Goal: Task Accomplishment & Management: Complete application form

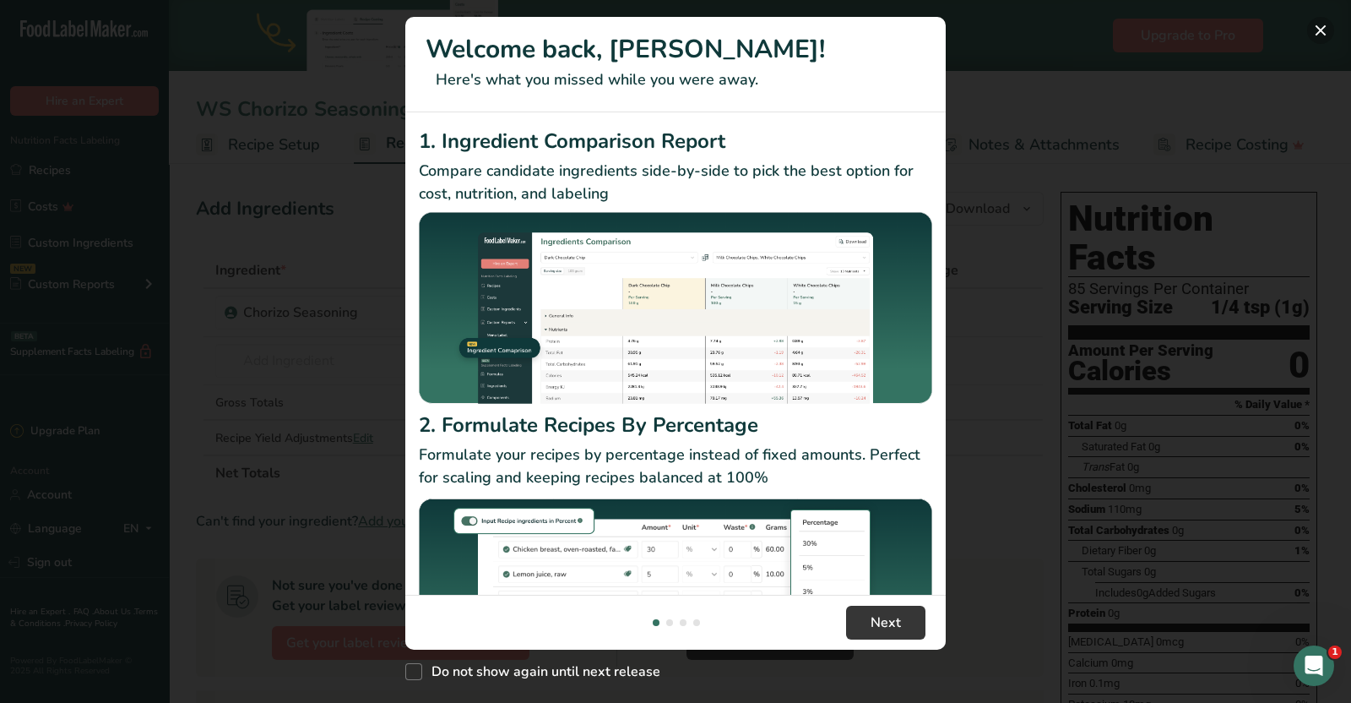
click at [1322, 29] on button "New Features" at bounding box center [1320, 30] width 27 height 27
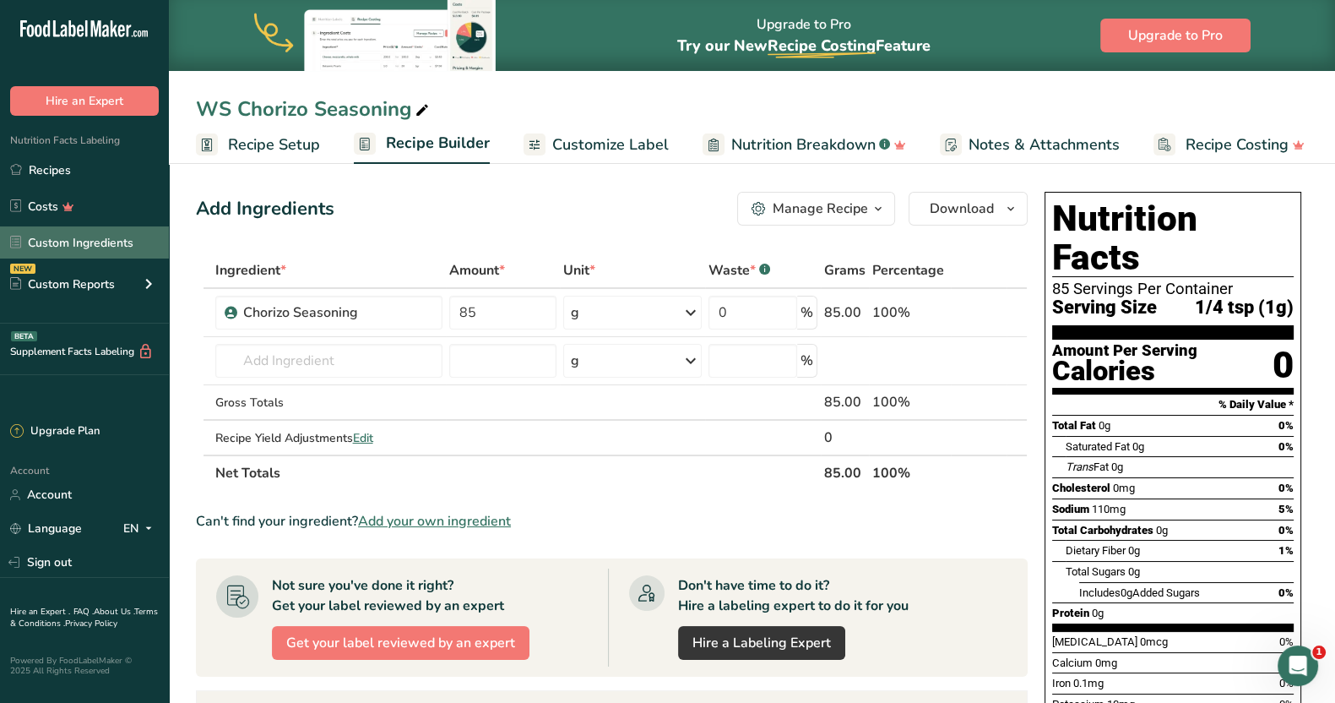
click at [114, 242] on link "Custom Ingredients" at bounding box center [84, 242] width 169 height 32
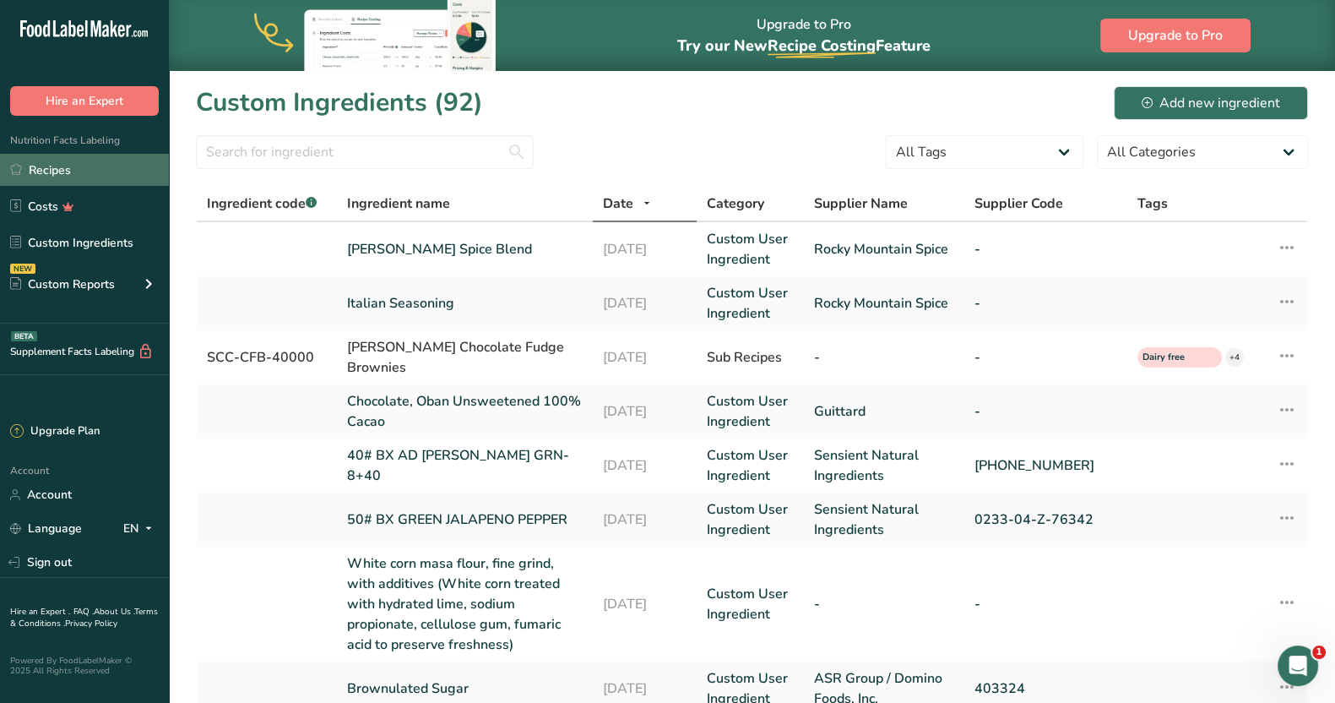
click at [38, 162] on link "Recipes" at bounding box center [84, 170] width 169 height 32
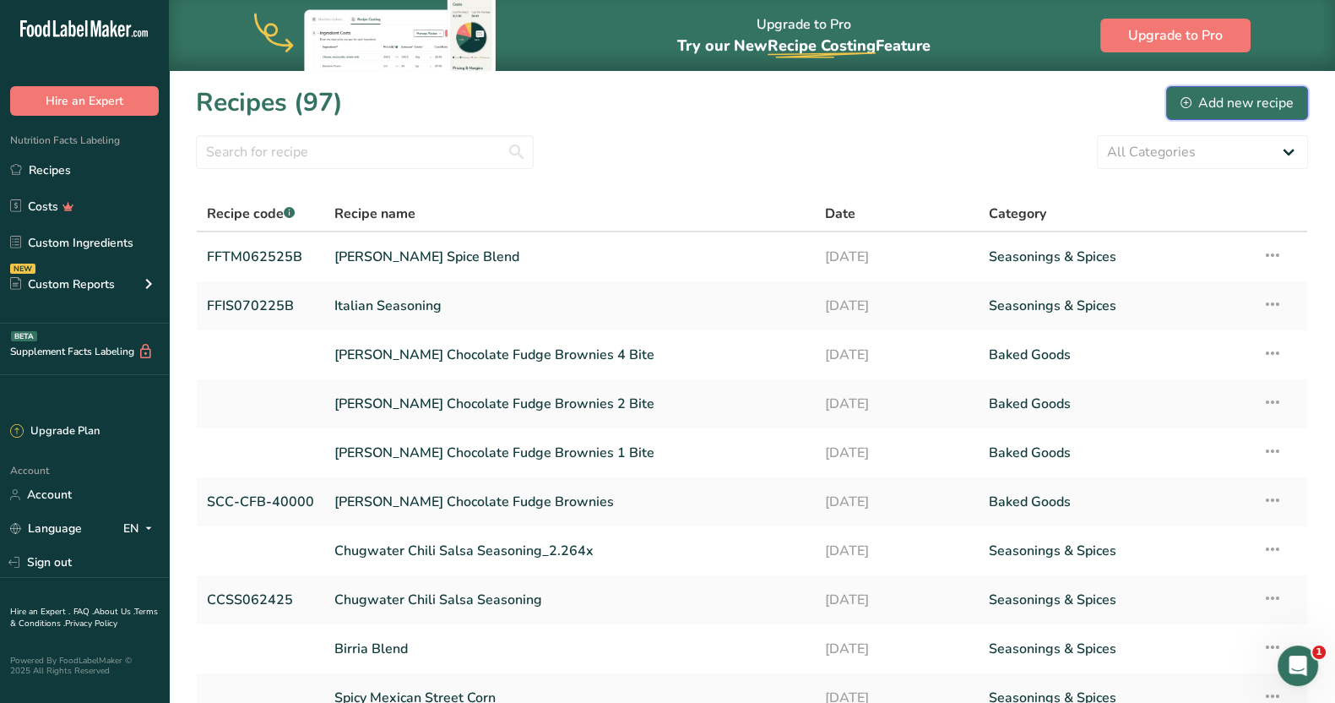
click at [1208, 100] on div "Add new recipe" at bounding box center [1237, 103] width 113 height 20
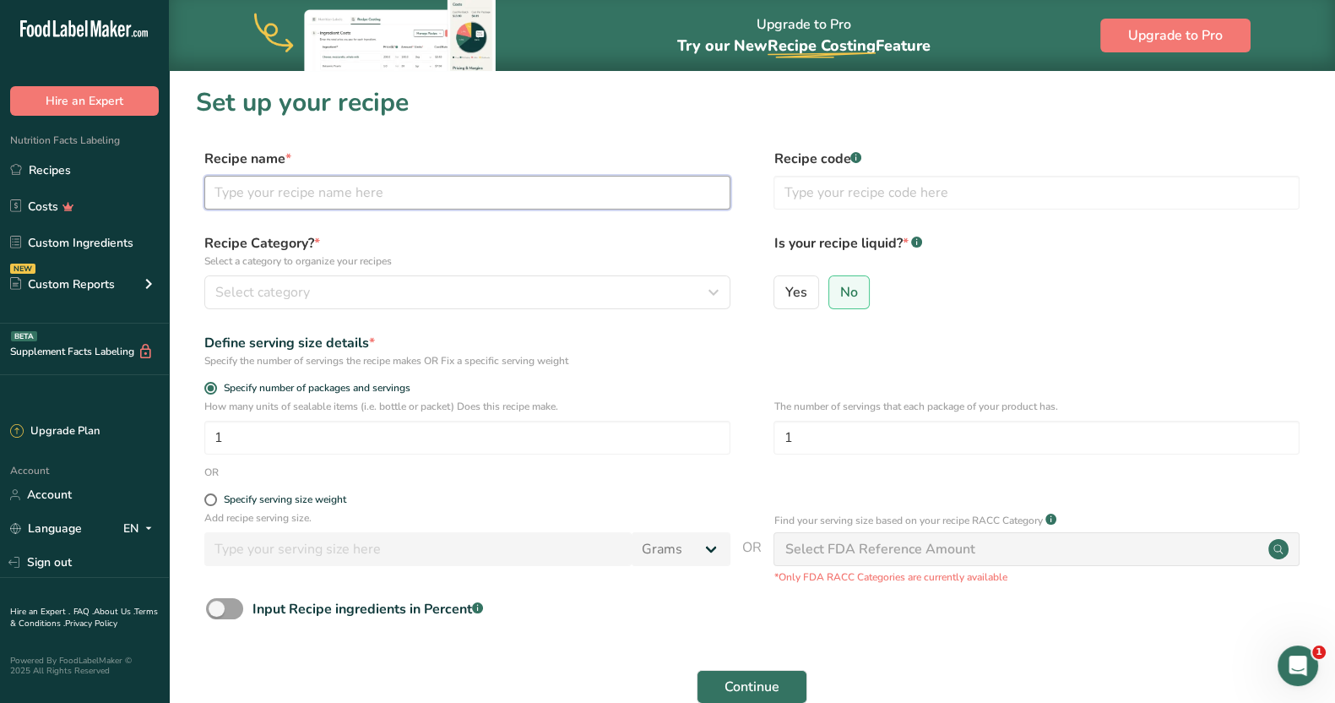
click at [346, 192] on input "text" at bounding box center [467, 193] width 526 height 34
click at [287, 188] on input "Black Galric Salt" at bounding box center [467, 193] width 526 height 34
type input "Black Garlic Salt"
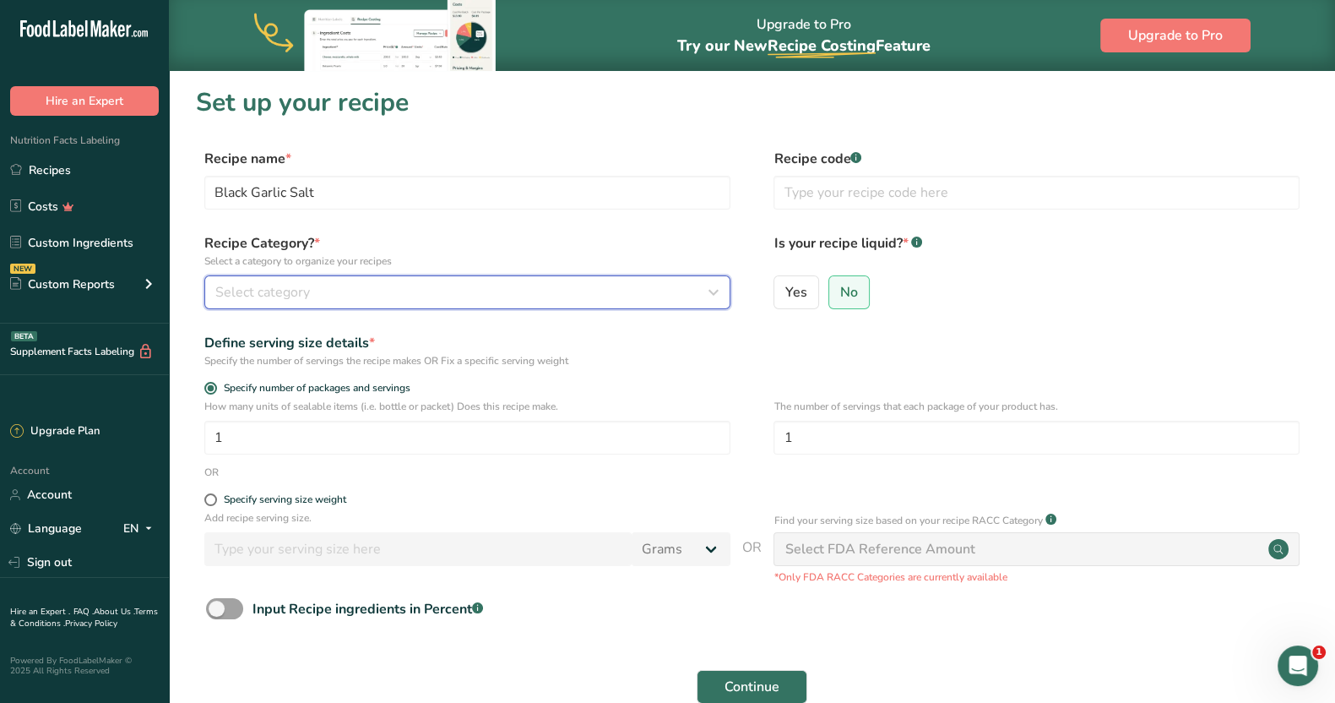
click at [428, 290] on div "Select category" at bounding box center [462, 292] width 494 height 20
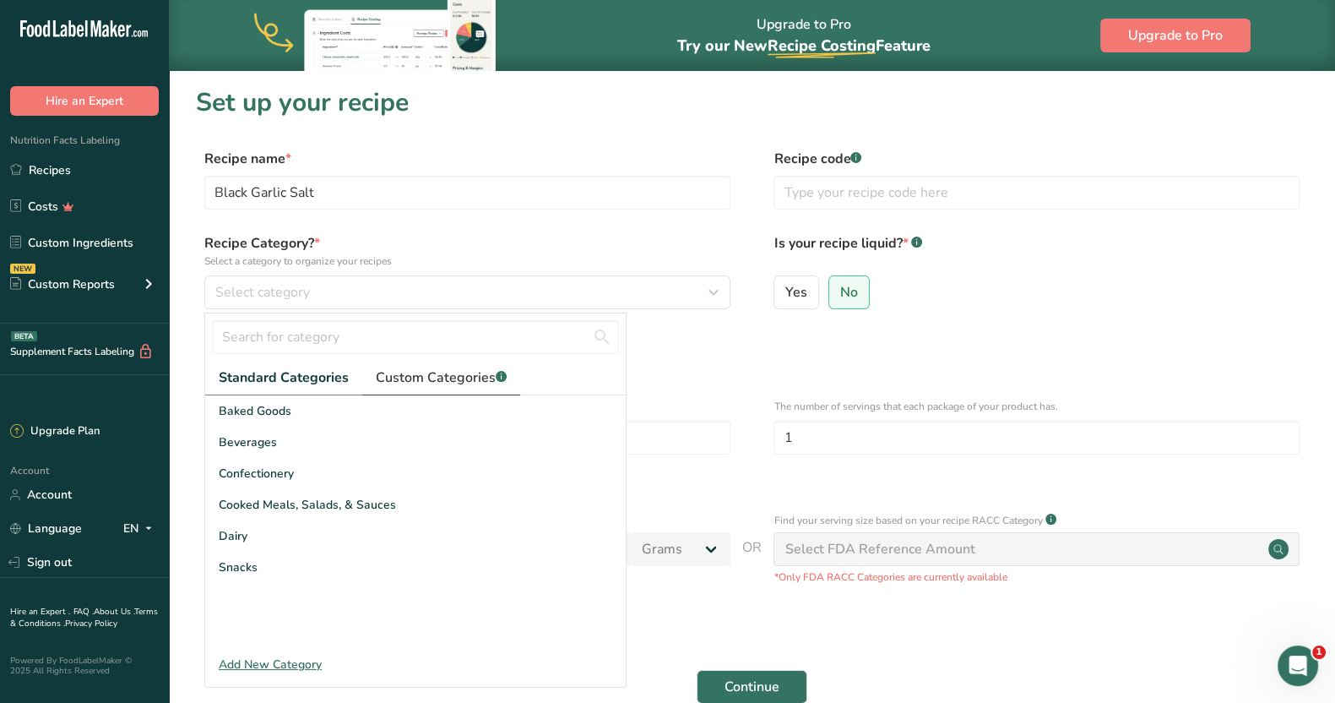
click at [380, 378] on span "Custom Categories .a-a{fill:#347362;}.b-a{fill:#fff;}" at bounding box center [441, 377] width 131 height 20
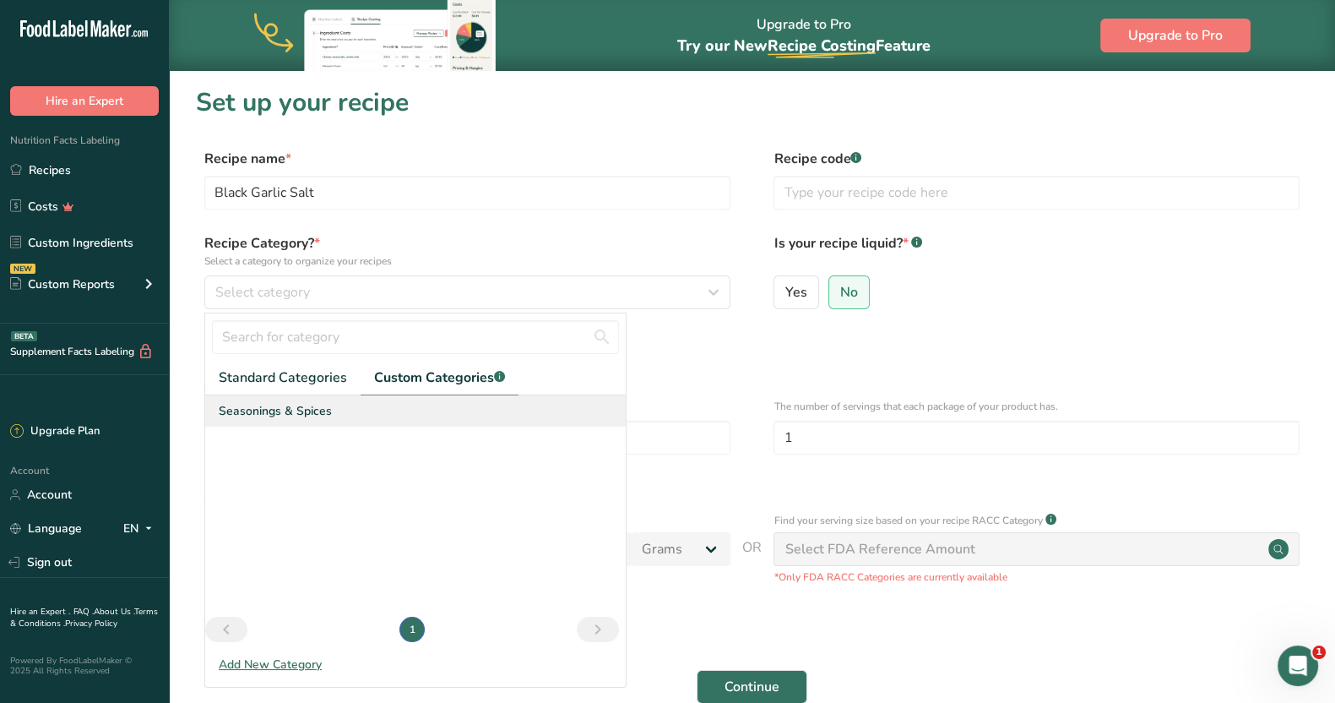
click at [291, 405] on span "Seasonings & Spices" at bounding box center [275, 411] width 113 height 18
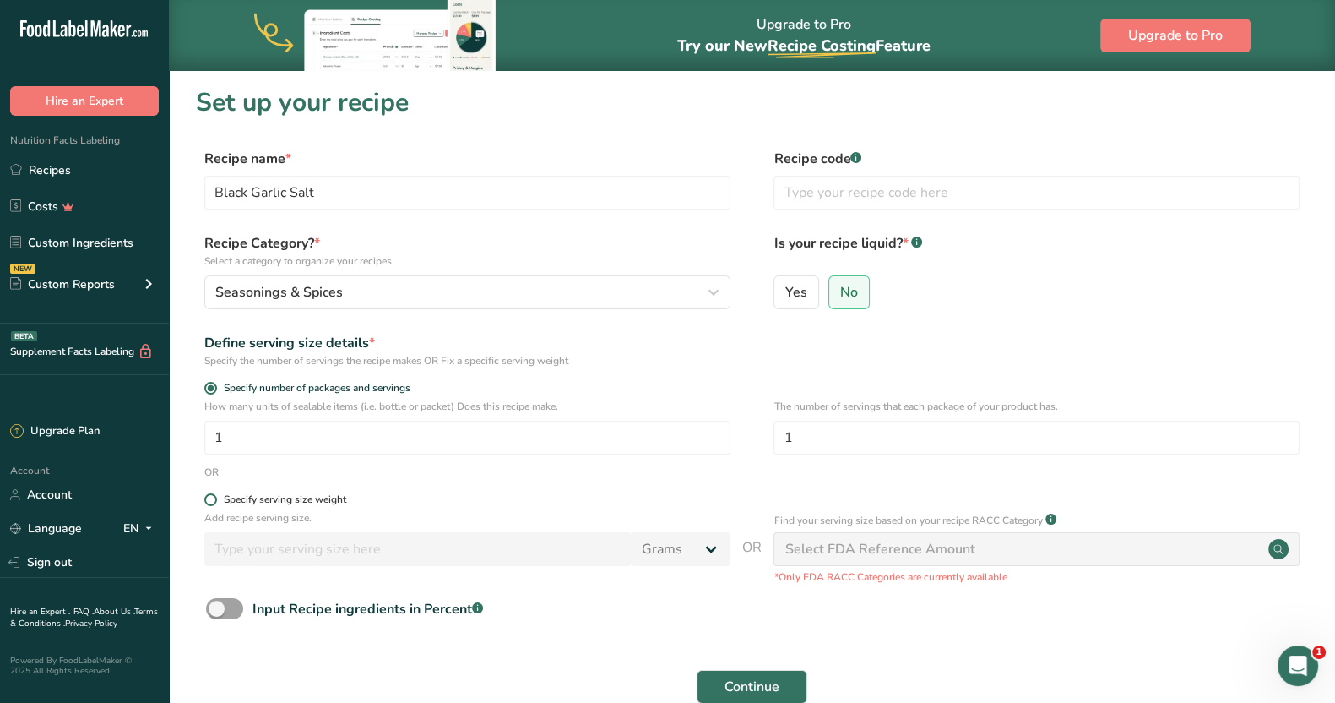
click at [214, 500] on span at bounding box center [210, 499] width 13 height 13
click at [214, 500] on input "Specify serving size weight" at bounding box center [209, 499] width 11 height 11
radio input "true"
radio input "false"
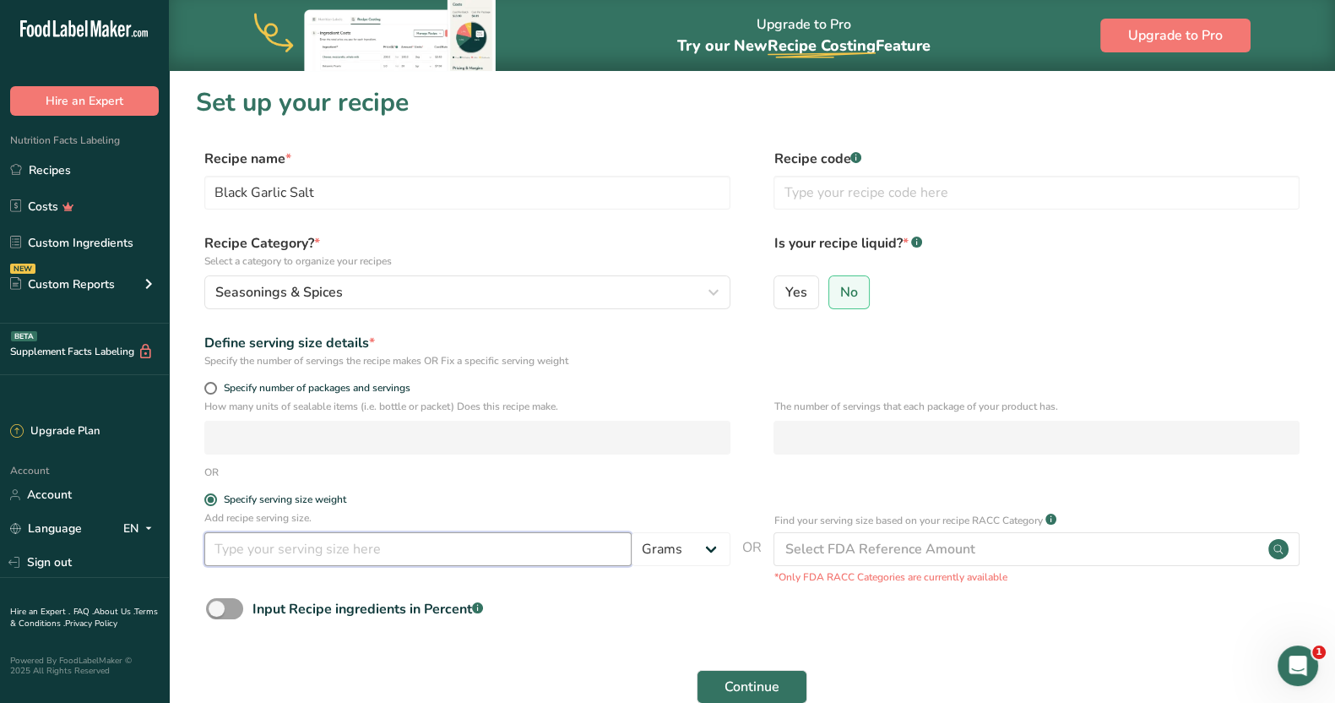
click at [356, 548] on input "number" at bounding box center [417, 549] width 427 height 34
type input "0.9"
click at [845, 203] on input "text" at bounding box center [1037, 193] width 526 height 34
type input "D"
click at [799, 192] on input "SAvory Spice" at bounding box center [1037, 193] width 526 height 34
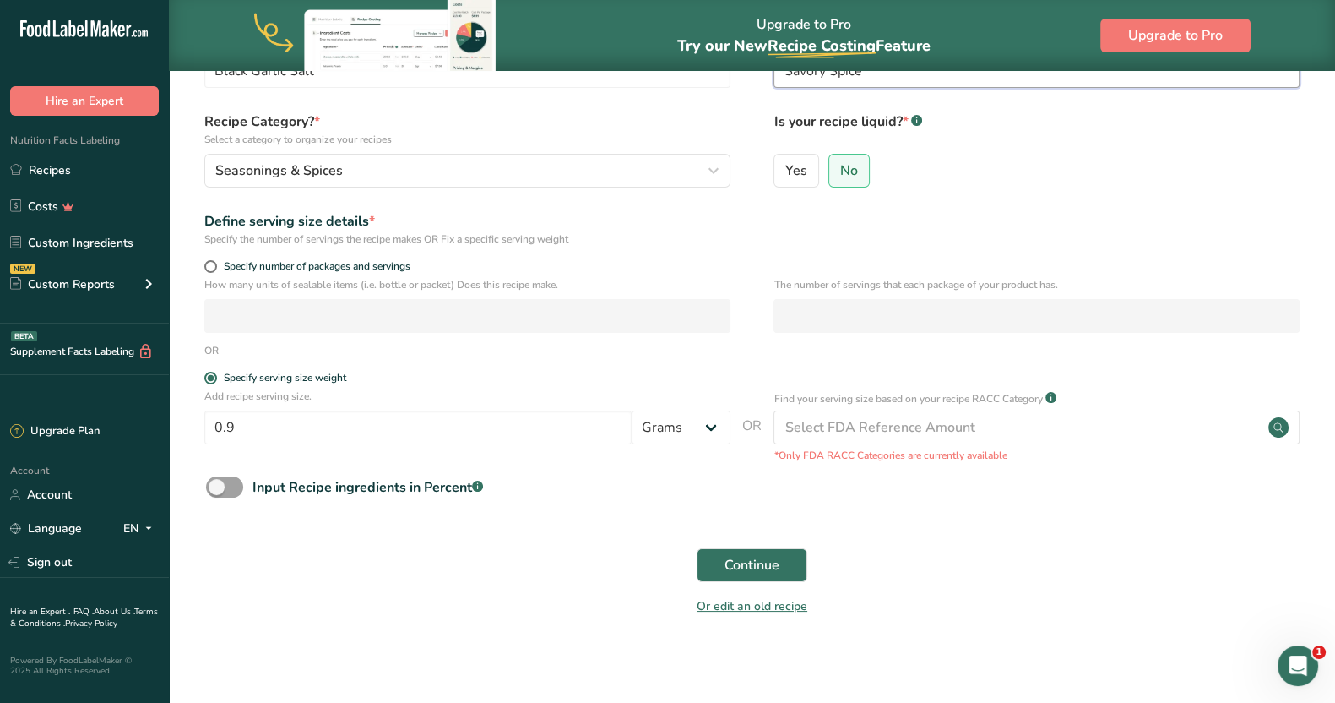
scroll to position [127, 0]
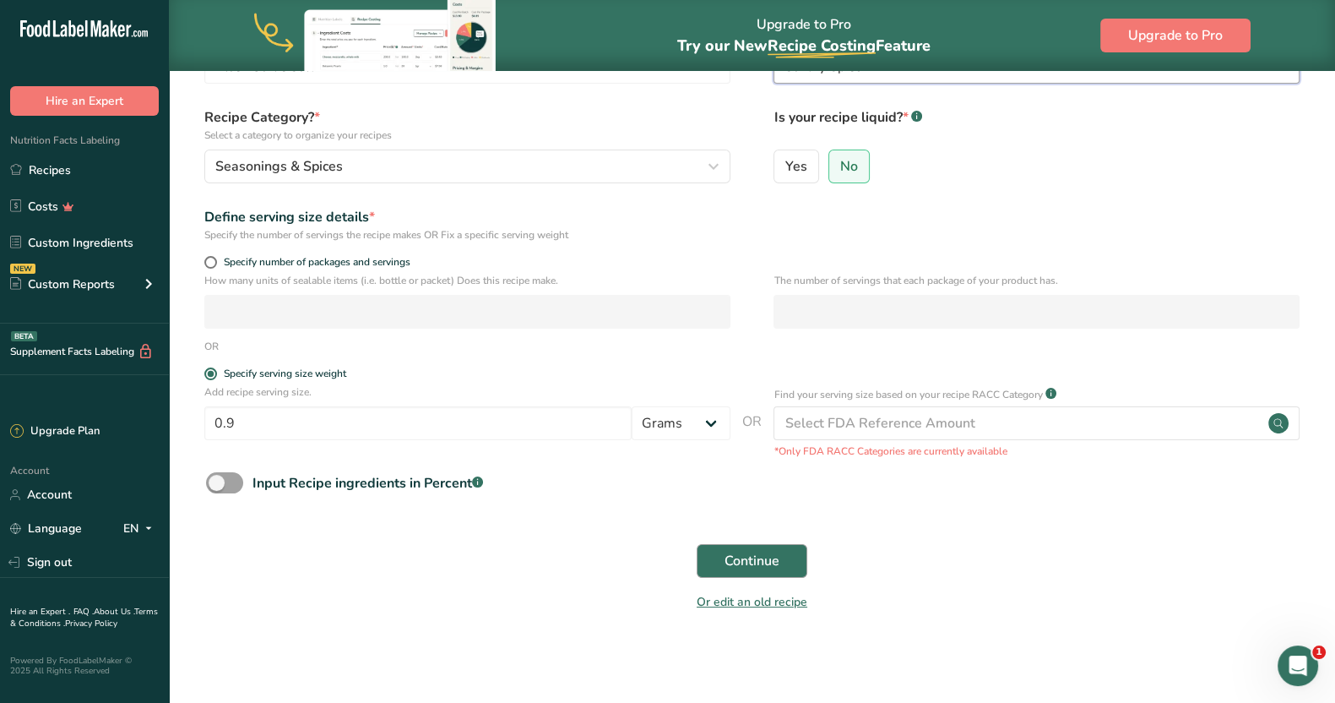
type input "Savory Spice"
click at [740, 567] on span "Continue" at bounding box center [752, 561] width 55 height 20
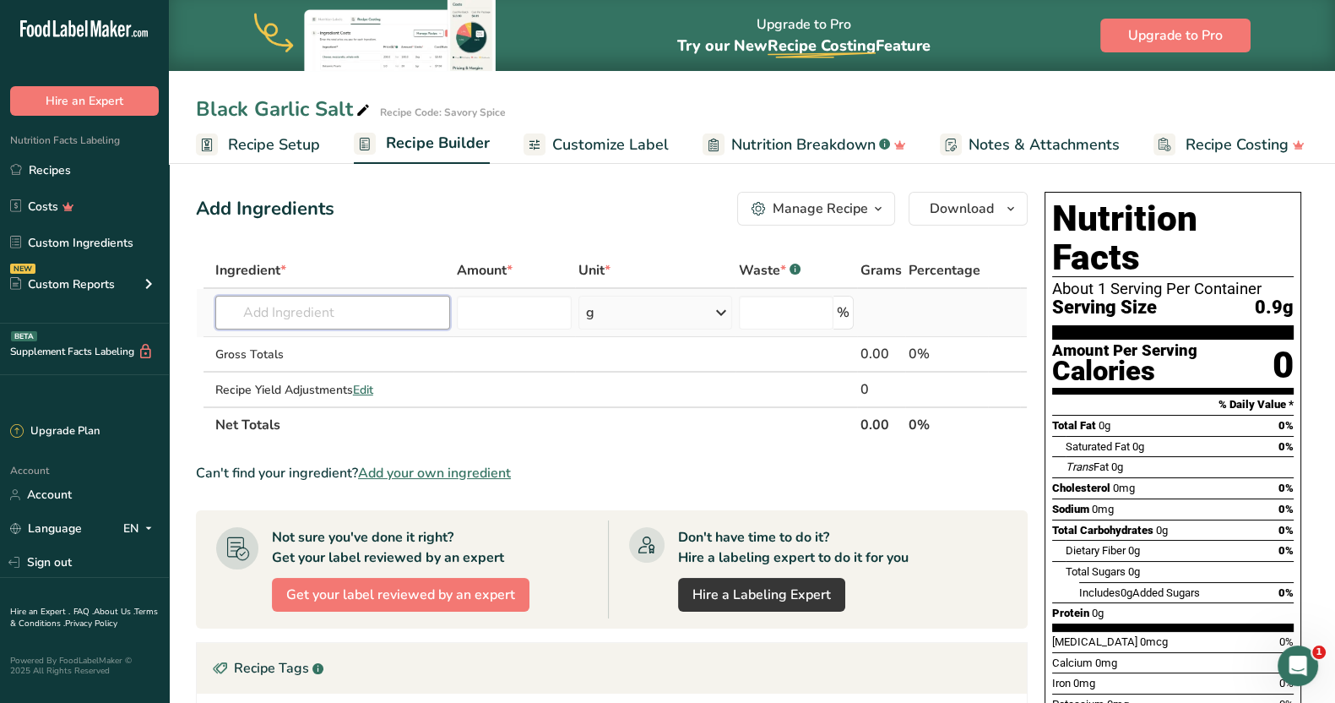
click at [277, 309] on input "text" at bounding box center [332, 313] width 235 height 34
type input "gochugaru"
drag, startPoint x: 323, startPoint y: 308, endPoint x: 233, endPoint y: 304, distance: 89.6
click at [233, 304] on input "gochugaru" at bounding box center [332, 313] width 235 height 34
type input "b"
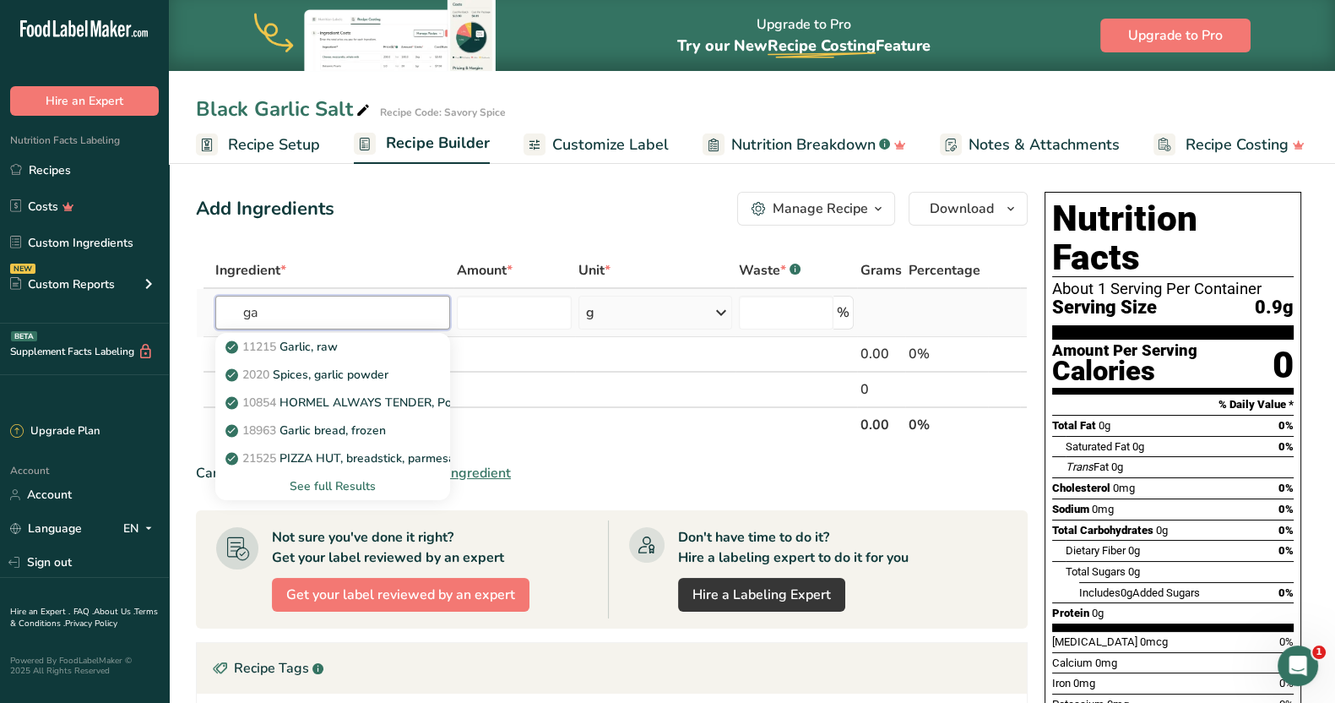
type input "g"
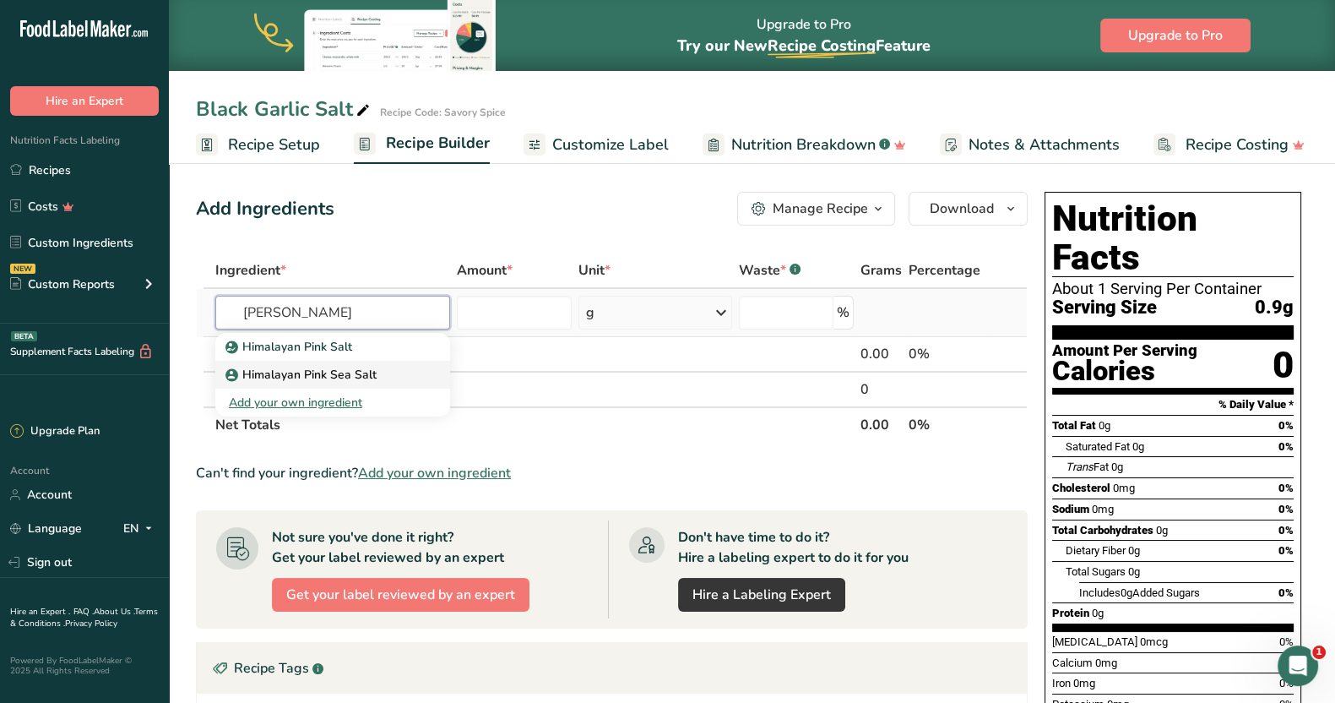
type input "[PERSON_NAME]"
click at [307, 369] on p "Himalayan Pink Sea Salt" at bounding box center [303, 375] width 148 height 18
type input "Himalayan Pink Sea Salt"
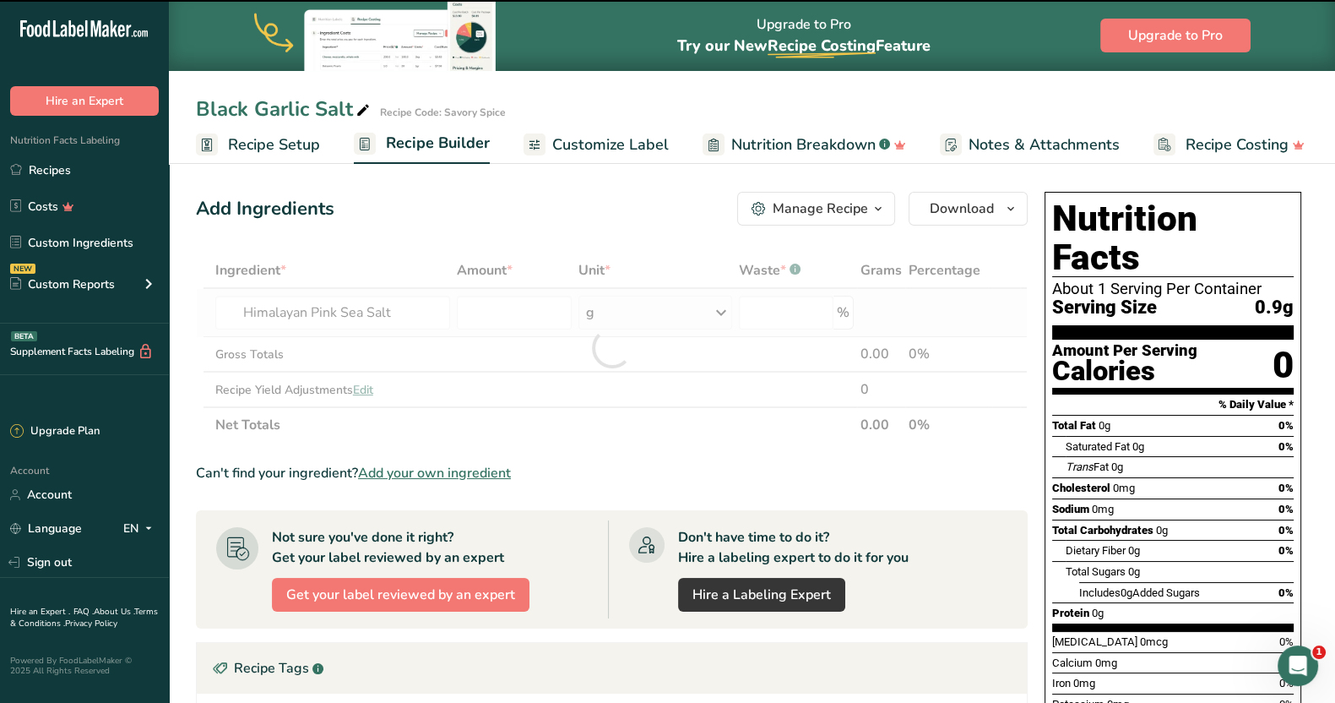
type input "0"
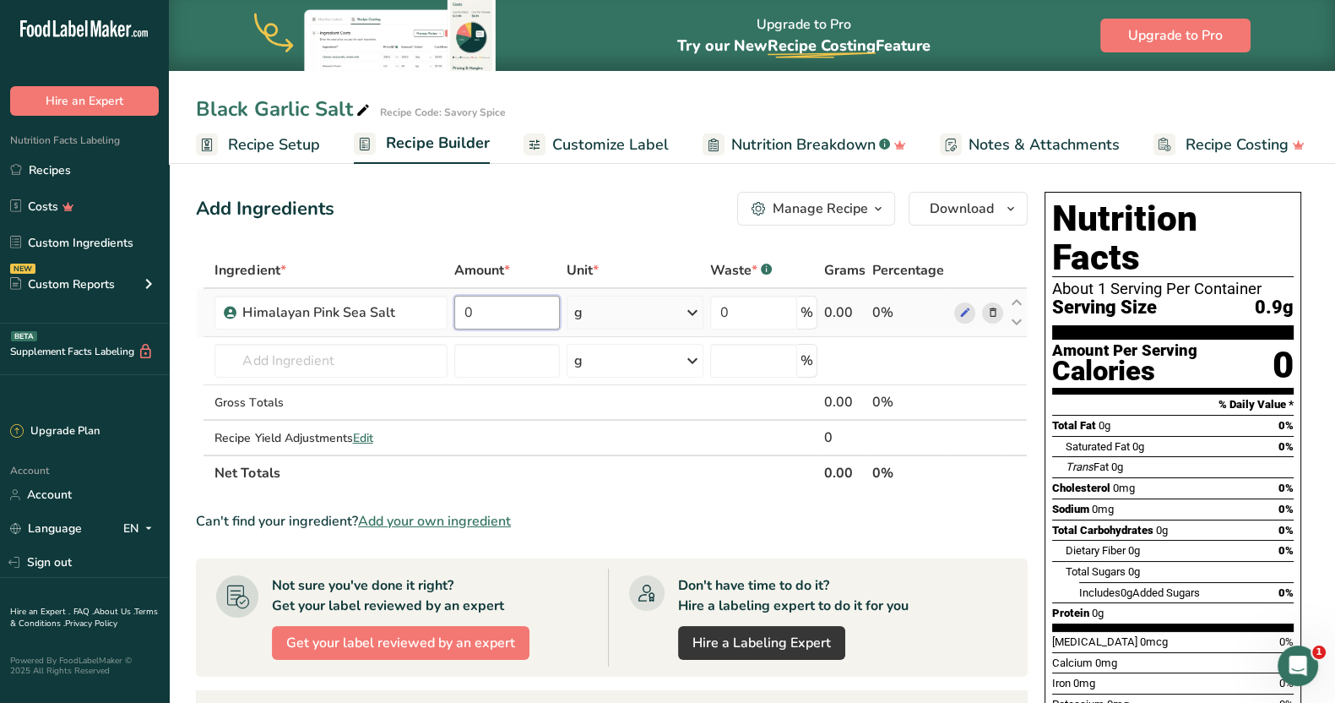
click at [483, 312] on input "0" at bounding box center [507, 313] width 106 height 34
type input "0.6797"
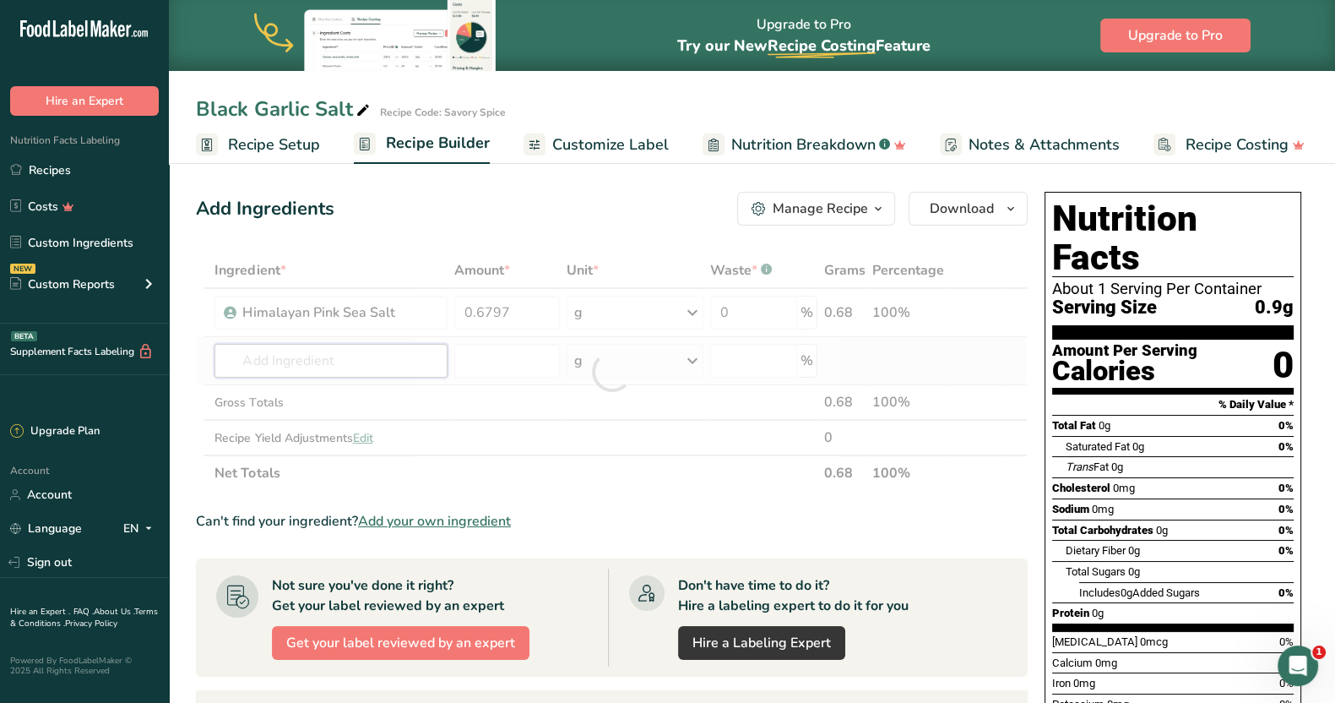
click at [306, 360] on div "Ingredient * Amount * Unit * Waste * .a-a{fill:#347362;}.b-a{fill:#fff;} Grams …" at bounding box center [612, 372] width 832 height 238
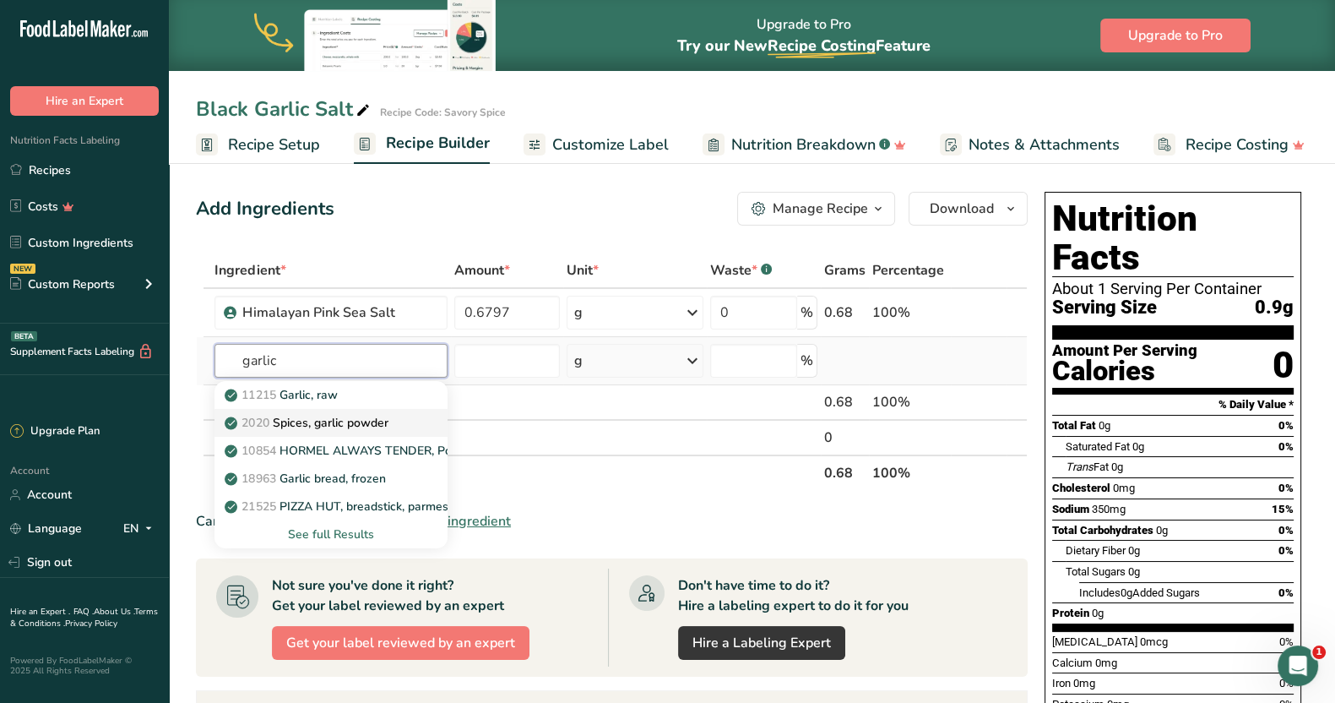
type input "garlic"
click at [340, 414] on p "2020 Spices, garlic powder" at bounding box center [308, 423] width 160 height 18
type input "Spices, garlic powder"
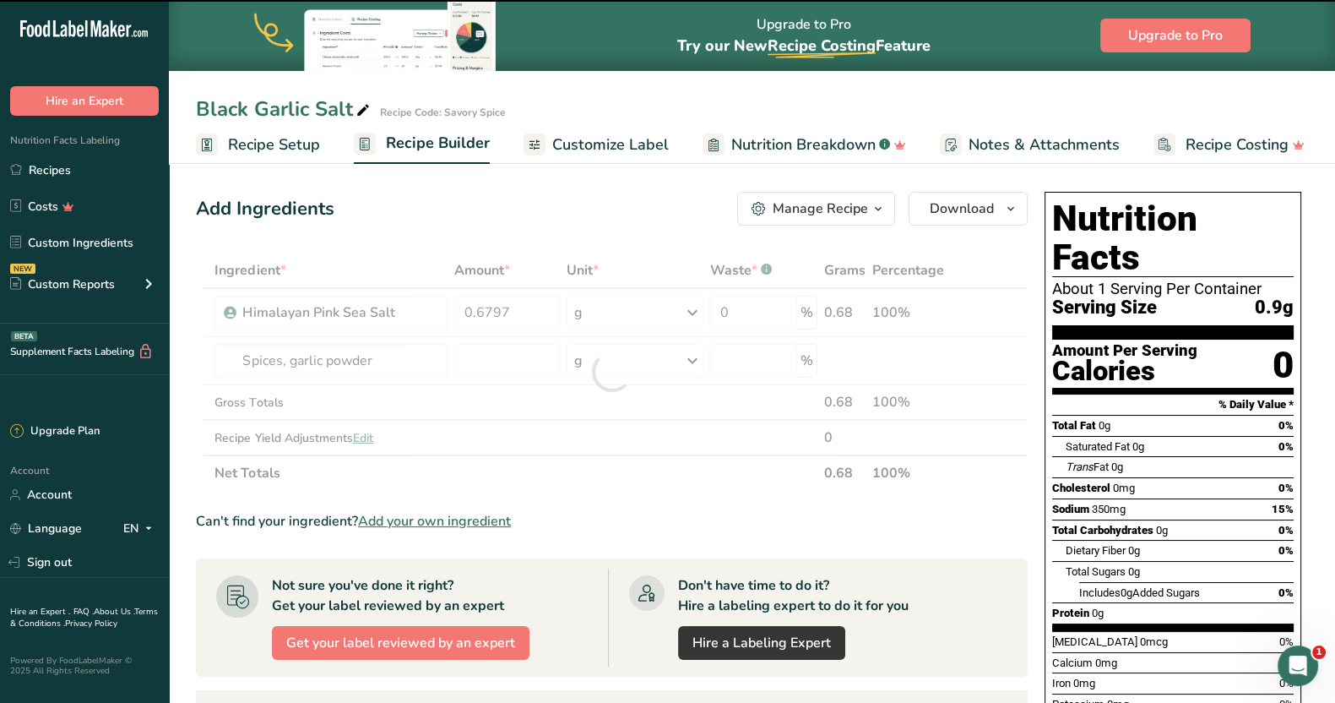
type input "0"
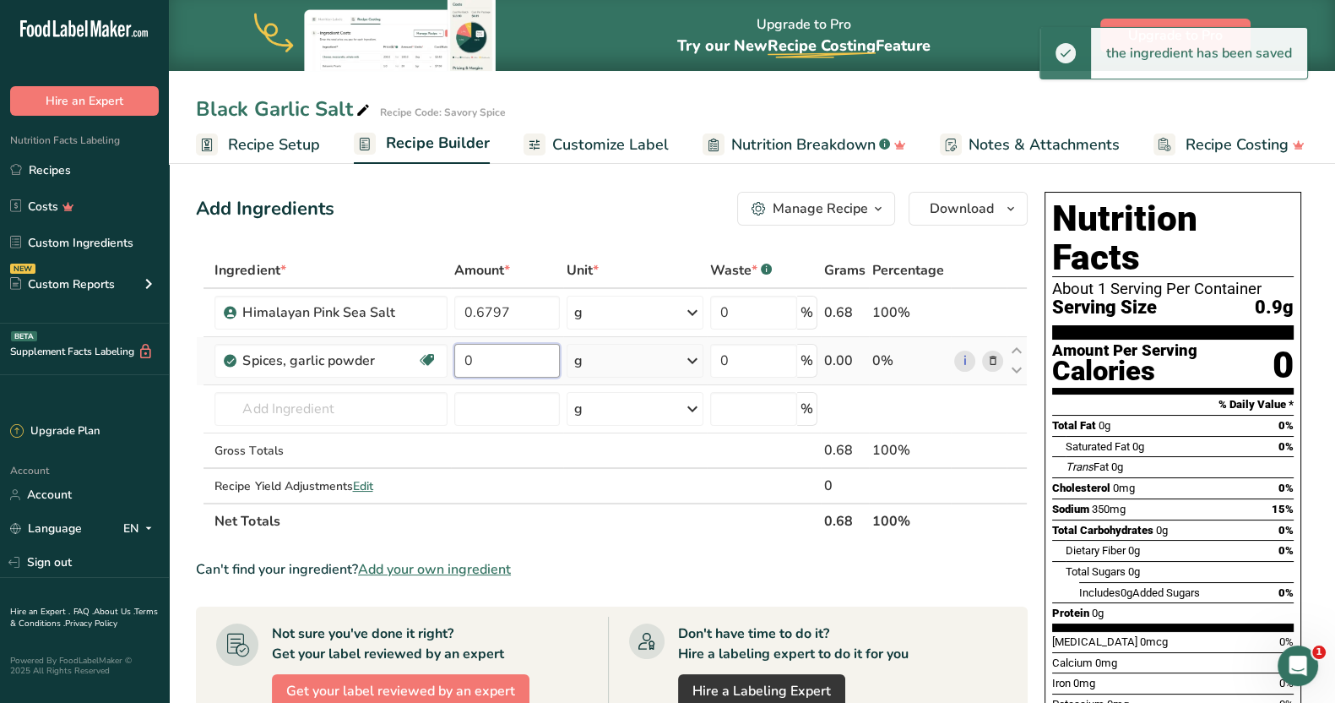
click at [492, 361] on input "0" at bounding box center [507, 361] width 106 height 34
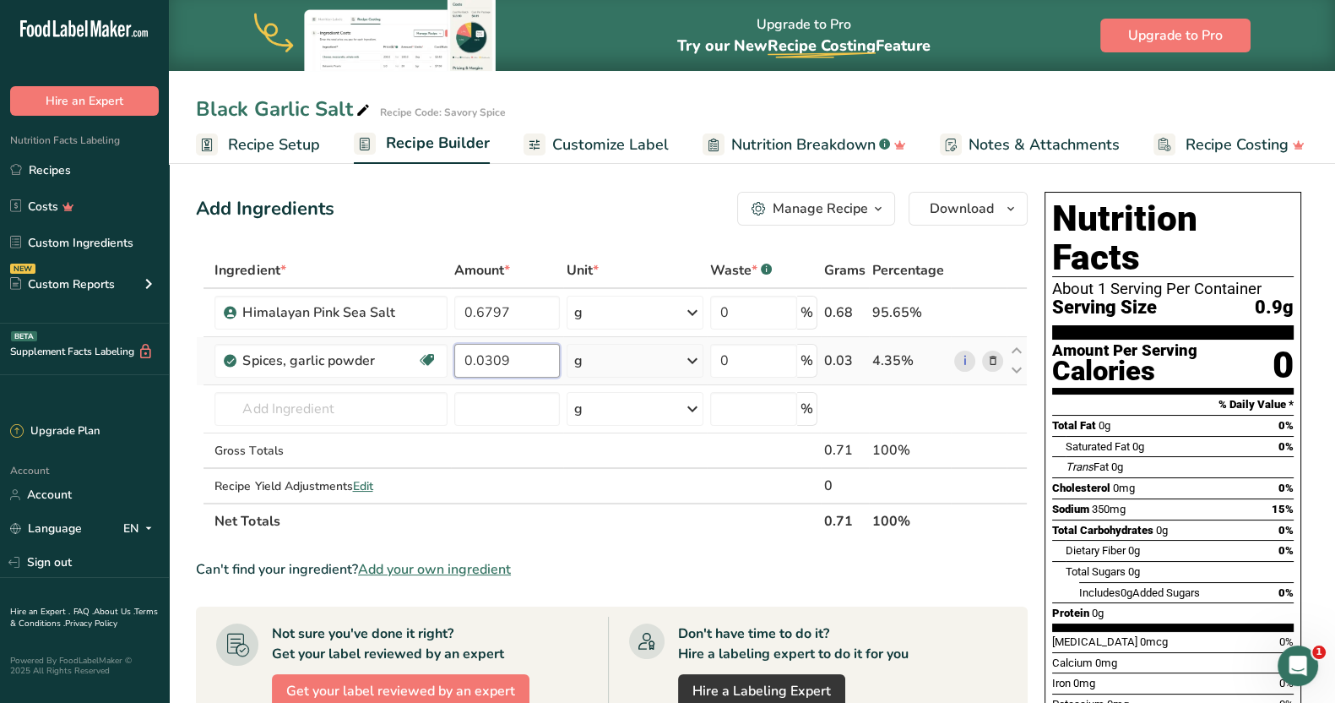
type input "0.0309"
click at [94, 246] on link "Custom Ingredients" at bounding box center [84, 242] width 169 height 32
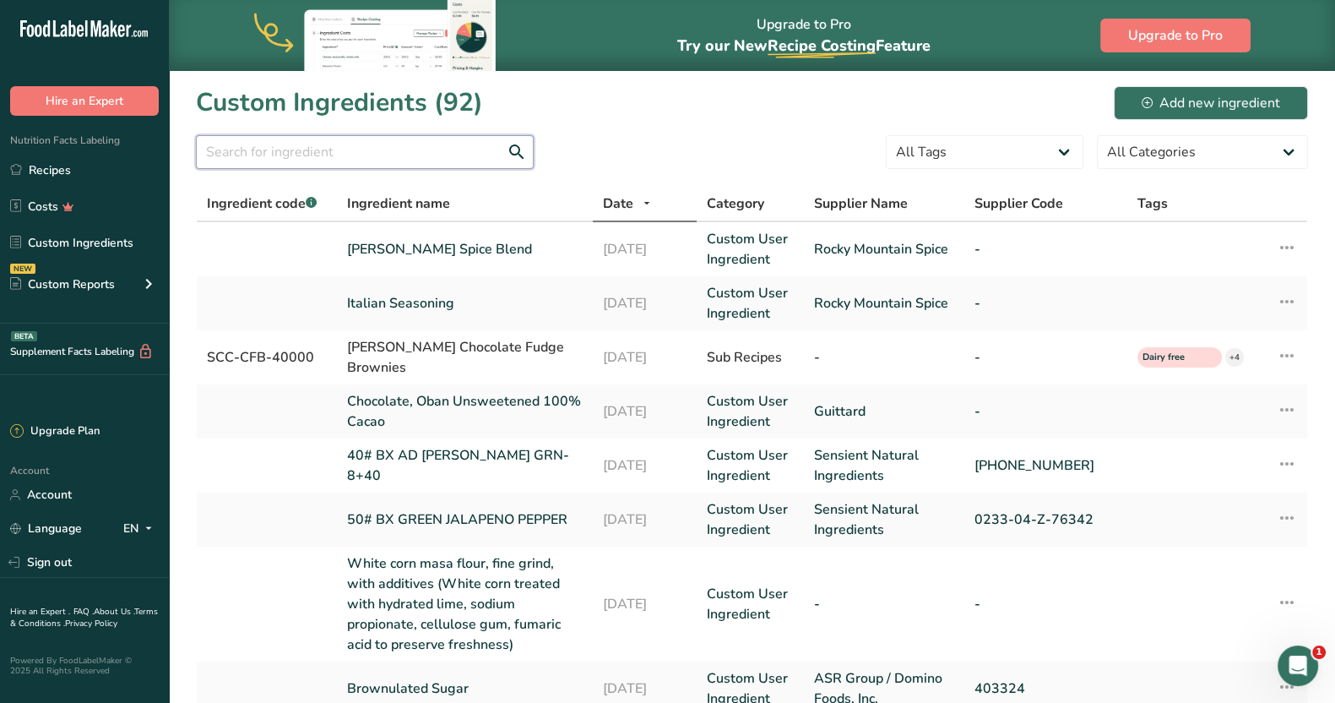
click at [378, 149] on input "text" at bounding box center [365, 152] width 338 height 34
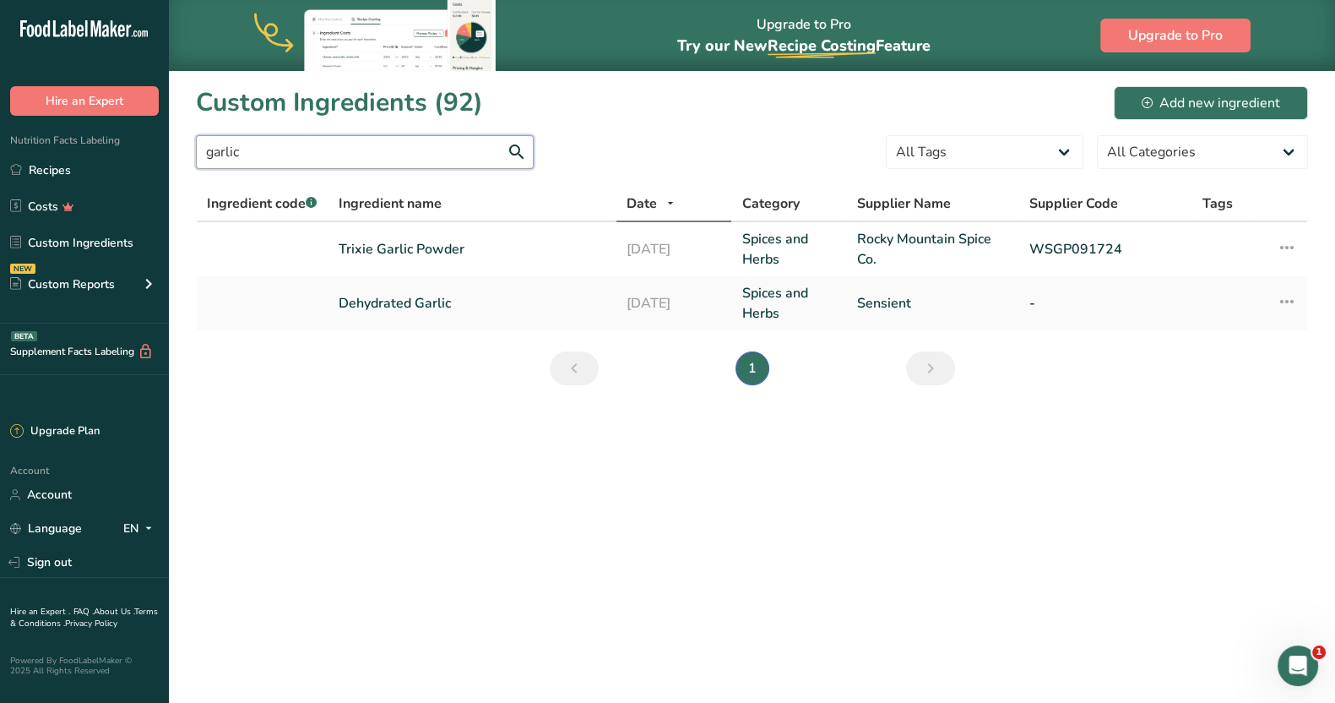
drag, startPoint x: 262, startPoint y: 158, endPoint x: 173, endPoint y: 145, distance: 89.6
click at [173, 145] on section "Custom Ingredients (92) Add new ingredient garlic All Tags Source of Antioxidan…" at bounding box center [752, 241] width 1166 height 342
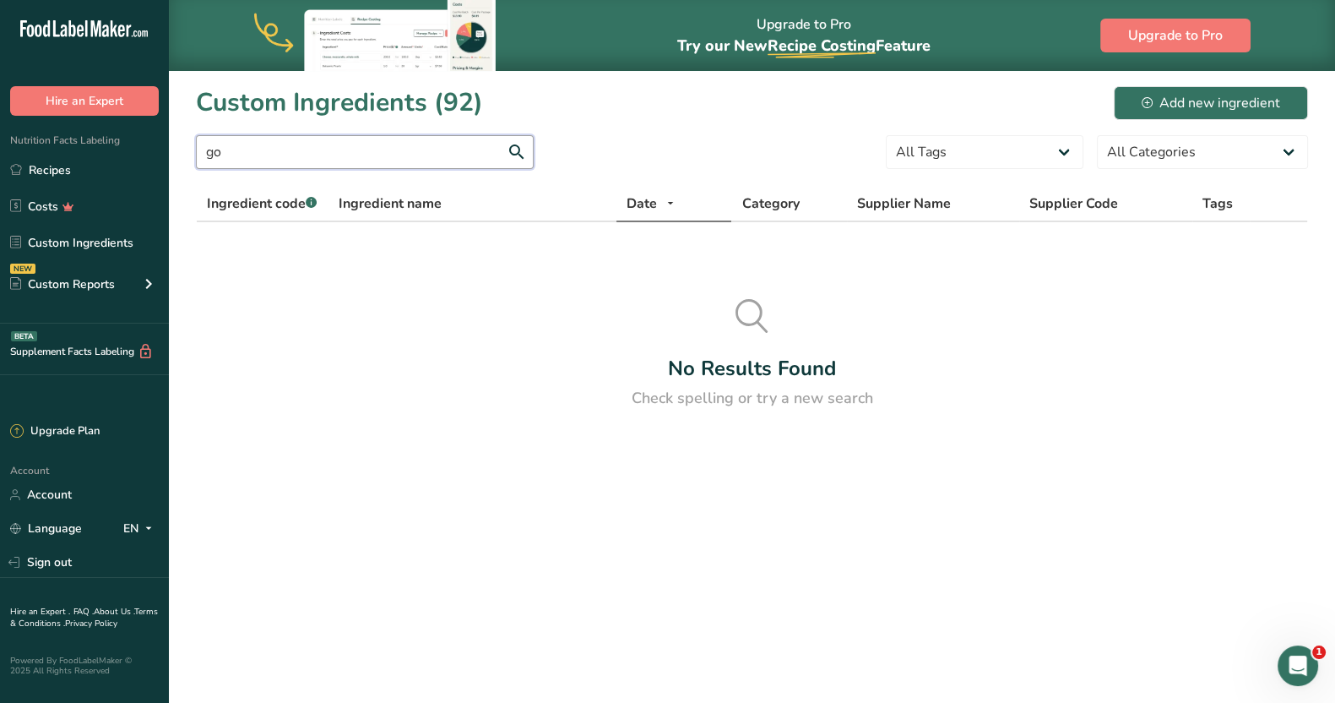
type input "g"
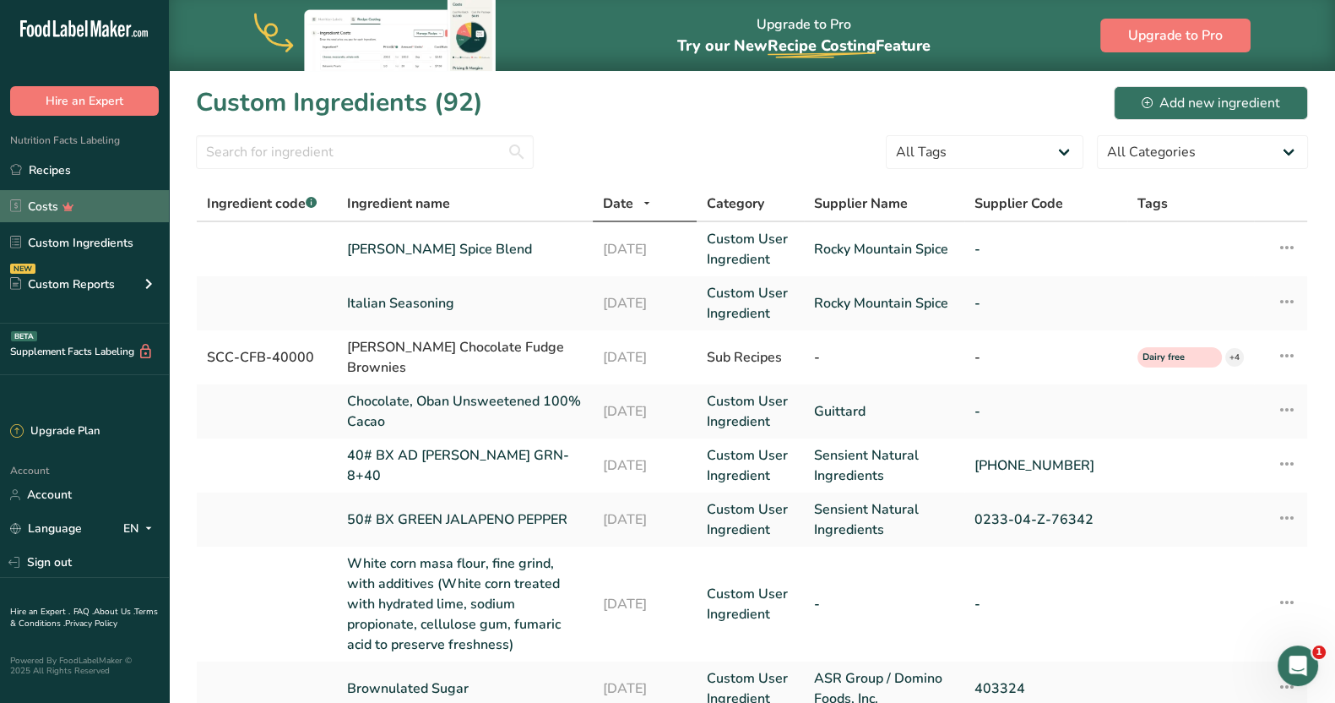
drag, startPoint x: 63, startPoint y: 175, endPoint x: 152, endPoint y: 194, distance: 90.8
click at [63, 175] on link "Recipes" at bounding box center [84, 170] width 169 height 32
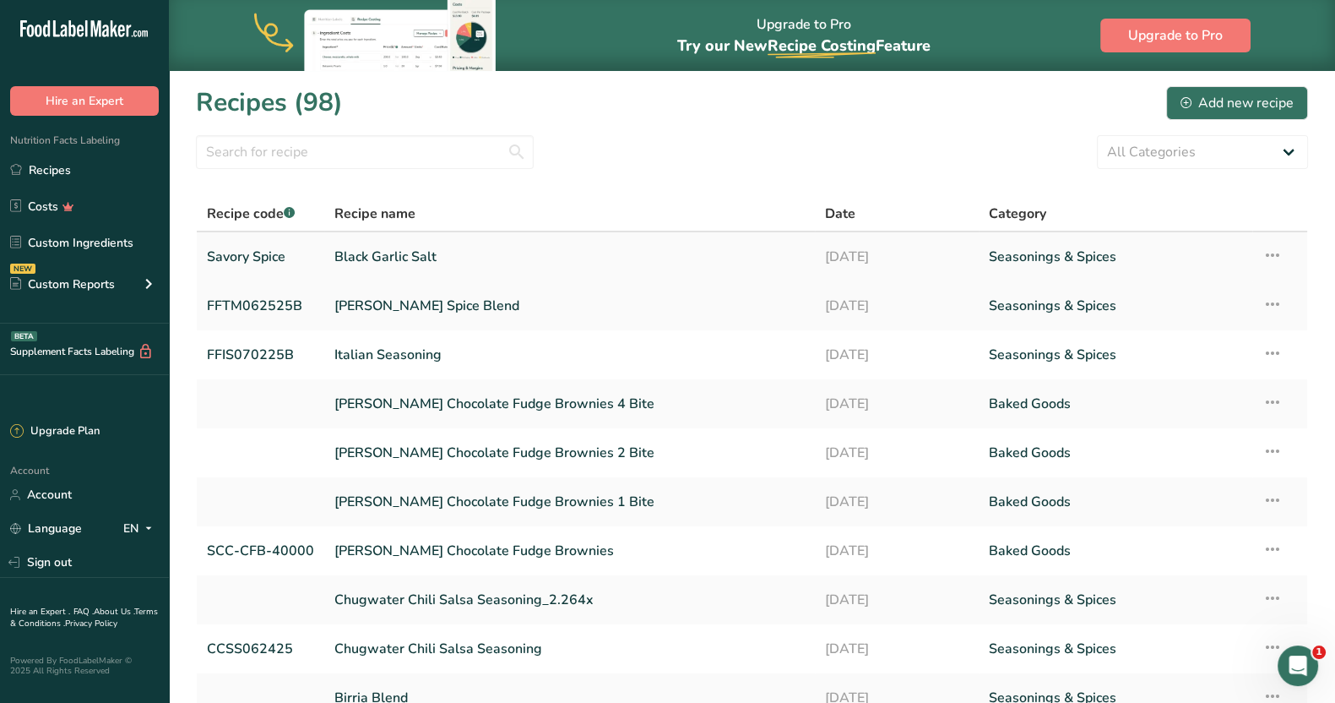
click at [390, 255] on link "Black Garlic Salt" at bounding box center [569, 256] width 470 height 35
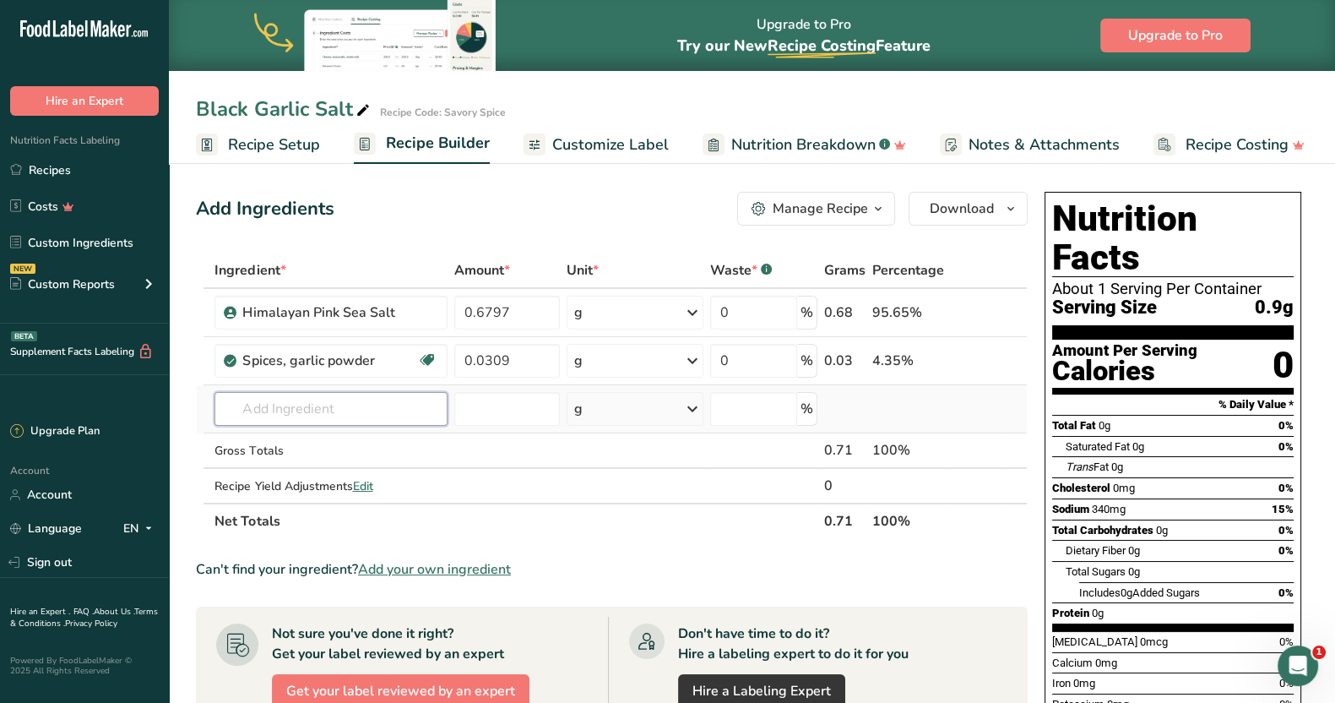
click at [282, 409] on input "text" at bounding box center [331, 409] width 232 height 34
type input "gochugaru"
click at [301, 469] on div "Add your own ingredient" at bounding box center [330, 471] width 205 height 18
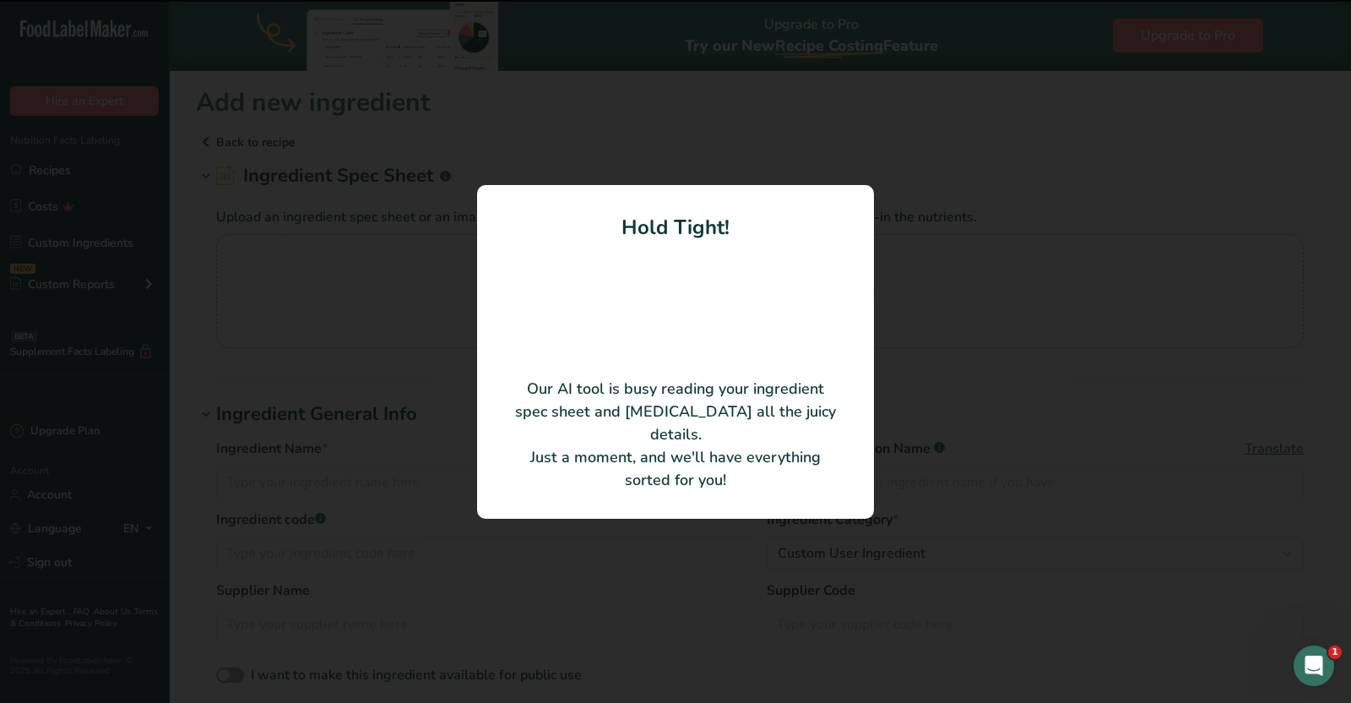
type input "Cochineal (Dried Insects, Inadized)"
type input "Woodland Foods"
type input "1243"
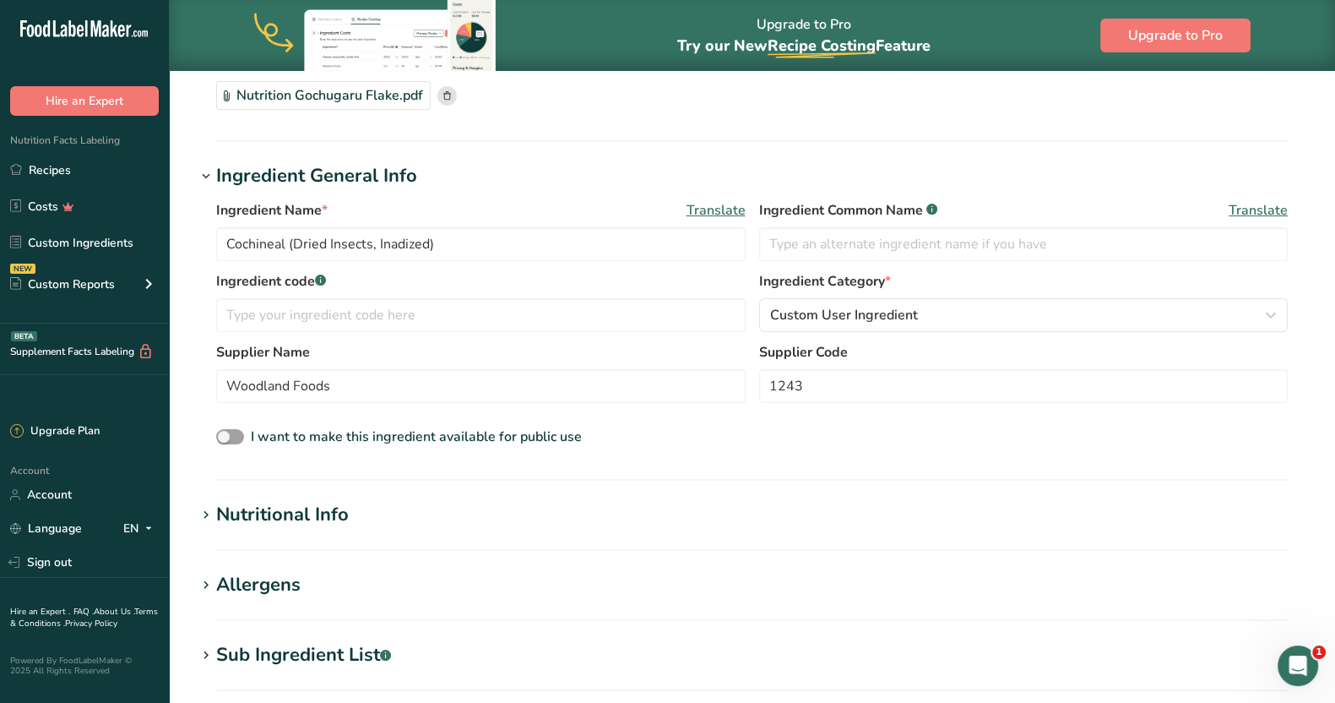
scroll to position [144, 0]
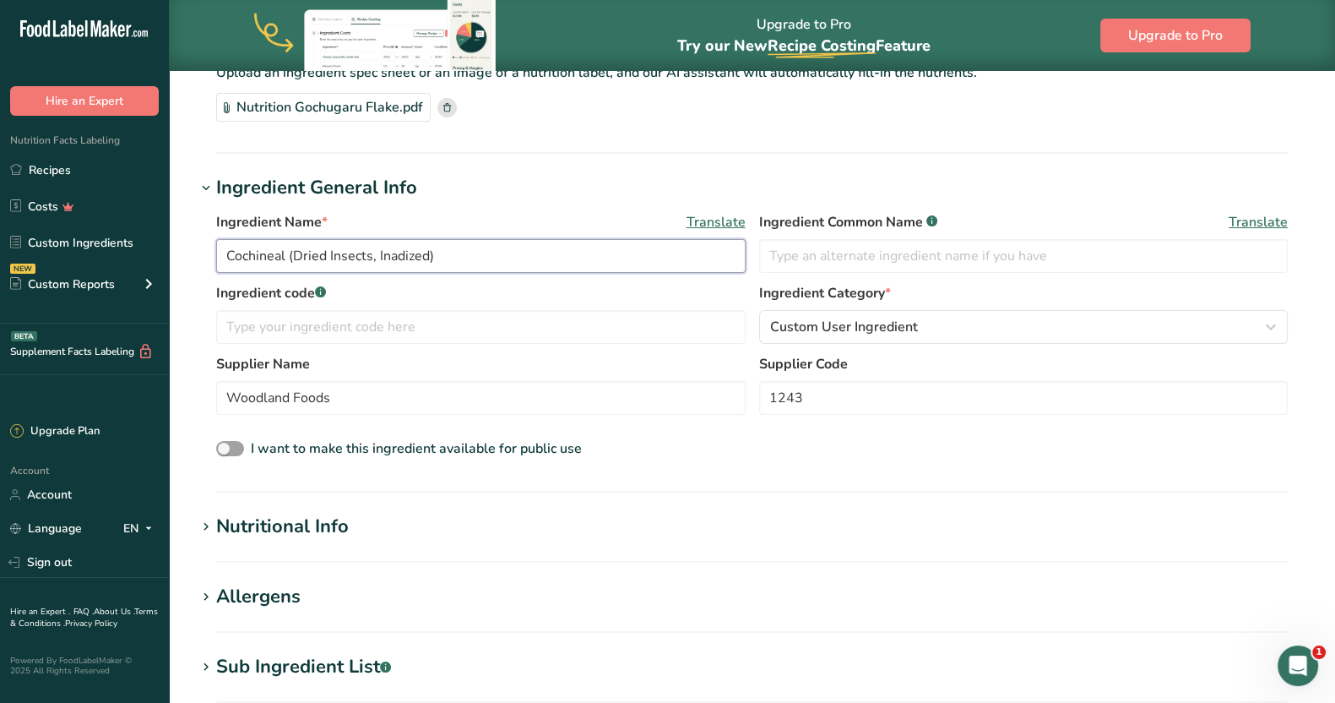
click at [478, 252] on input "Cochineal (Dried Insects, Inadized)" at bounding box center [481, 256] width 530 height 34
drag, startPoint x: 478, startPoint y: 252, endPoint x: 204, endPoint y: 258, distance: 273.7
click at [204, 258] on div "Ingredient Name * Translate Cochineal (Dried Insects, Inadized) Ingredient Comm…" at bounding box center [752, 336] width 1112 height 269
click at [367, 258] on input "Gochugaru" at bounding box center [481, 256] width 530 height 34
click at [332, 247] on input "Gochugaru Chile flakes" at bounding box center [481, 256] width 530 height 34
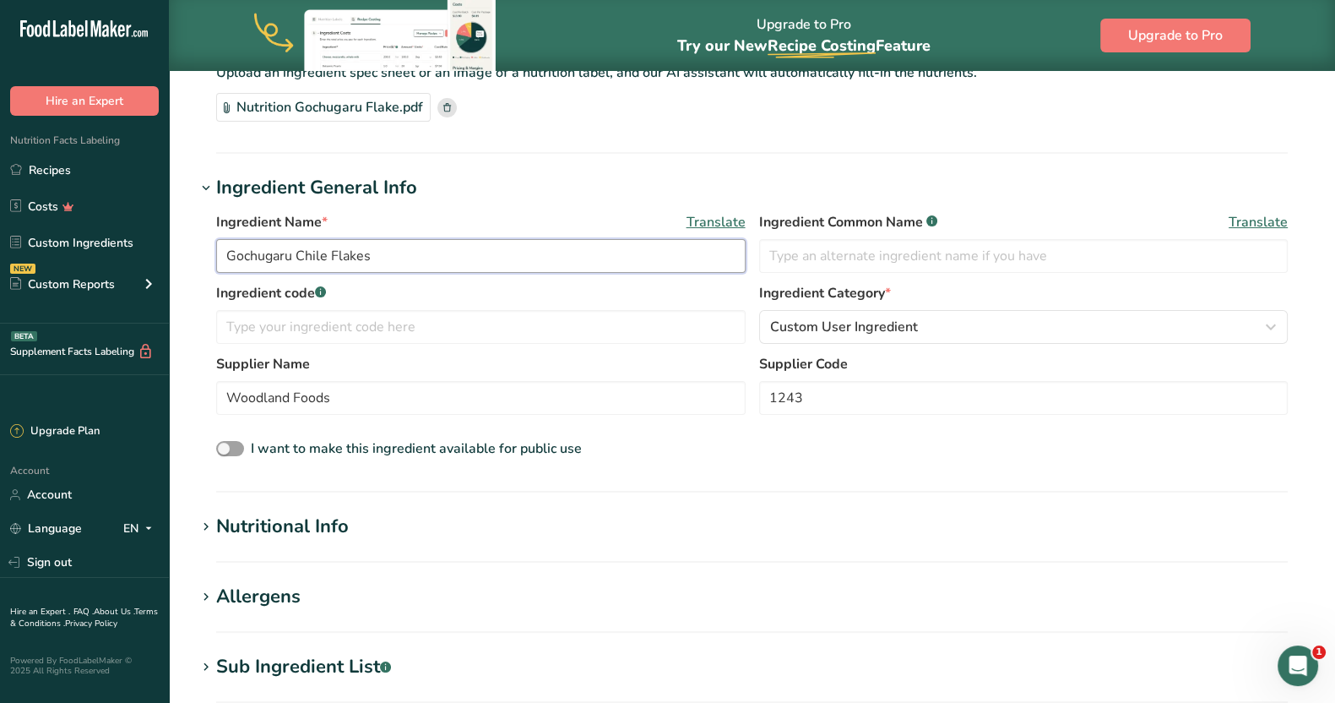
type input "Gochugaru Chile Flakes"
click at [455, 215] on div "Ingredient Name * Translate" at bounding box center [481, 222] width 530 height 20
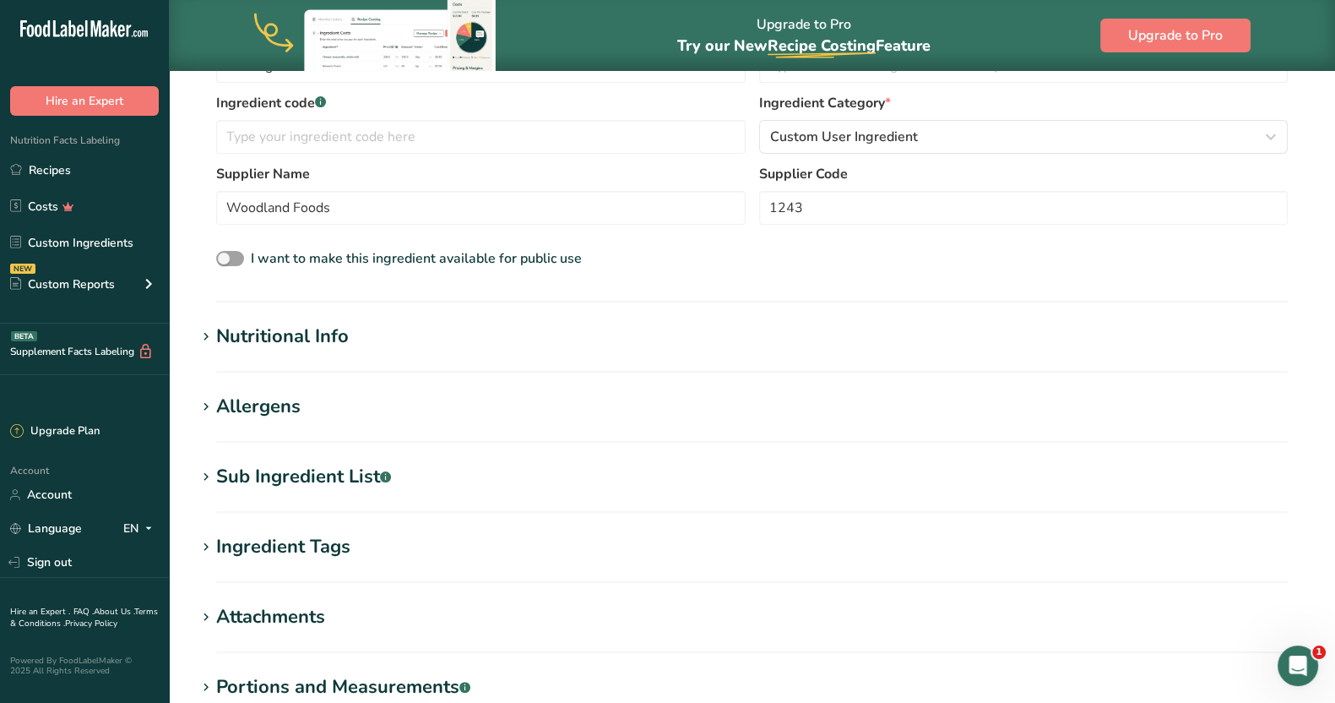
scroll to position [348, 0]
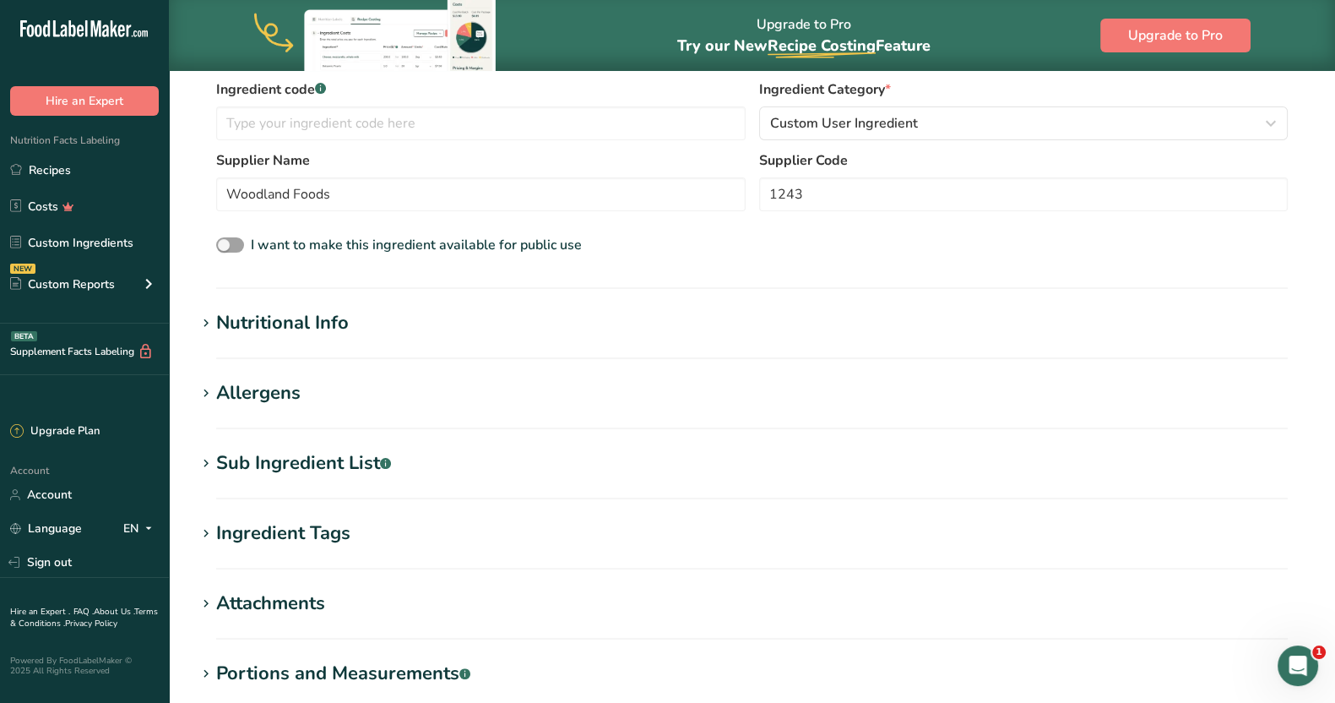
click at [345, 460] on div "Sub Ingredient List .a-a{fill:#347362;}.b-a{fill:#fff;}" at bounding box center [303, 463] width 175 height 28
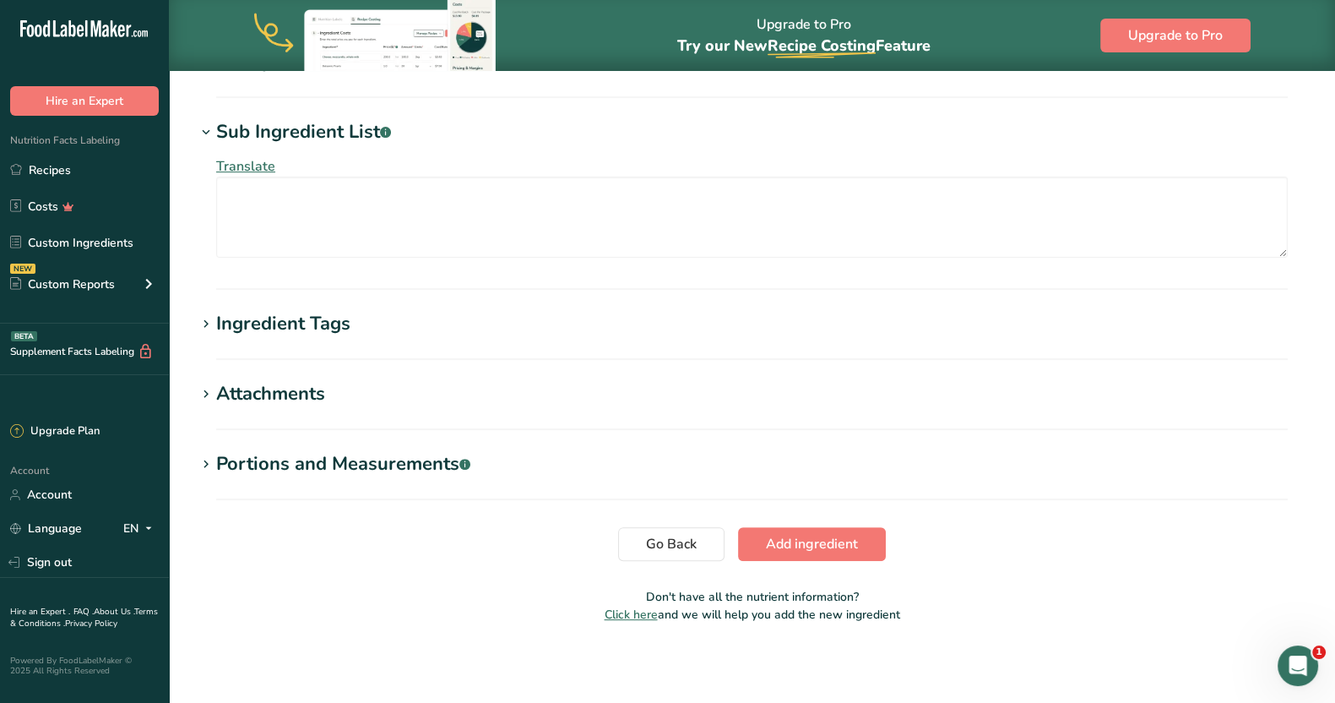
scroll to position [680, 0]
click at [341, 236] on textarea at bounding box center [752, 216] width 1072 height 81
type textarea "Korean Chile Flakes"
click at [839, 543] on span "Add ingredient" at bounding box center [812, 543] width 92 height 20
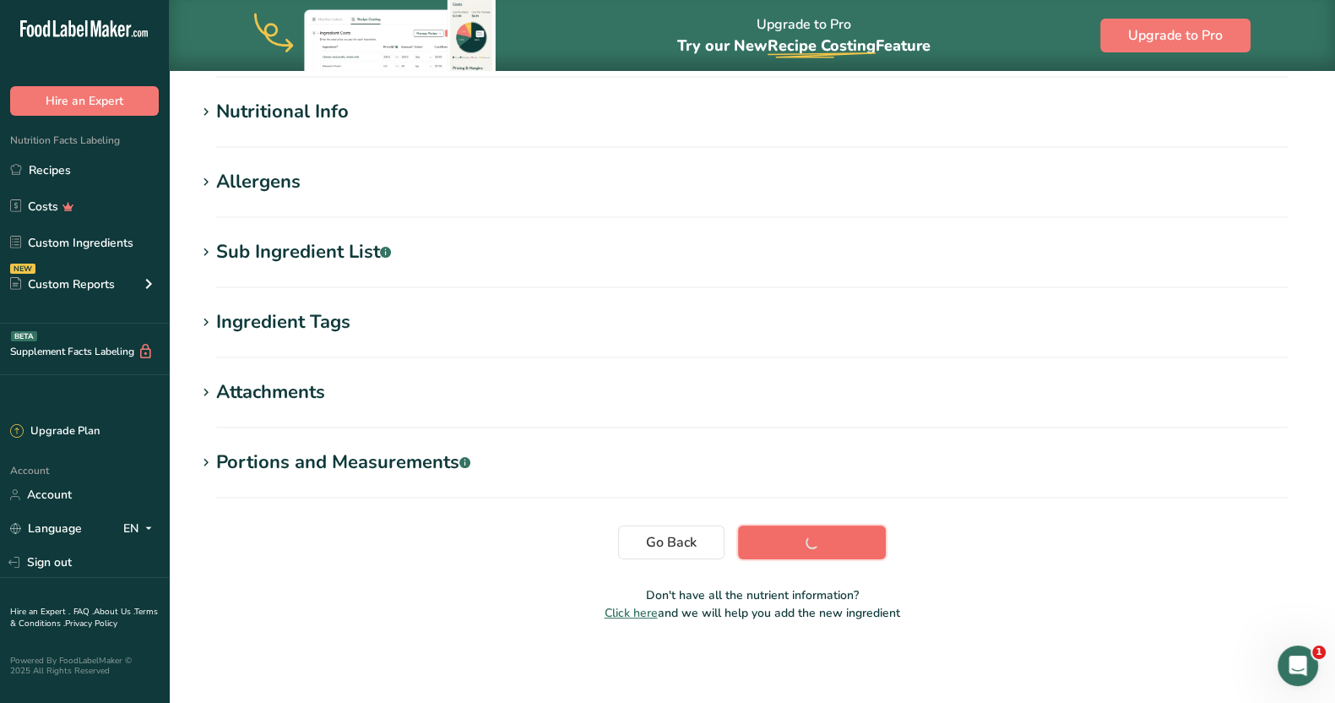
scroll to position [204, 0]
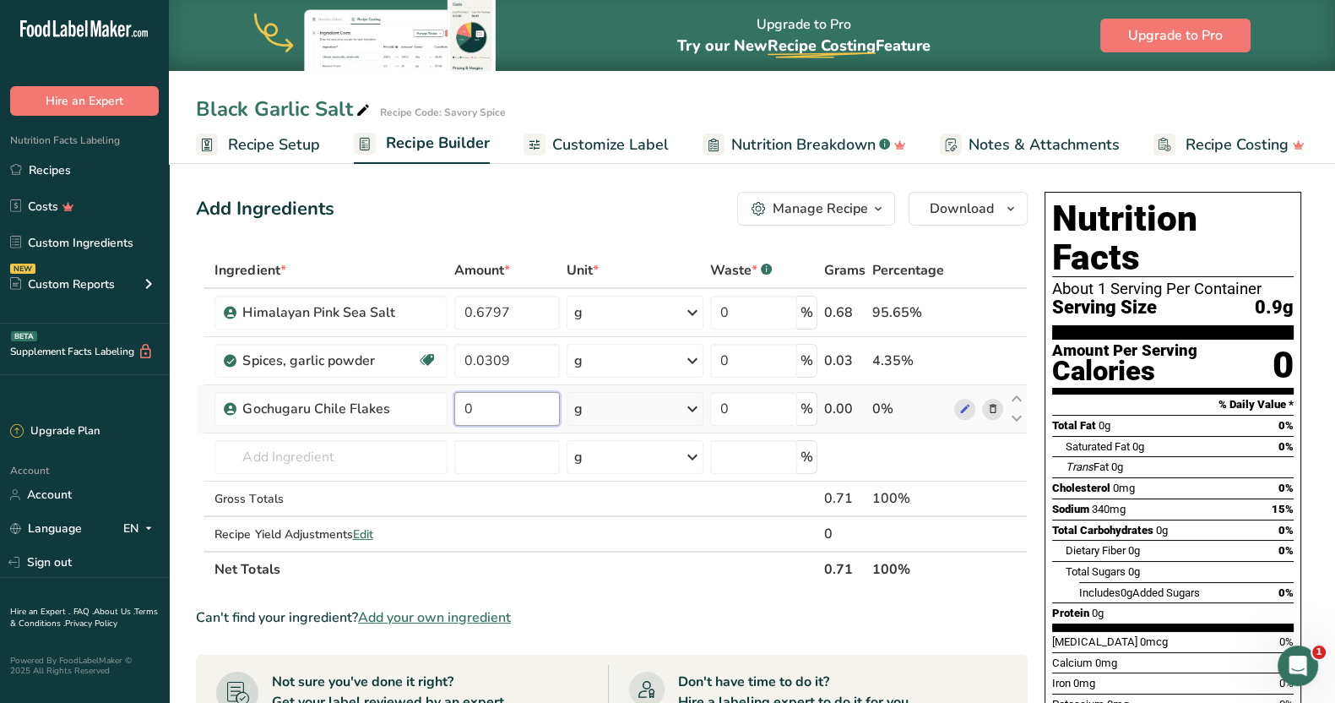
click at [533, 407] on input "0" at bounding box center [507, 409] width 106 height 34
type input "0.0319"
click at [302, 456] on input "text" at bounding box center [331, 457] width 232 height 34
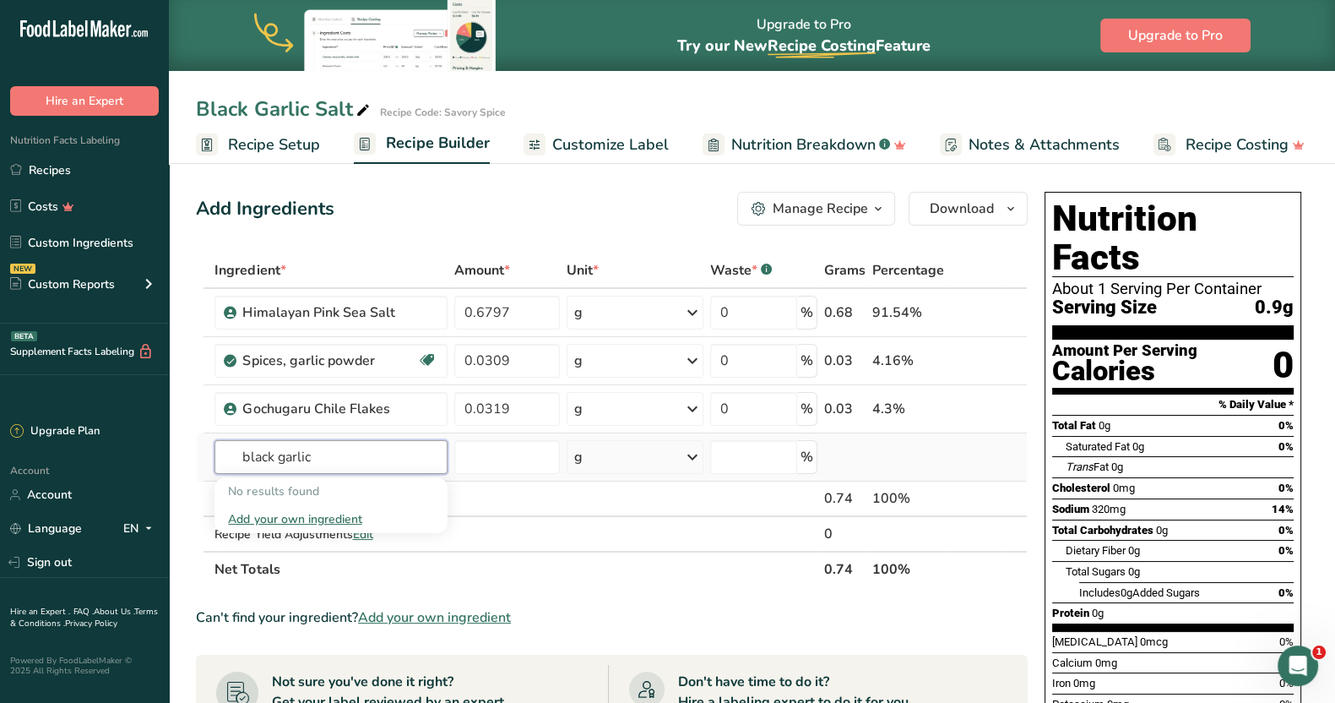
type input "black garlic"
click at [308, 516] on div "Add your own ingredient" at bounding box center [330, 519] width 205 height 18
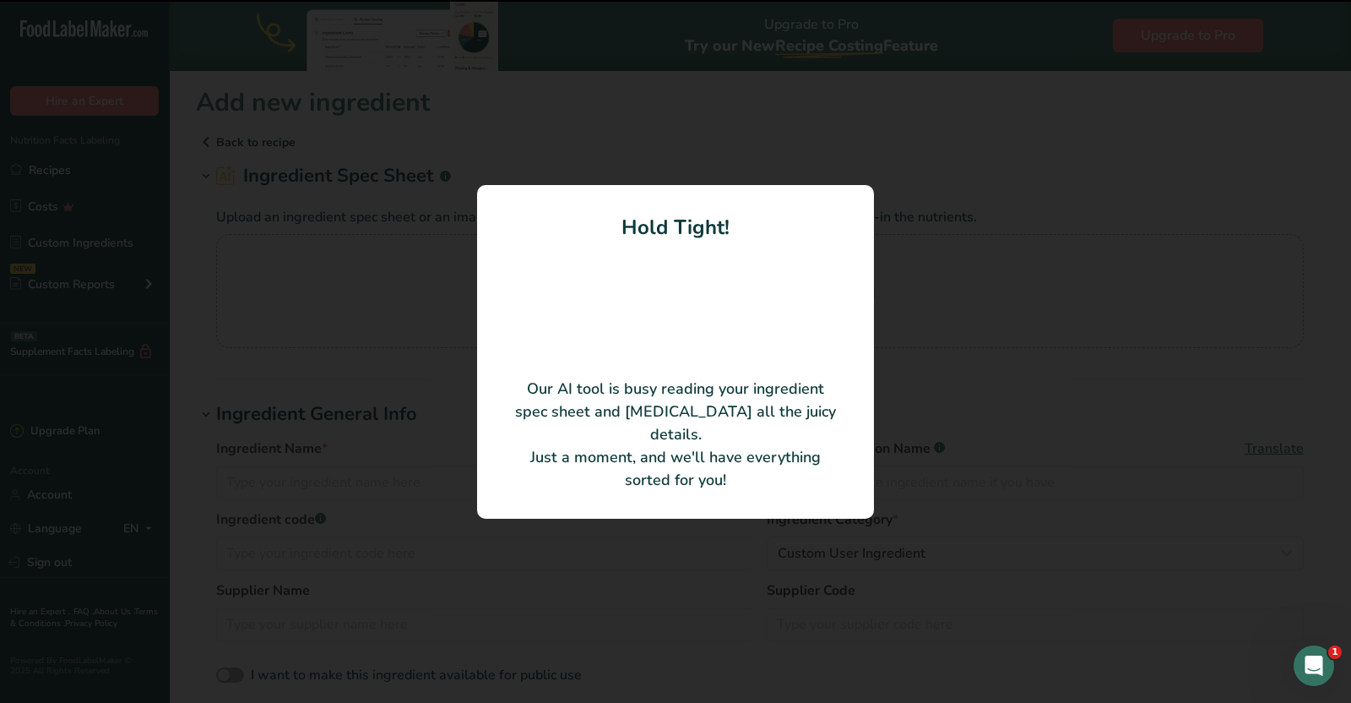
type input "Black Garlic Powder"
type input "Woodland Foods"
type input "ID: 12412"
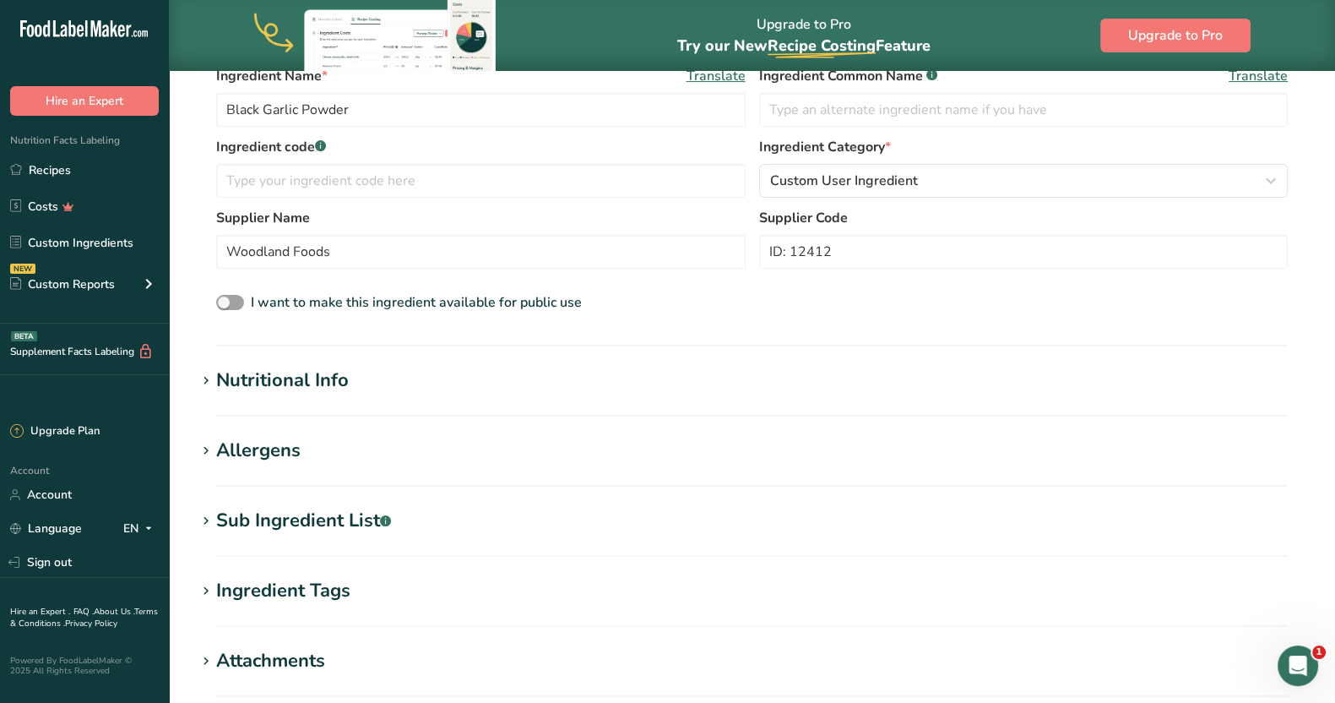
scroll to position [304, 0]
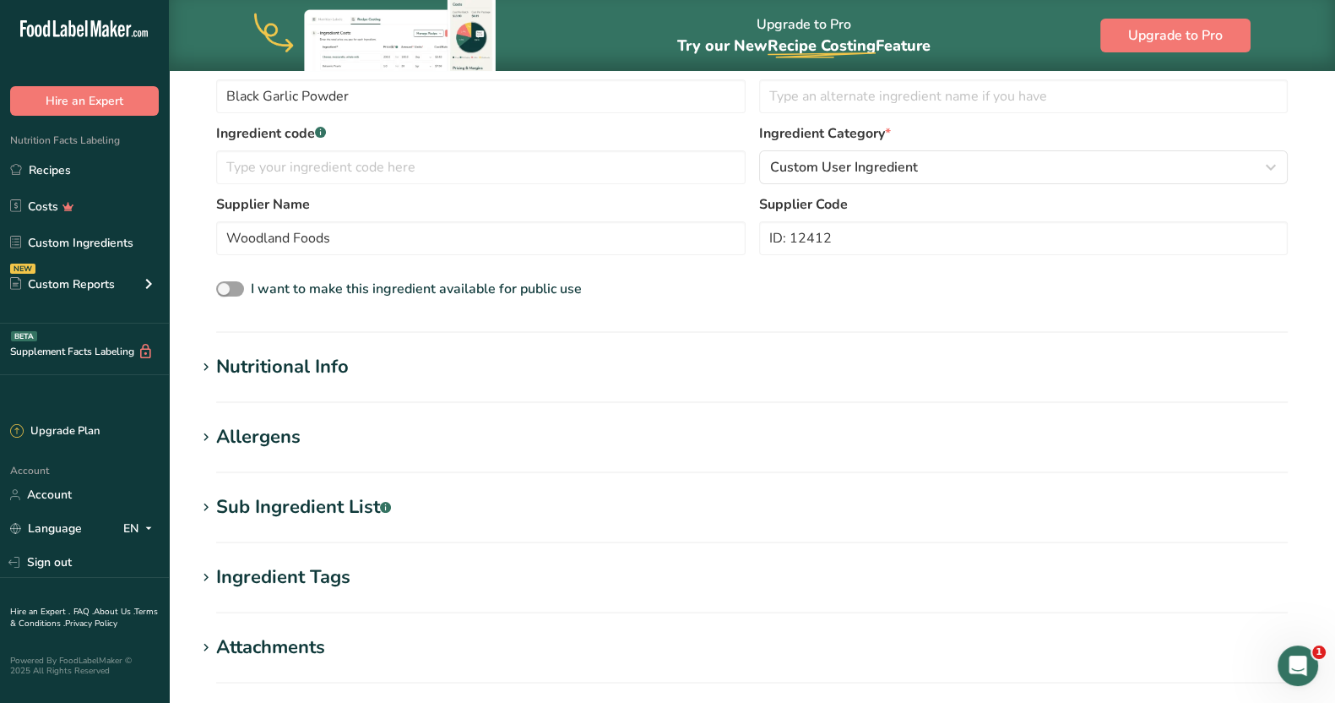
click at [320, 508] on div "Sub Ingredient List .a-a{fill:#347362;}.b-a{fill:#fff;}" at bounding box center [303, 507] width 175 height 28
click at [307, 575] on textarea at bounding box center [752, 591] width 1072 height 81
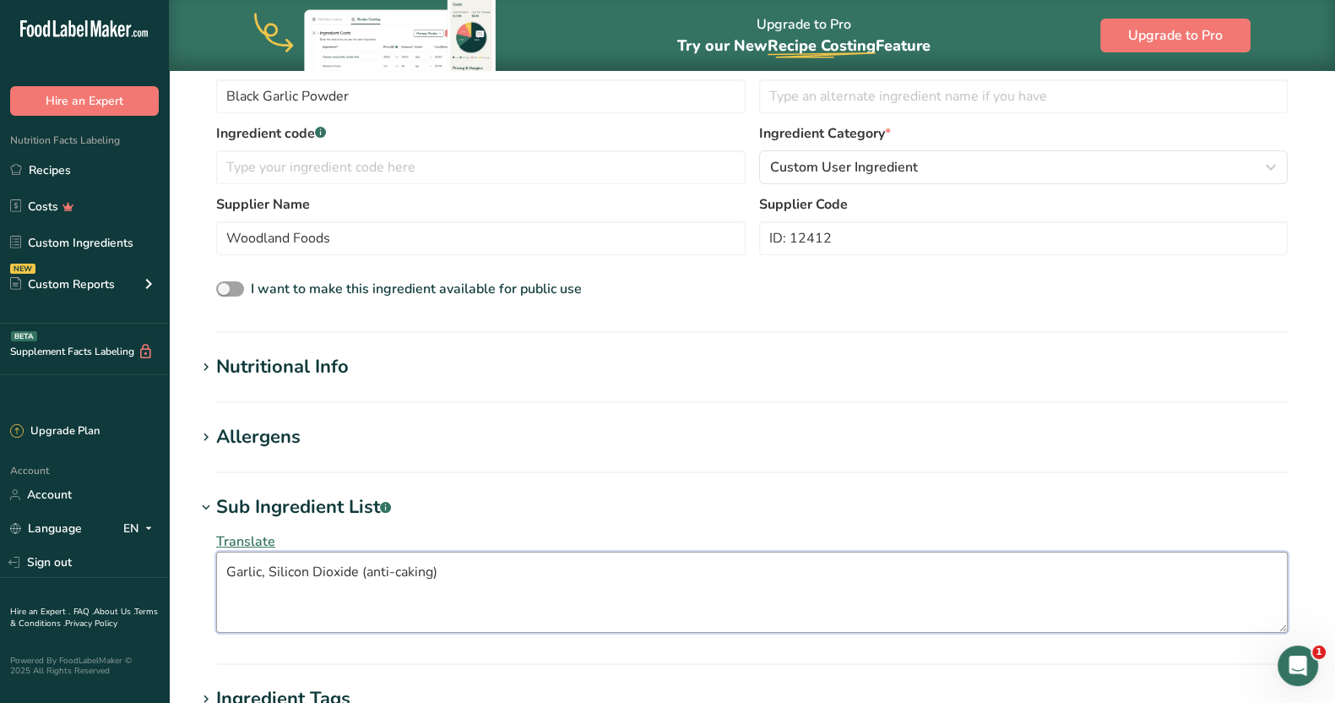
type textarea "Garlic, Silicon Dioxide (anti-caking)"
click at [1009, 280] on div "I want to make this ingredient available for public use" at bounding box center [752, 290] width 1072 height 22
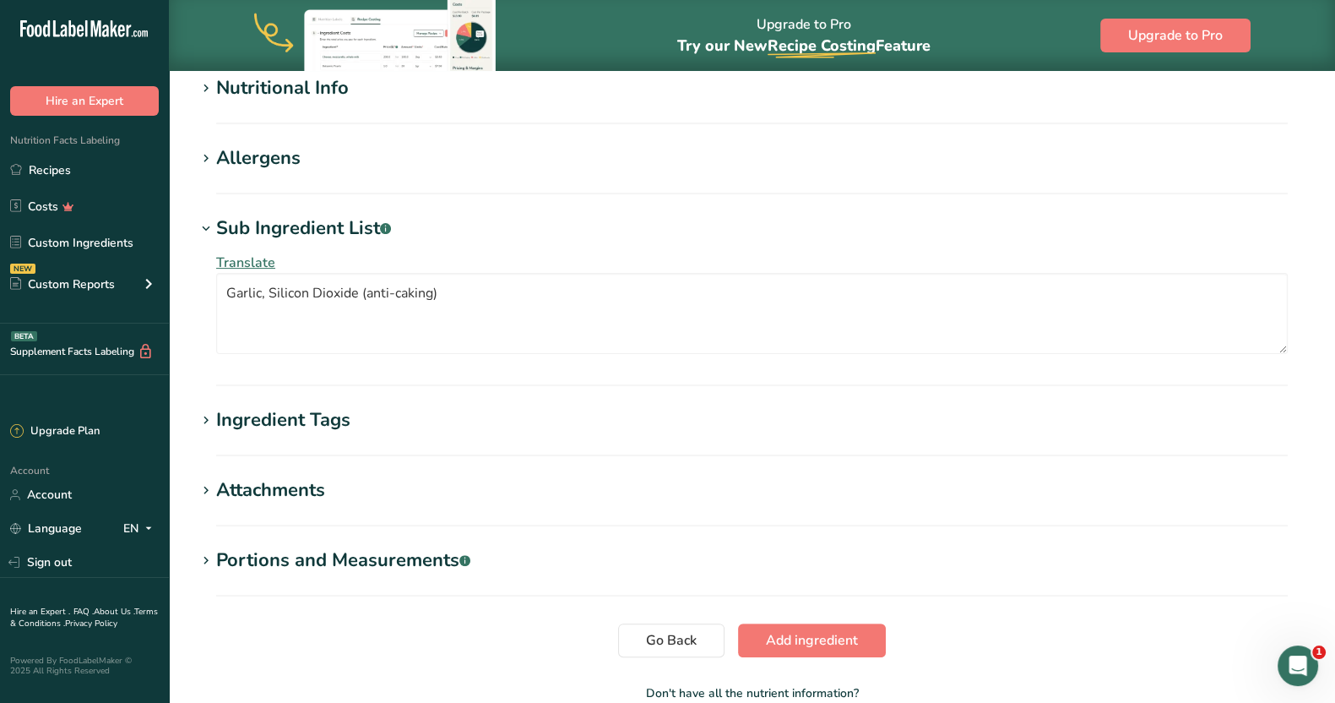
scroll to position [588, 0]
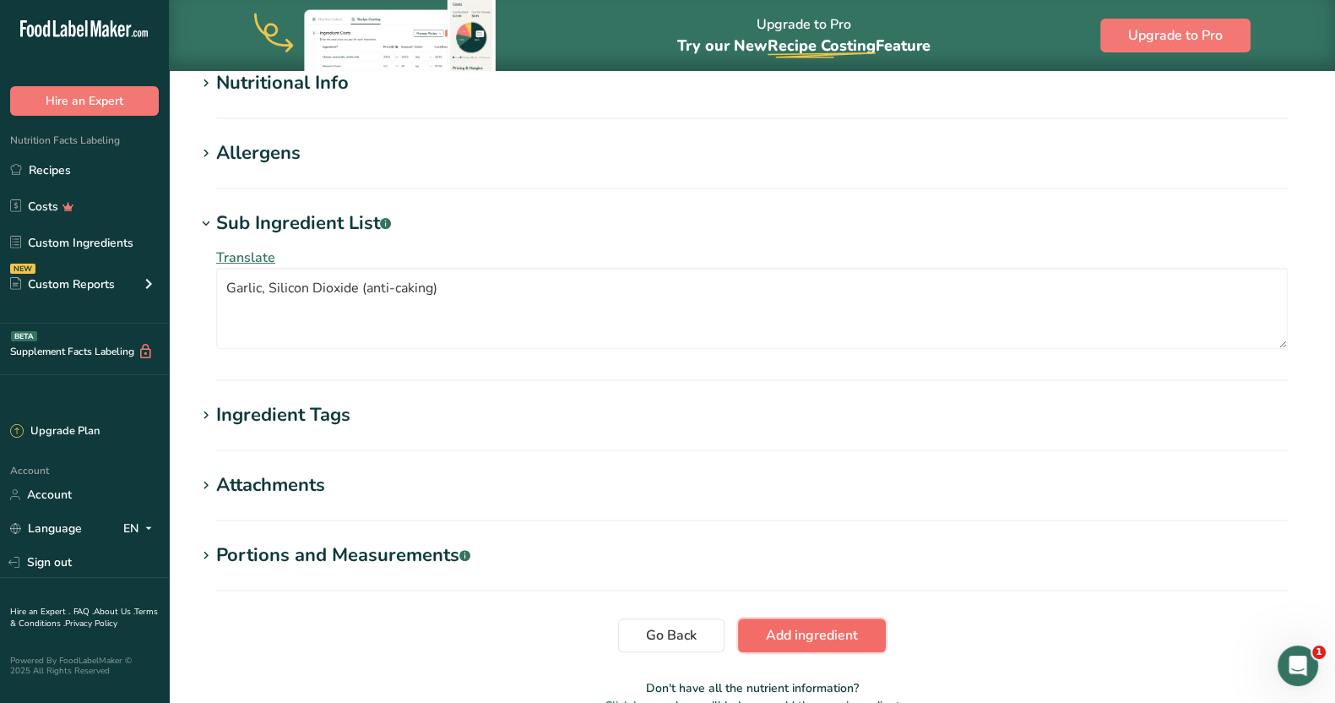
click at [779, 630] on span "Add ingredient" at bounding box center [812, 635] width 92 height 20
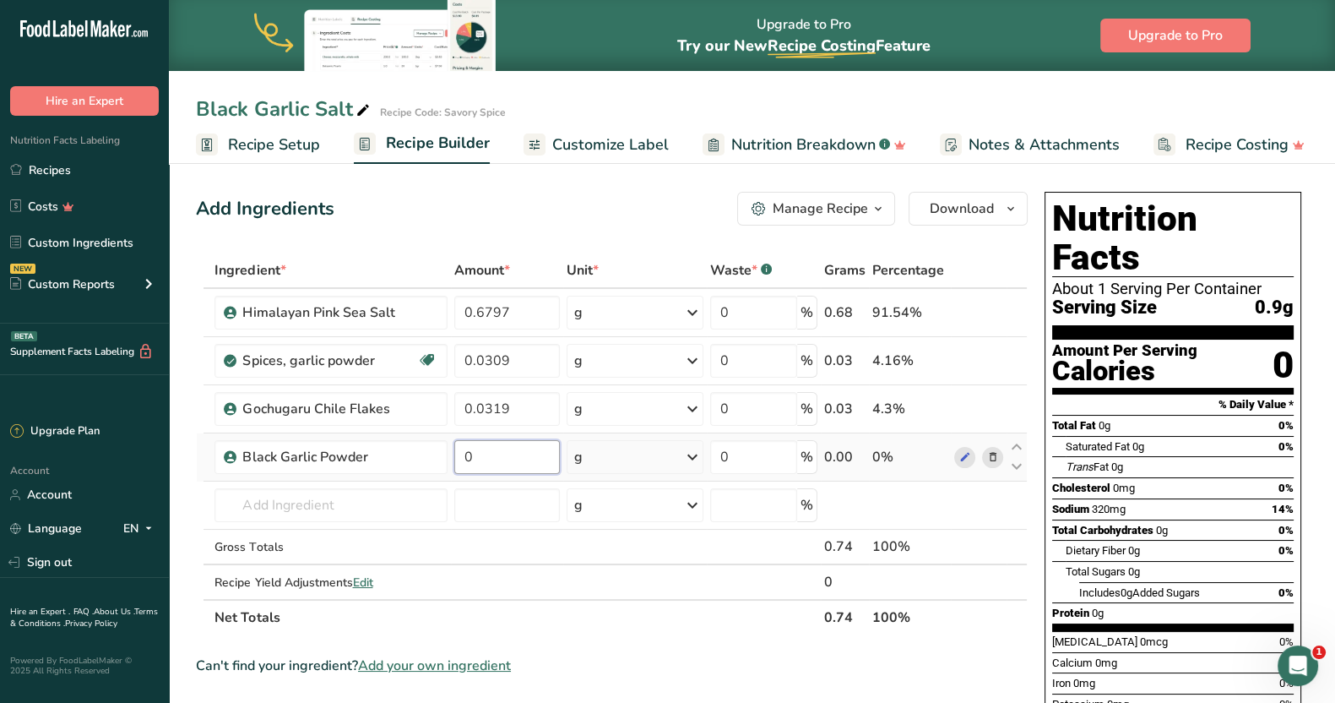
click at [489, 453] on input "0" at bounding box center [507, 457] width 106 height 34
type input "0.1115"
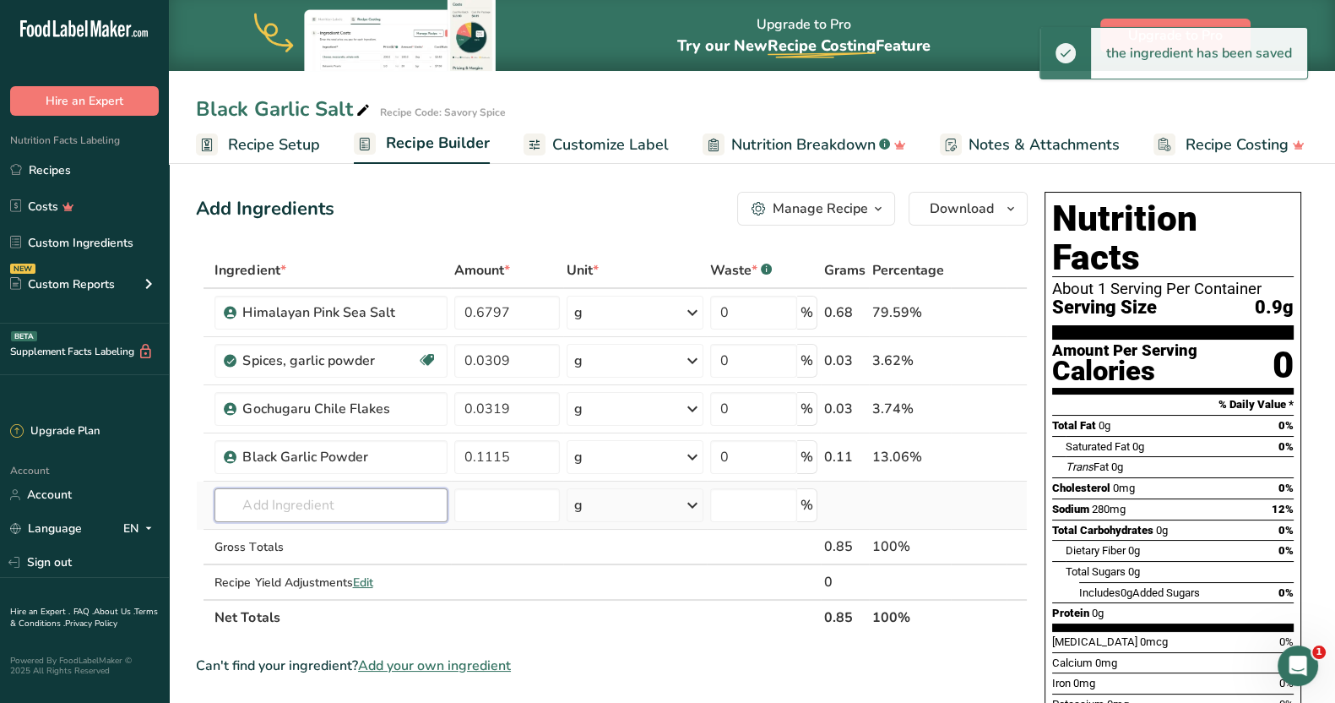
click at [317, 506] on input "text" at bounding box center [331, 505] width 232 height 34
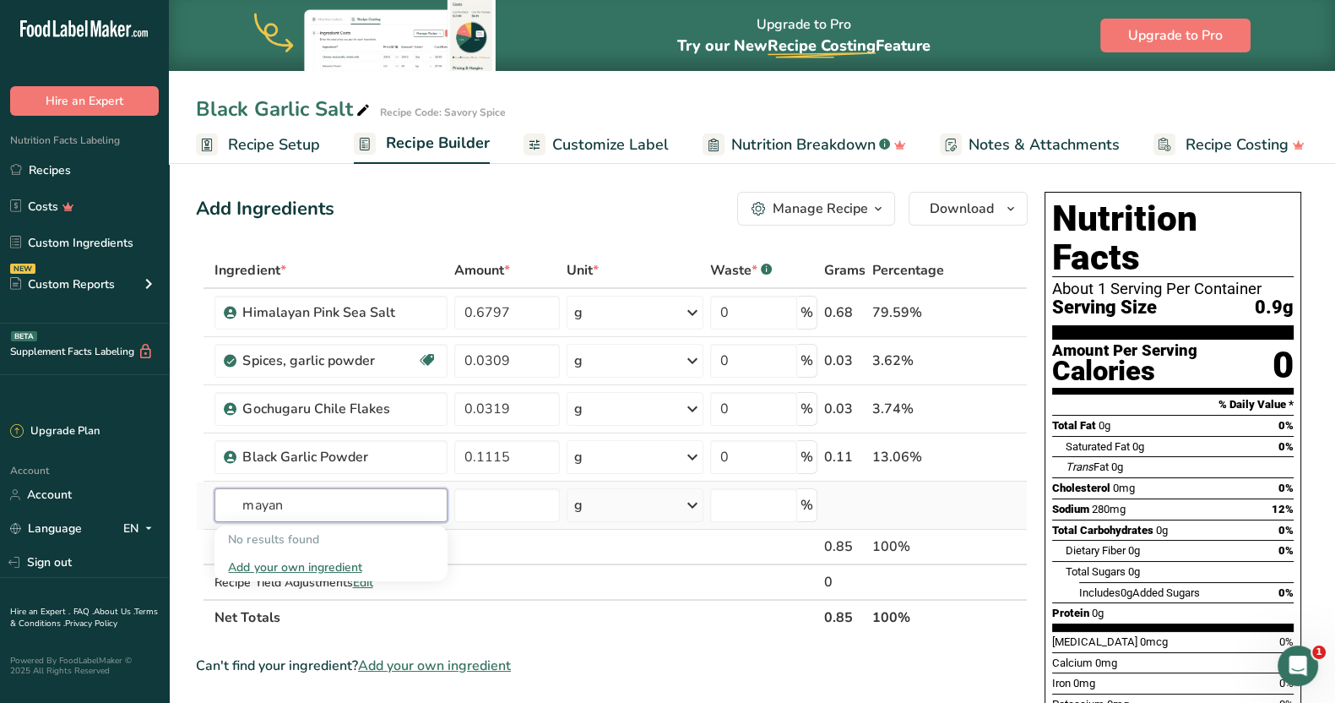
type input "mayan"
click at [326, 564] on div "Add your own ingredient" at bounding box center [330, 567] width 205 height 18
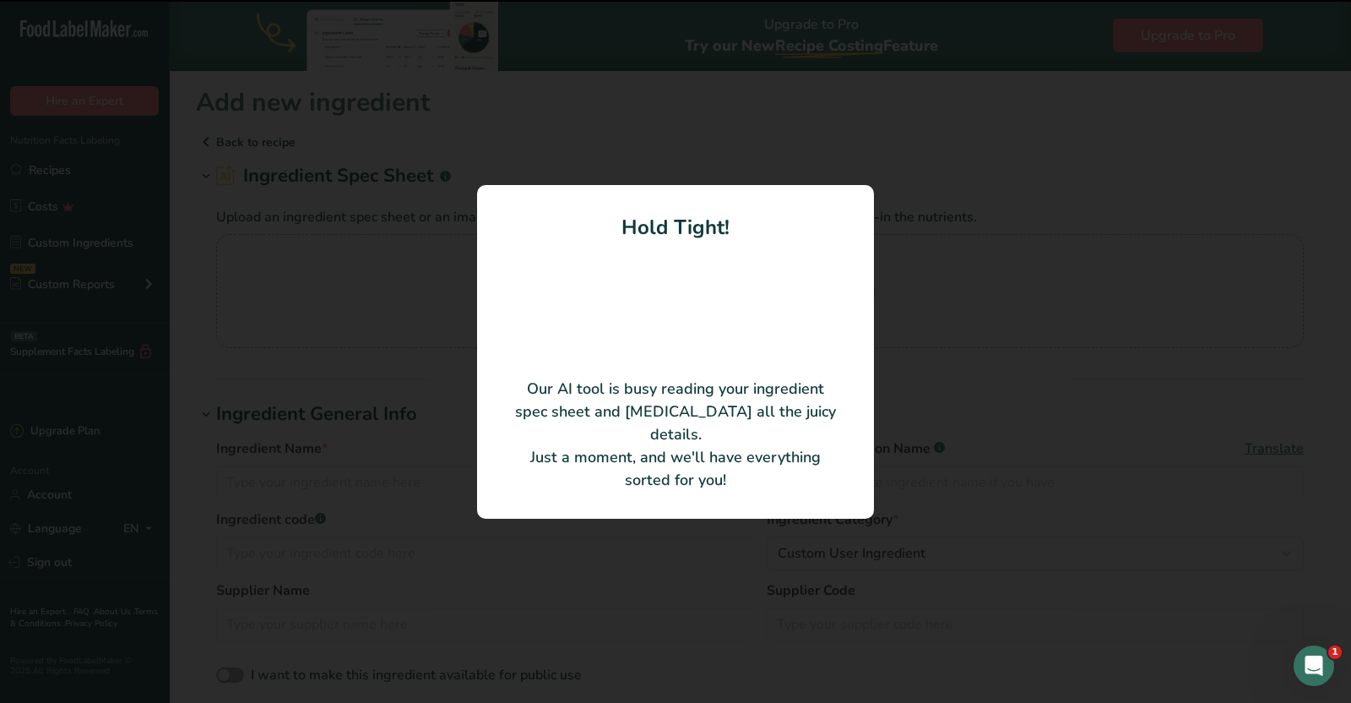
type input "Maya Natural Sea Salt"
type input "Maya Natural Imports, Inc."
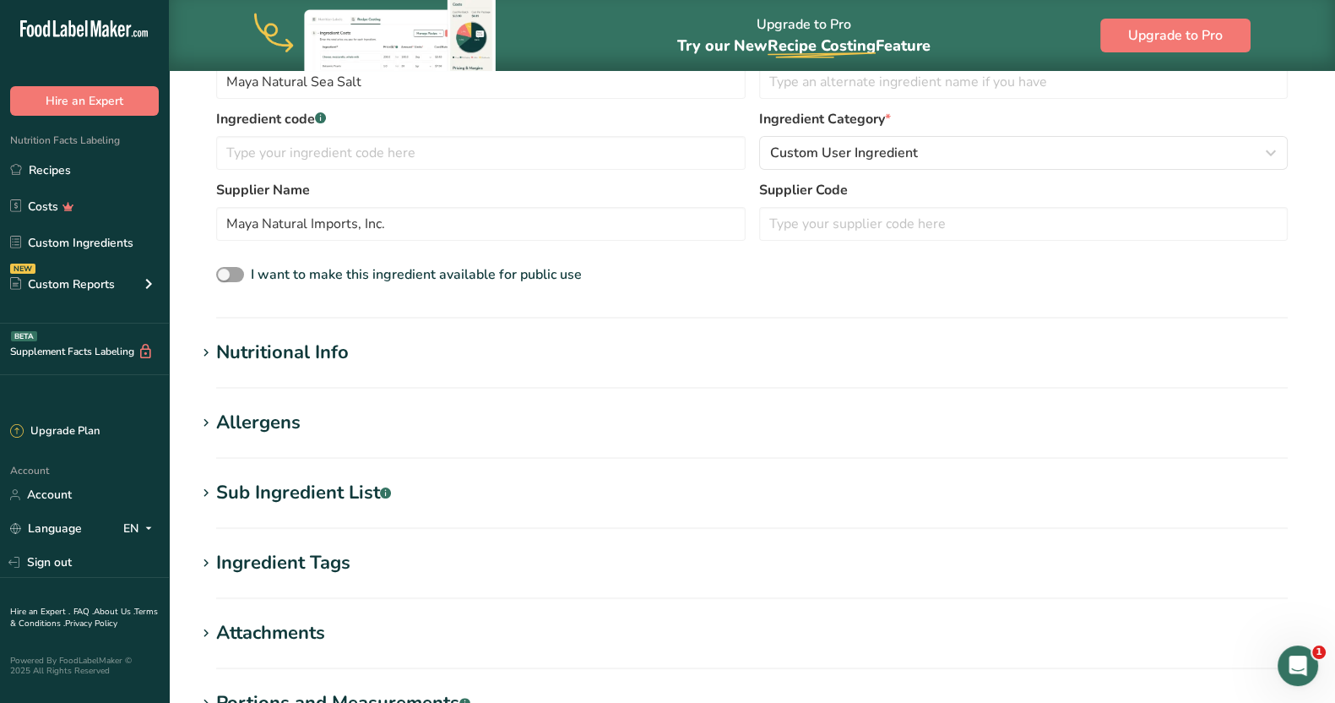
scroll to position [322, 0]
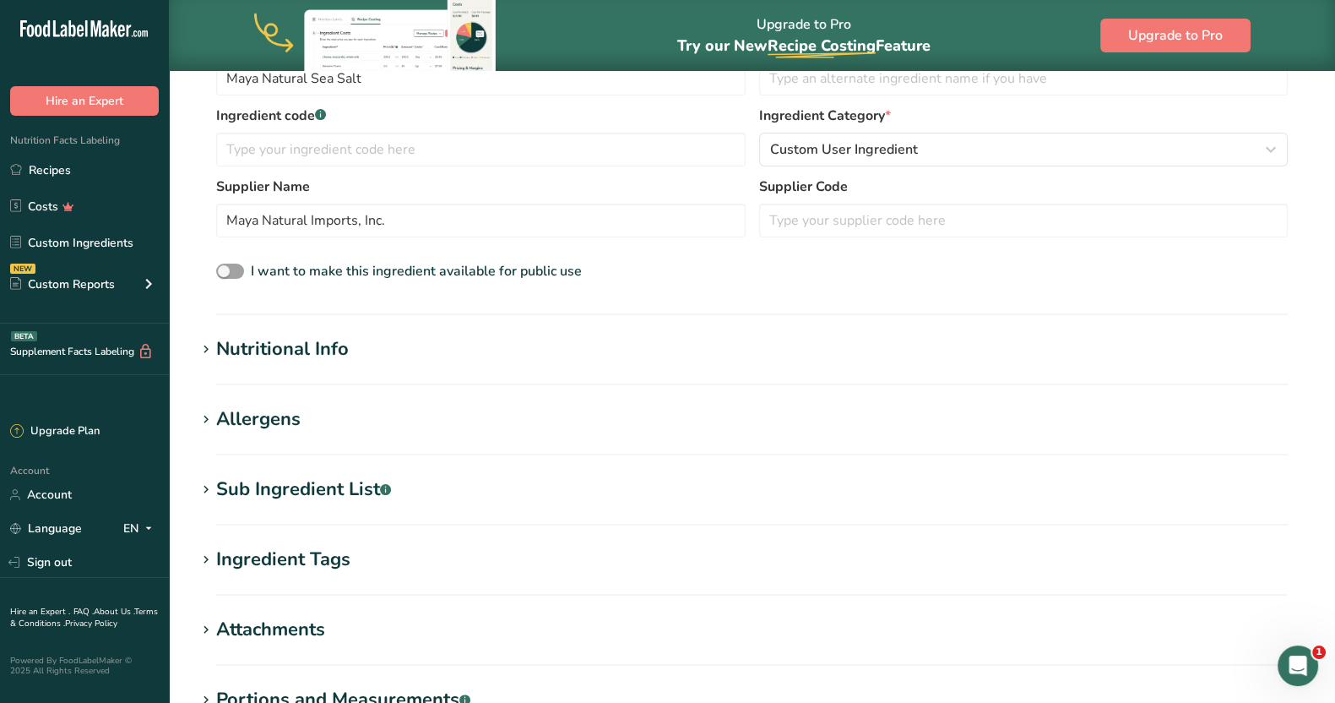
click at [321, 482] on div "Sub Ingredient List .a-a{fill:#347362;}.b-a{fill:#fff;}" at bounding box center [303, 489] width 175 height 28
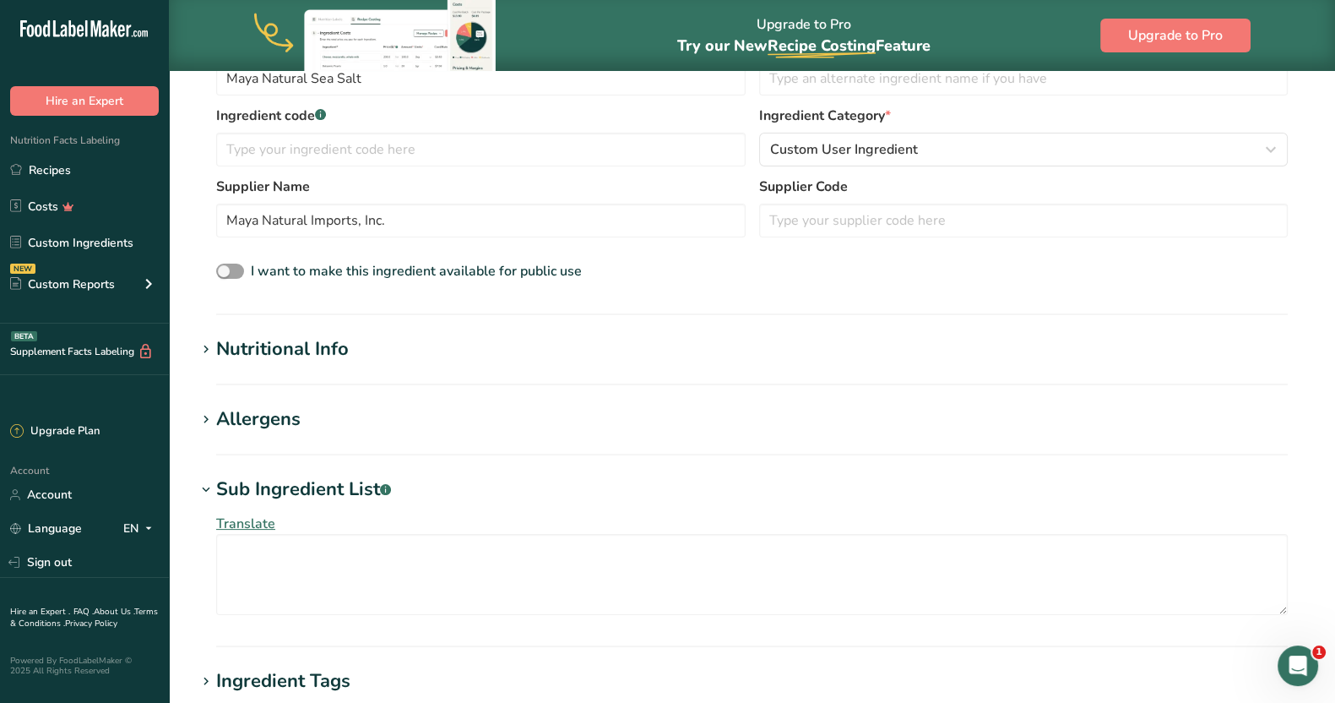
click at [302, 353] on div "Nutritional Info" at bounding box center [282, 349] width 133 height 28
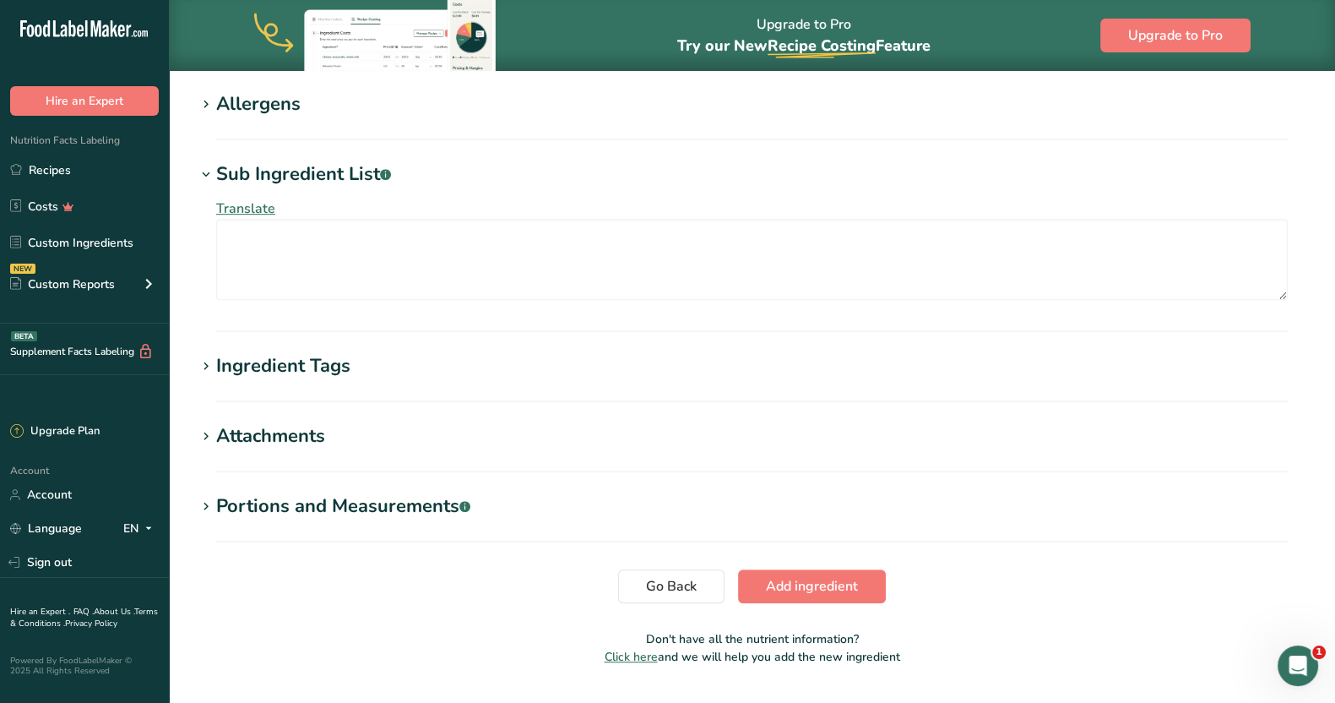
scroll to position [1060, 0]
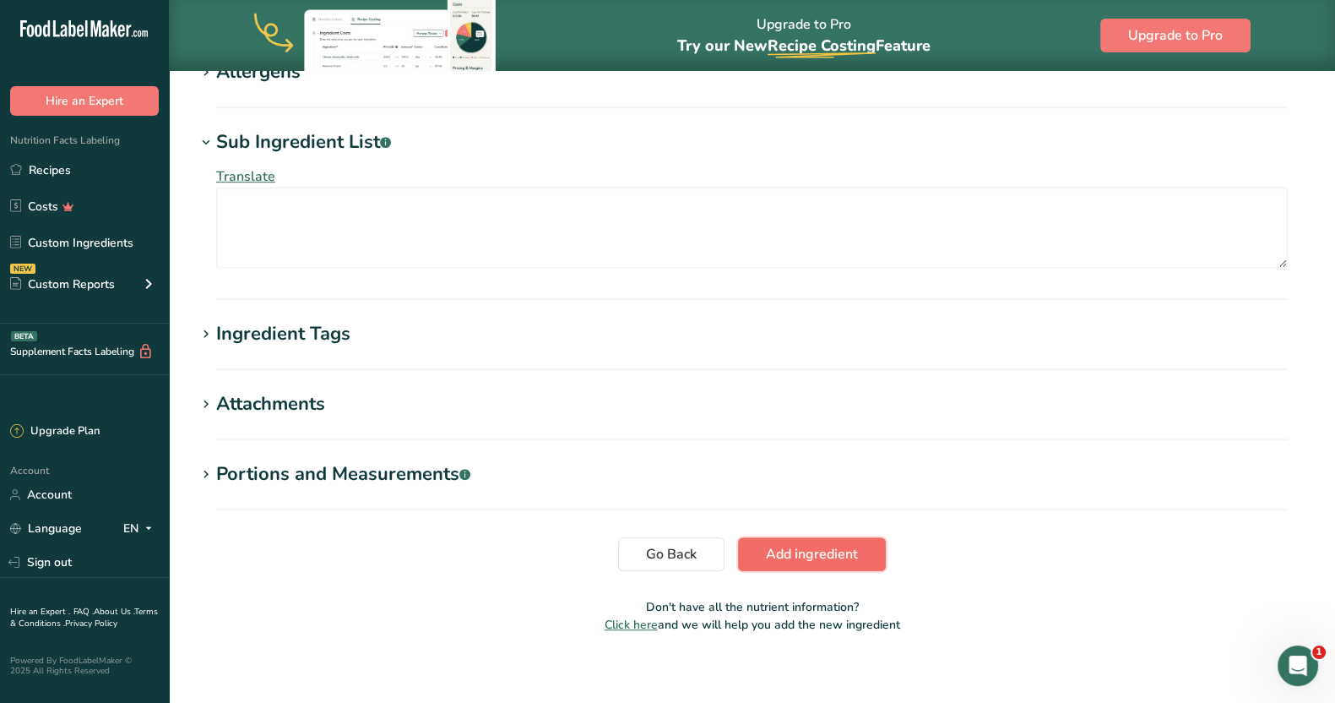
click at [839, 550] on span "Add ingredient" at bounding box center [812, 554] width 92 height 20
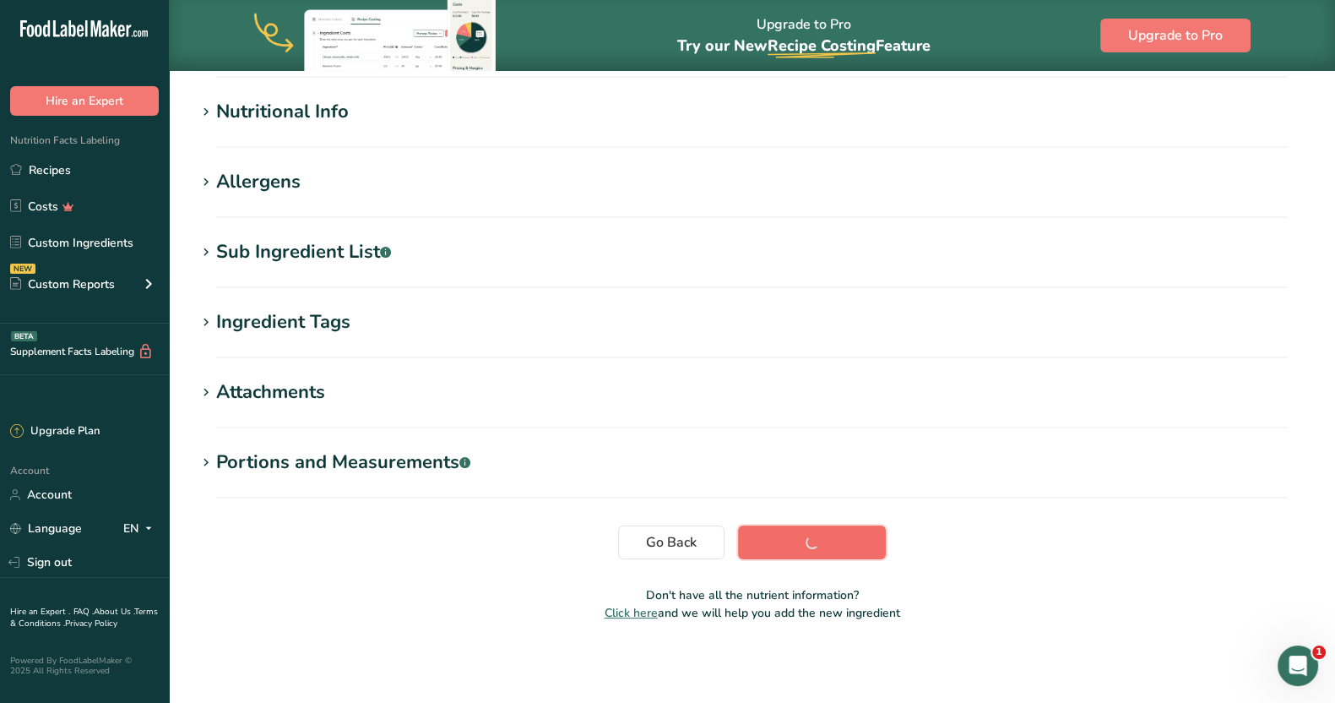
scroll to position [204, 0]
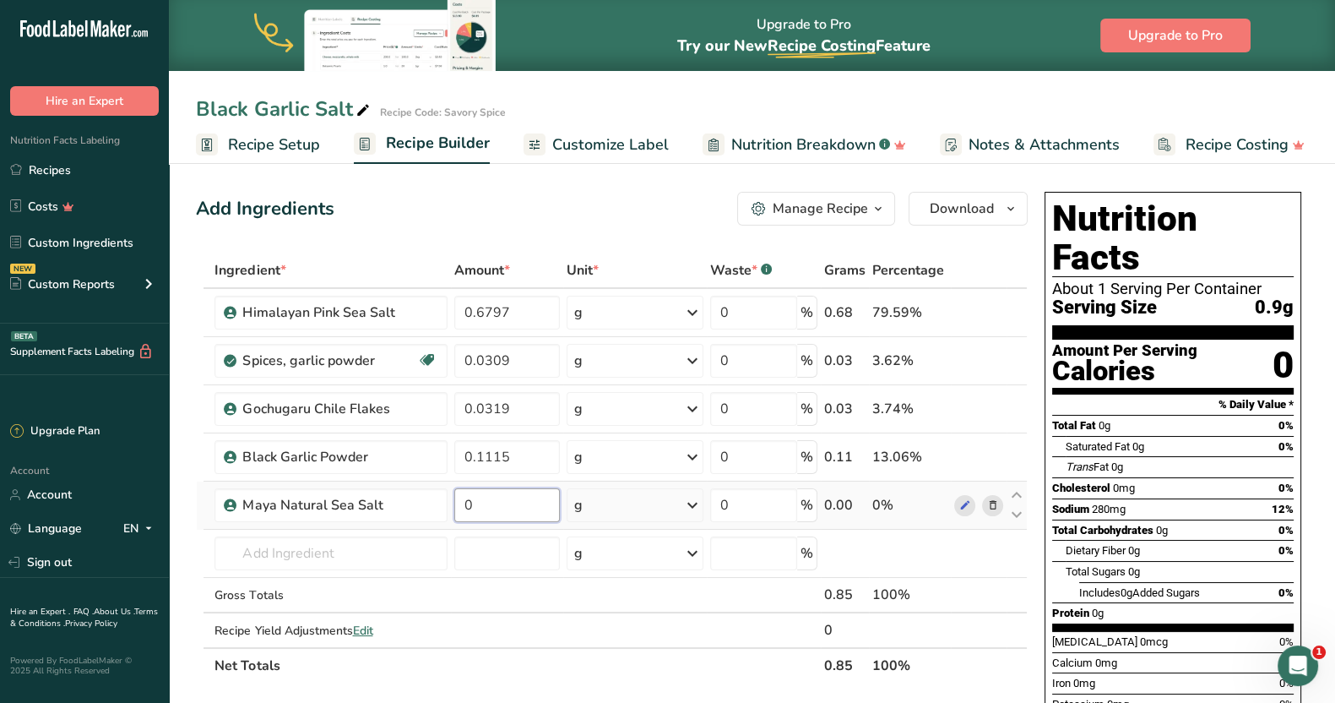
click at [501, 505] on input "0" at bounding box center [507, 505] width 106 height 34
type input "0.146"
click at [625, 145] on span "Customize Label" at bounding box center [610, 144] width 117 height 23
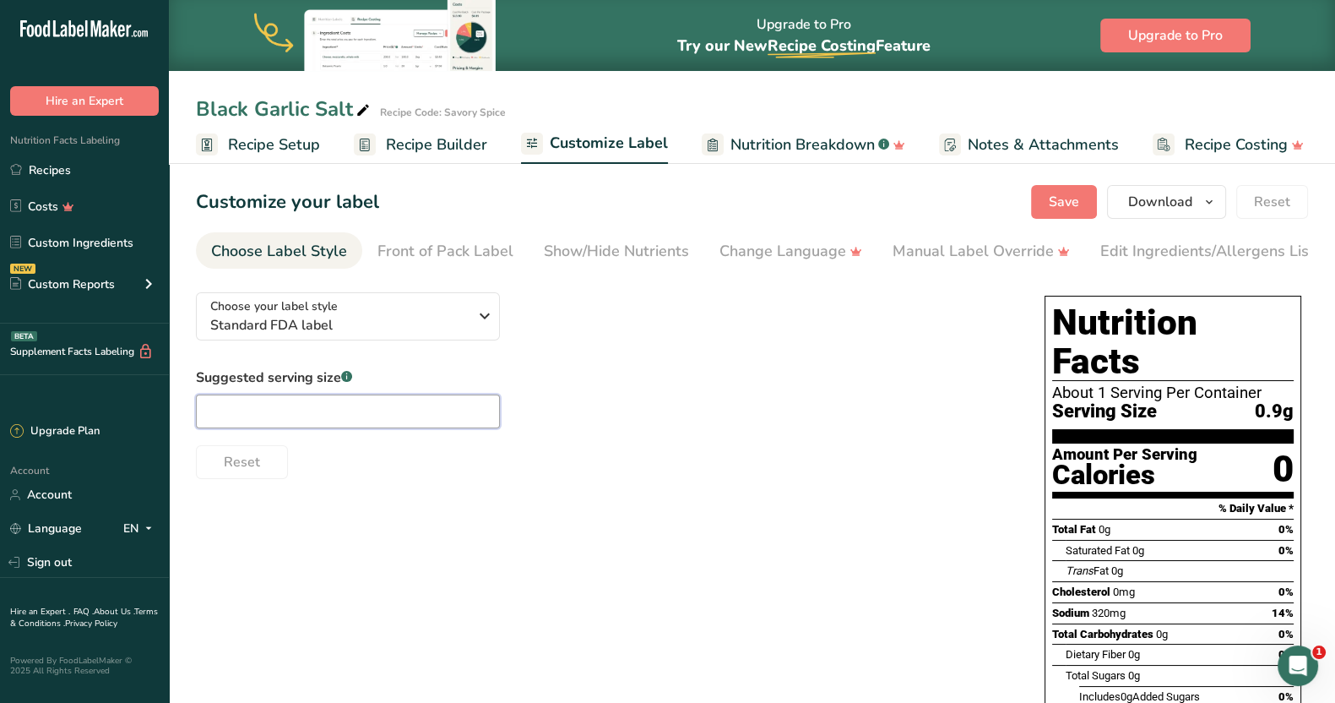
click at [371, 419] on input "text" at bounding box center [348, 411] width 304 height 34
type input "1/4 tsp"
click at [968, 433] on div "Suggested serving size .a-a{fill:#347362;}.b-a{fill:#fff;} 1/4 tsp Reset" at bounding box center [603, 422] width 815 height 111
click at [1138, 254] on div "Edit Ingredients/Allergens List" at bounding box center [1207, 251] width 215 height 23
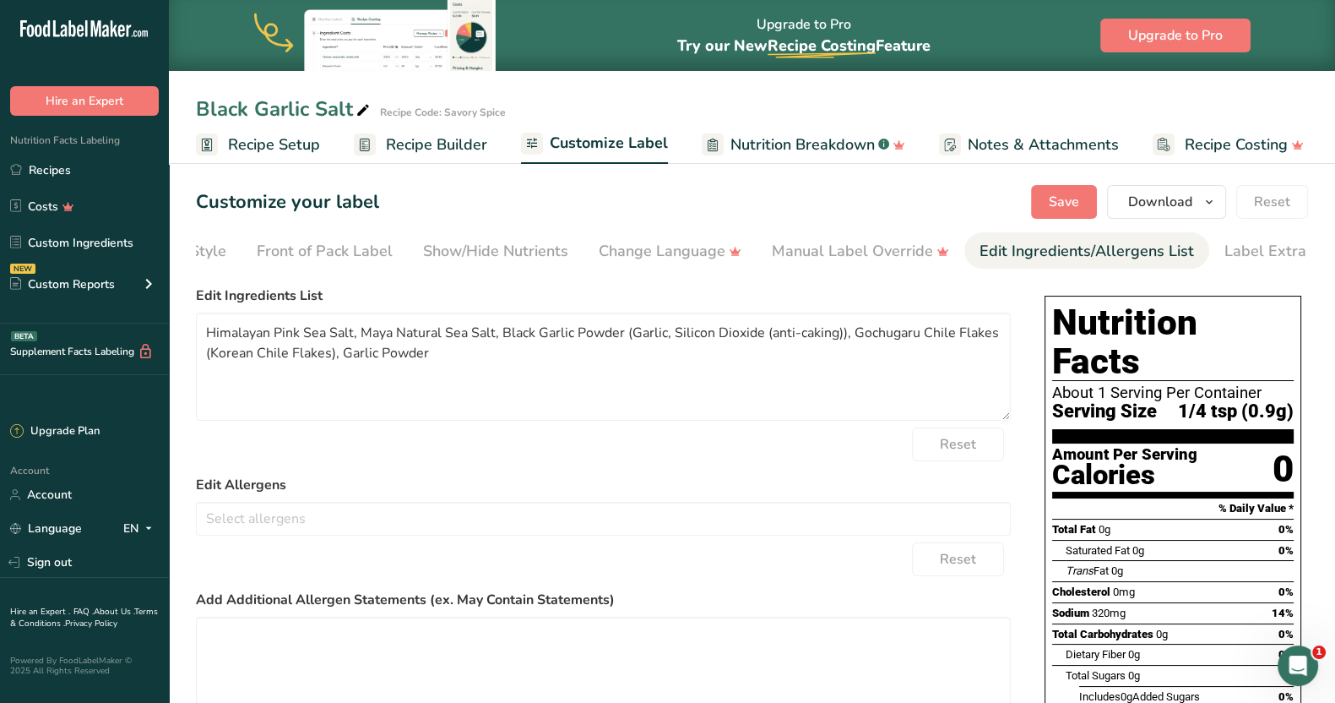
scroll to position [0, 155]
click at [1054, 204] on span "Save" at bounding box center [1064, 202] width 30 height 20
click at [352, 265] on link "Front of Pack Label" at bounding box center [291, 251] width 136 height 38
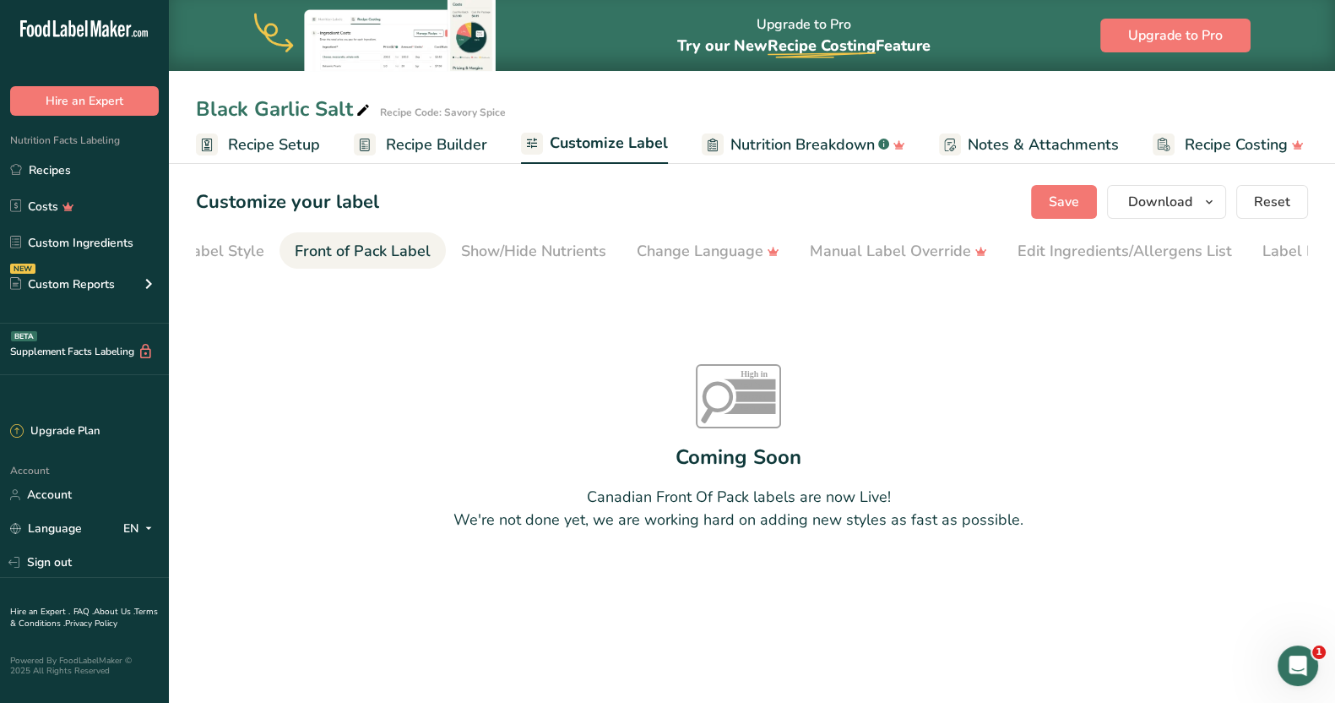
scroll to position [0, 0]
click at [318, 243] on div "Choose Label Style" at bounding box center [279, 251] width 136 height 23
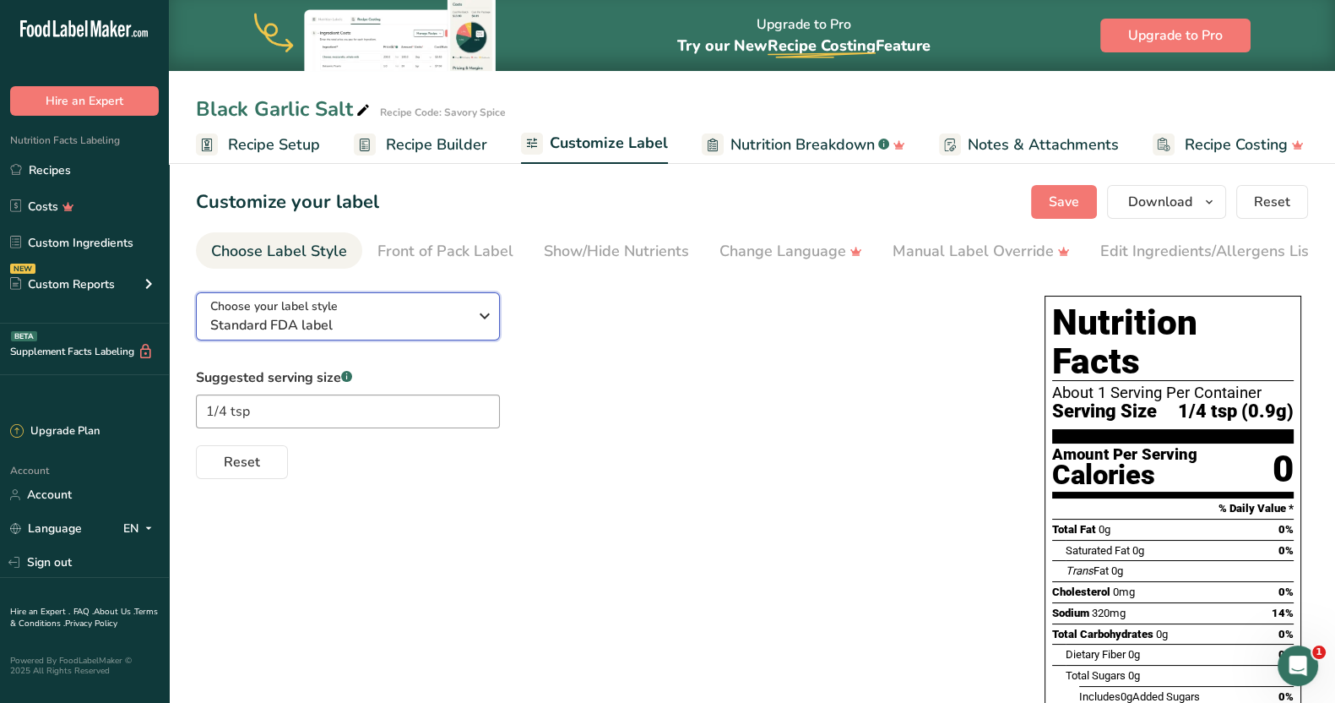
click at [486, 330] on icon "button" at bounding box center [485, 316] width 20 height 30
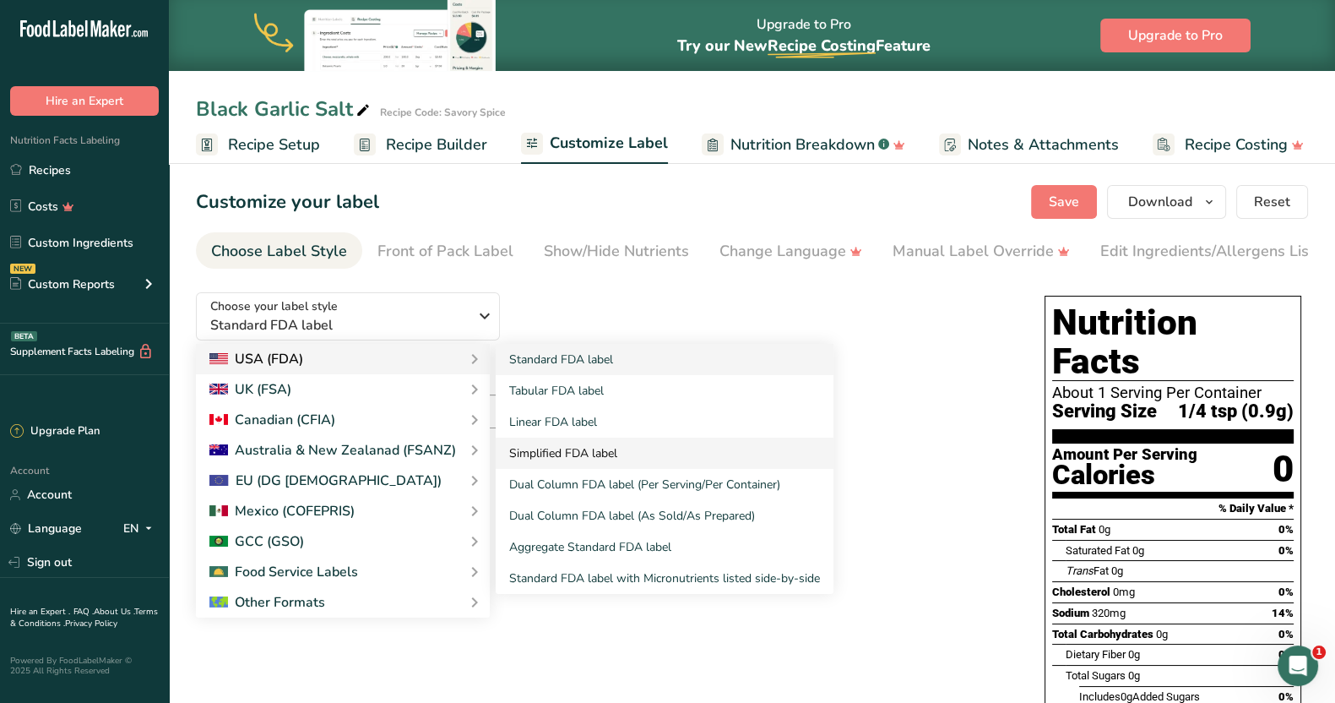
click at [582, 451] on link "Simplified FDA label" at bounding box center [665, 452] width 338 height 31
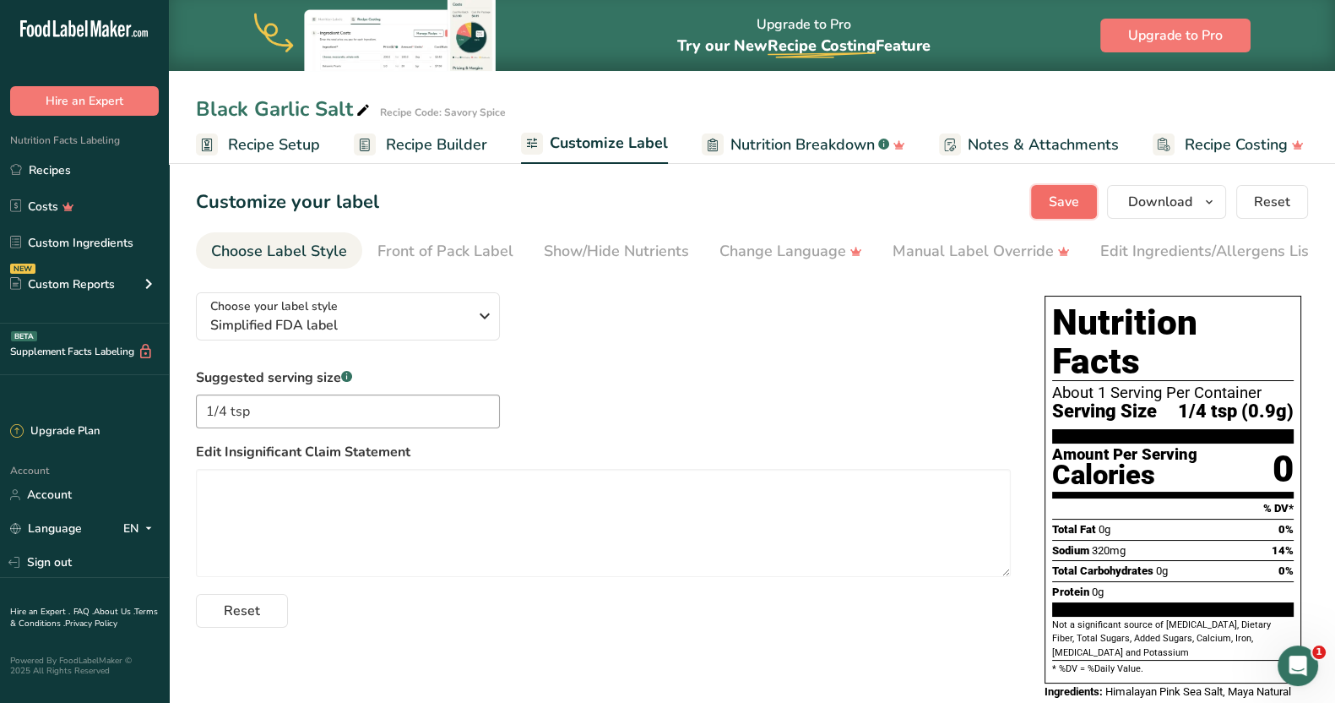
click at [1069, 208] on span "Save" at bounding box center [1064, 202] width 30 height 20
click at [609, 373] on div "Suggested serving size .a-a{fill:#347362;}.b-a{fill:#fff;} 1/4 tsp Edit Insigni…" at bounding box center [603, 497] width 815 height 260
click at [58, 249] on link "Custom Ingredients" at bounding box center [84, 242] width 169 height 32
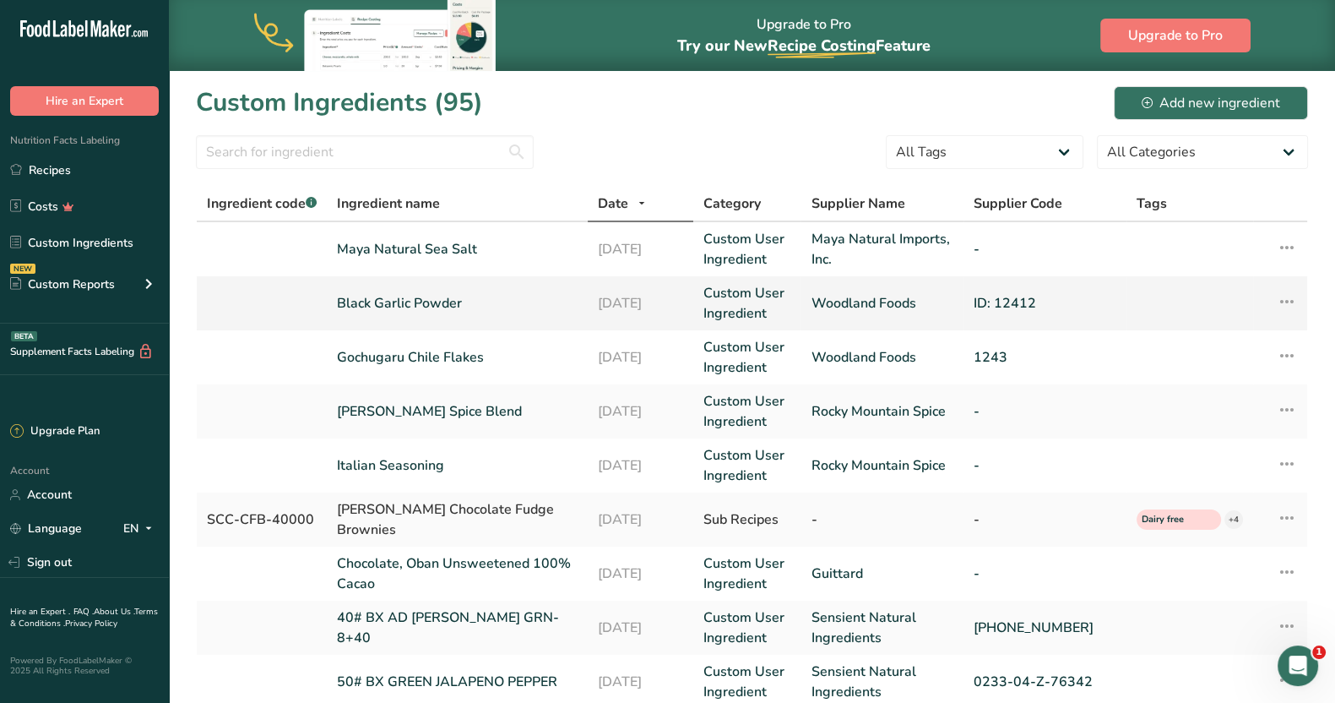
click at [436, 298] on link "Black Garlic Powder" at bounding box center [457, 303] width 241 height 20
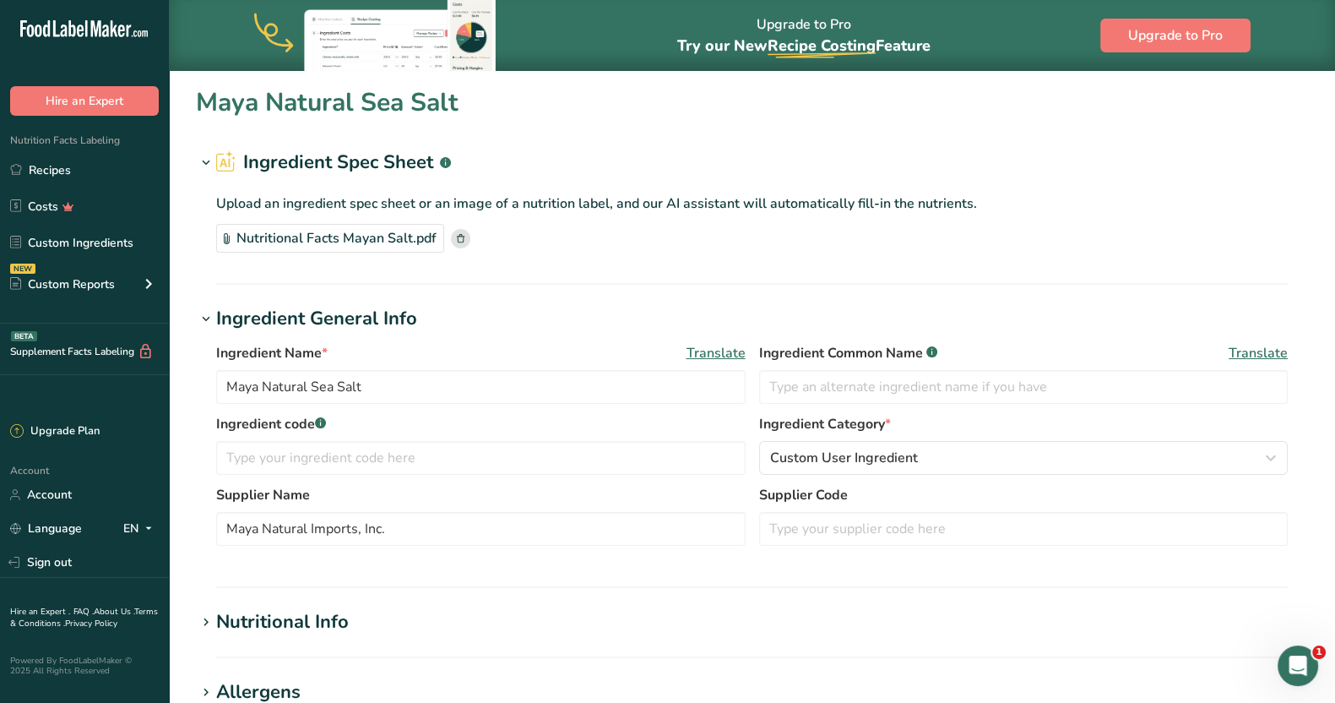
type input "Black Garlic Powder"
type input "Woodland Foods"
type input "ID: 12412"
type input "100"
type input "250"
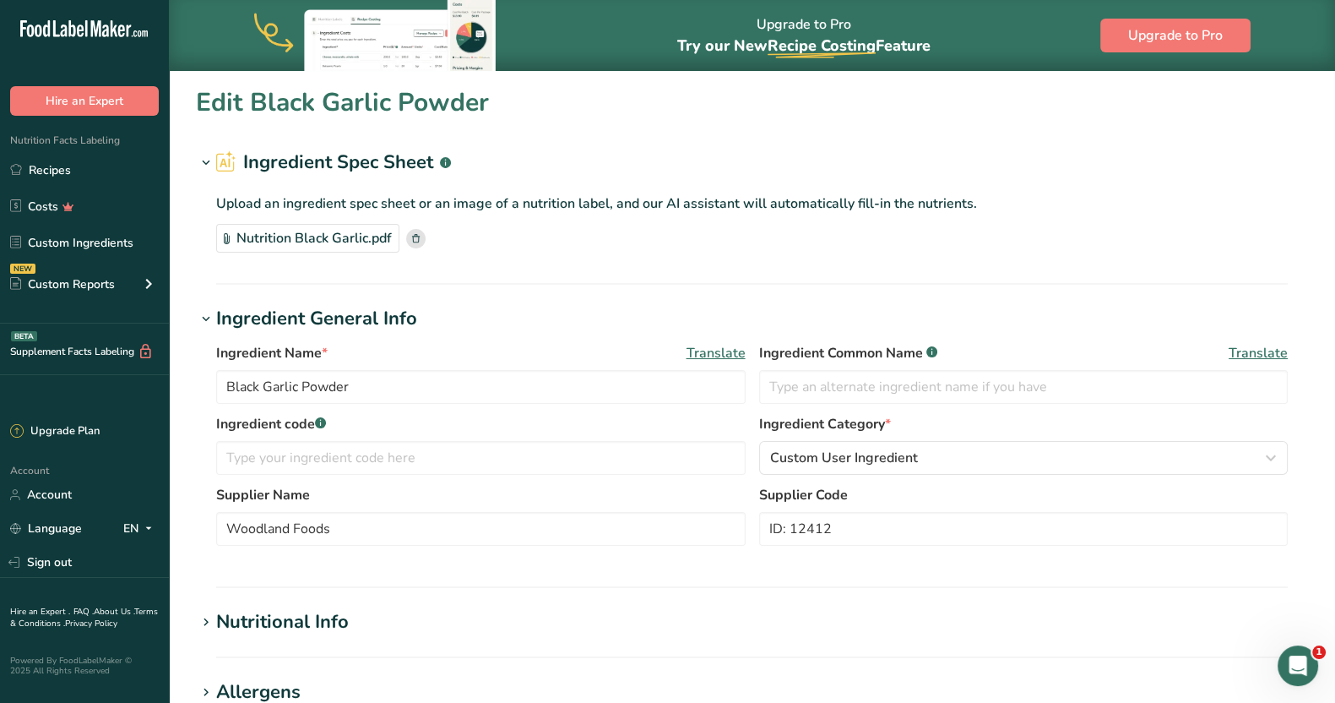
type KJ "1046"
type Fat "0.73"
type Fat "0.11"
type Fat "0"
type input "0"
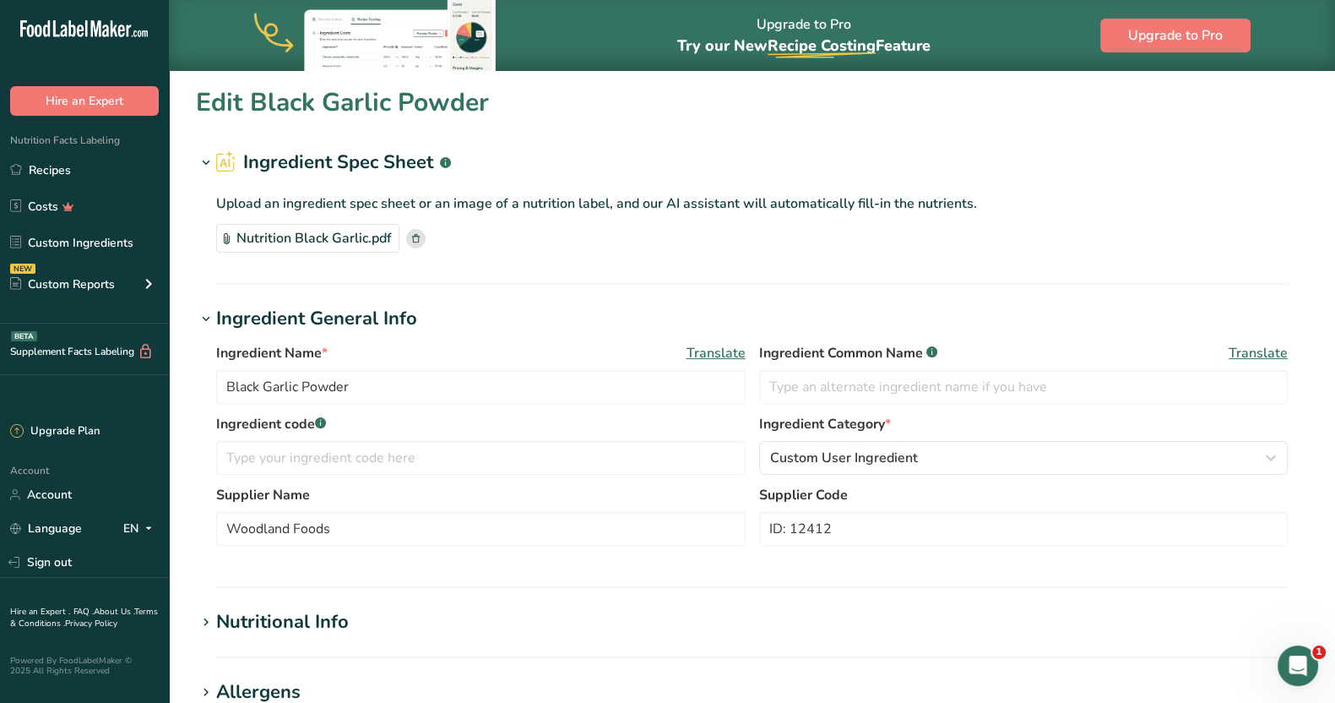
type input "54"
type Carbohydrates "52.5"
type Fiber "2.2"
type Sugars "40.5"
type Sugars "0"
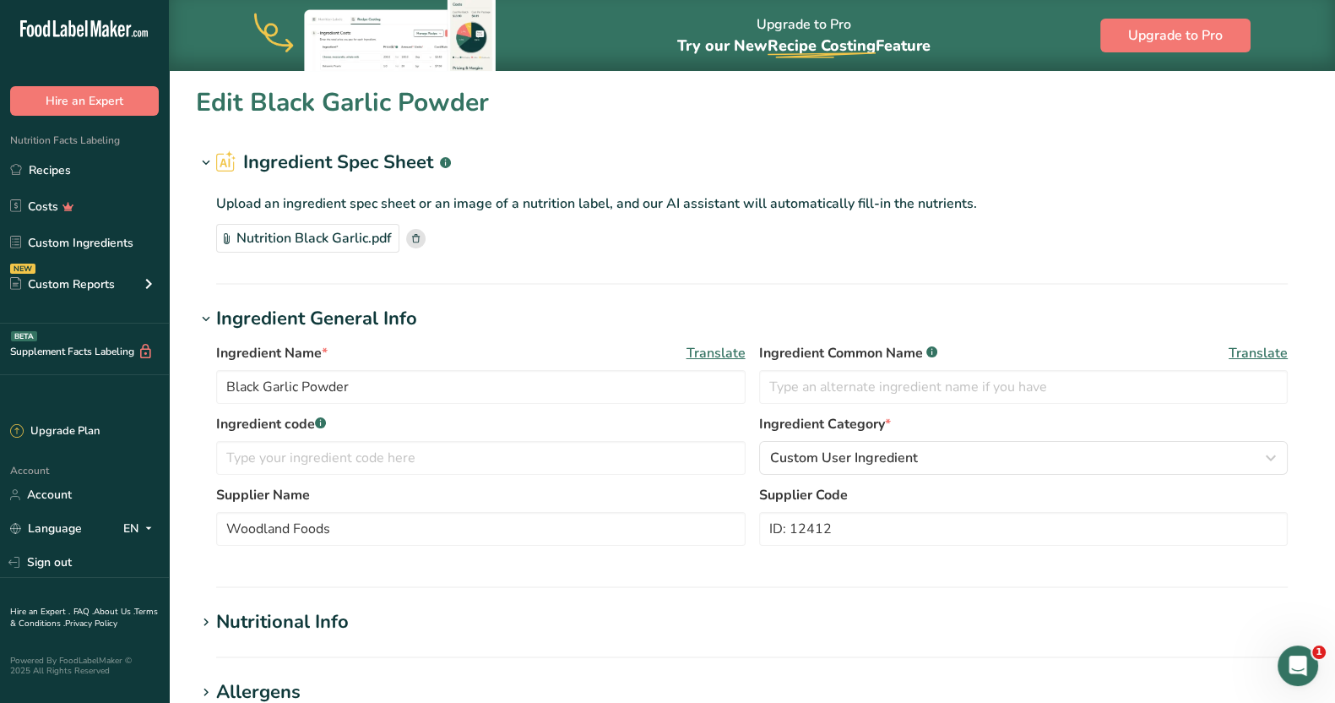
type input "8.81"
click at [340, 620] on div "Nutritional Info" at bounding box center [282, 622] width 133 height 28
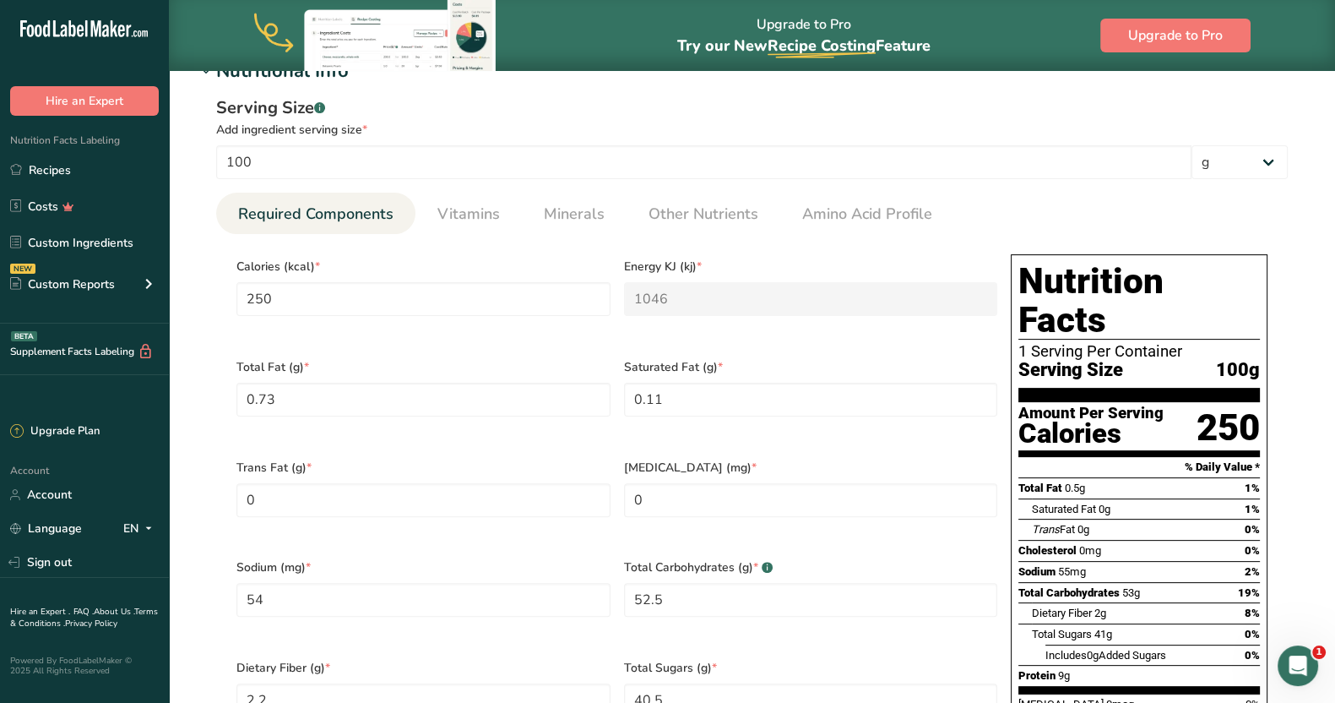
scroll to position [546, 0]
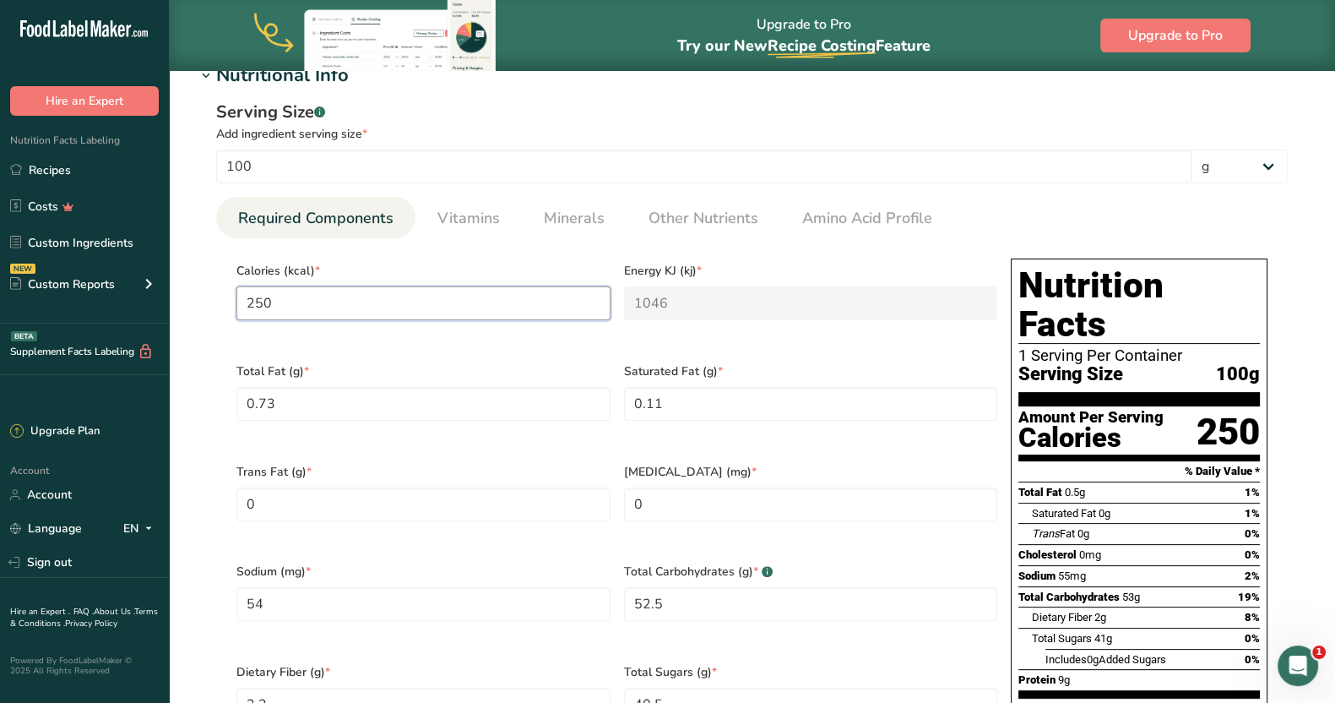
click at [291, 306] on input "250" at bounding box center [423, 303] width 374 height 34
type input "25"
type KJ "104.6"
type input "2"
type KJ "8.4"
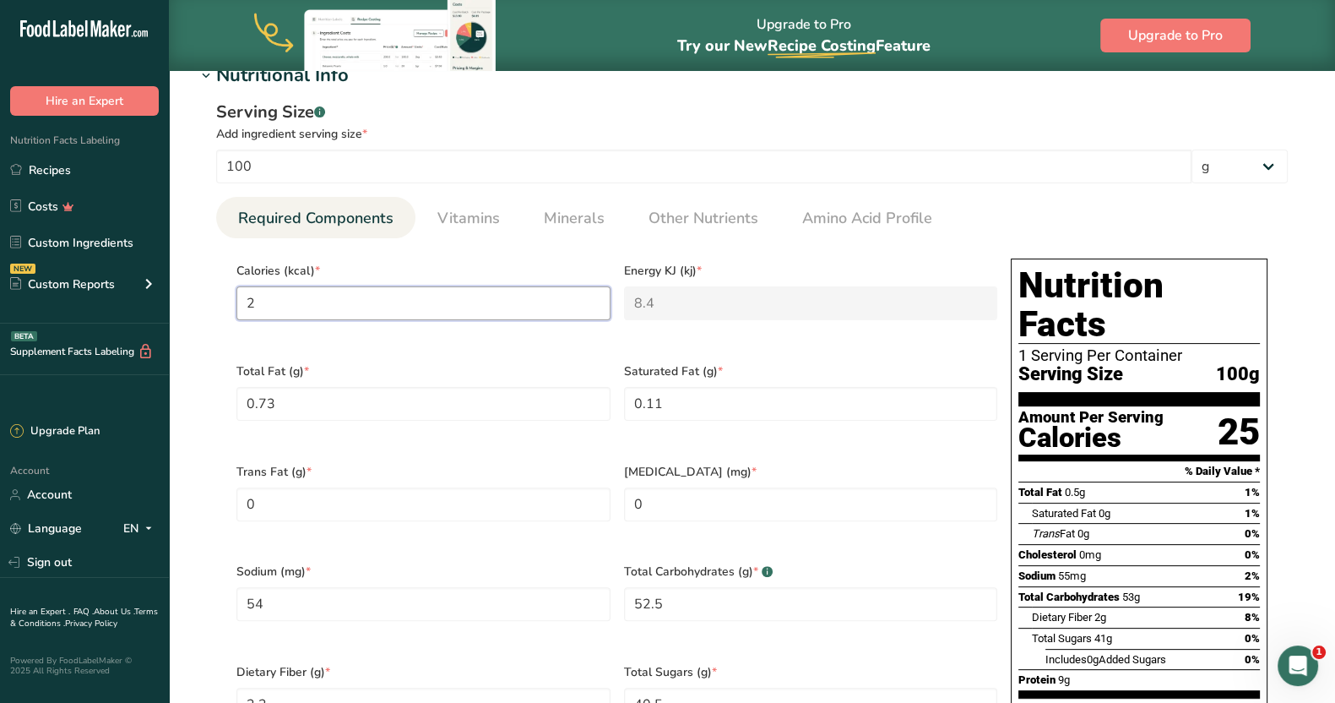
type input "0"
type KJ "0"
type input "3"
type KJ "12.6"
type input "36"
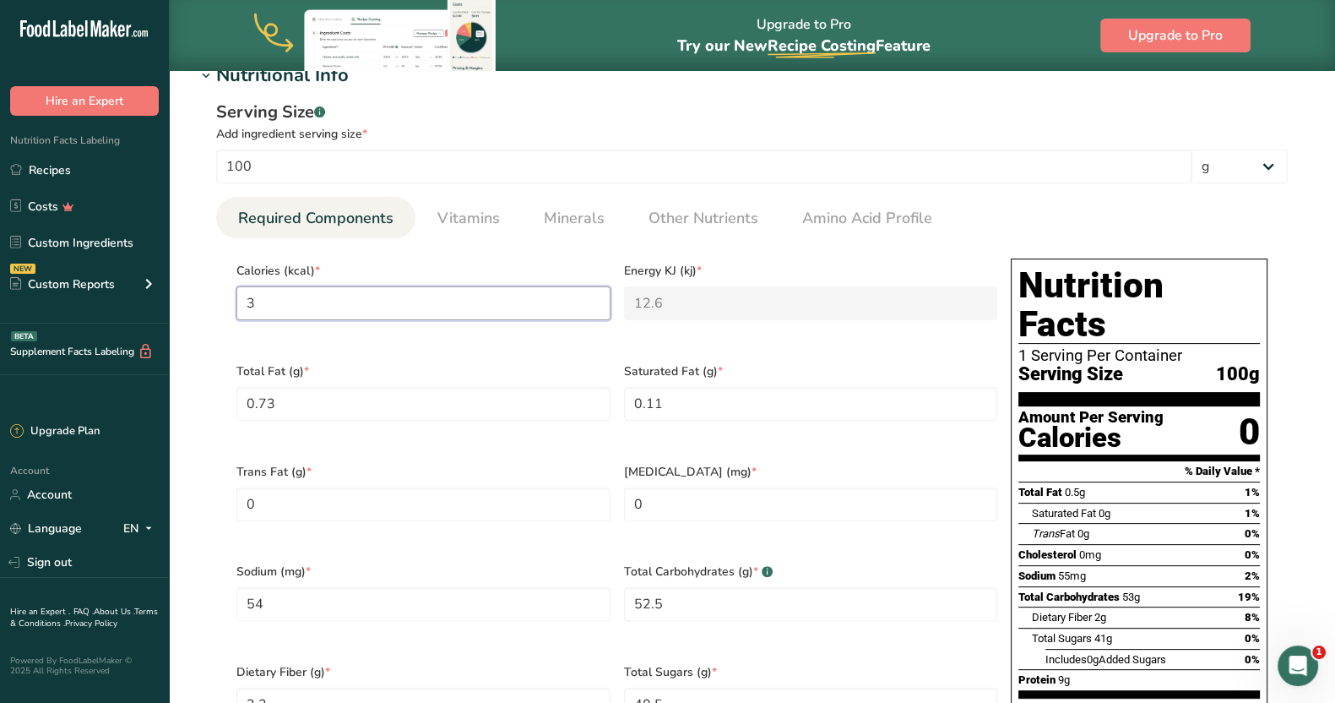
type KJ "150.6"
type input "367"
type KJ "1535.5"
type input "367.7"
type KJ "1538.5"
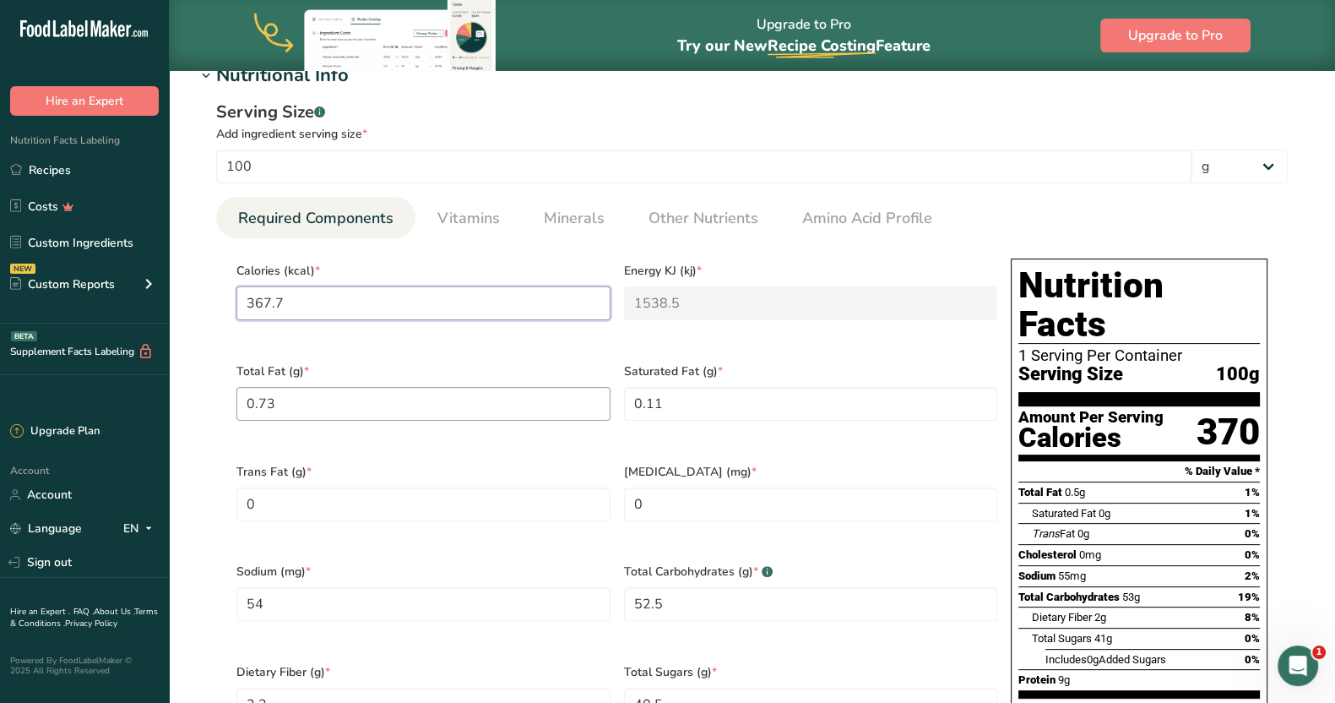
type input "367.7"
click at [351, 399] on Fat "0.73" at bounding box center [423, 404] width 374 height 34
type Fat "0.9"
type Fat "0"
type Fat "0.37"
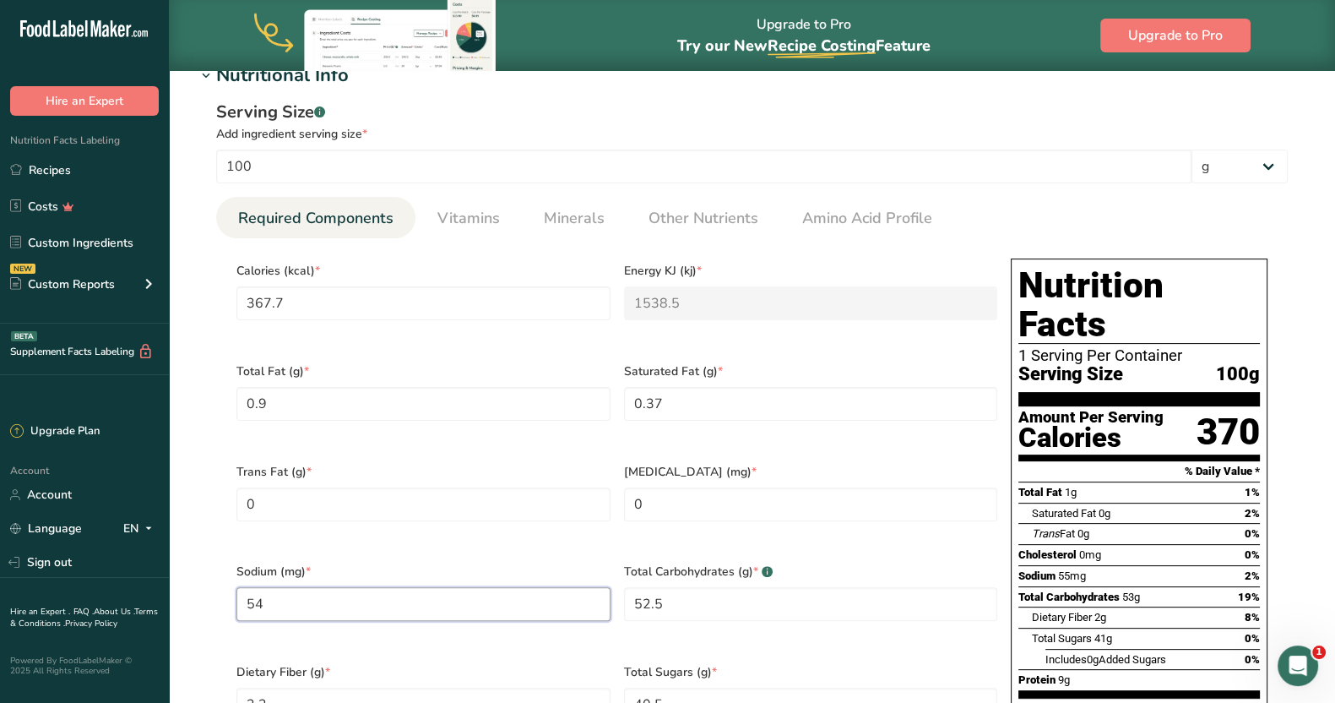
click at [459, 589] on input "54" at bounding box center [423, 604] width 374 height 34
type input "30"
type Carbohydrates "72.2"
type Fiber "8.1"
type Sugars "54.4"
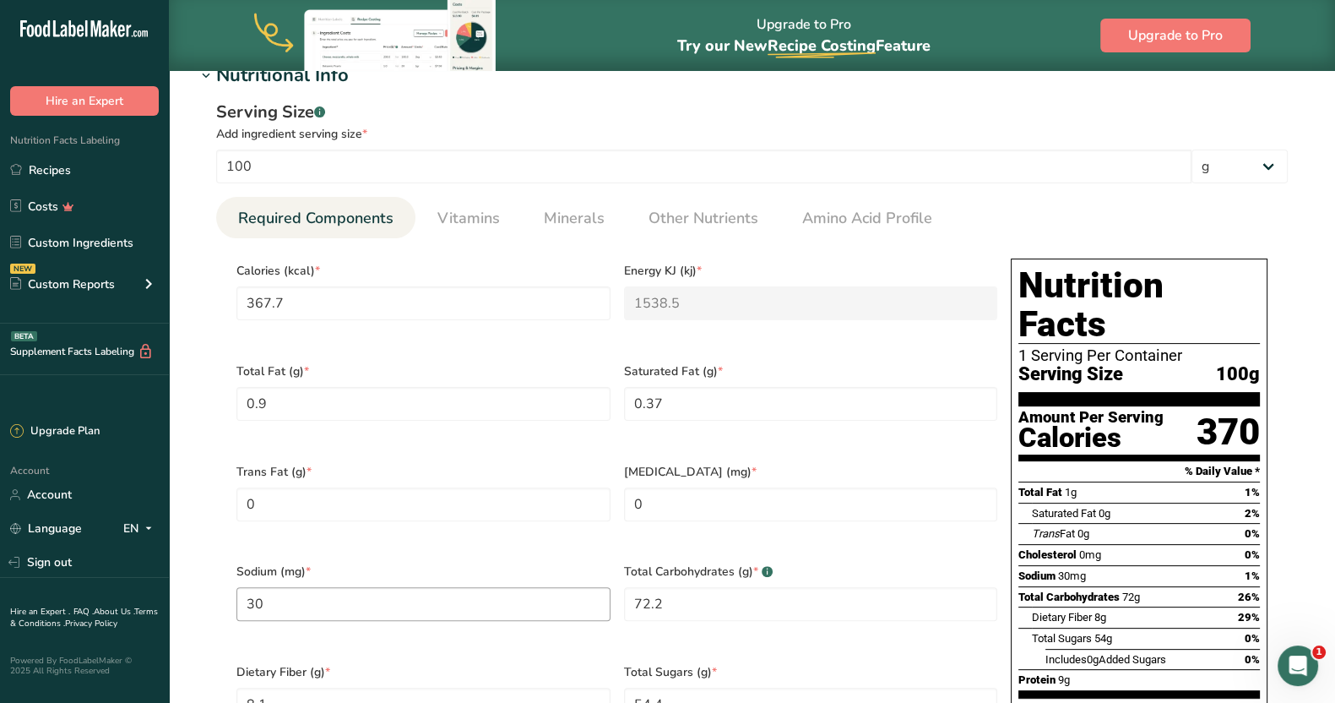
scroll to position [964, 0]
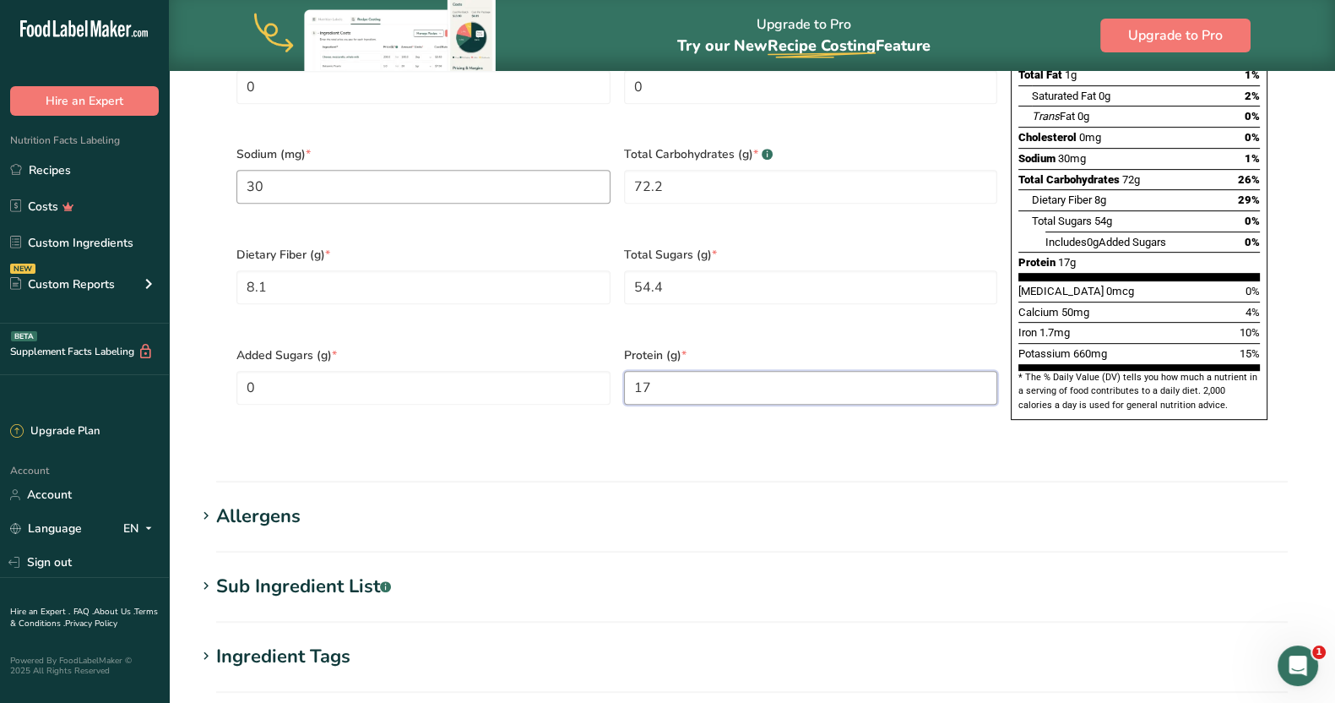
type input "17.7"
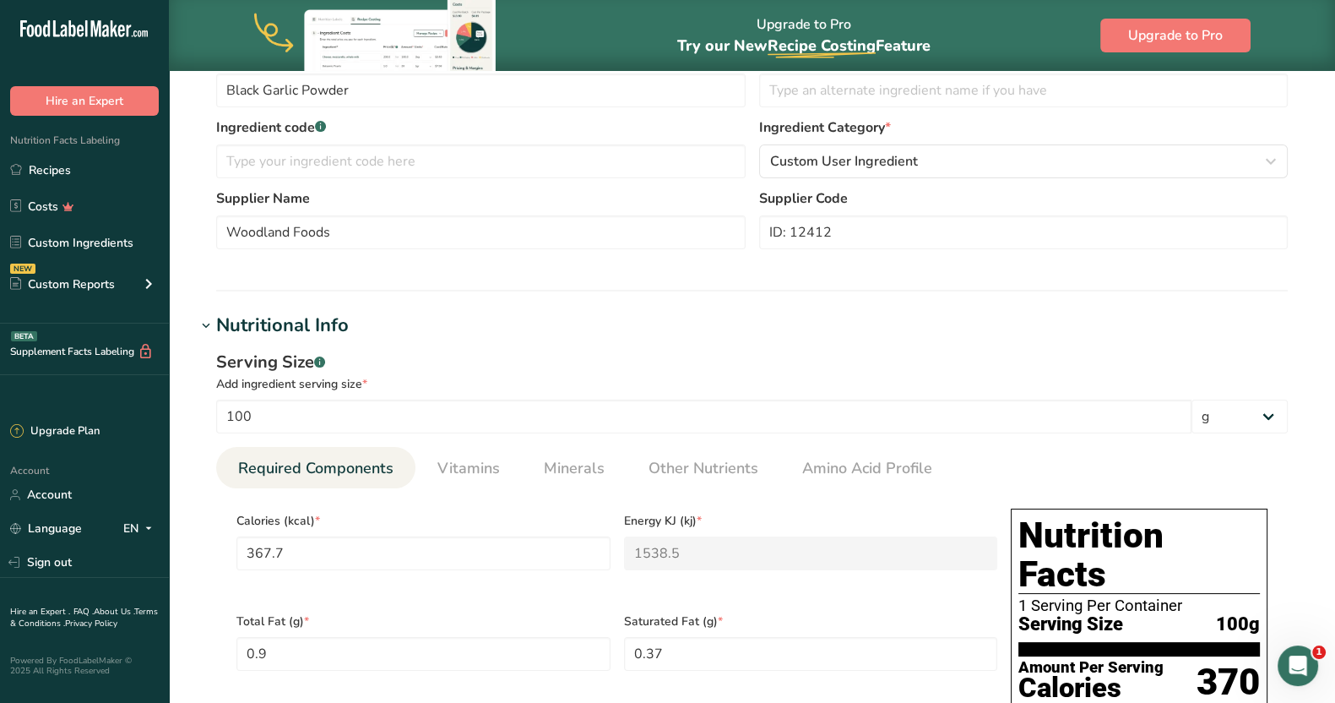
scroll to position [299, 0]
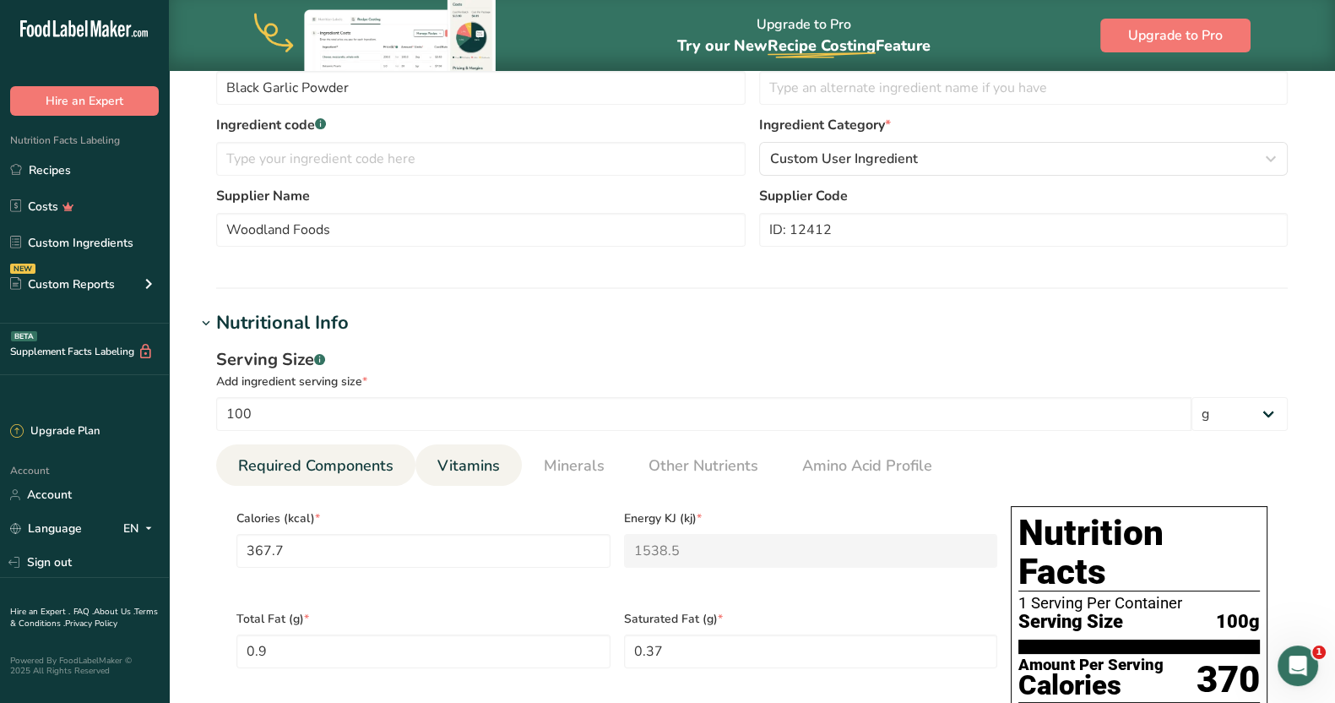
click at [470, 464] on span "Vitamins" at bounding box center [468, 465] width 62 height 23
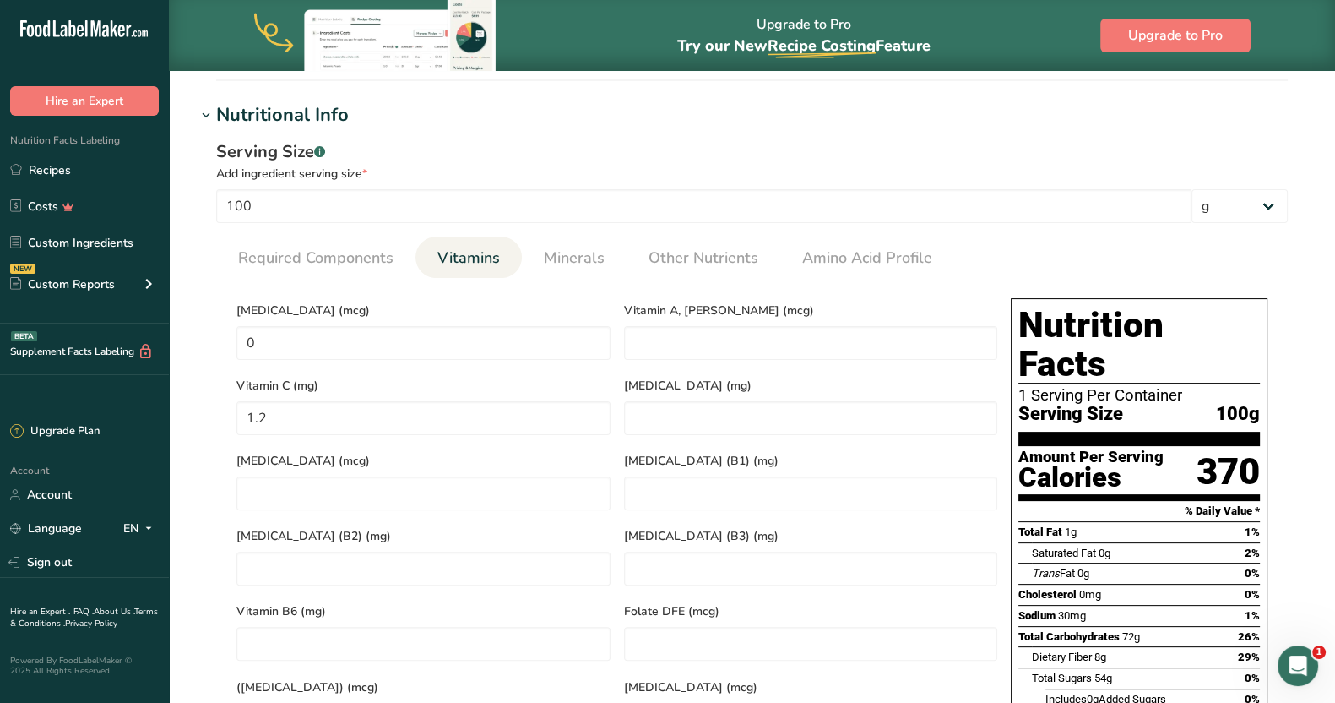
scroll to position [500, 0]
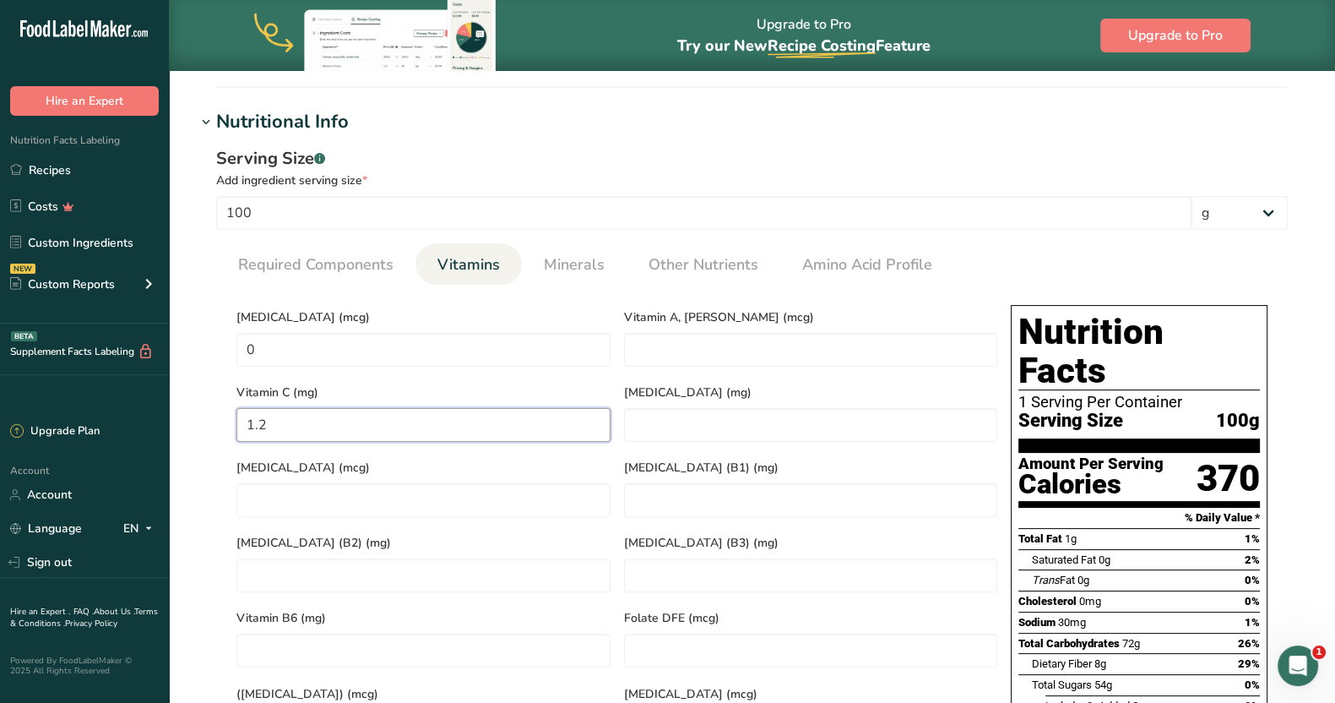
click at [439, 417] on C "1.2" at bounding box center [423, 425] width 374 height 34
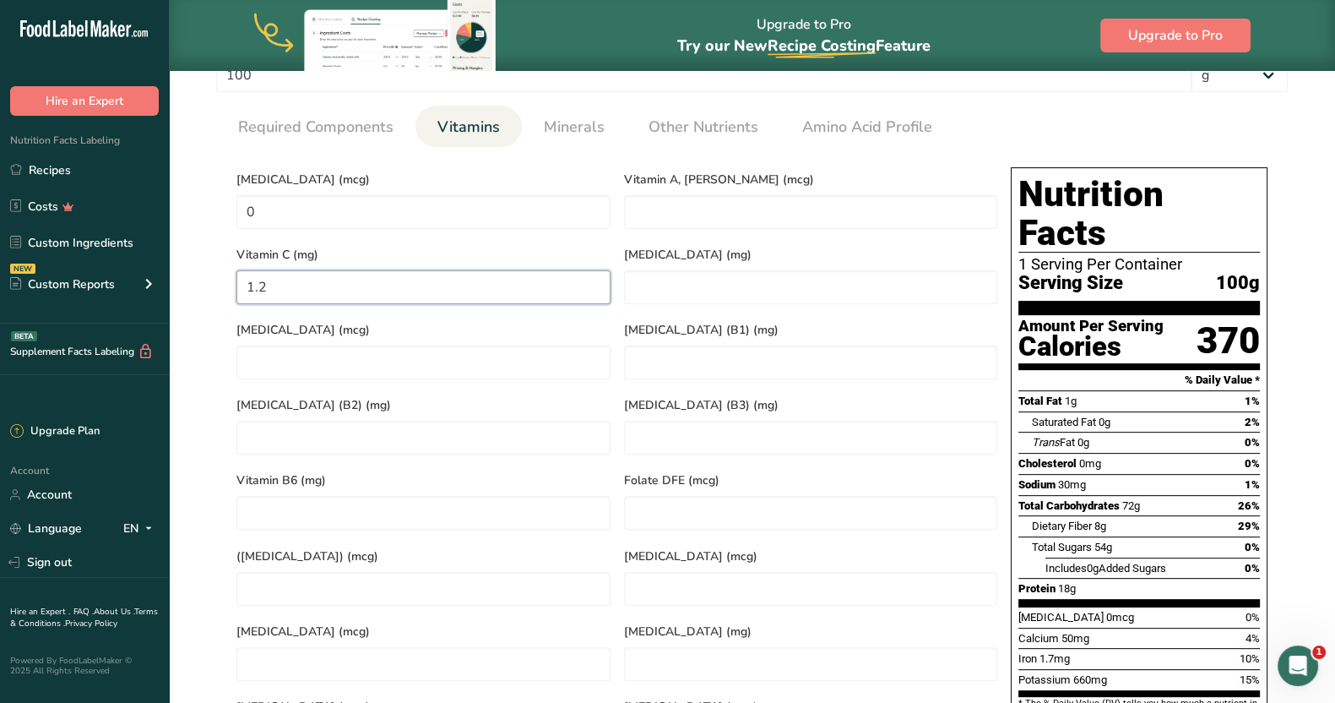
scroll to position [636, 0]
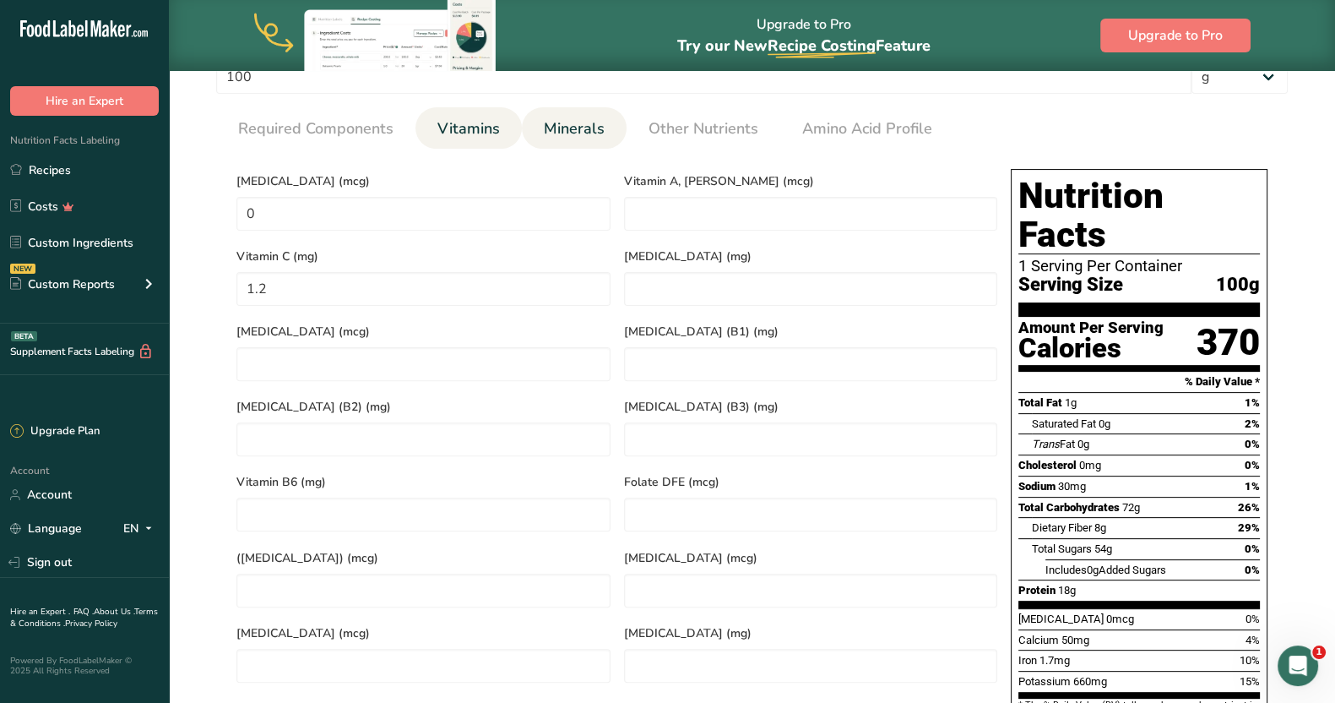
click at [578, 129] on span "Minerals" at bounding box center [574, 128] width 61 height 23
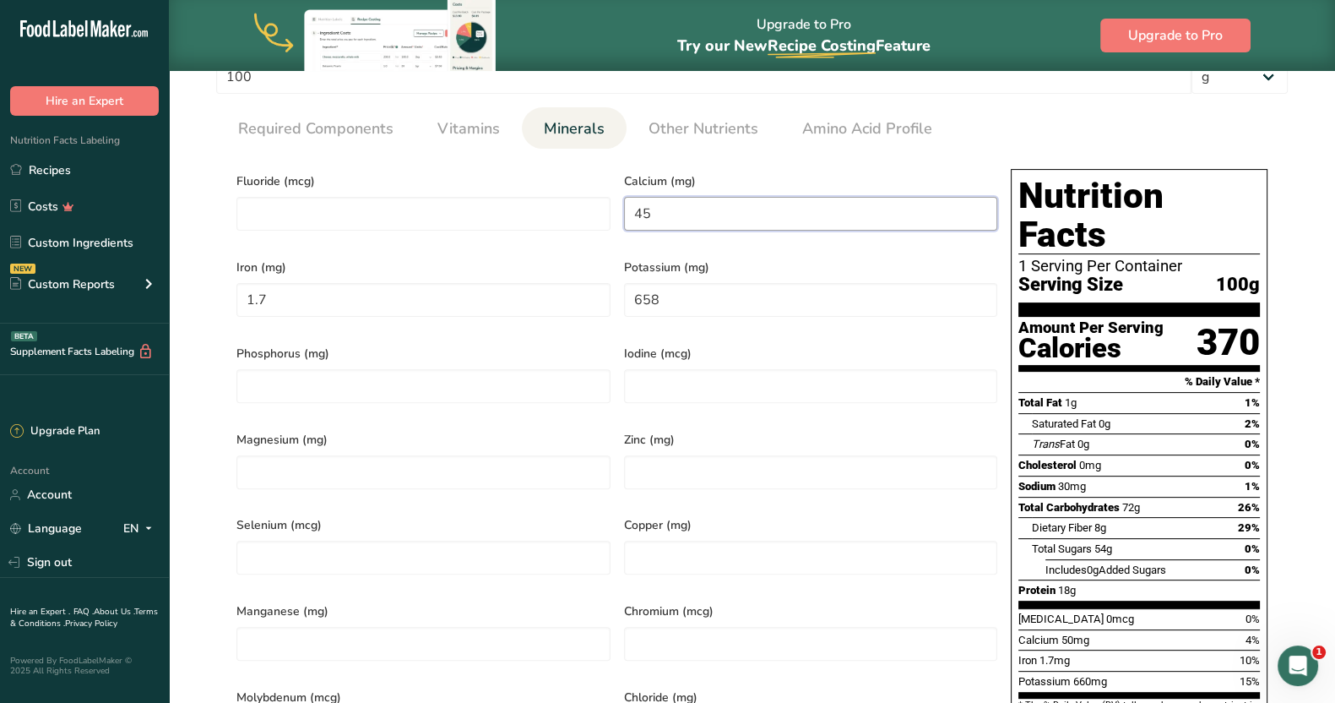
click at [692, 215] on input "45" at bounding box center [811, 214] width 374 height 34
type input "49"
click at [384, 283] on input "1.7" at bounding box center [423, 300] width 374 height 34
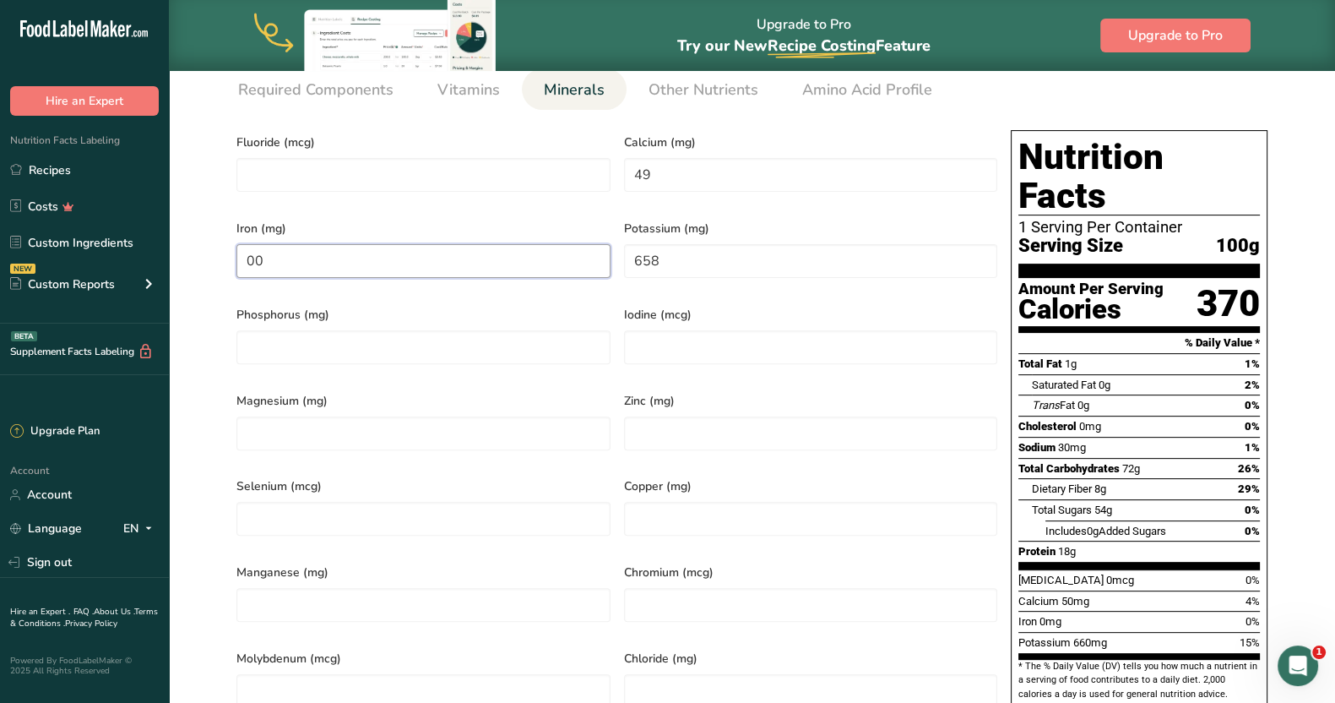
scroll to position [679, 0]
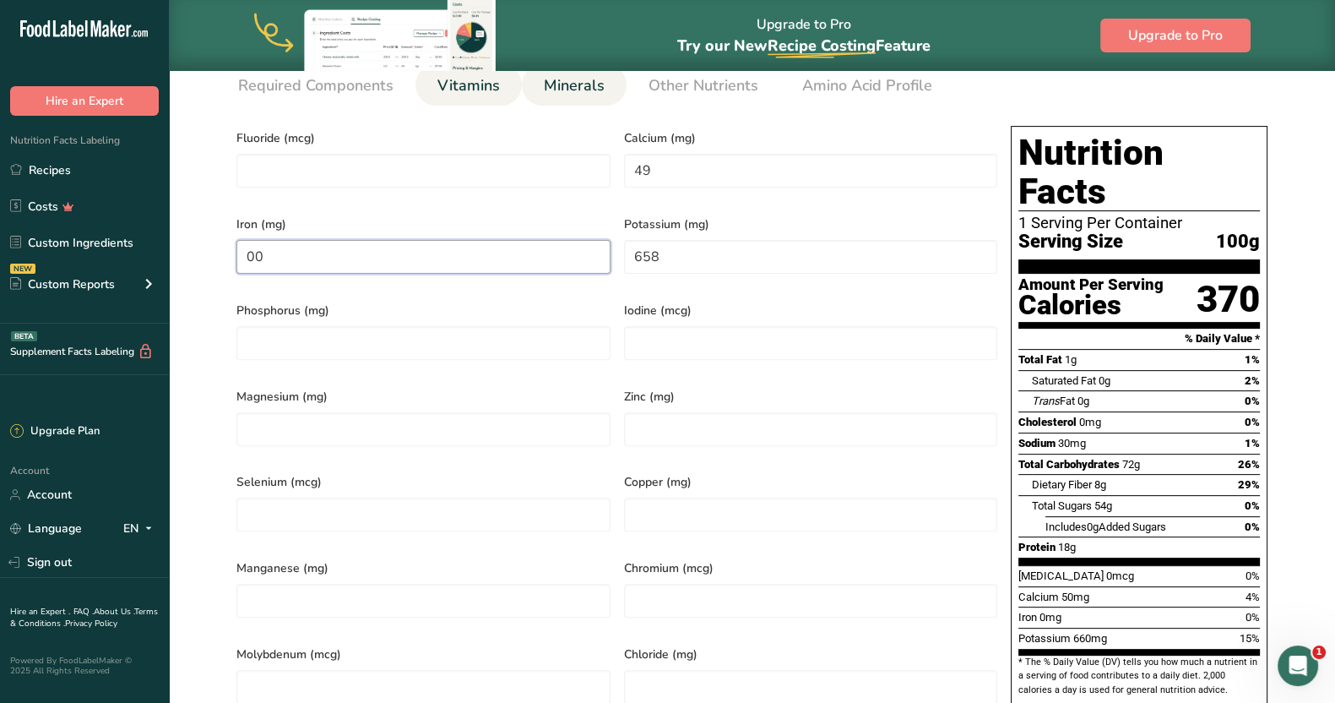
type input "00"
click at [483, 90] on span "Vitamins" at bounding box center [468, 85] width 62 height 23
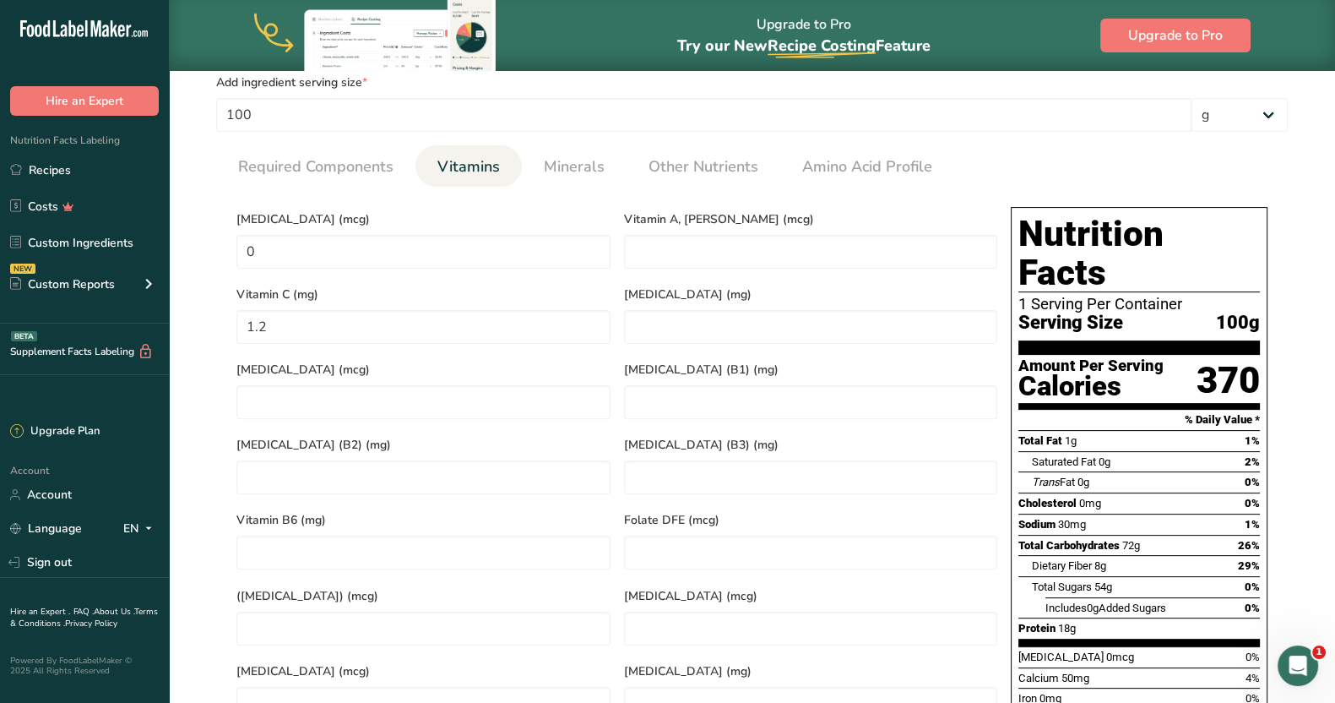
scroll to position [595, 0]
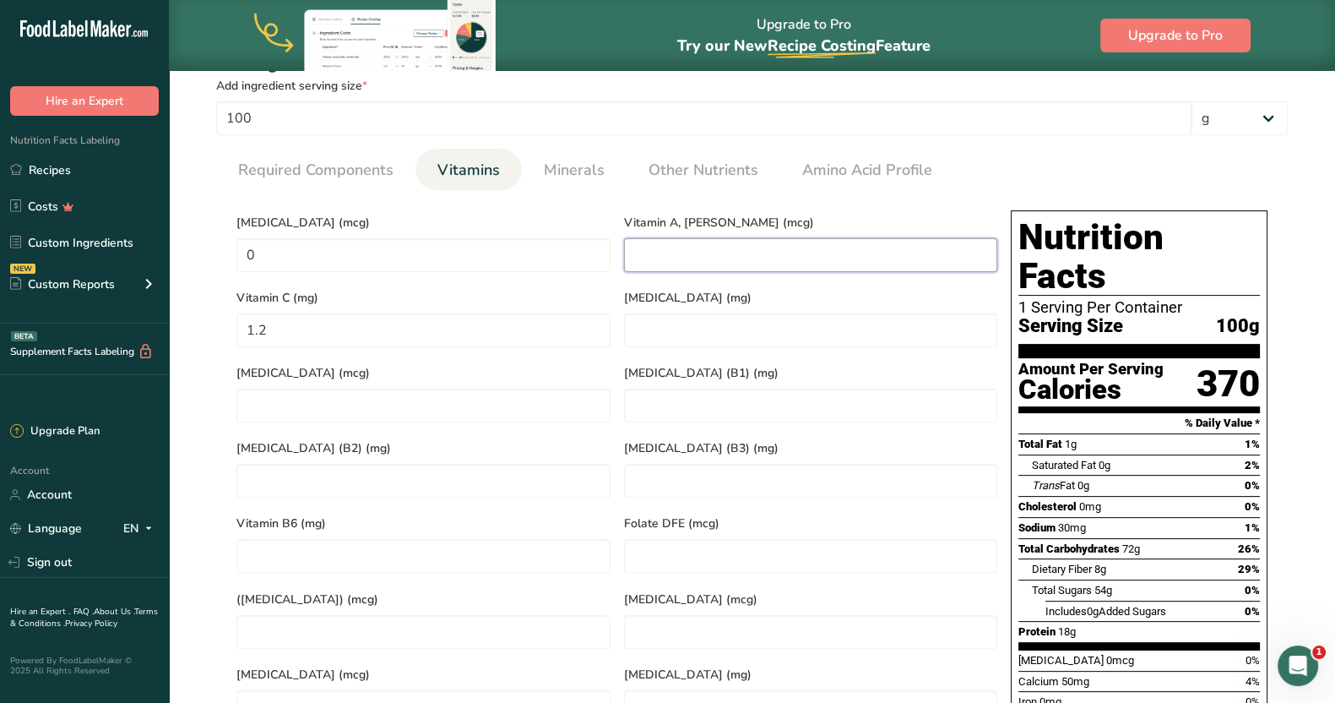
click at [757, 263] on RAE "number" at bounding box center [811, 255] width 374 height 34
type RAE "0"
click at [653, 170] on span "Other Nutrients" at bounding box center [704, 170] width 110 height 23
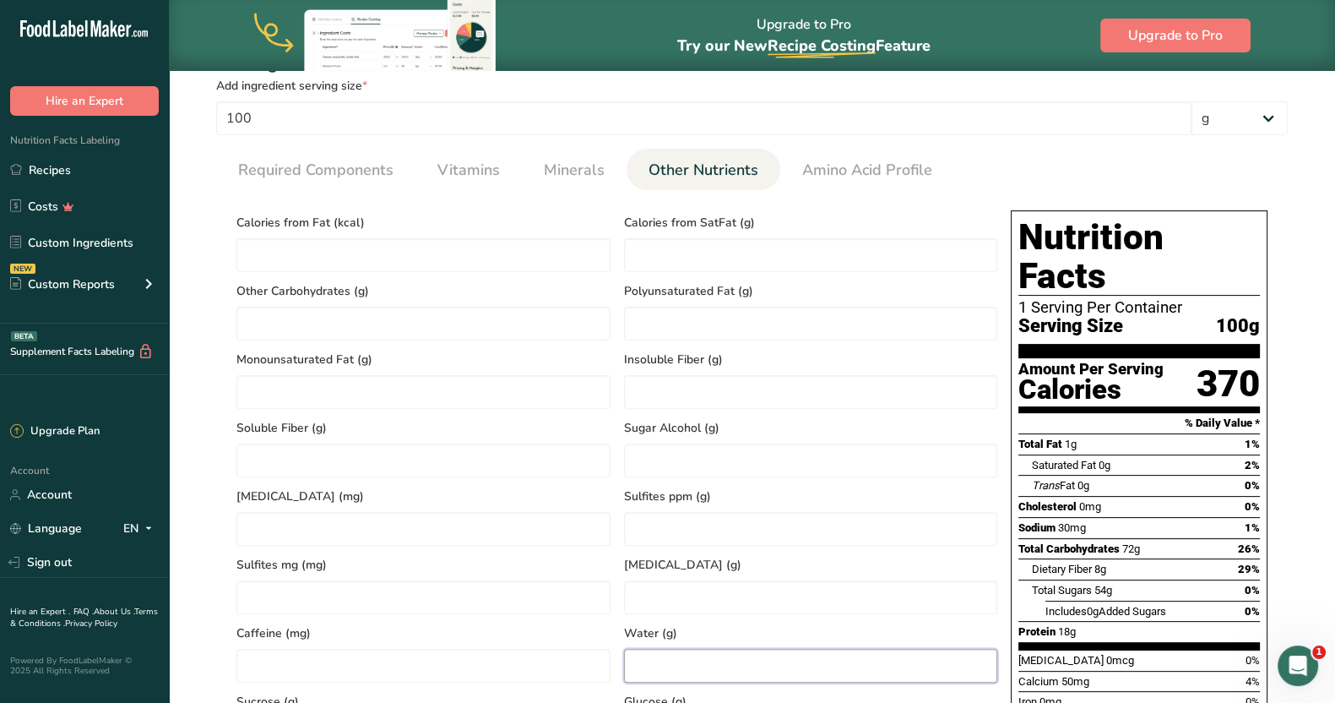
click at [728, 655] on input "number" at bounding box center [811, 666] width 374 height 34
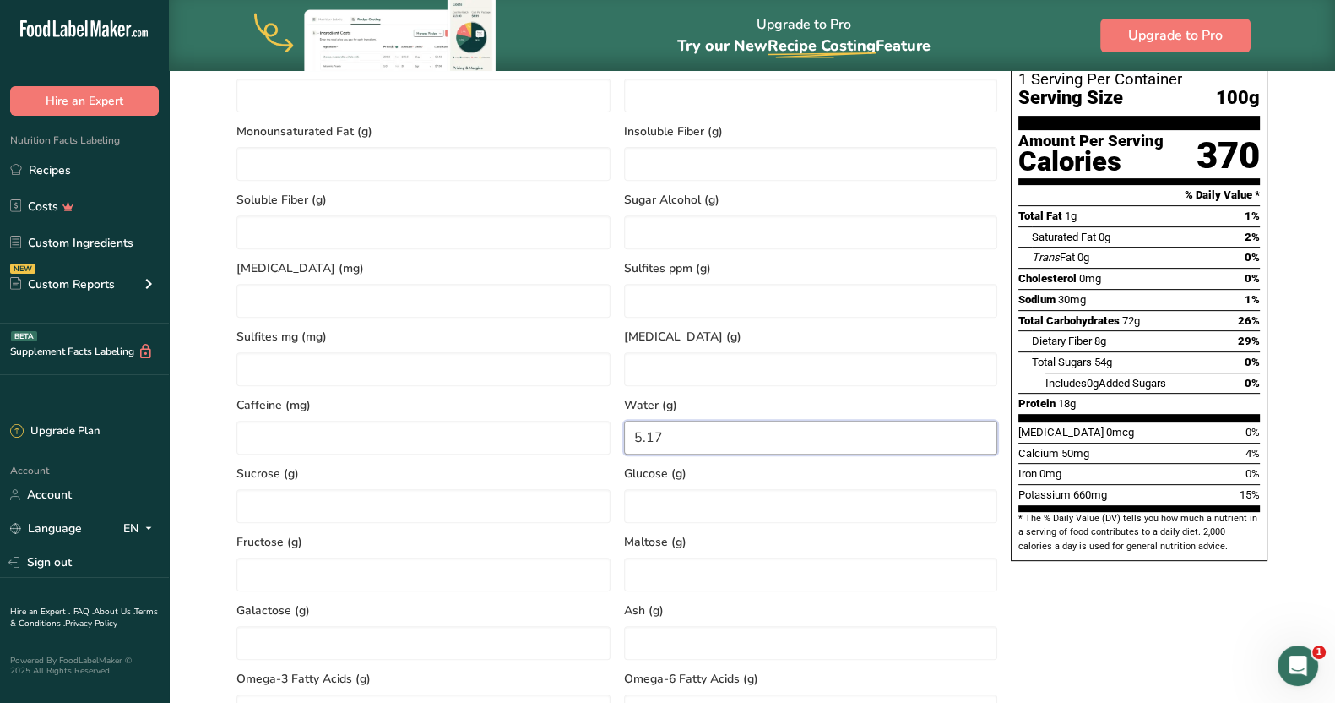
scroll to position [868, 0]
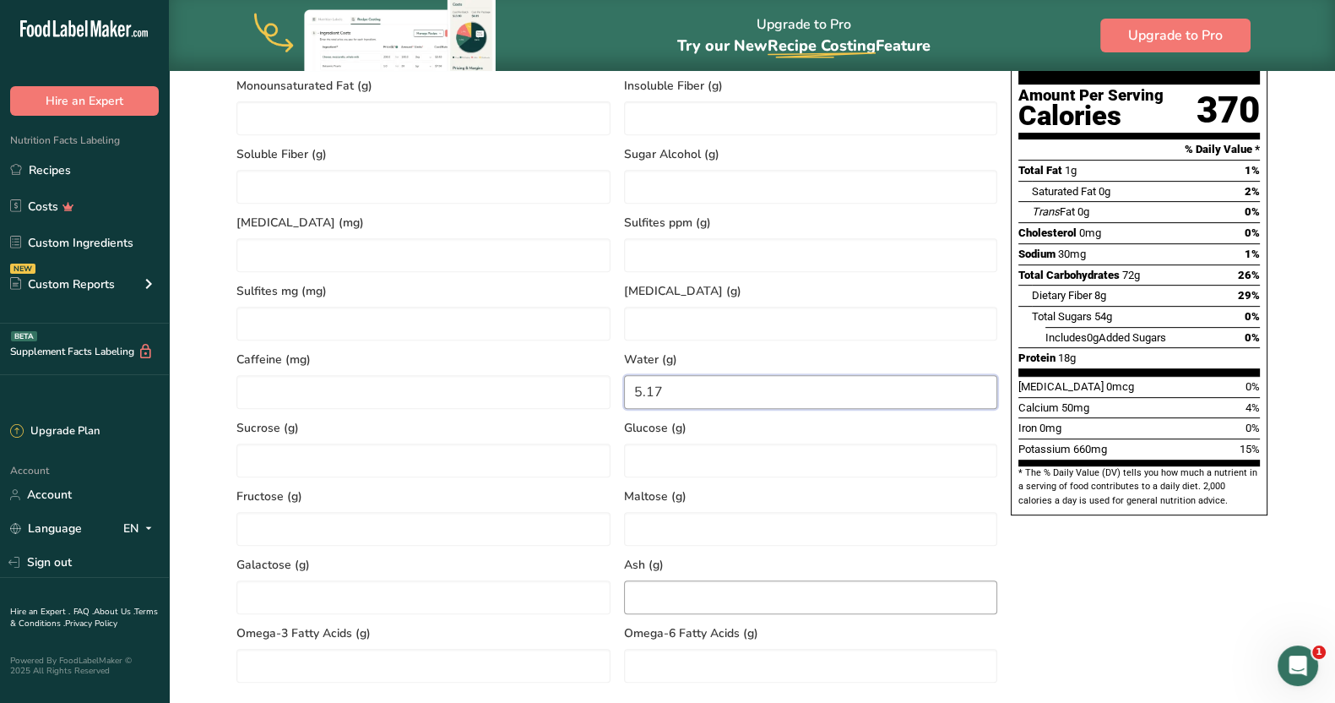
type input "5.17"
click at [687, 597] on input "number" at bounding box center [811, 597] width 374 height 34
type input "4.2"
drag, startPoint x: 1345, startPoint y: 503, endPoint x: 1313, endPoint y: 578, distance: 80.6
click at [1313, 578] on section "Edit Black Garlic Powder Ingredient Spec Sheet .a-a{fill:#347362;}.b-a{fill:#ff…" at bounding box center [752, 215] width 1166 height 2027
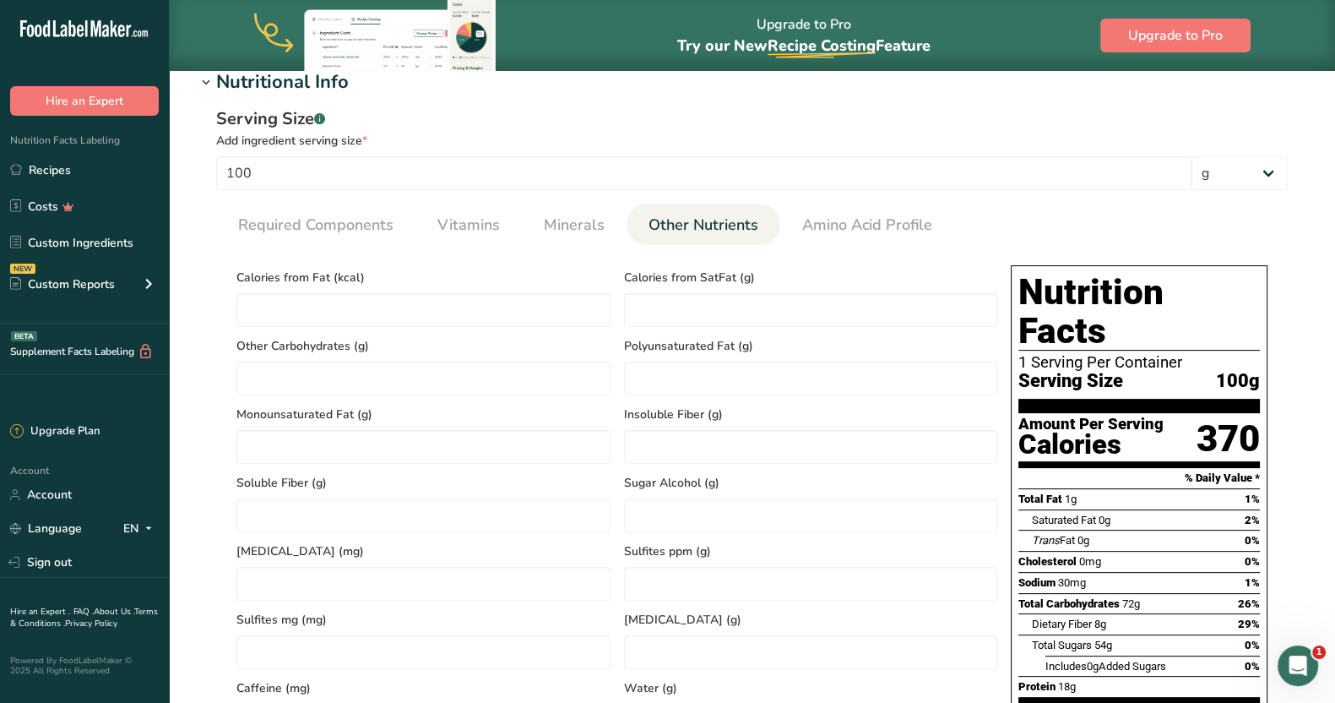
scroll to position [462, 0]
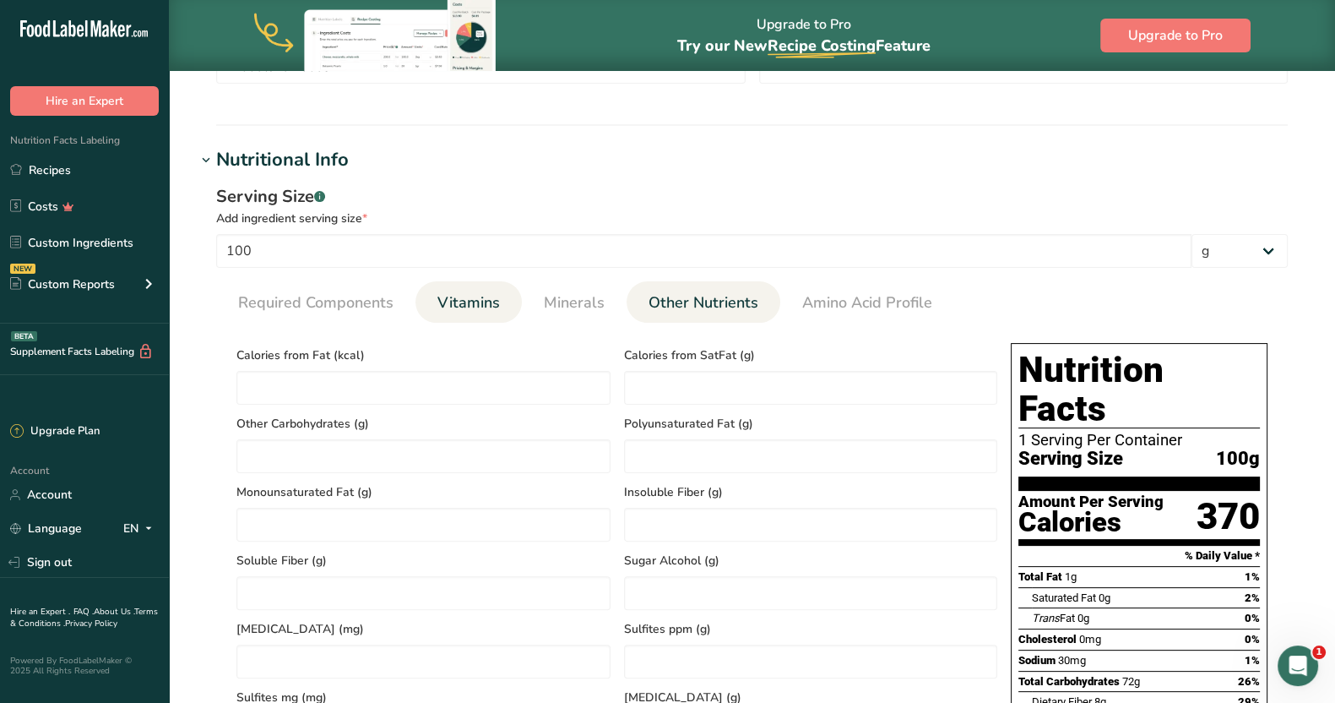
click at [452, 302] on span "Vitamins" at bounding box center [468, 302] width 62 height 23
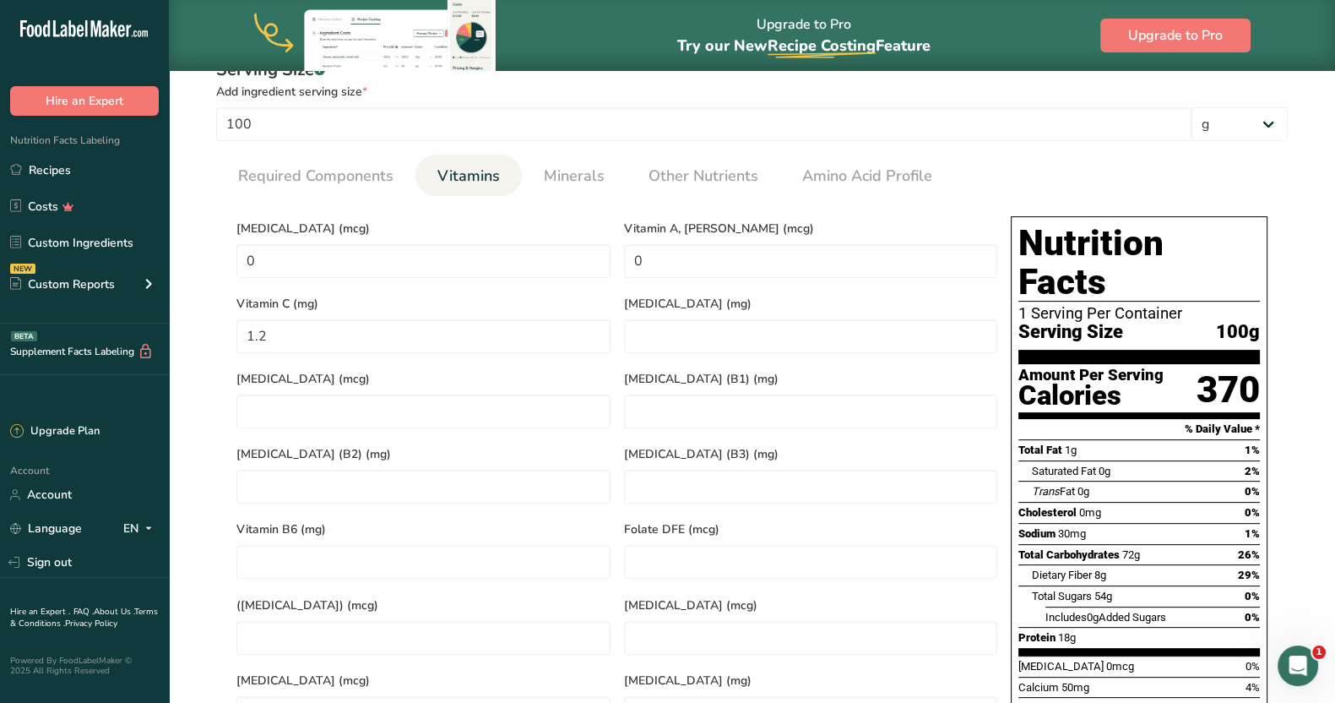
scroll to position [300, 0]
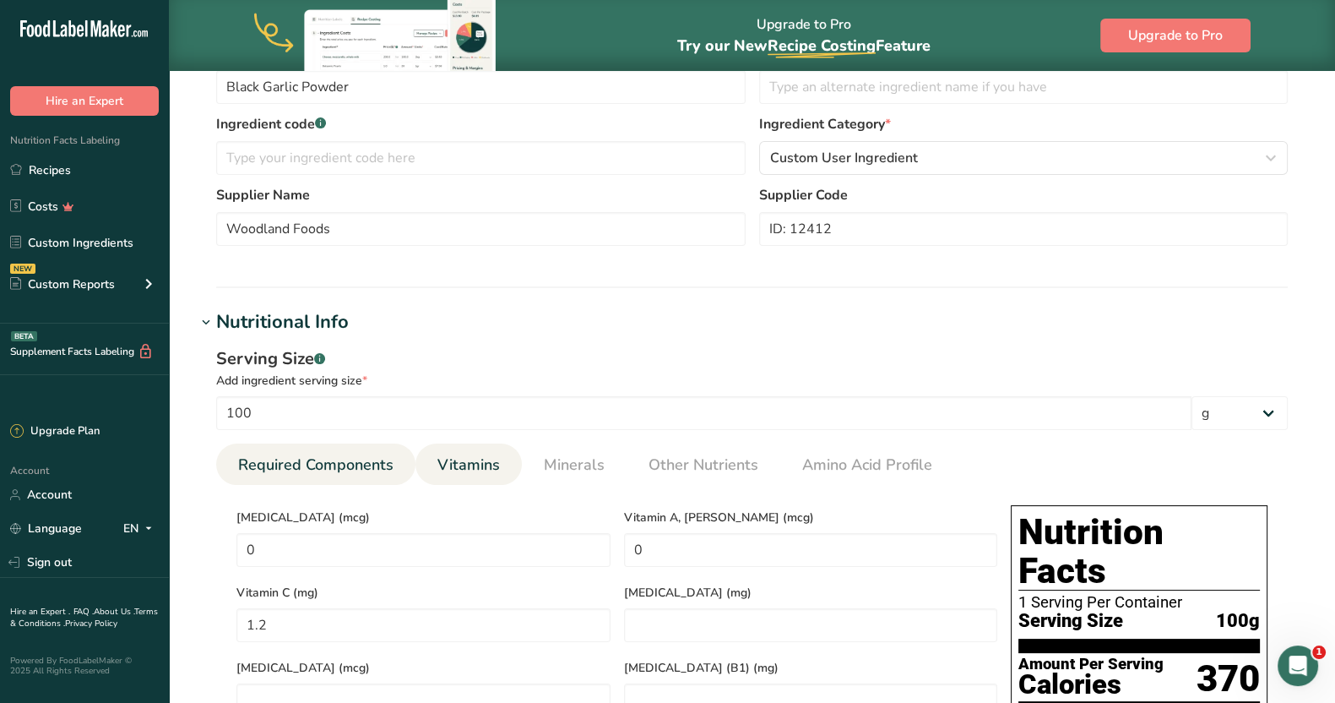
click at [312, 462] on span "Required Components" at bounding box center [315, 465] width 155 height 23
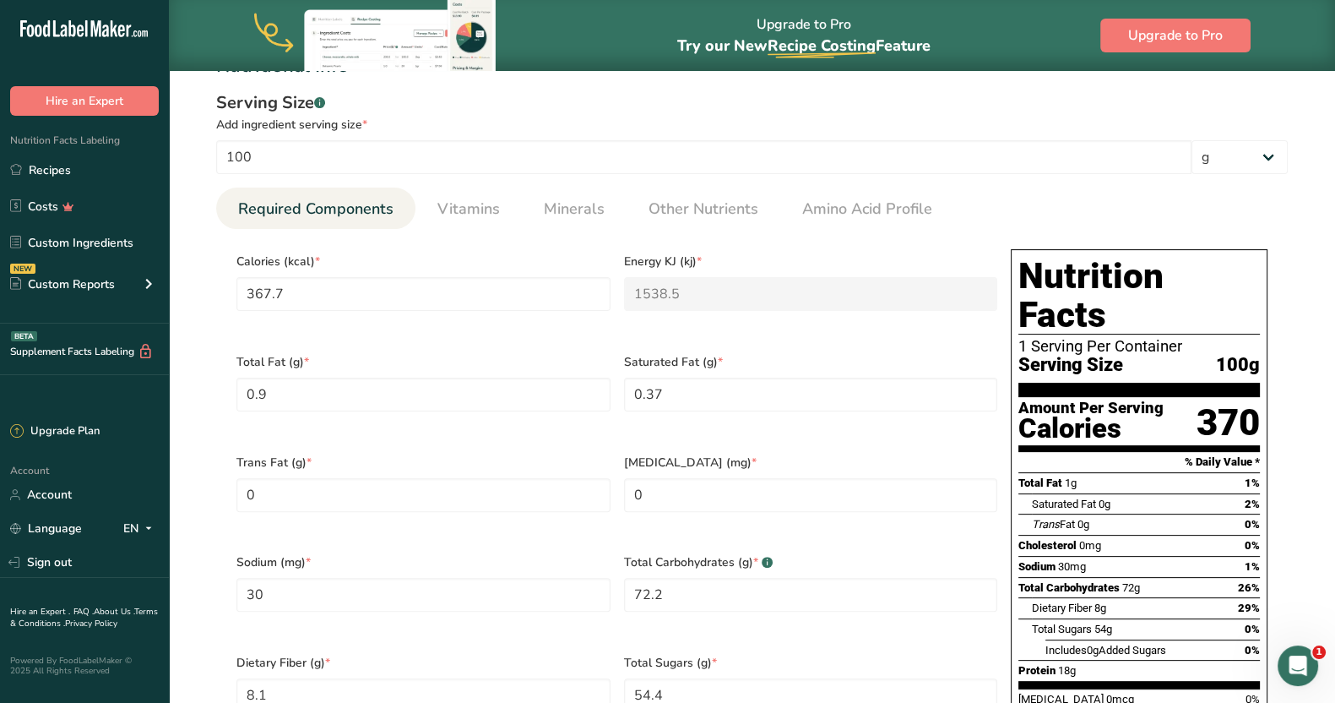
scroll to position [549, 0]
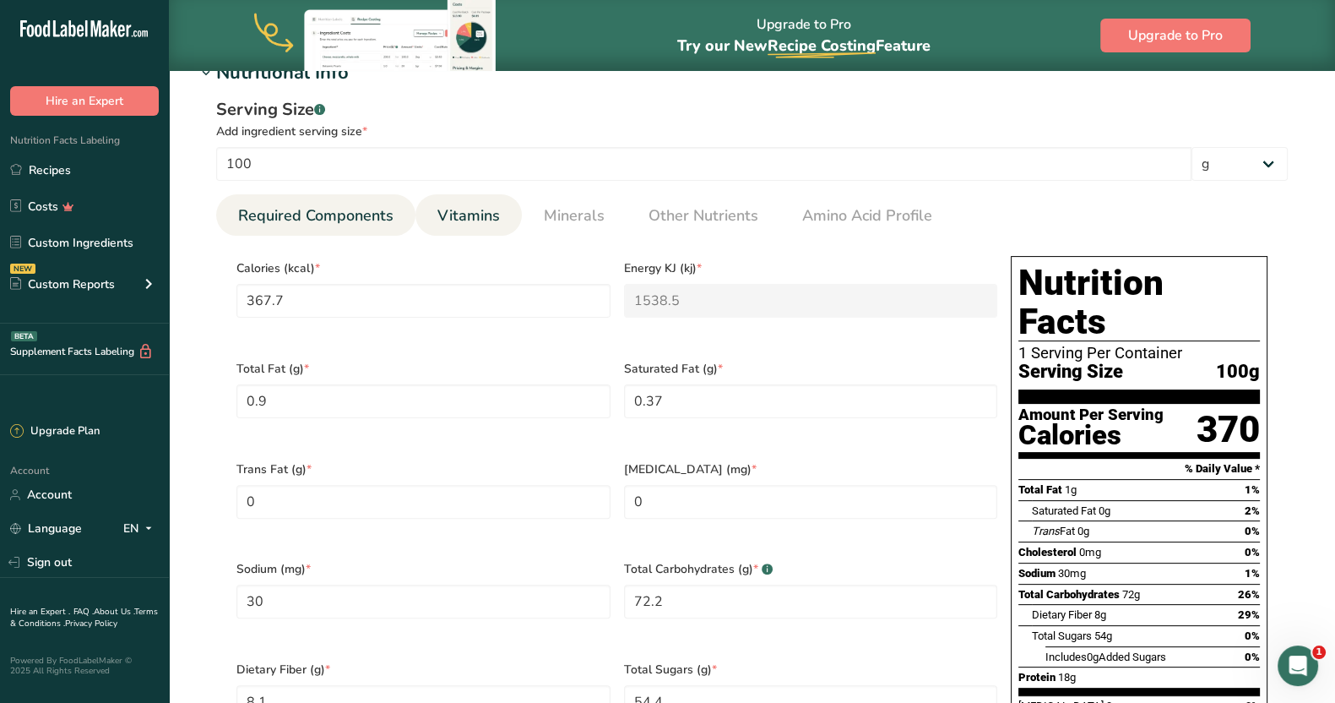
click at [467, 204] on span "Vitamins" at bounding box center [468, 215] width 62 height 23
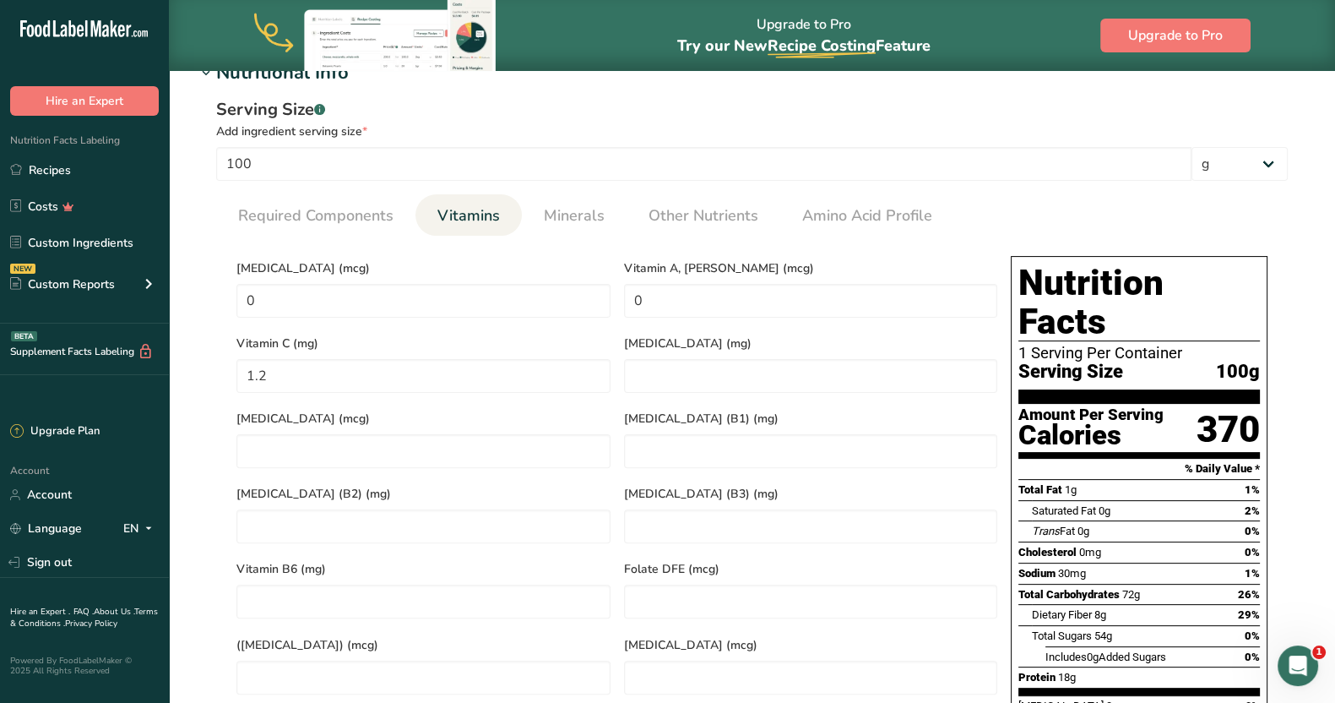
scroll to position [0, 0]
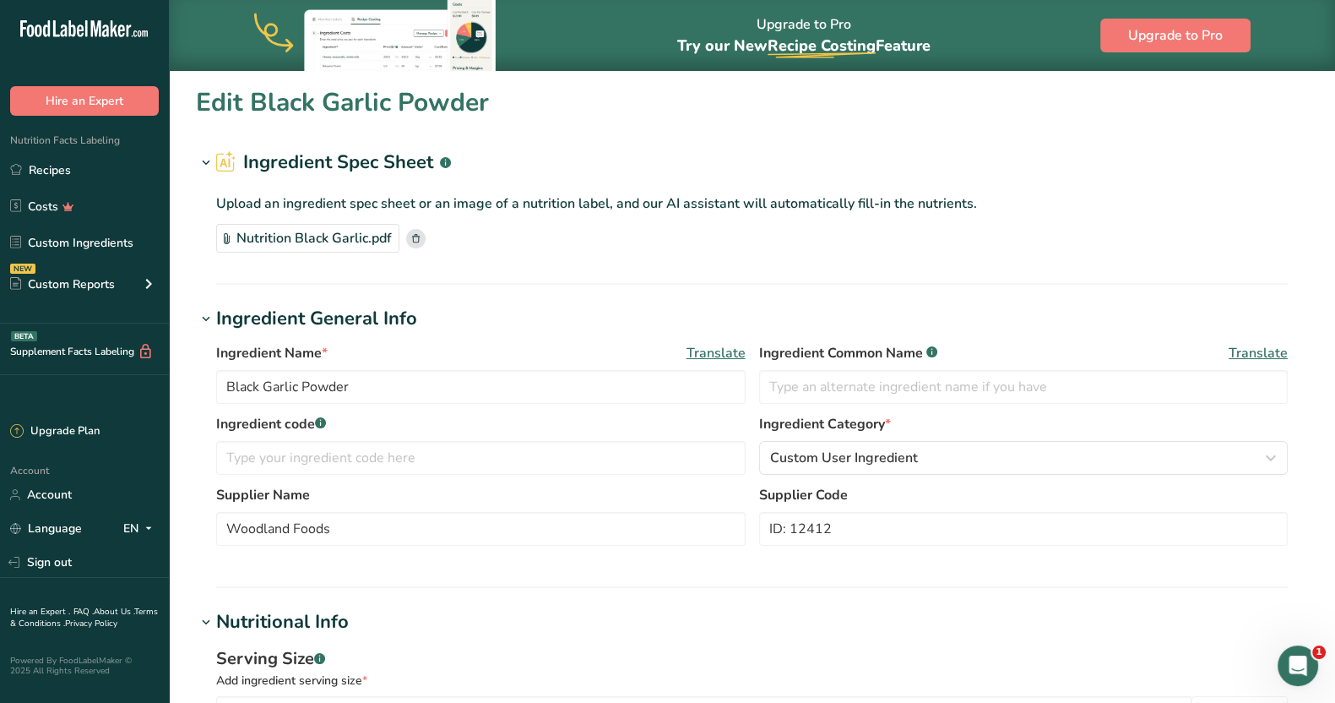
drag, startPoint x: 1350, startPoint y: 312, endPoint x: 835, endPoint y: 263, distance: 517.5
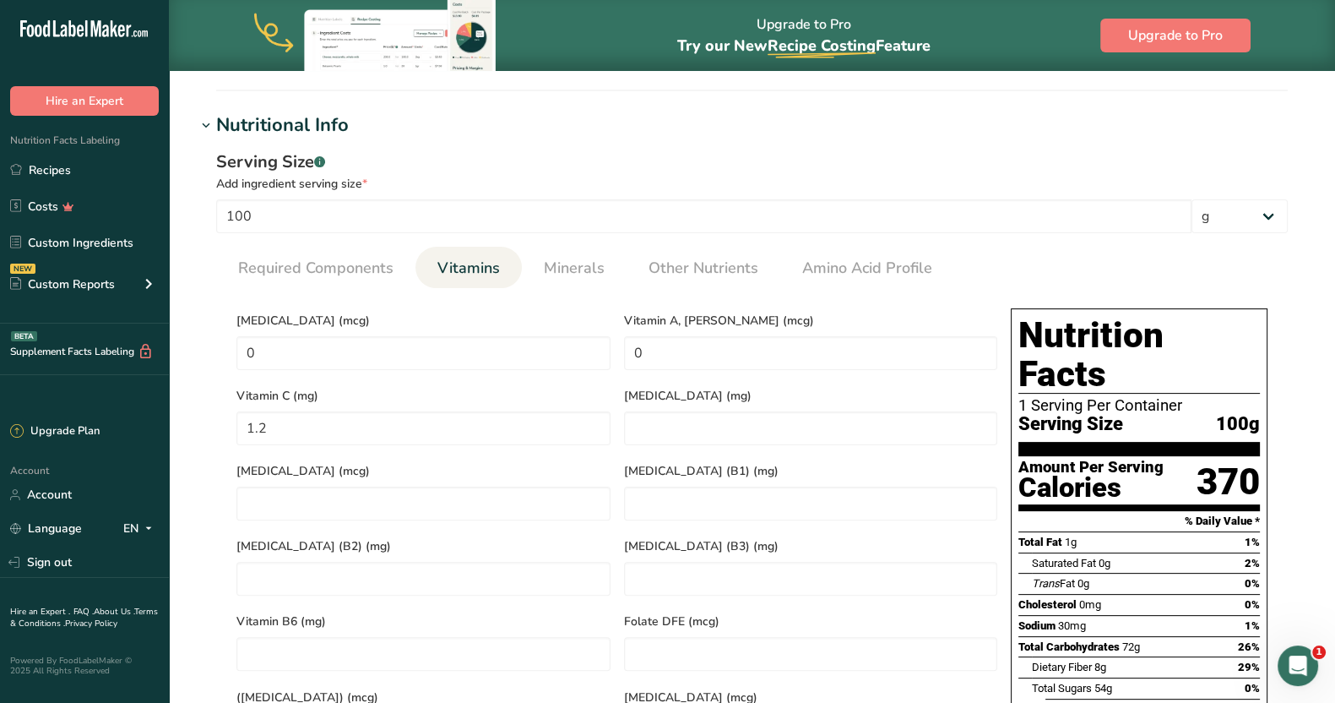
scroll to position [470, 0]
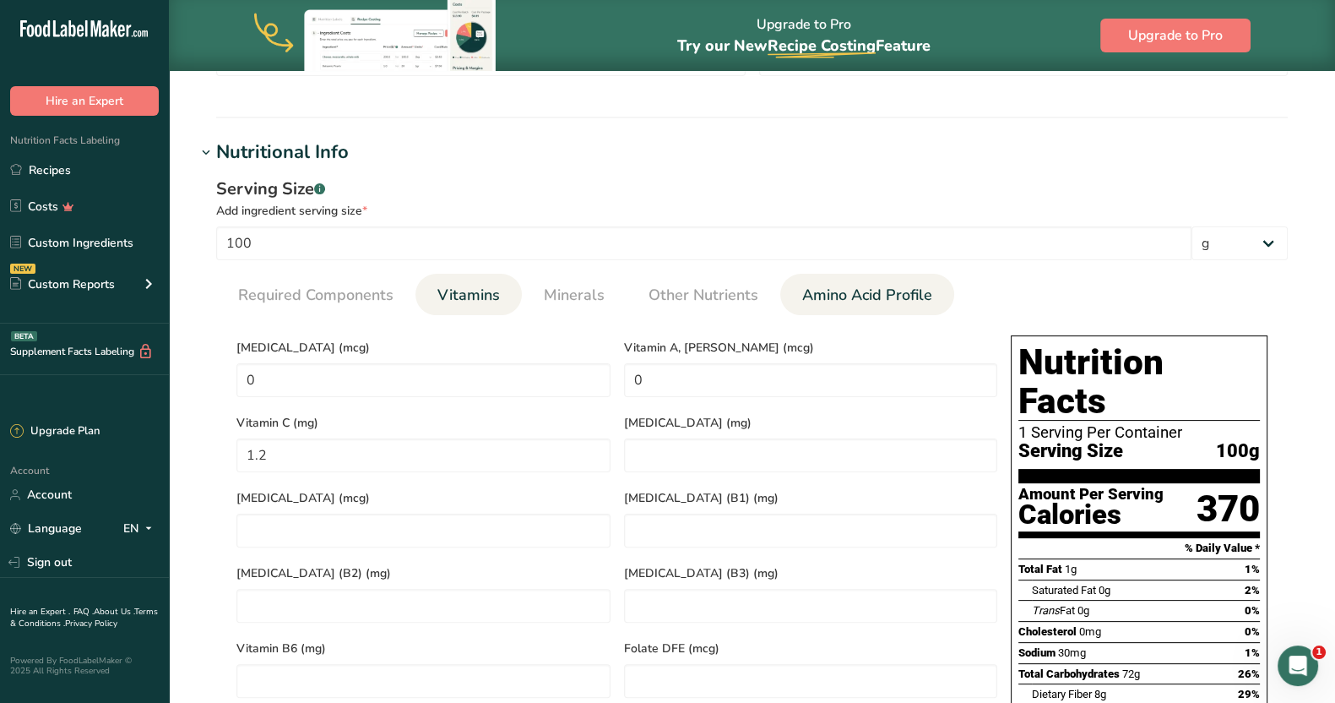
click at [887, 292] on span "Amino Acid Profile" at bounding box center [867, 295] width 130 height 23
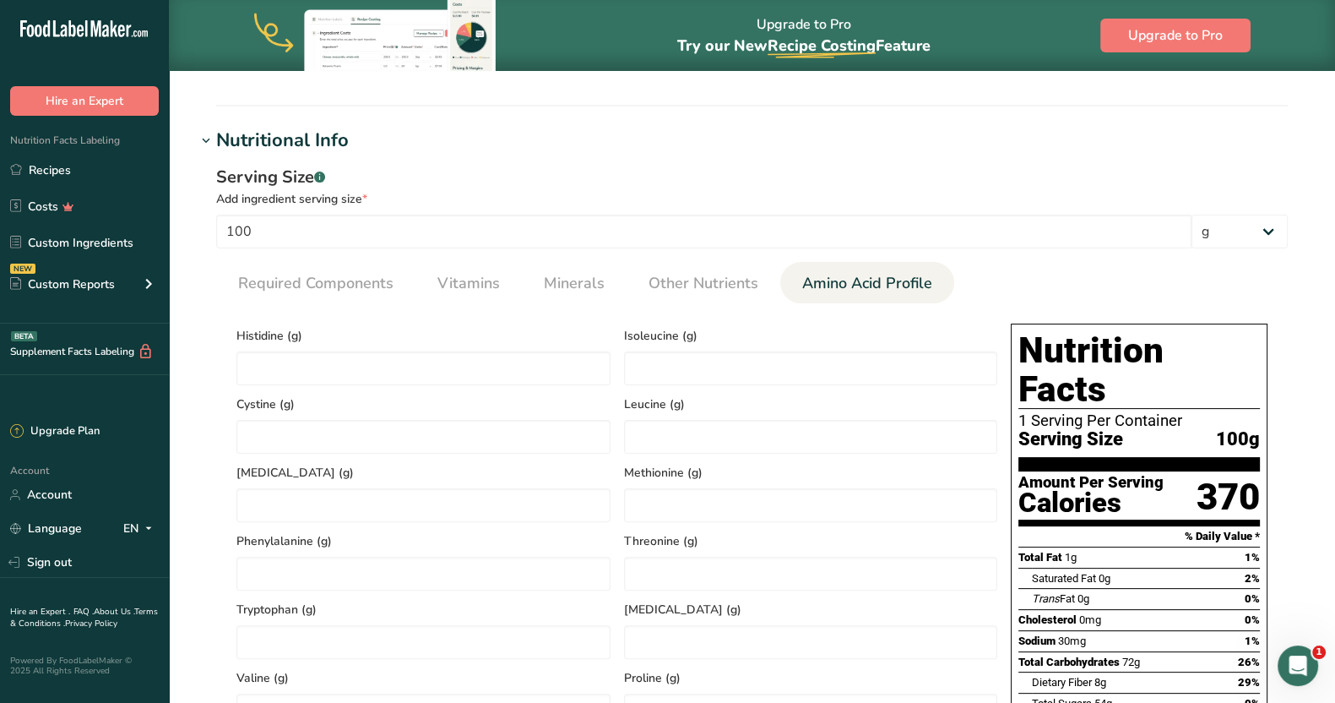
scroll to position [374, 0]
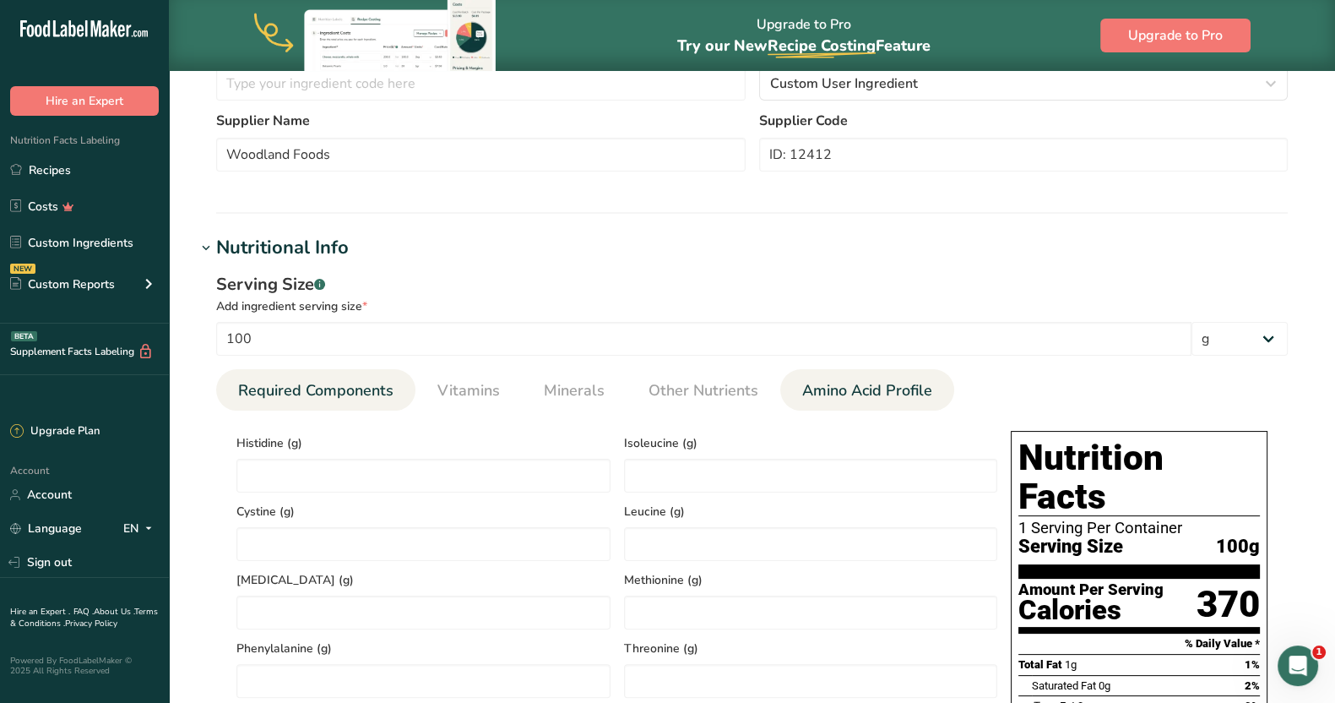
click at [316, 393] on span "Required Components" at bounding box center [315, 390] width 155 height 23
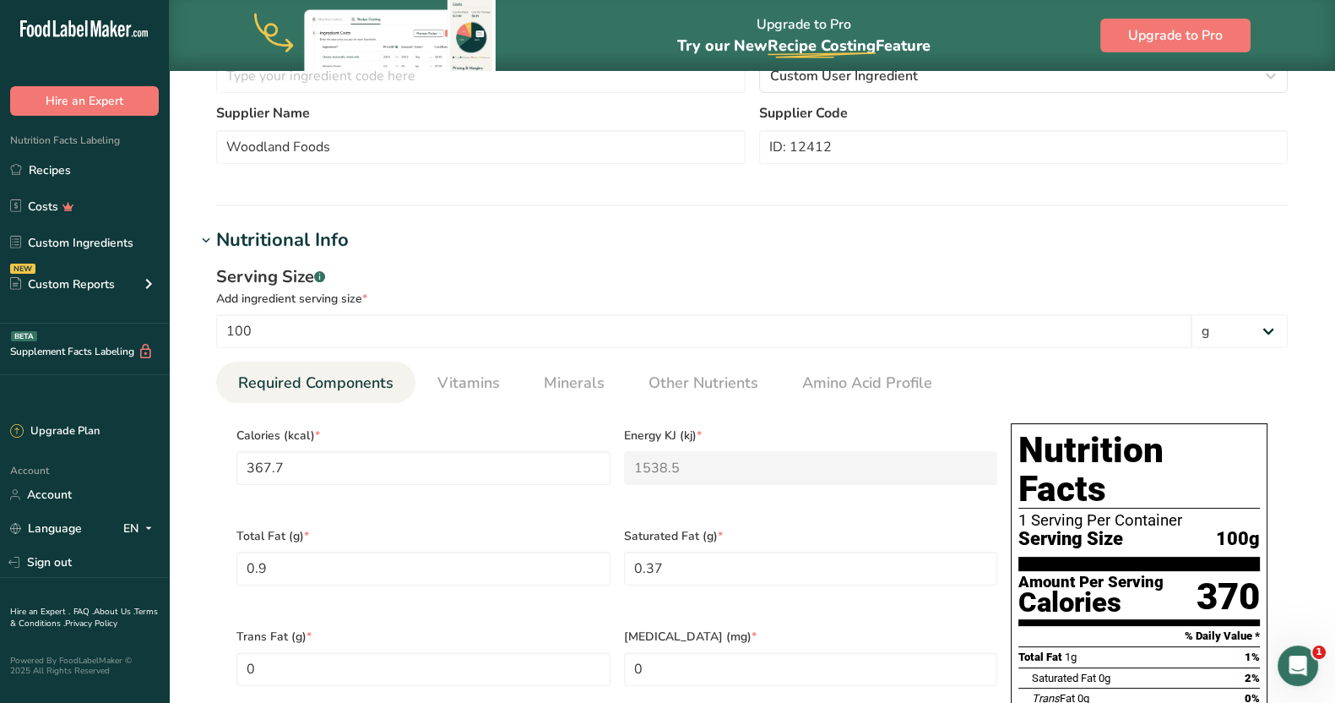
scroll to position [383, 0]
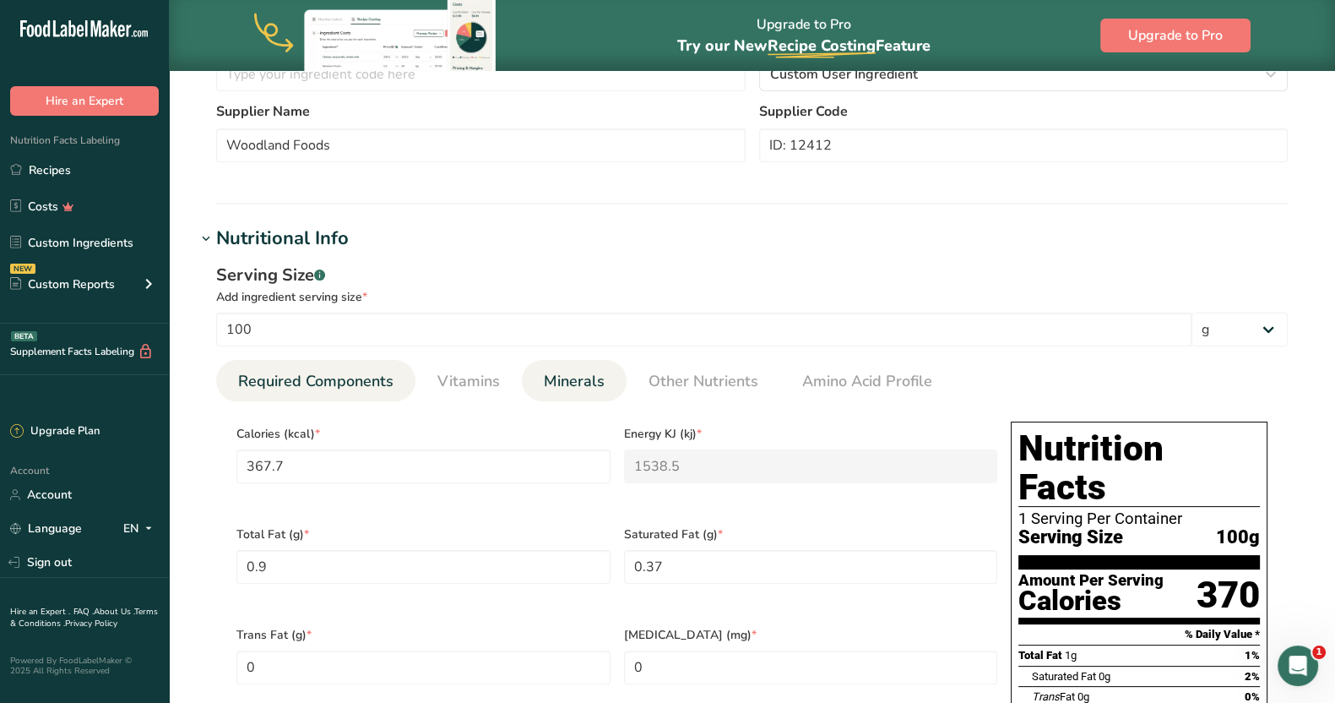
click at [573, 383] on span "Minerals" at bounding box center [574, 381] width 61 height 23
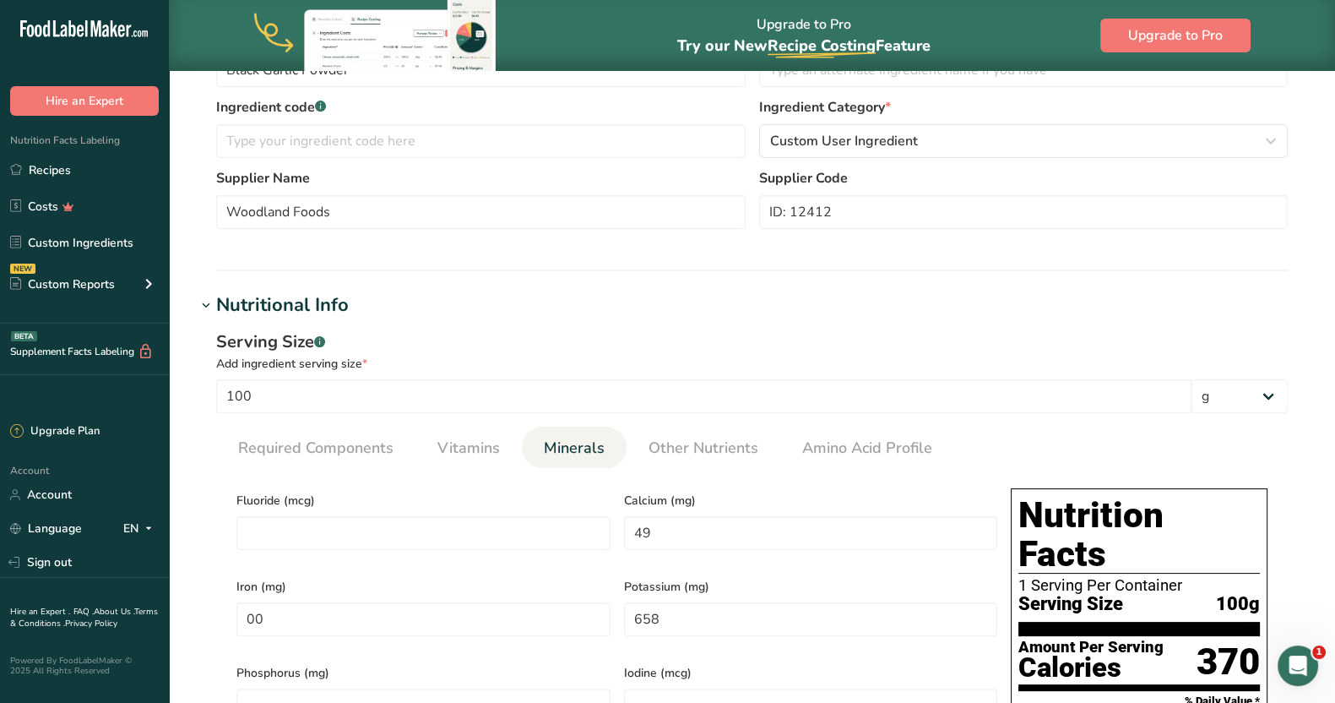
scroll to position [304, 0]
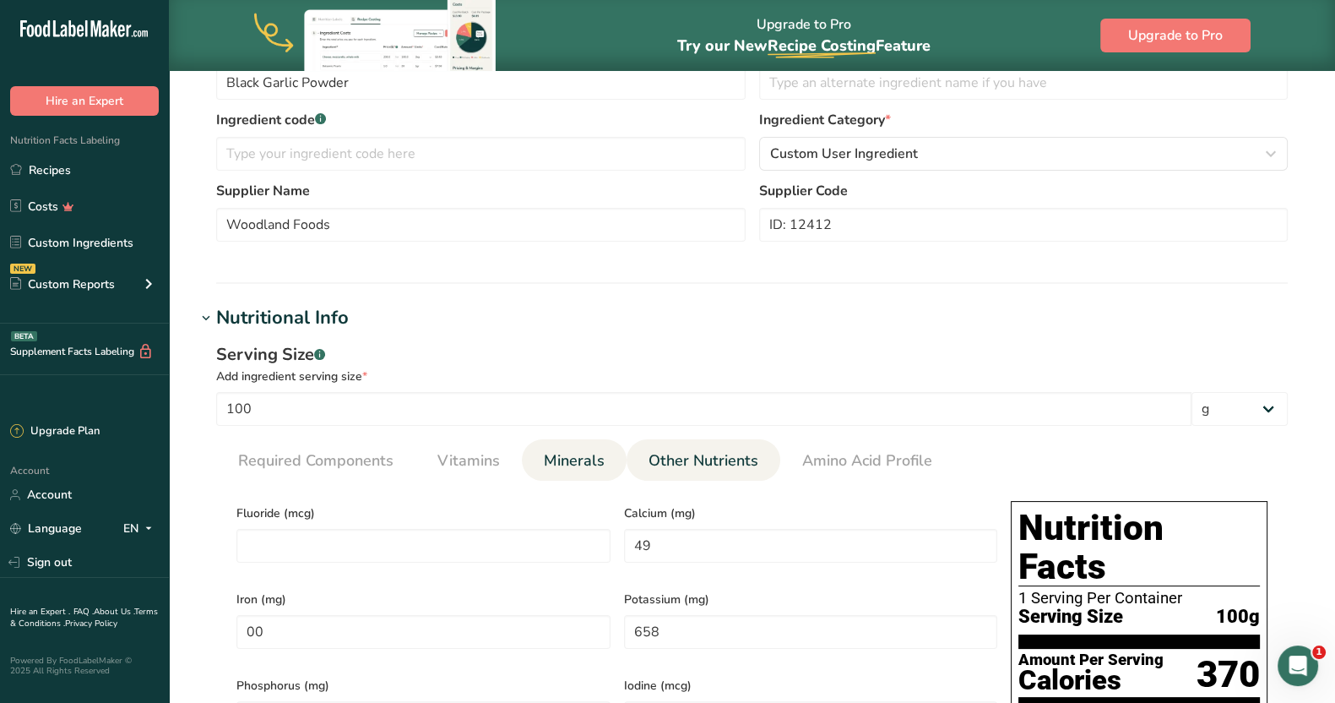
click at [731, 453] on span "Other Nutrients" at bounding box center [704, 460] width 110 height 23
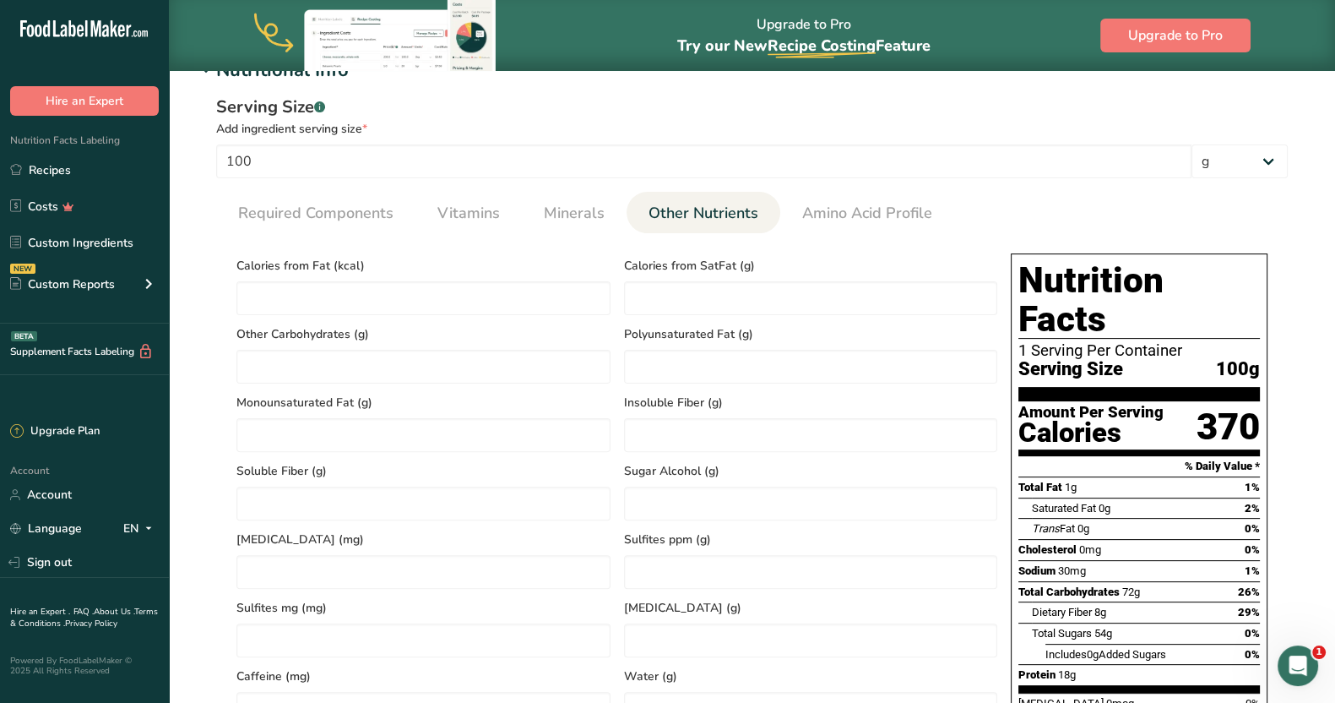
scroll to position [513, 0]
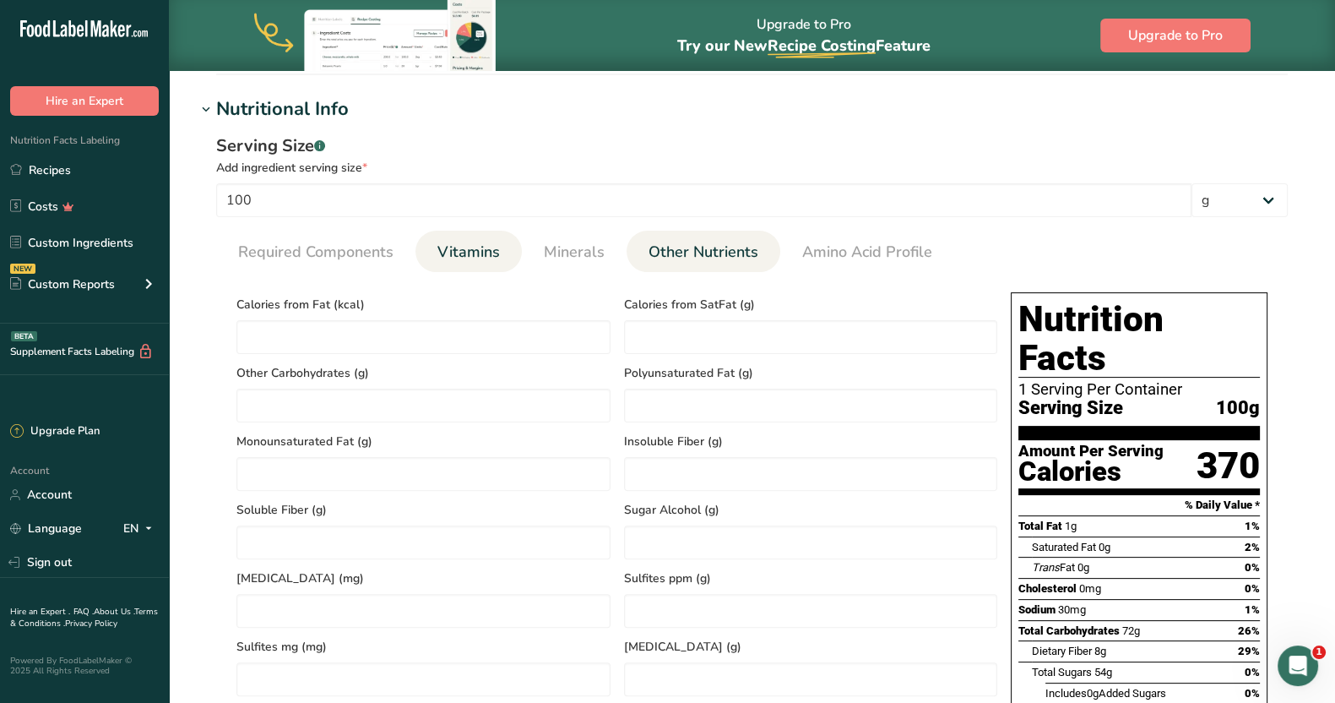
click at [467, 263] on link "Vitamins" at bounding box center [469, 252] width 76 height 43
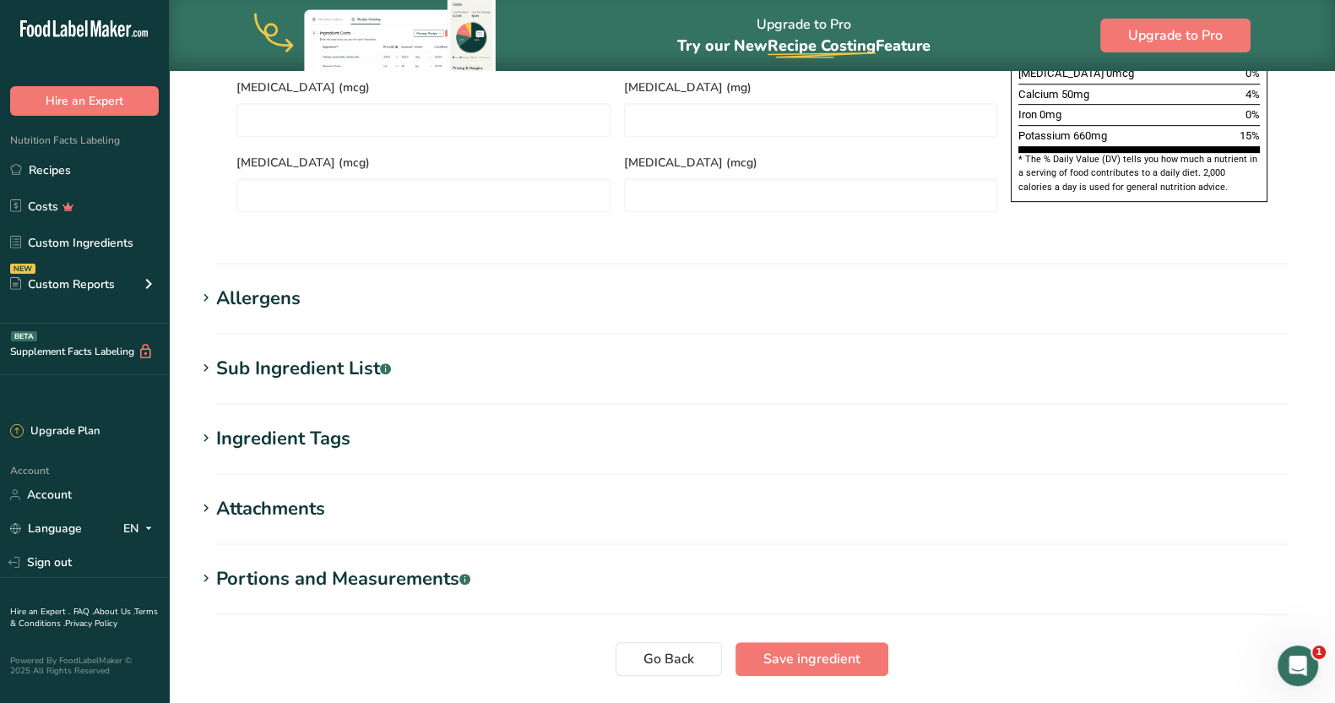
scroll to position [1237, 0]
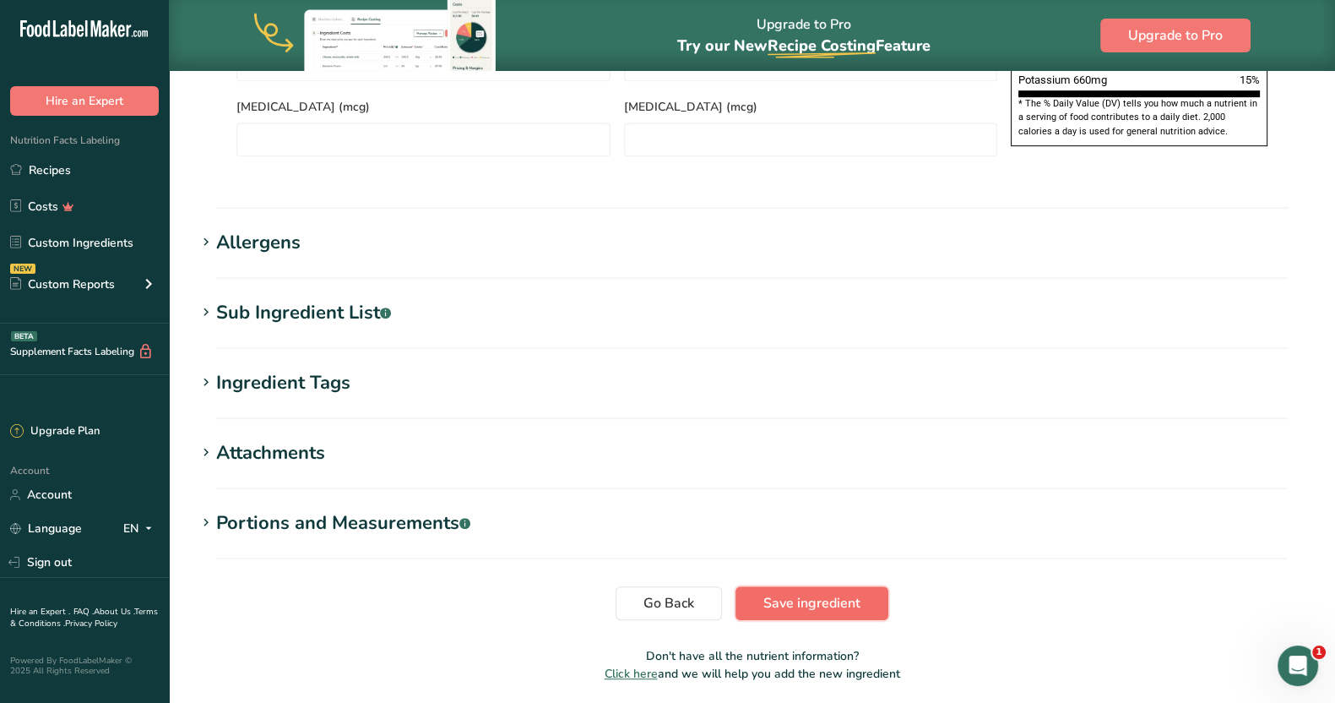
click at [830, 593] on span "Save ingredient" at bounding box center [811, 603] width 97 height 20
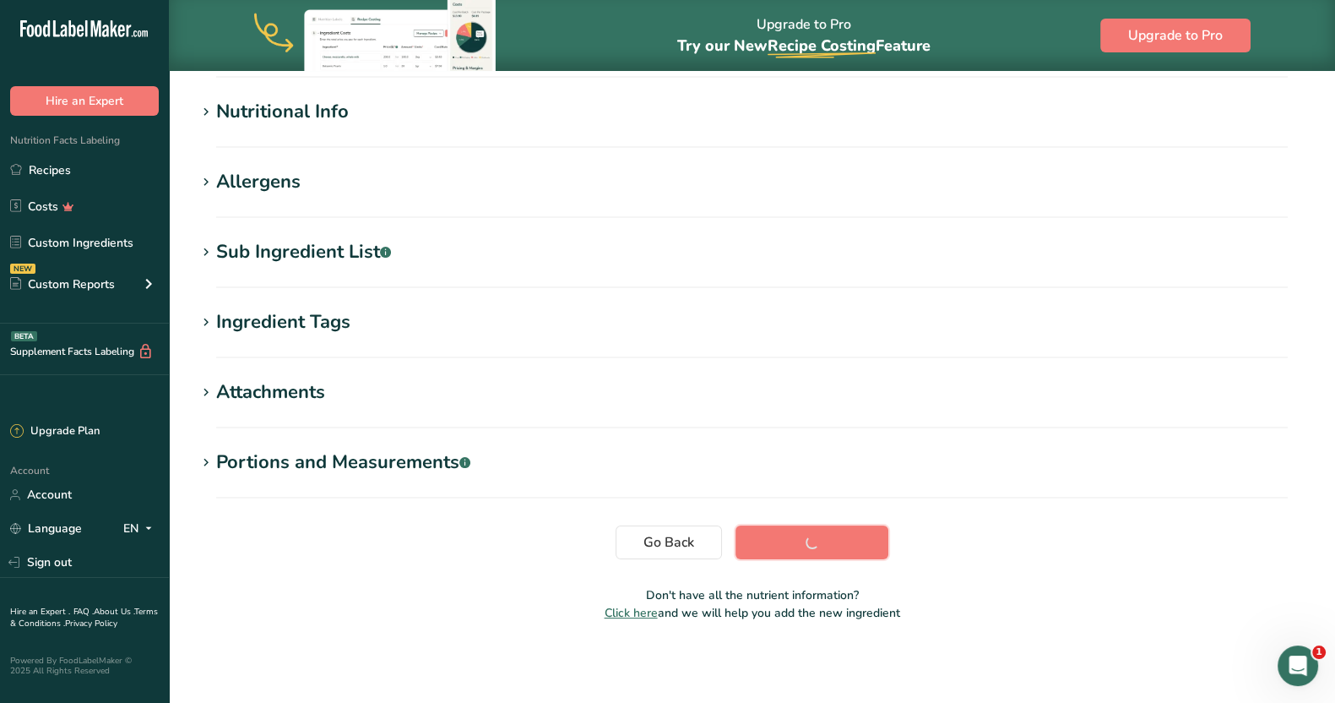
scroll to position [190, 0]
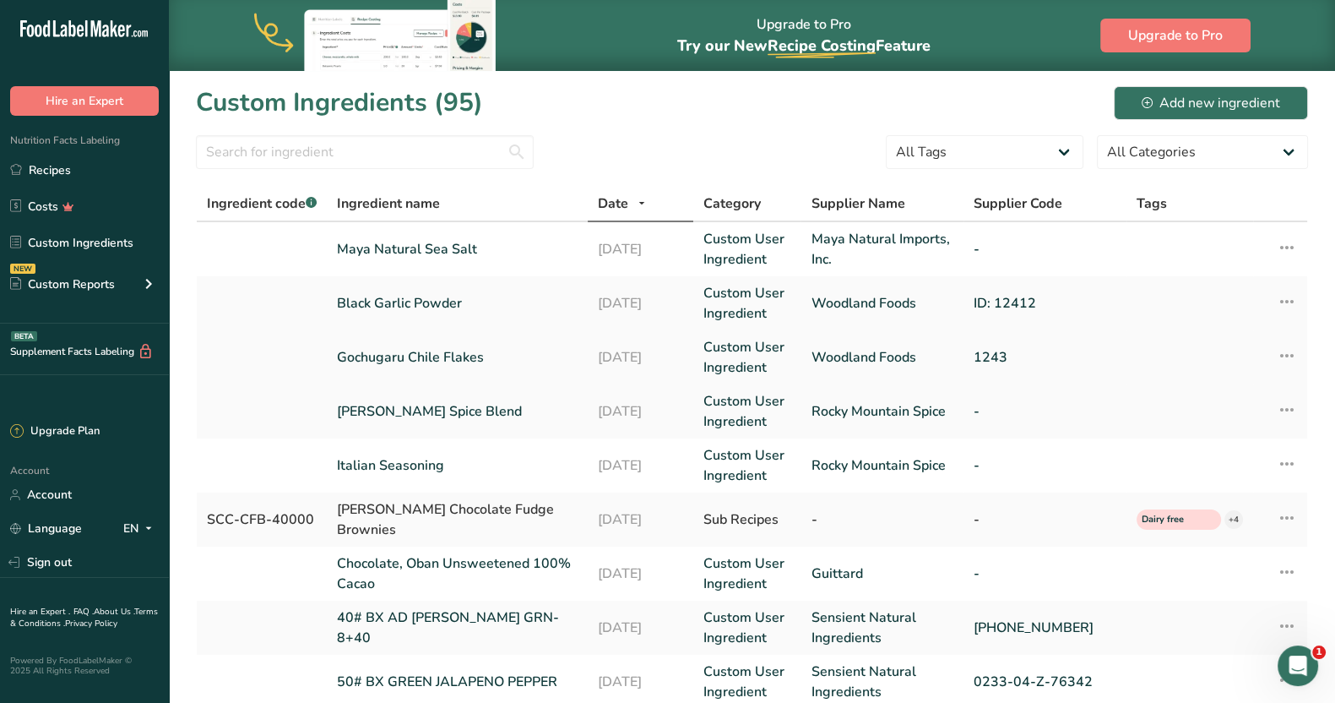
click at [444, 348] on link "Gochugaru Chile Flakes" at bounding box center [457, 357] width 241 height 20
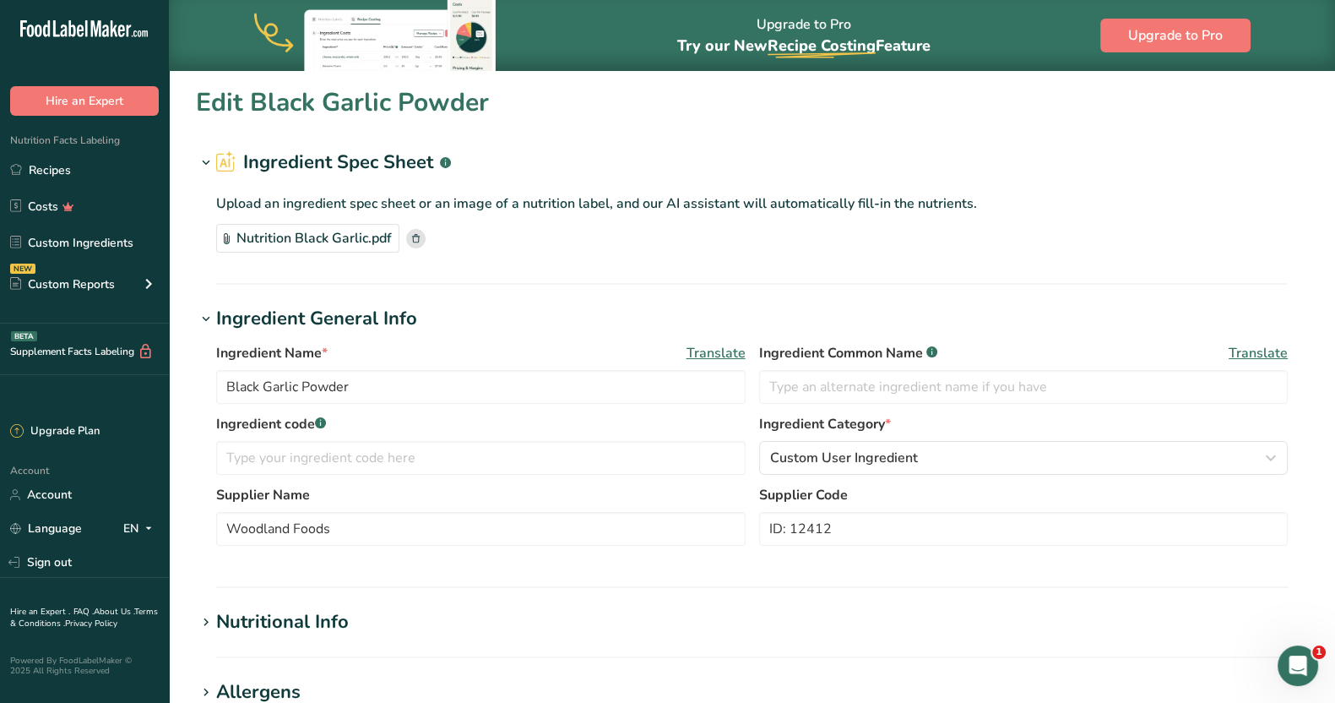
type input "Gochugaru Chile Flakes"
type input "1243"
click at [355, 240] on div "Nutrition Gochugaru Flake.pdf" at bounding box center [323, 238] width 215 height 29
click at [329, 622] on div "Nutritional Info" at bounding box center [282, 622] width 133 height 28
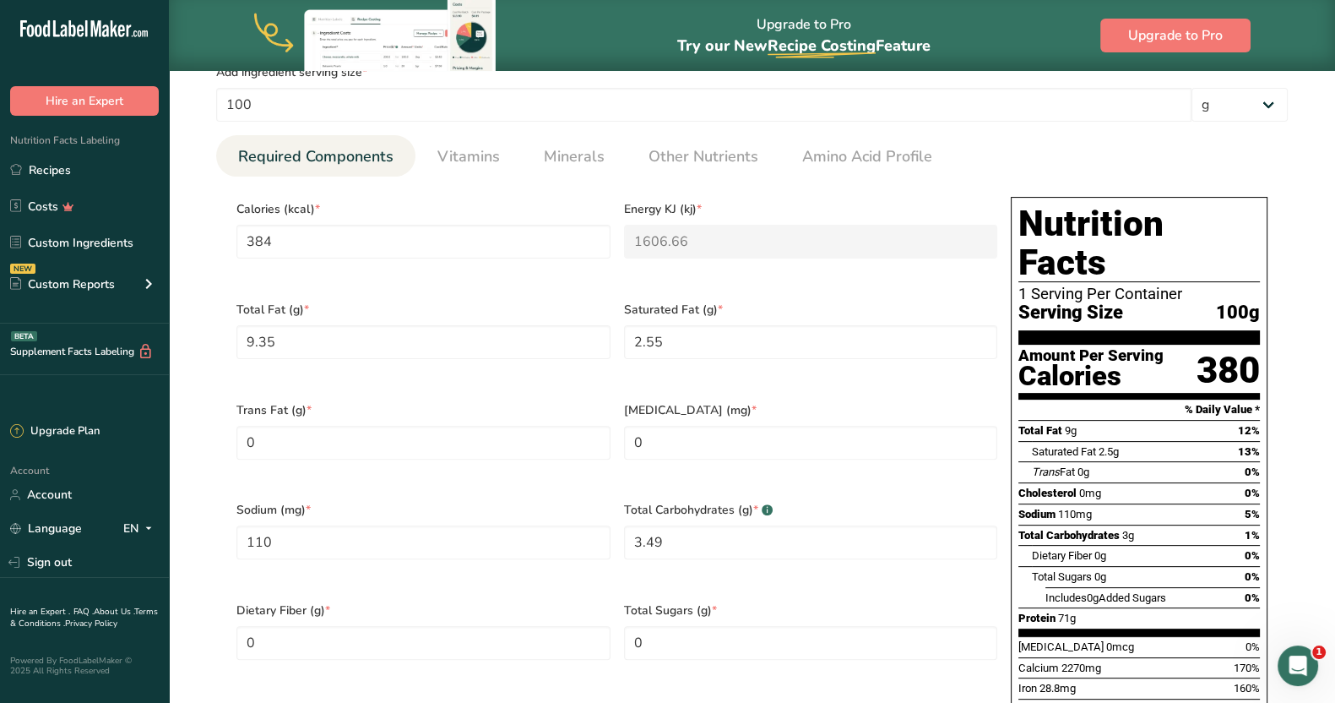
scroll to position [607, 0]
click at [332, 248] on input "384" at bounding box center [423, 242] width 374 height 34
type input "38"
type KJ "159"
type input "3"
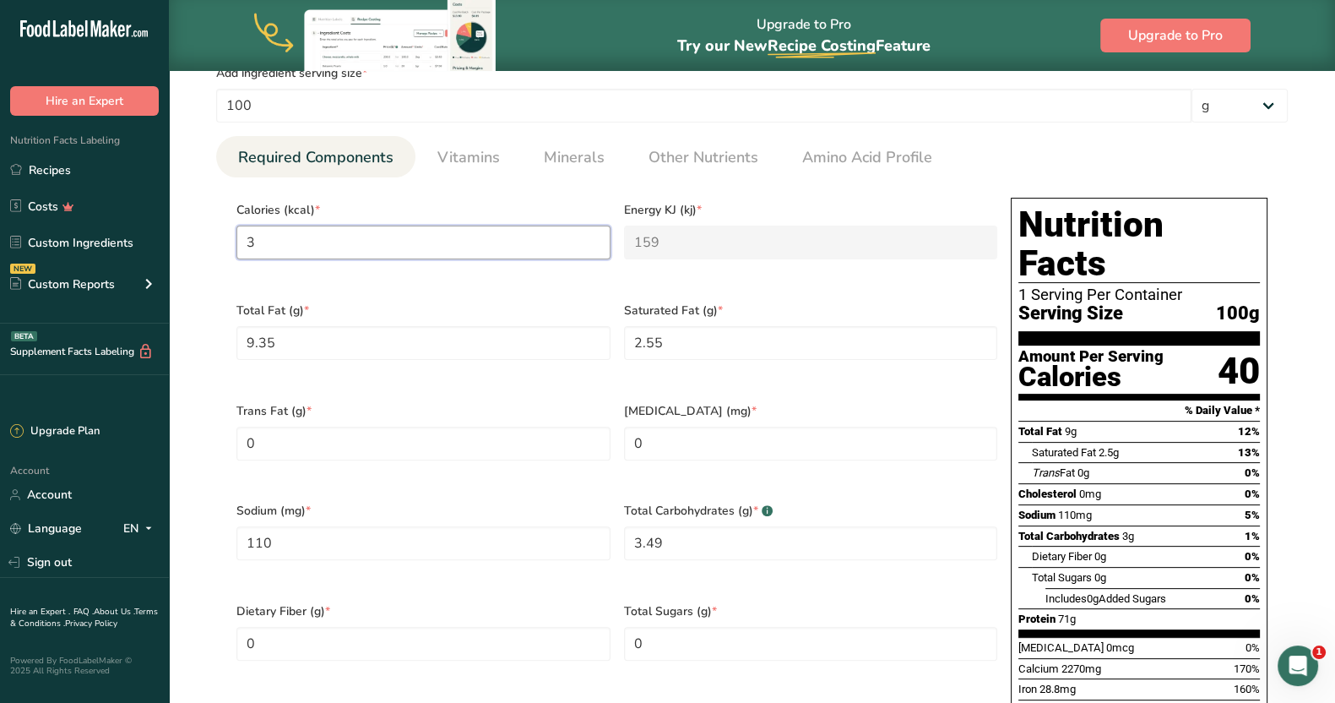
type KJ "12.6"
type input "32"
type KJ "133.9"
type input "324"
type KJ "1355.6"
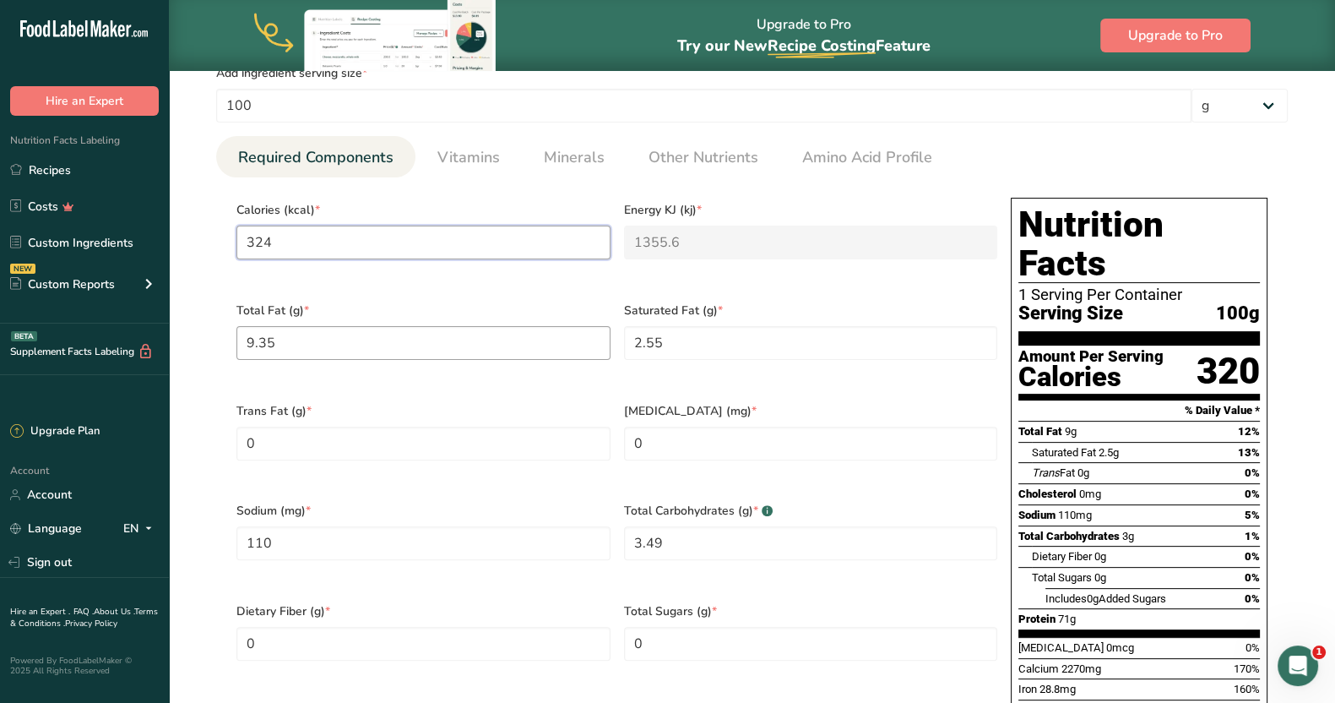
type input "324"
click at [315, 326] on Fat "9.35" at bounding box center [423, 343] width 374 height 34
type Fat "0"
type Fat "5.81"
click at [714, 326] on Fat "2.55" at bounding box center [811, 343] width 374 height 34
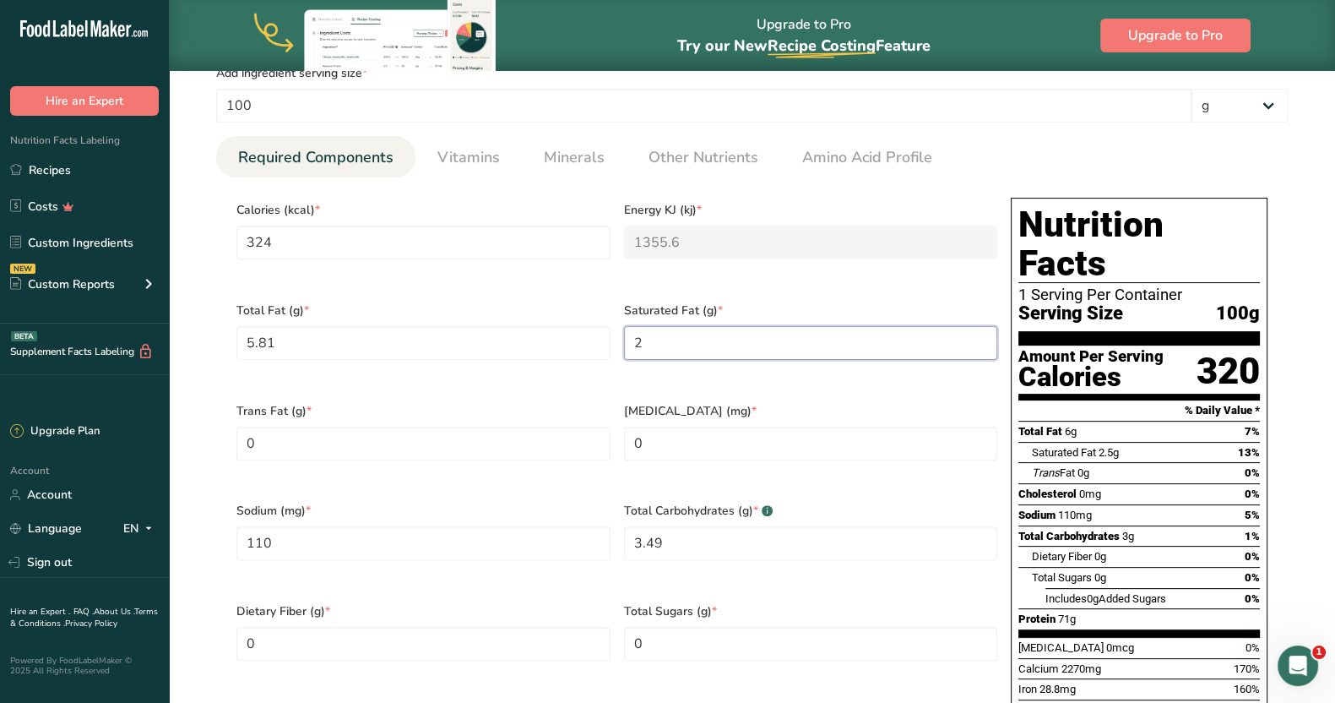
type Fat "0"
type Fat "0.81"
click at [453, 435] on Fat "0" at bounding box center [423, 443] width 374 height 34
click at [378, 526] on input "110" at bounding box center [423, 543] width 374 height 34
type input "91"
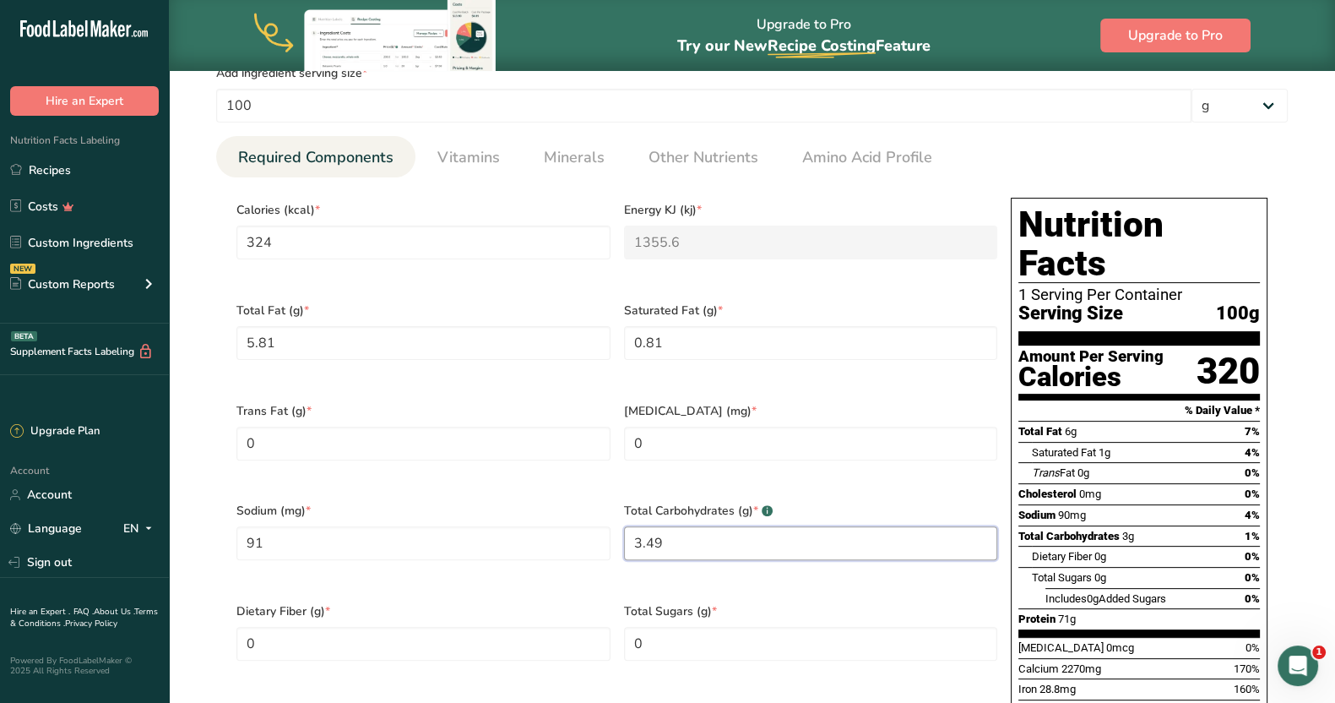
click at [718, 526] on Carbohydrates "3.49" at bounding box center [811, 543] width 374 height 34
type Carbohydrates "0"
type Carbohydrates "69.86"
click at [336, 627] on Fiber "0" at bounding box center [423, 644] width 374 height 34
click at [731, 627] on Sugars "0" at bounding box center [811, 644] width 374 height 34
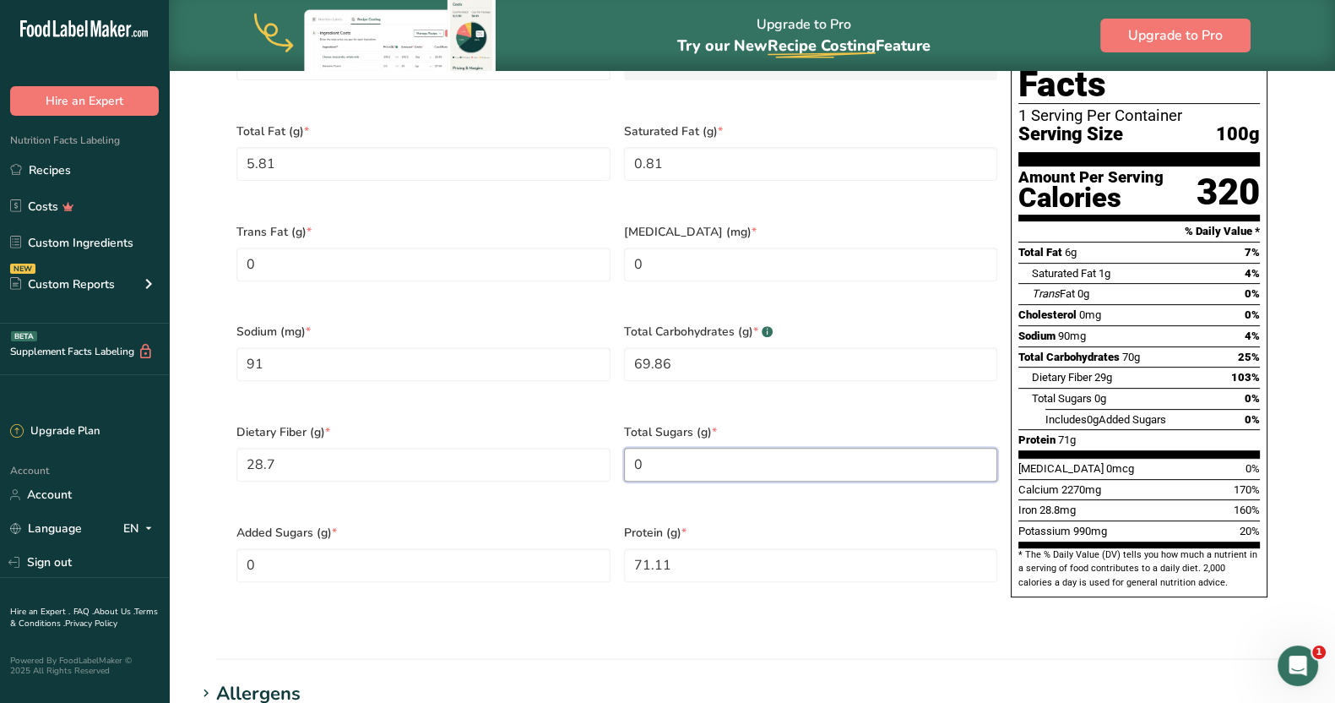
scroll to position [818, 0]
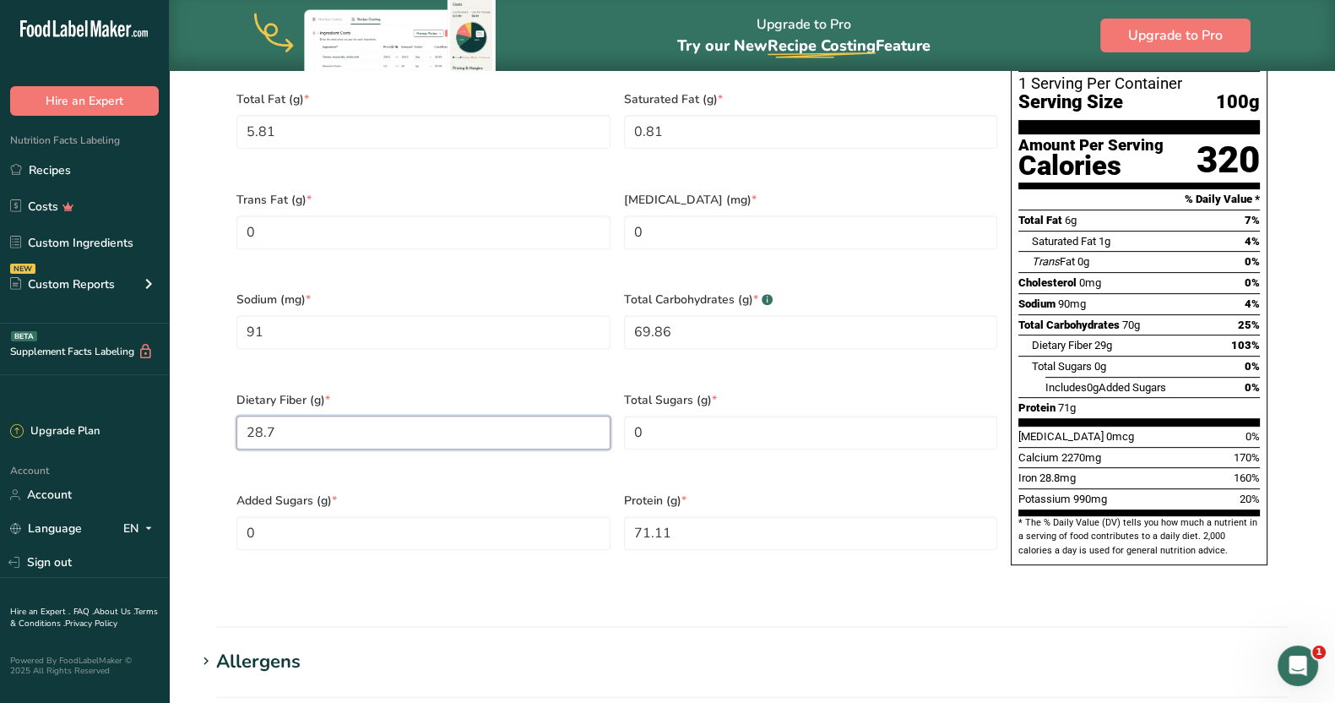
click at [421, 416] on Fiber "28.7" at bounding box center [423, 433] width 374 height 34
type Fiber "0"
click at [702, 516] on input "71.11" at bounding box center [811, 533] width 374 height 34
type input "0"
type input "10.58"
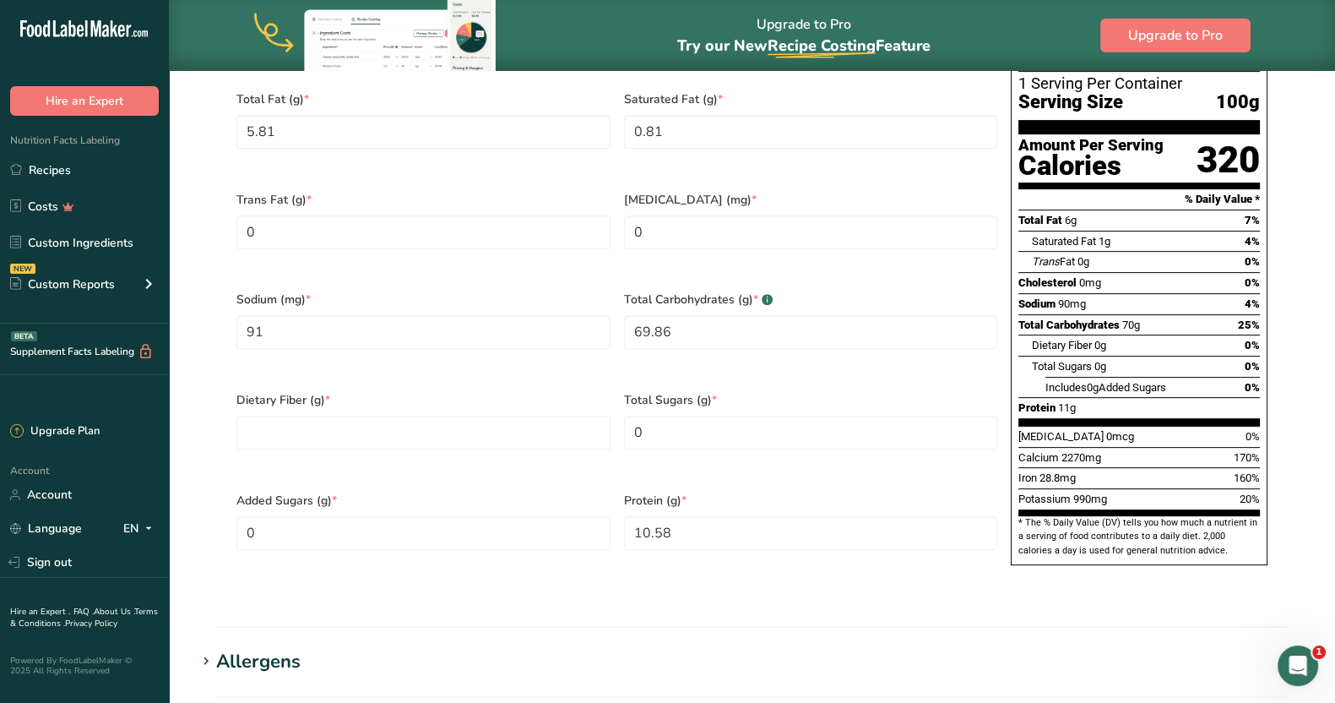
click at [790, 541] on section "Calories (kcal) * 324 Energy KJ (kj) * 1355.6 Total Fat (g) * 5.81 Saturated Fa…" at bounding box center [752, 280] width 1072 height 629
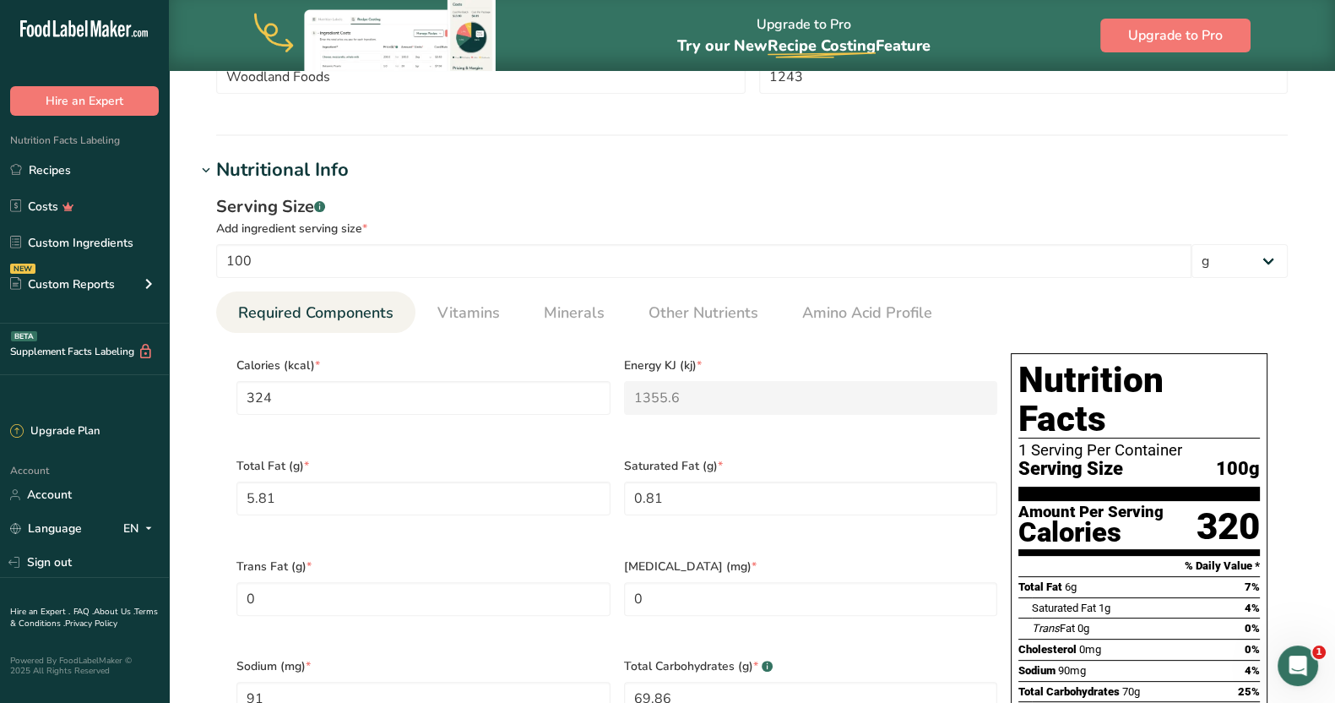
scroll to position [395, 0]
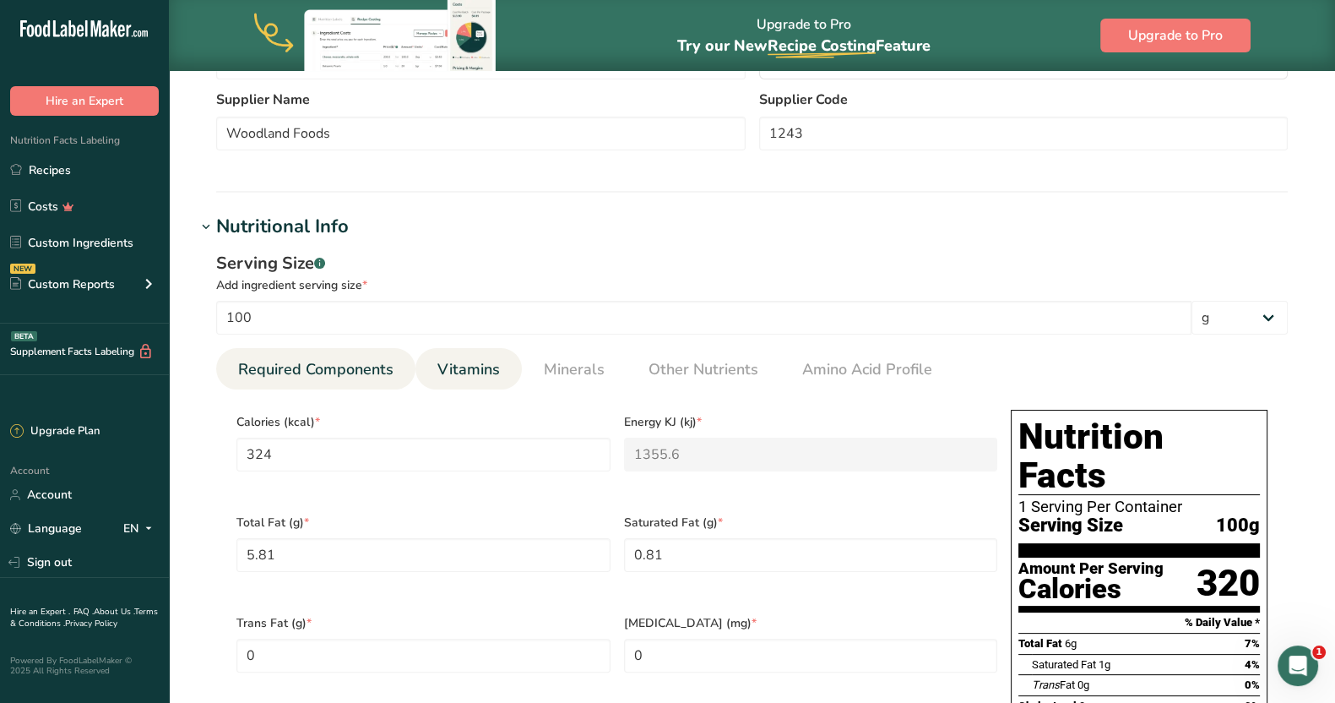
click at [456, 370] on span "Vitamins" at bounding box center [468, 369] width 62 height 23
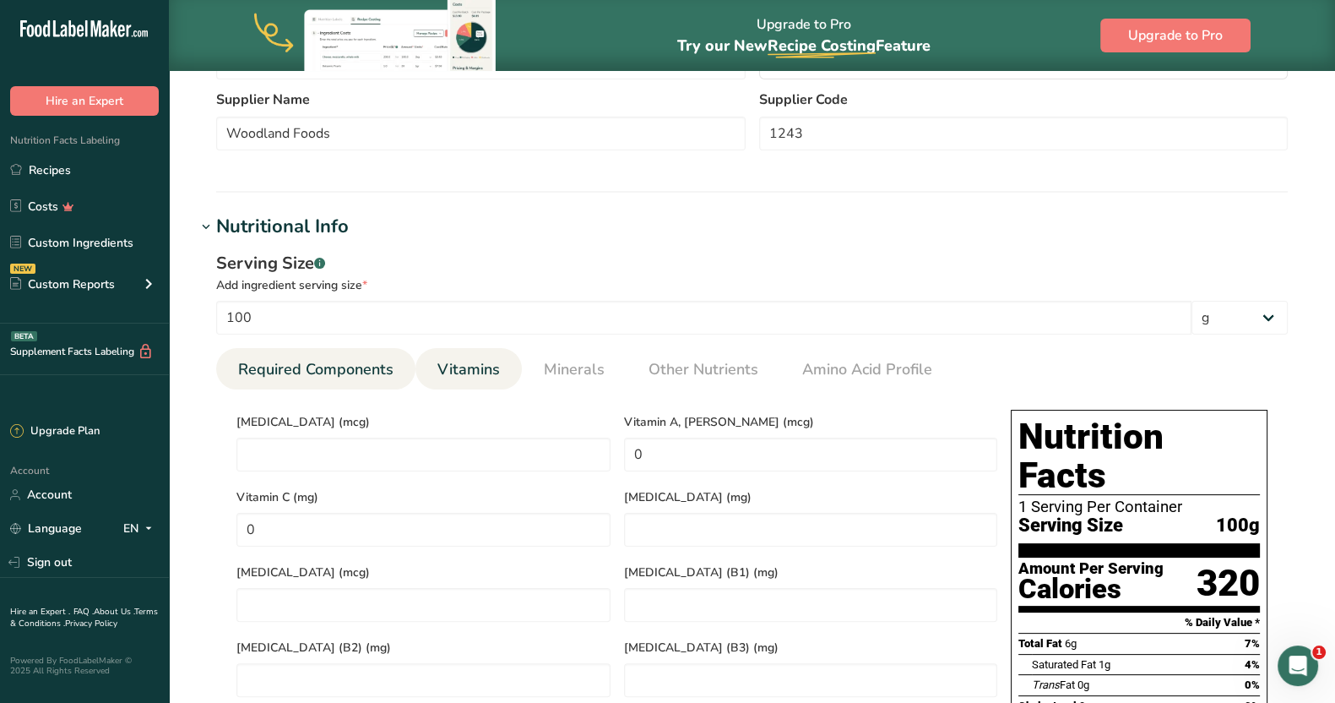
click at [315, 373] on span "Required Components" at bounding box center [315, 369] width 155 height 23
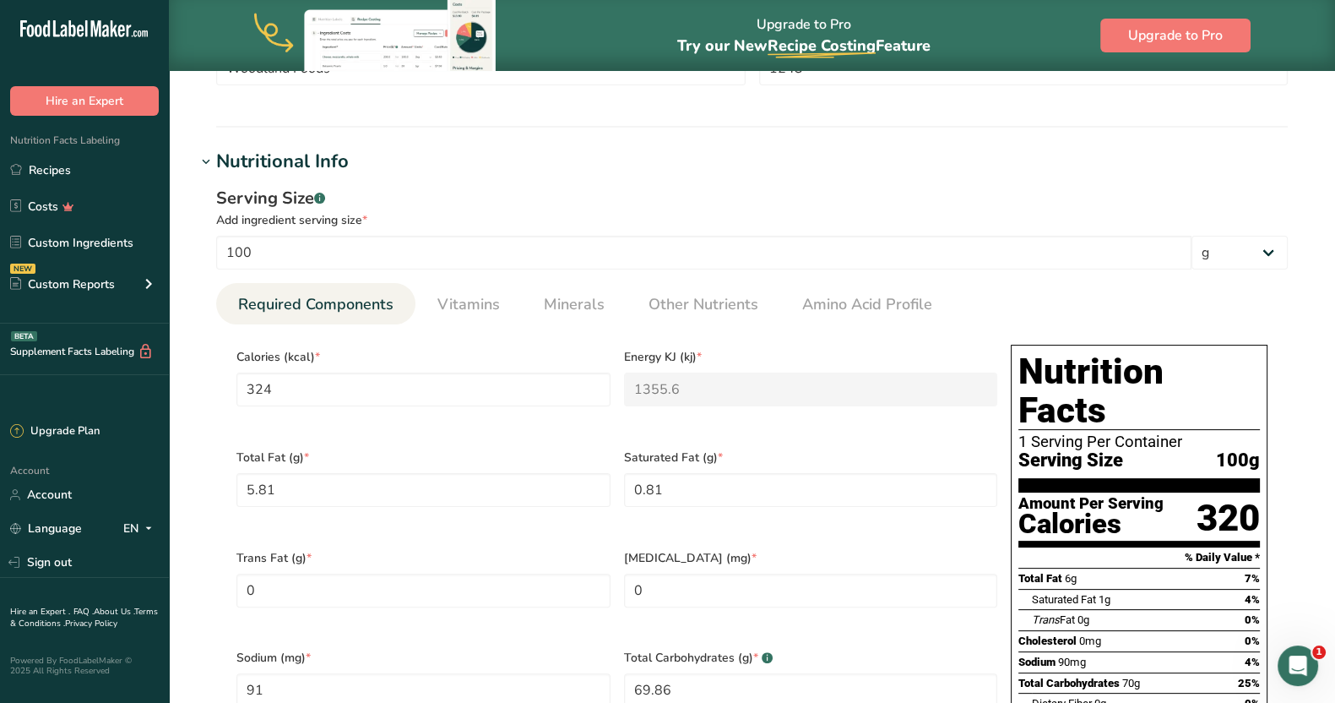
scroll to position [448, 0]
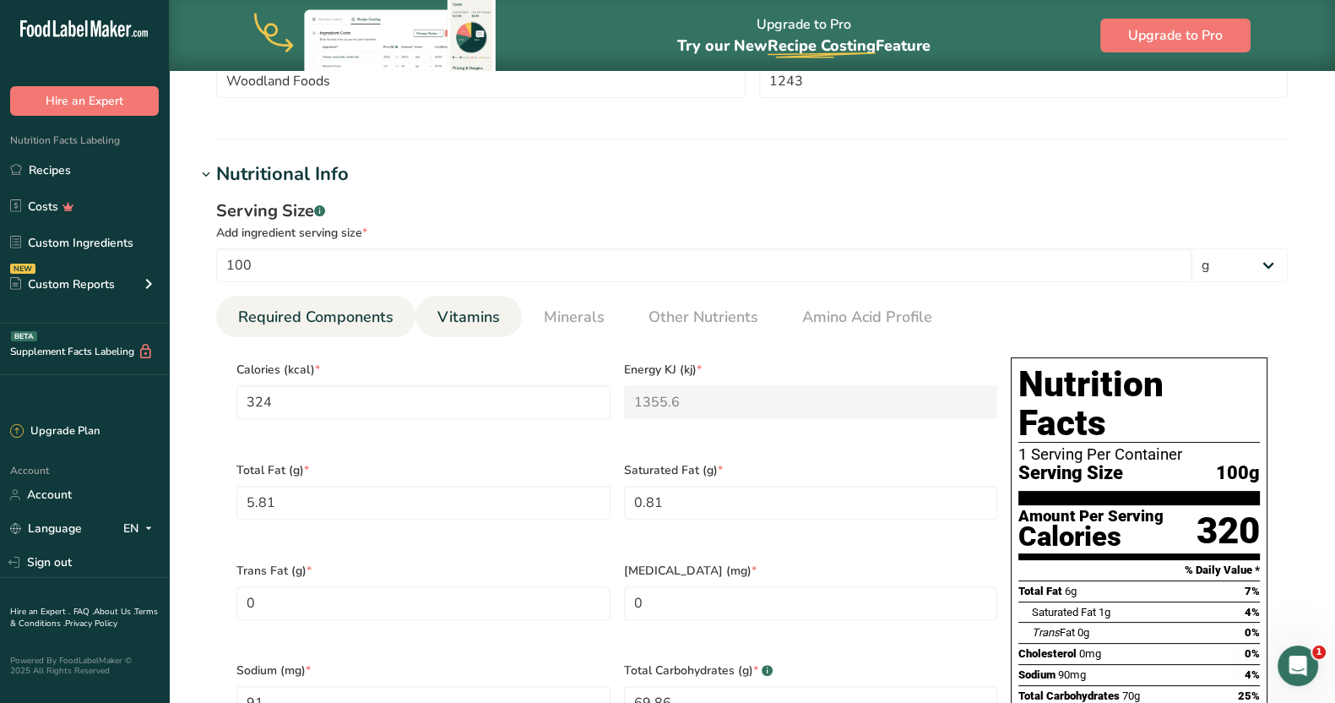
click at [459, 313] on span "Vitamins" at bounding box center [468, 317] width 62 height 23
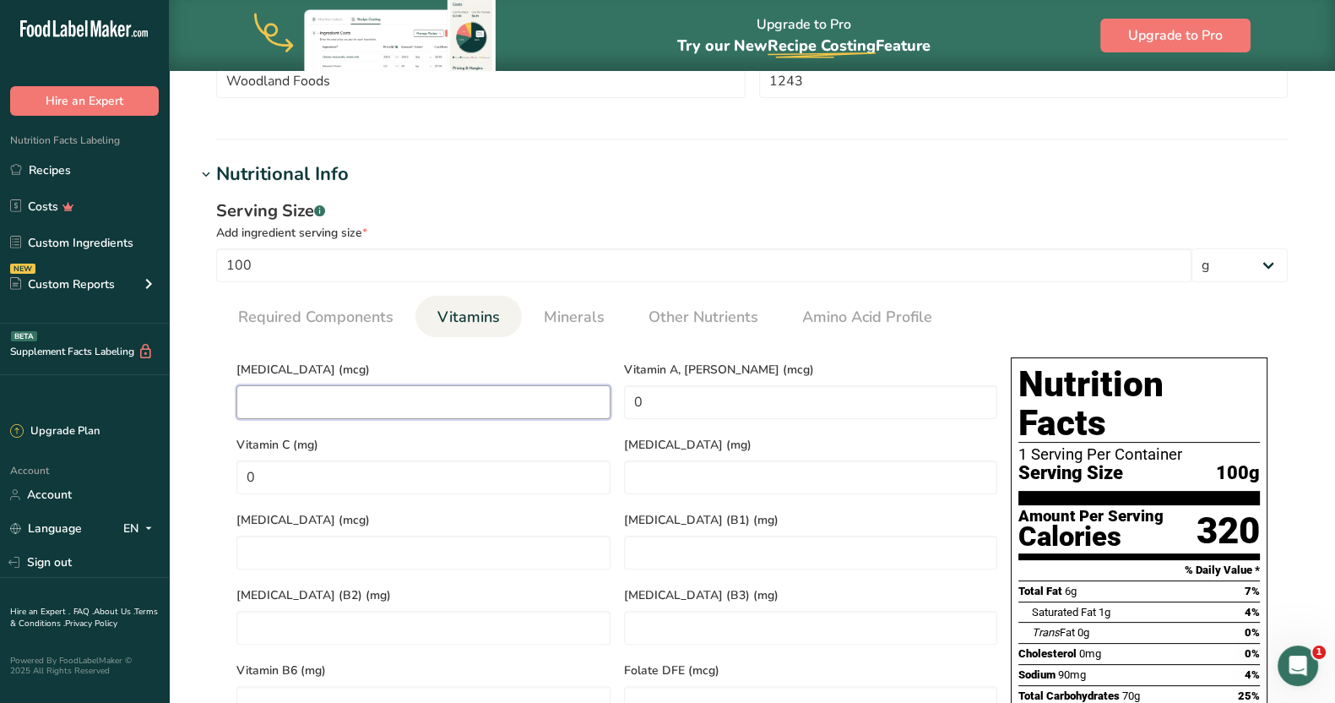
click at [420, 402] on D "number" at bounding box center [423, 402] width 374 height 34
type D "0"
click at [660, 403] on RAE "0" at bounding box center [811, 402] width 374 height 34
type RAE "1324.4"
click at [356, 446] on span "Vitamin C (mg)" at bounding box center [423, 445] width 374 height 18
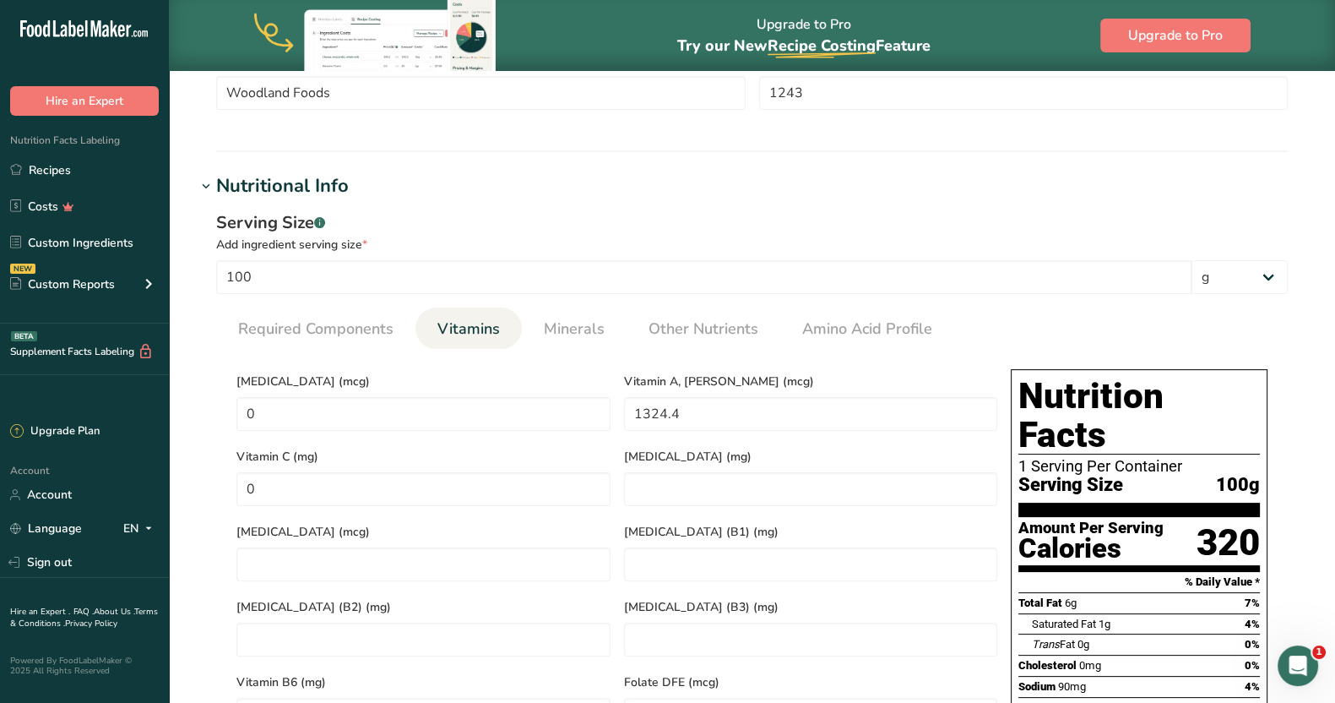
scroll to position [427, 0]
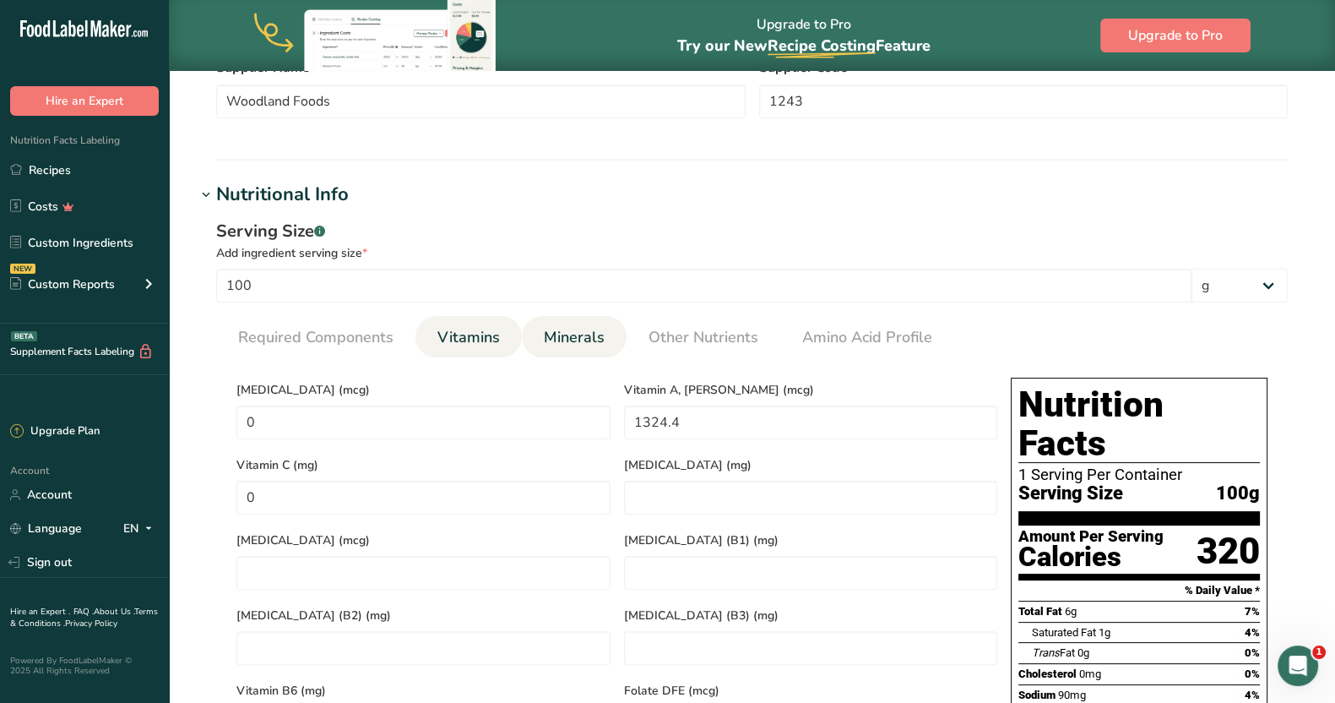
click at [544, 338] on span "Minerals" at bounding box center [574, 337] width 61 height 23
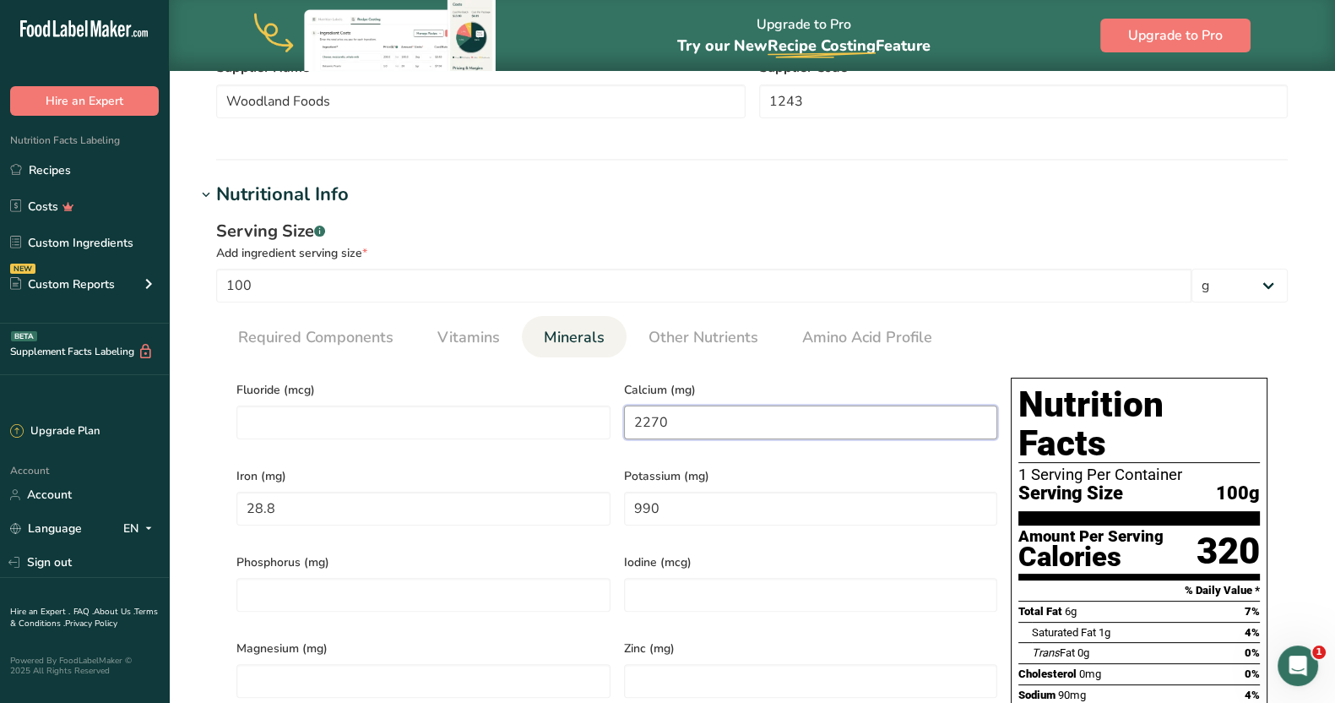
click at [688, 425] on input "2270" at bounding box center [811, 422] width 374 height 34
type input "0"
type input "45"
click at [350, 507] on input "28.8" at bounding box center [423, 509] width 374 height 34
type input "0"
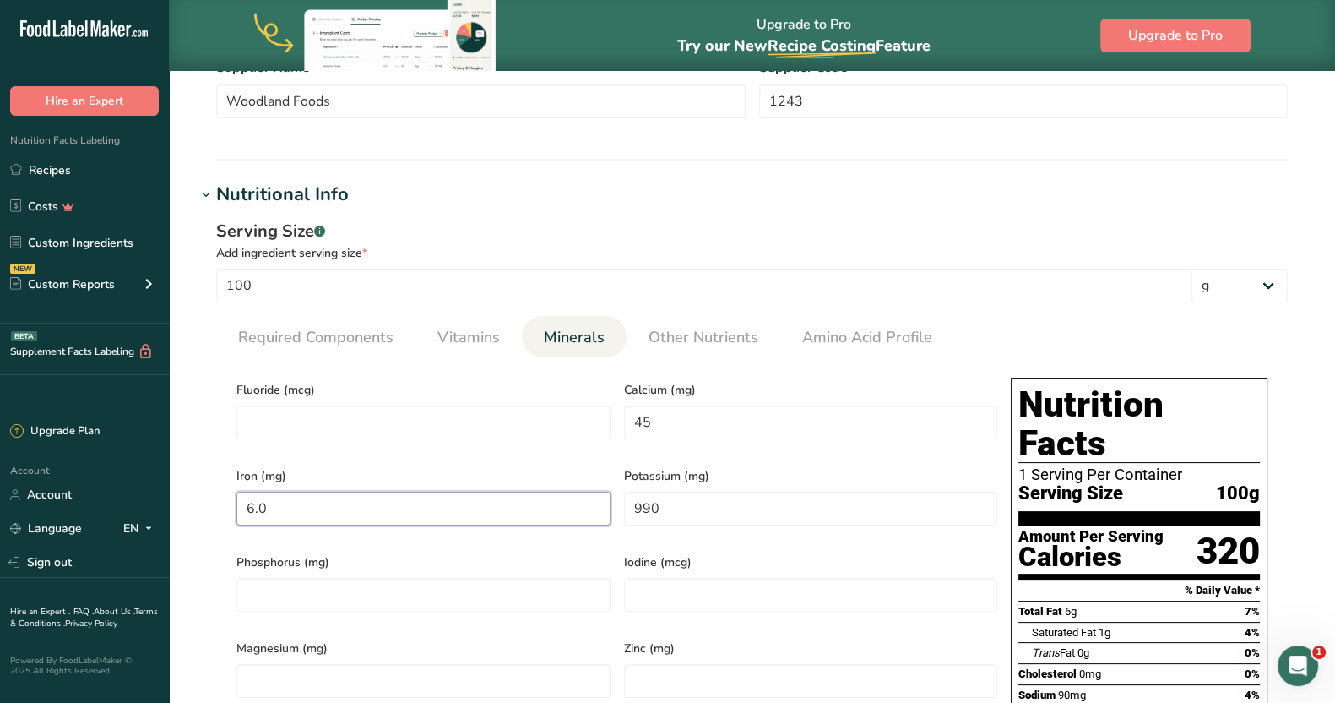
type input "6.04"
click at [486, 347] on span "Vitamins" at bounding box center [468, 337] width 62 height 23
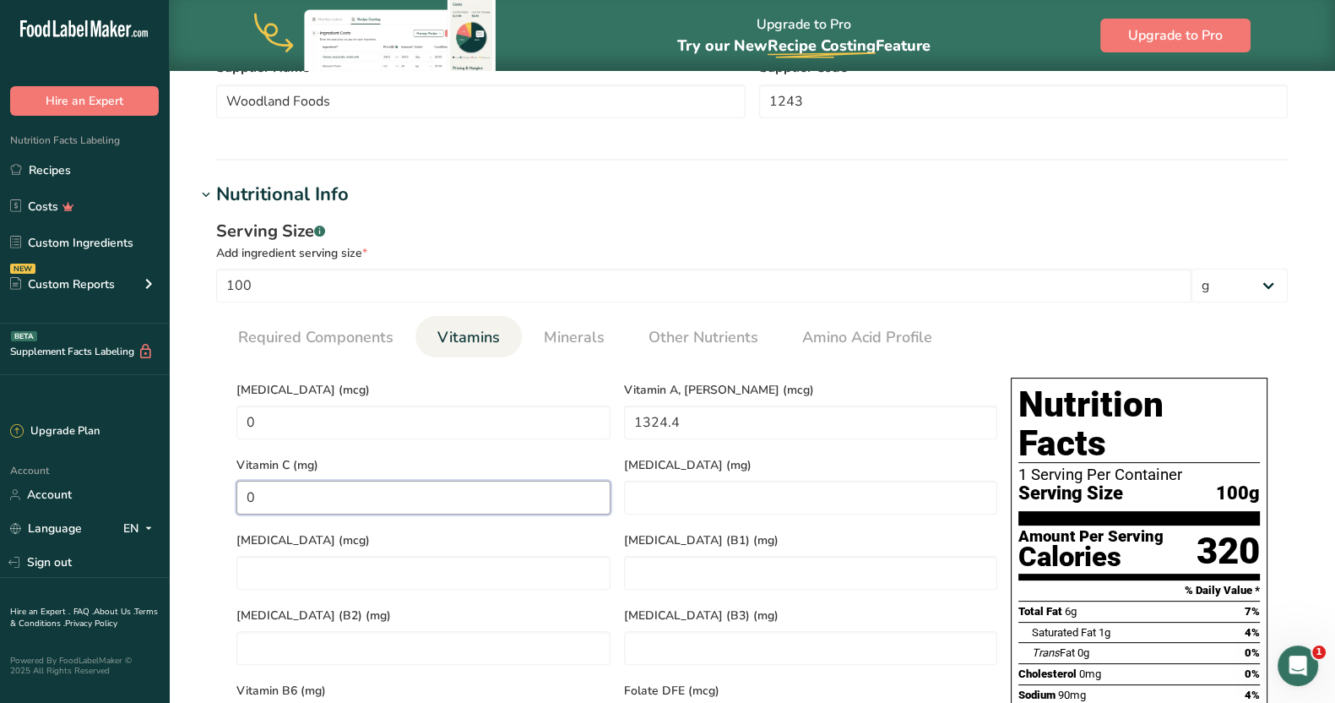
click at [329, 489] on C "0" at bounding box center [423, 498] width 374 height 34
type C "31.4"
click at [685, 338] on span "Other Nutrients" at bounding box center [704, 337] width 110 height 23
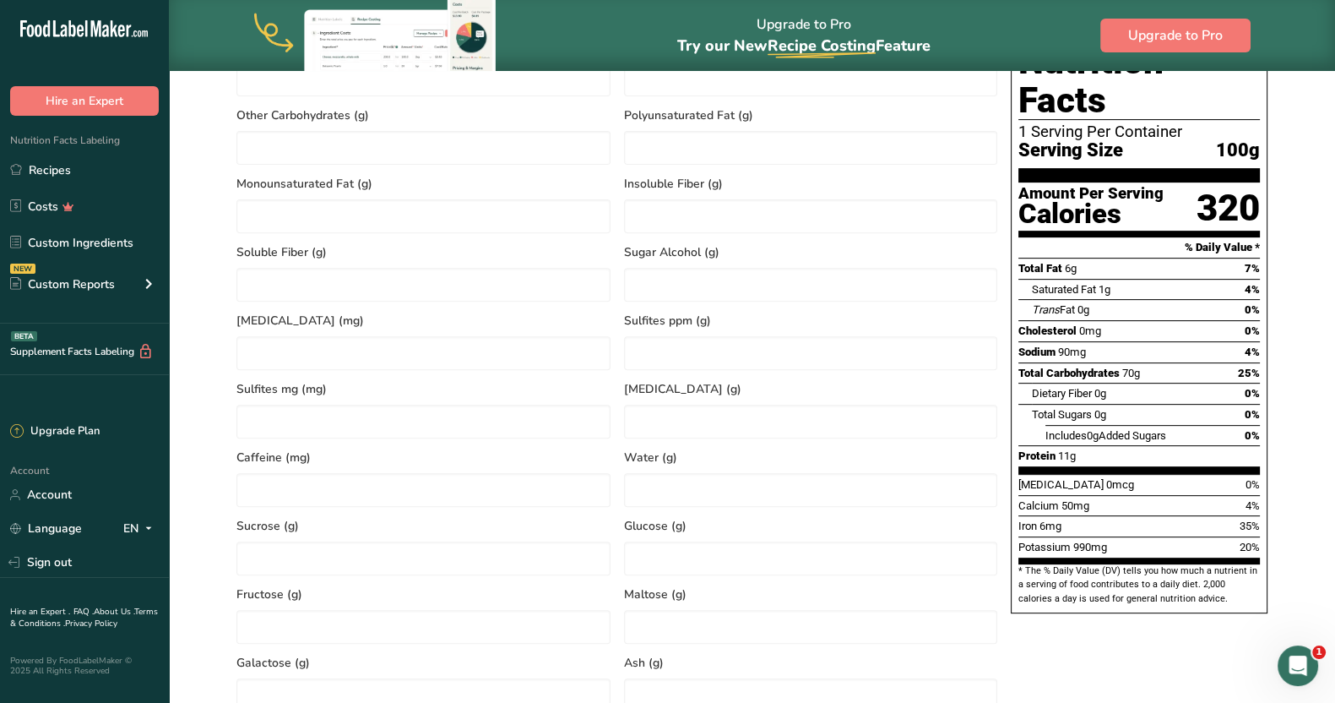
scroll to position [797, 0]
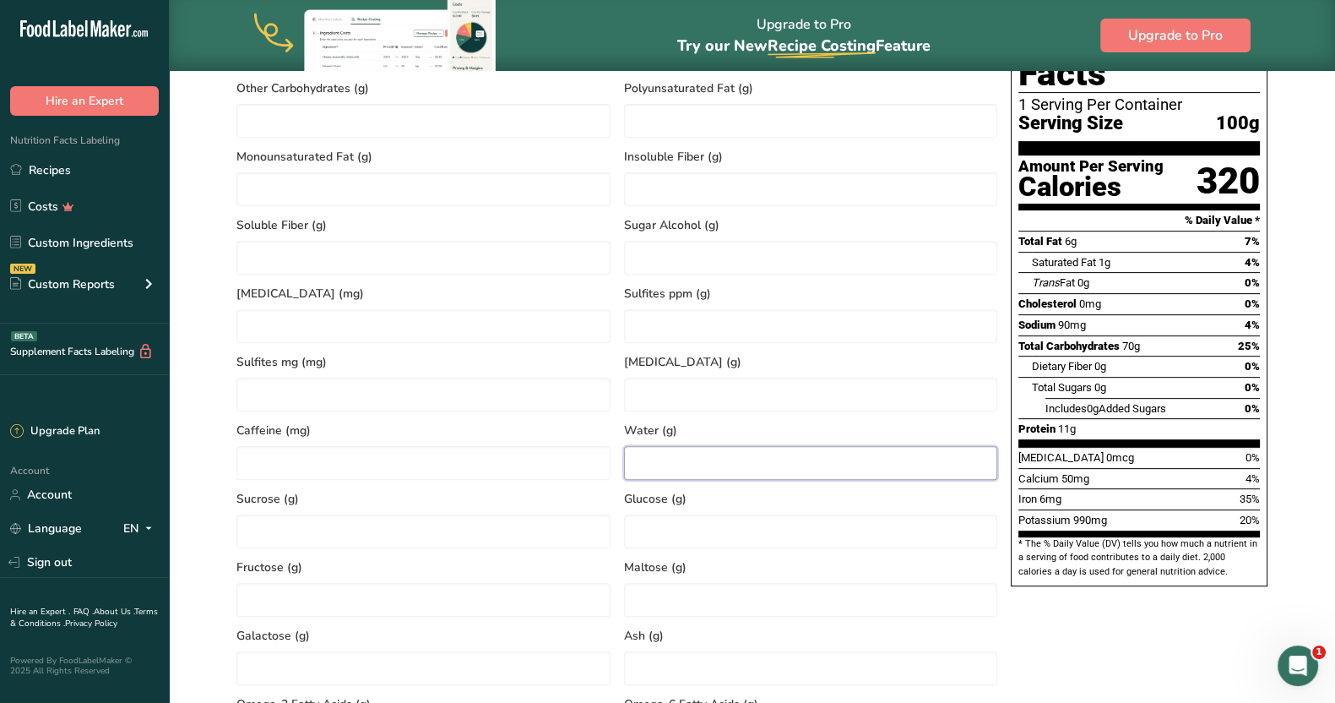
click at [766, 459] on input "number" at bounding box center [811, 463] width 374 height 34
type input "7.15"
click at [678, 651] on input "number" at bounding box center [811, 668] width 374 height 34
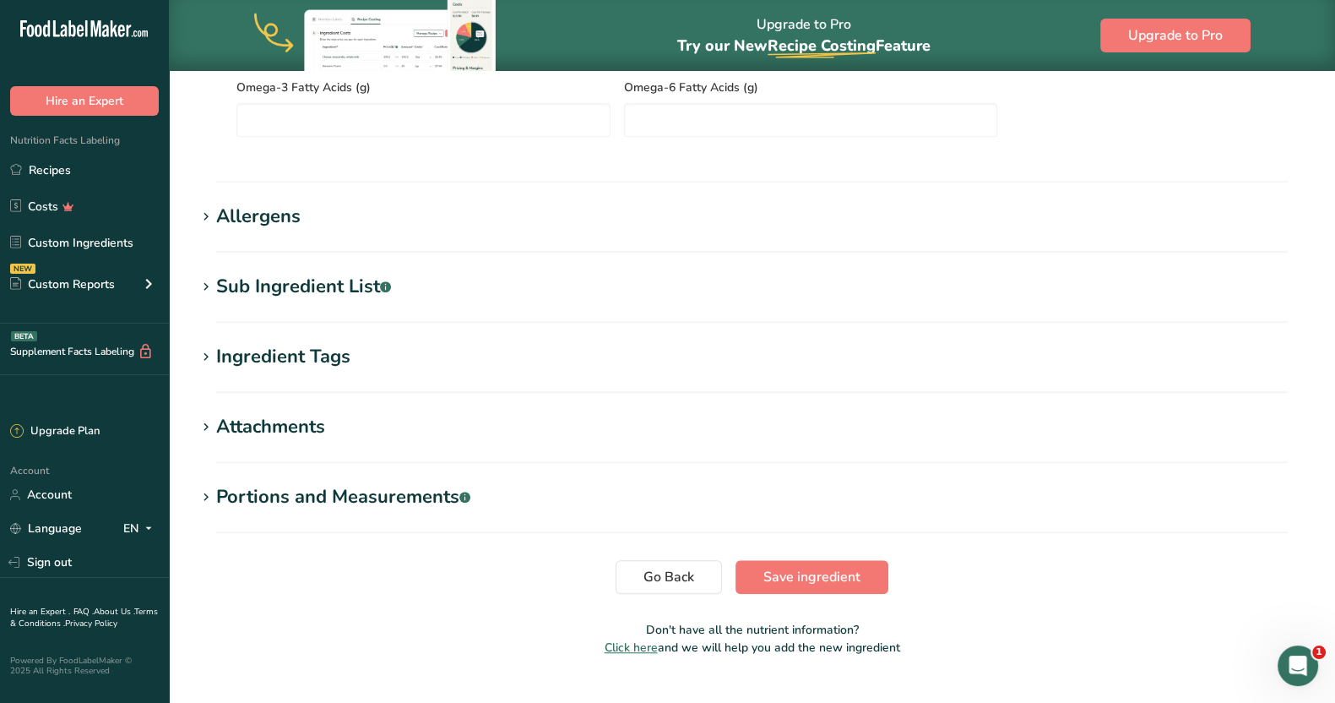
scroll to position [1435, 0]
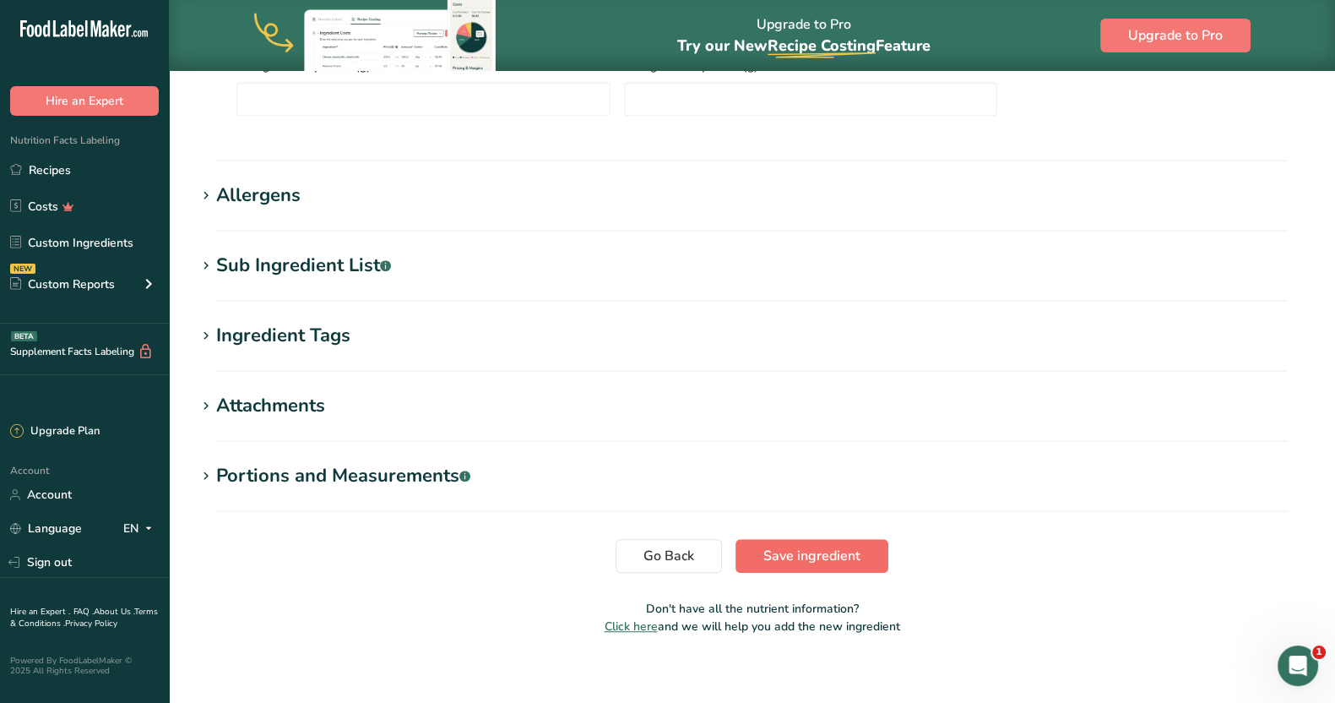
type input "6.6"
click at [821, 543] on button "Save ingredient" at bounding box center [812, 556] width 153 height 34
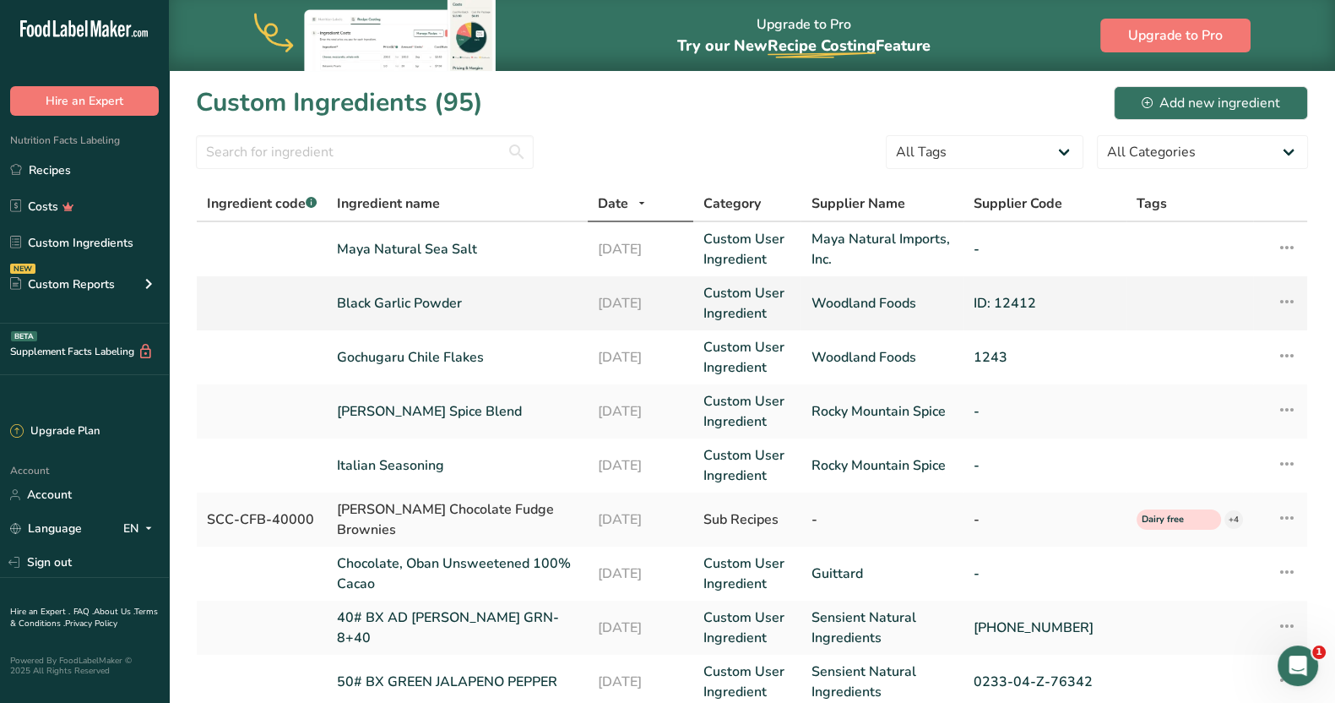
click at [421, 302] on link "Black Garlic Powder" at bounding box center [457, 303] width 241 height 20
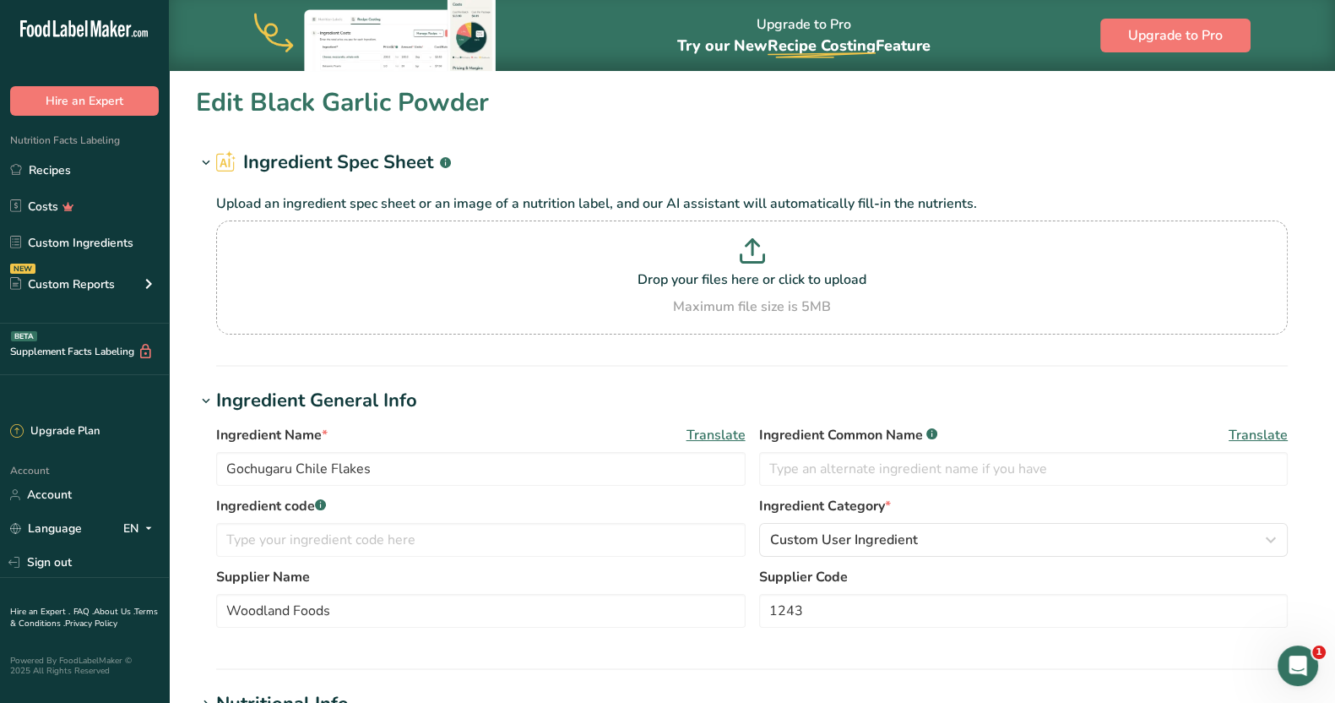
type input "Black Garlic Powder"
type input "ID: 12412"
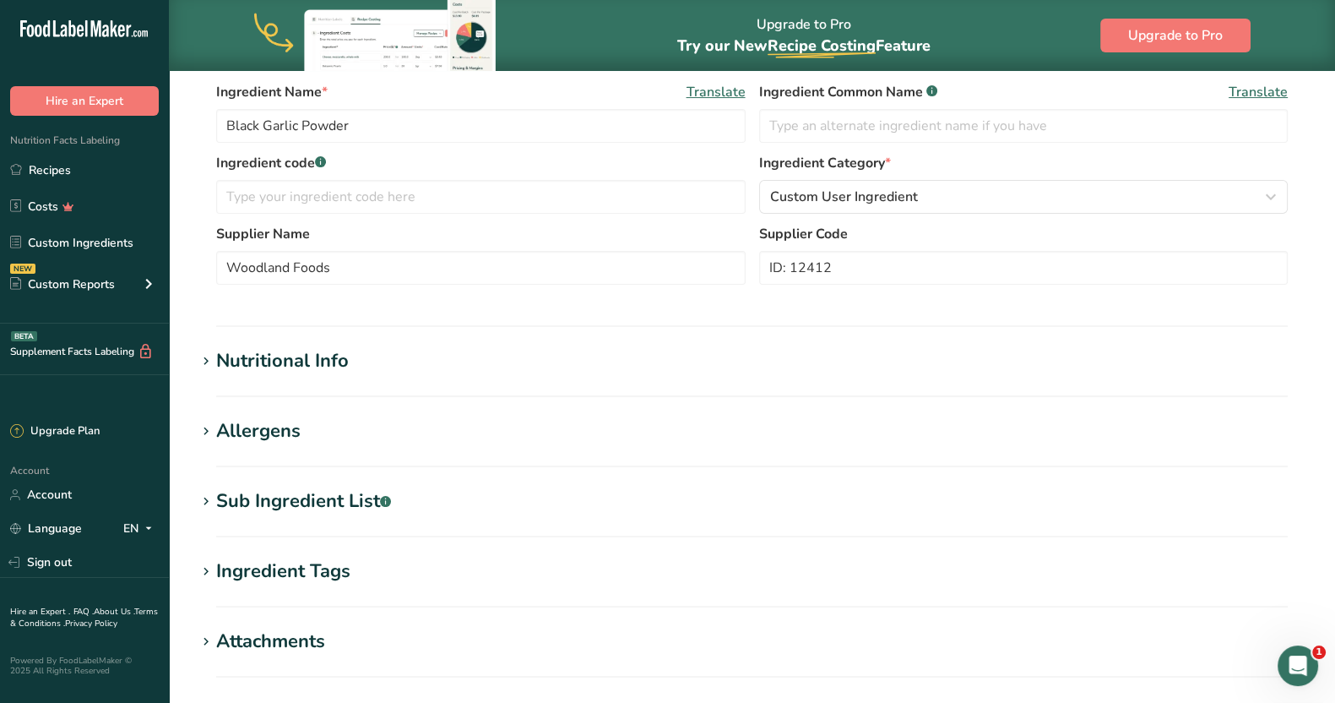
scroll to position [375, 0]
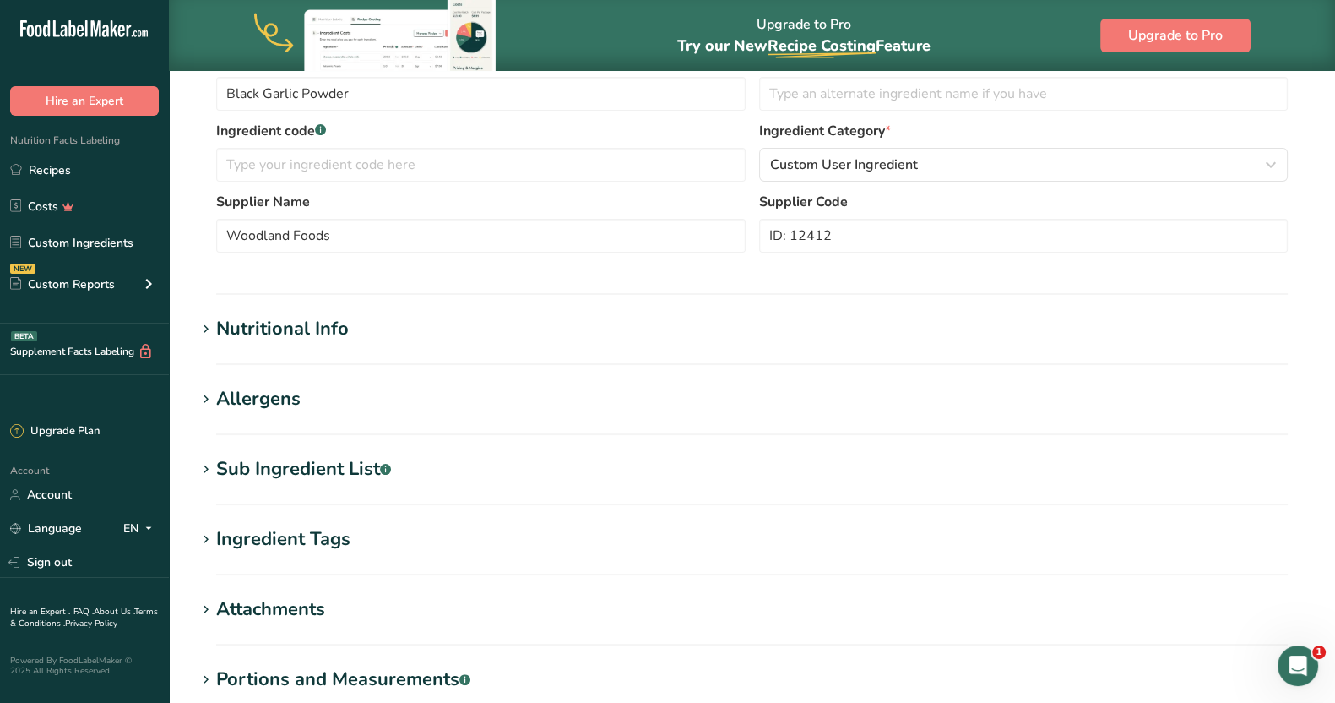
click at [328, 328] on div "Nutritional Info" at bounding box center [282, 329] width 133 height 28
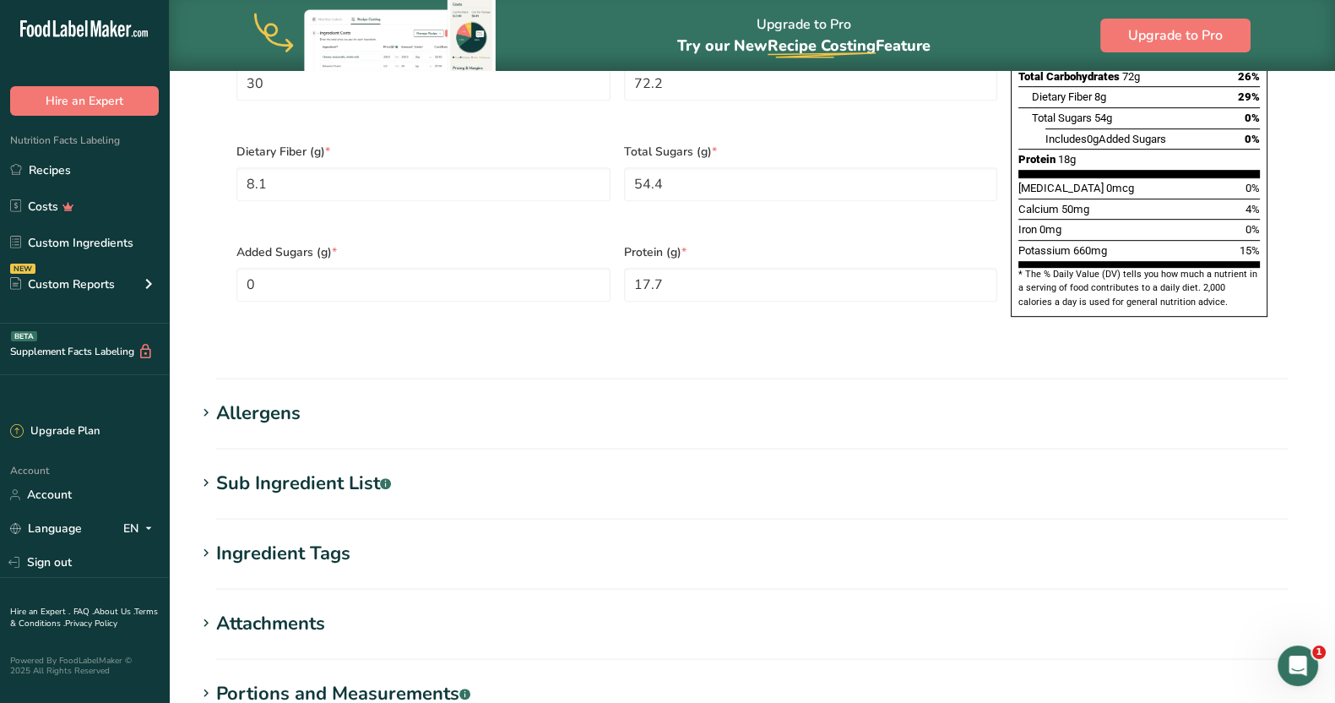
scroll to position [1146, 0]
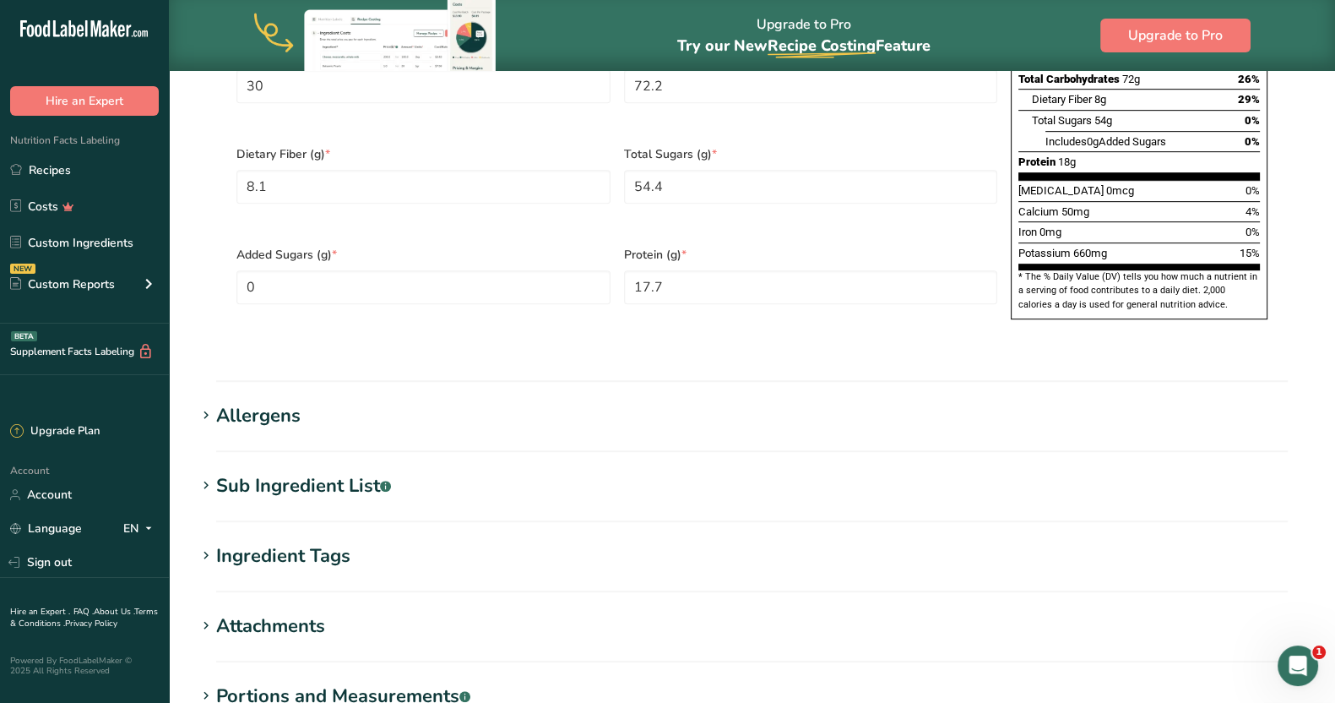
click at [274, 612] on div "Attachments" at bounding box center [270, 626] width 109 height 28
click at [291, 542] on div "Ingredient Tags" at bounding box center [283, 556] width 134 height 28
click at [284, 472] on div "Sub Ingredient List .a-a{fill:#347362;}.b-a{fill:#fff;}" at bounding box center [303, 486] width 175 height 28
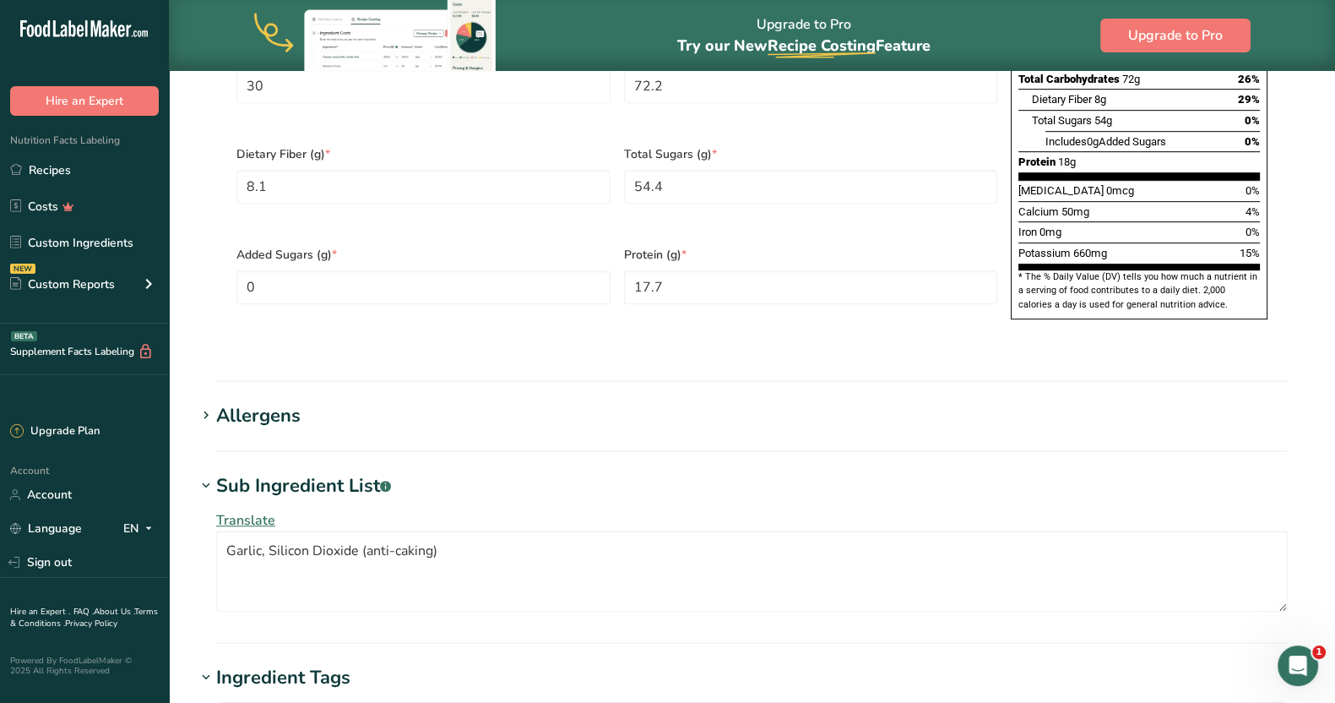
click at [264, 402] on div "Allergens" at bounding box center [258, 416] width 84 height 28
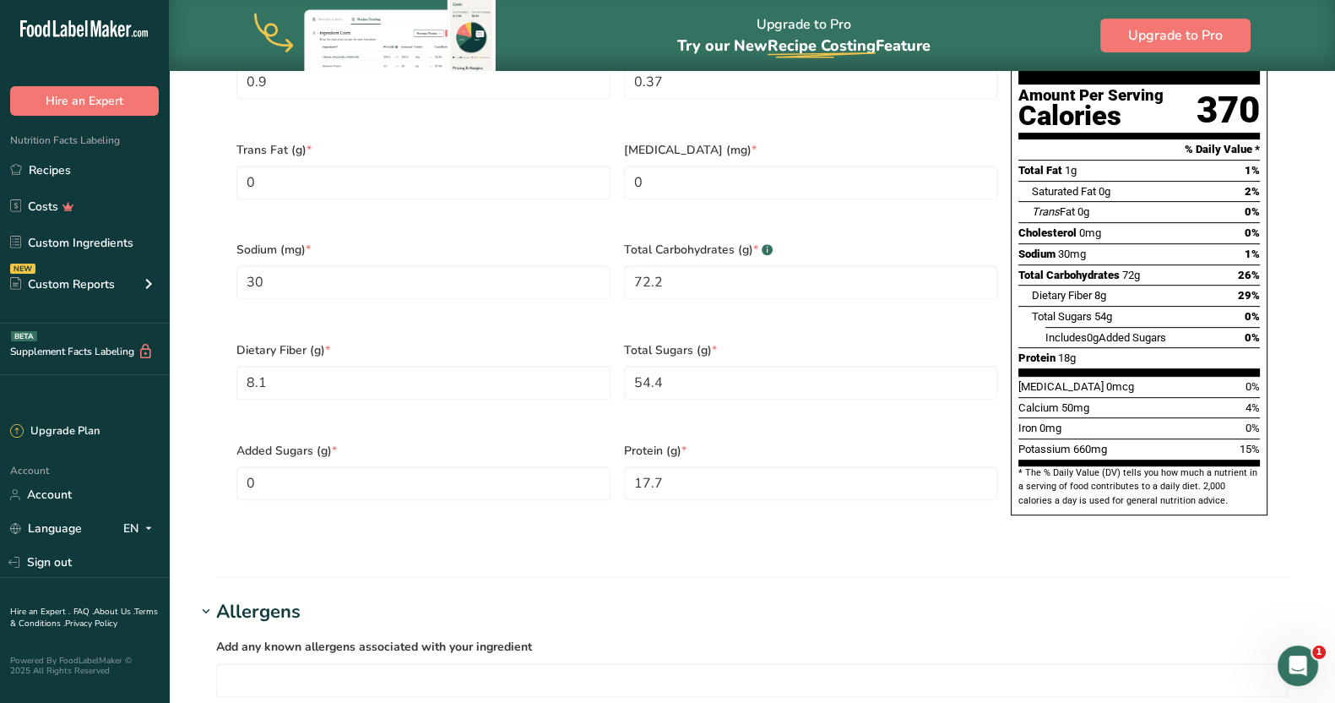
scroll to position [940, 0]
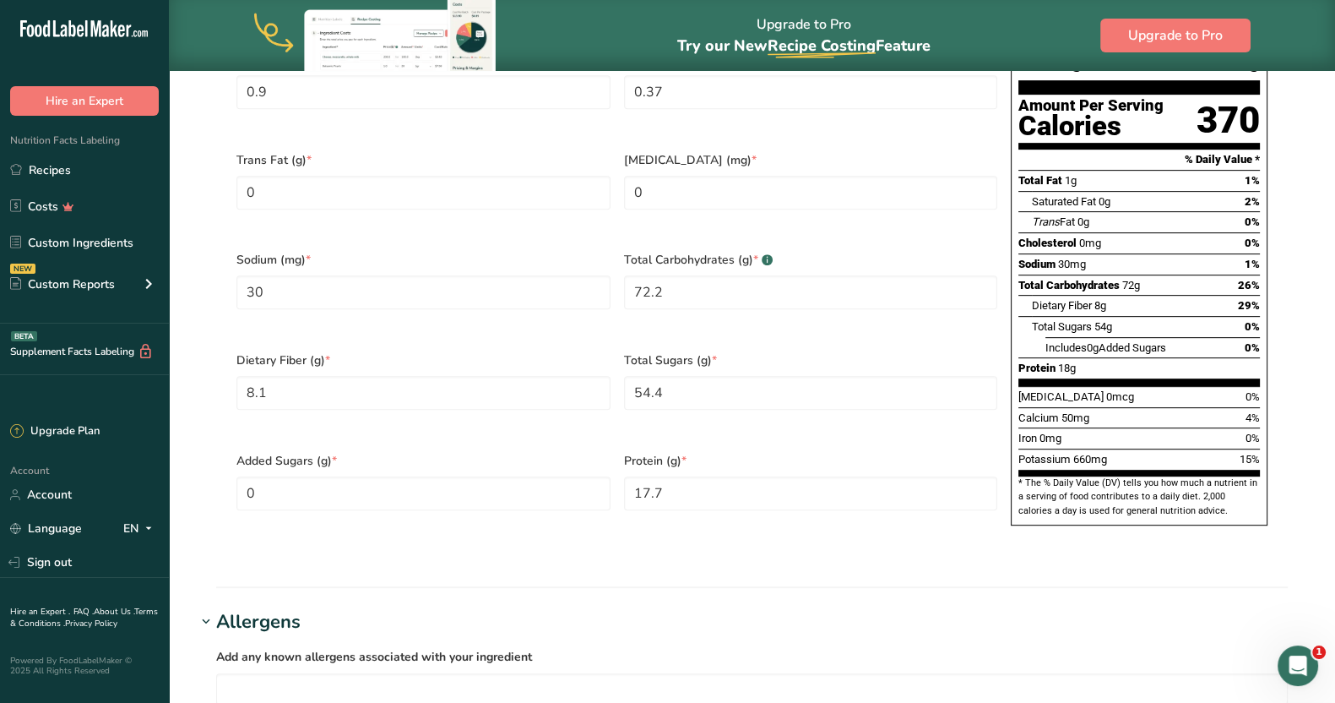
click at [850, 497] on div "Protein (g) * 17.7" at bounding box center [811, 492] width 388 height 100
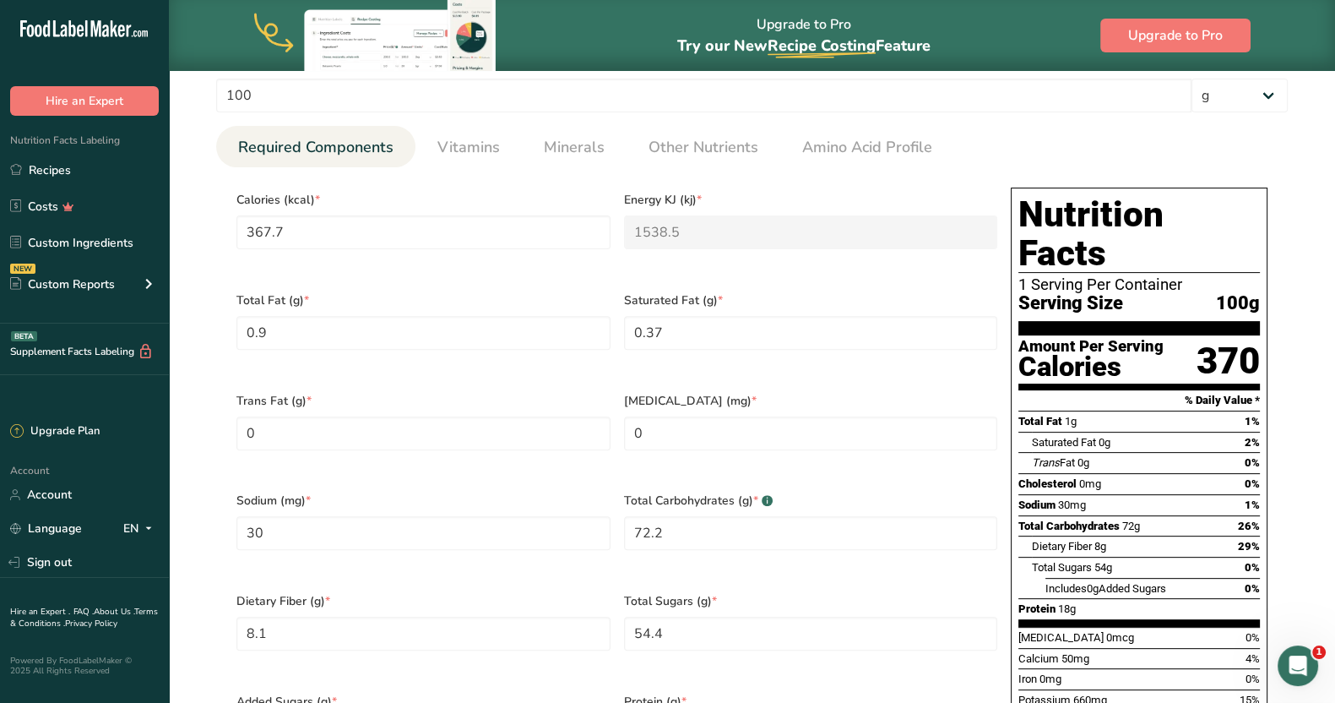
scroll to position [697, 0]
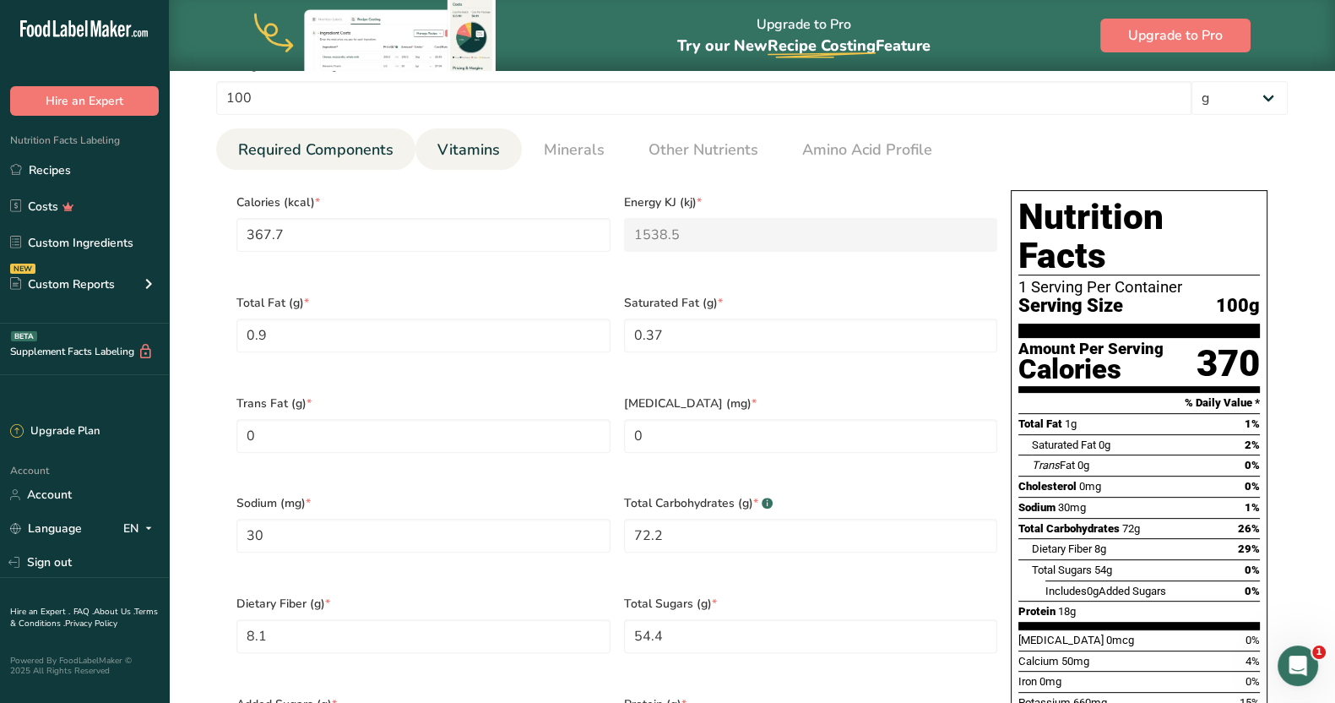
click at [479, 150] on span "Vitamins" at bounding box center [468, 150] width 62 height 23
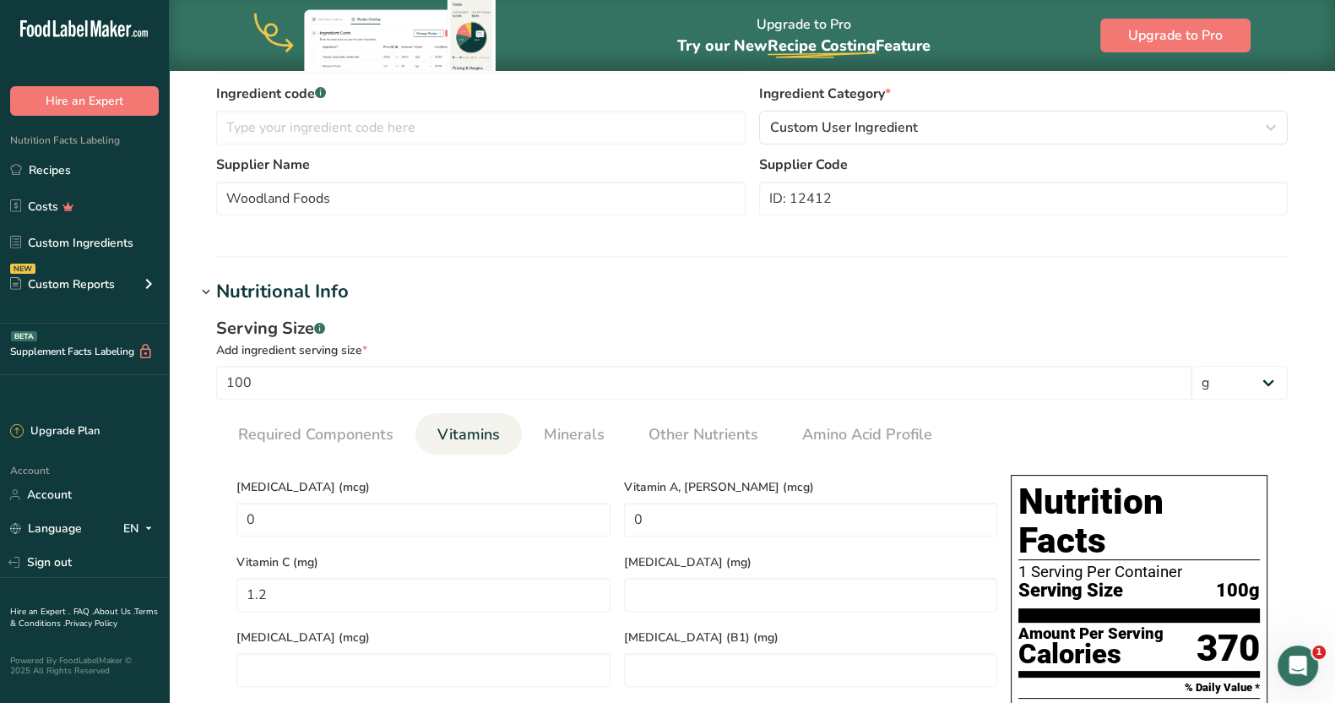
scroll to position [361, 0]
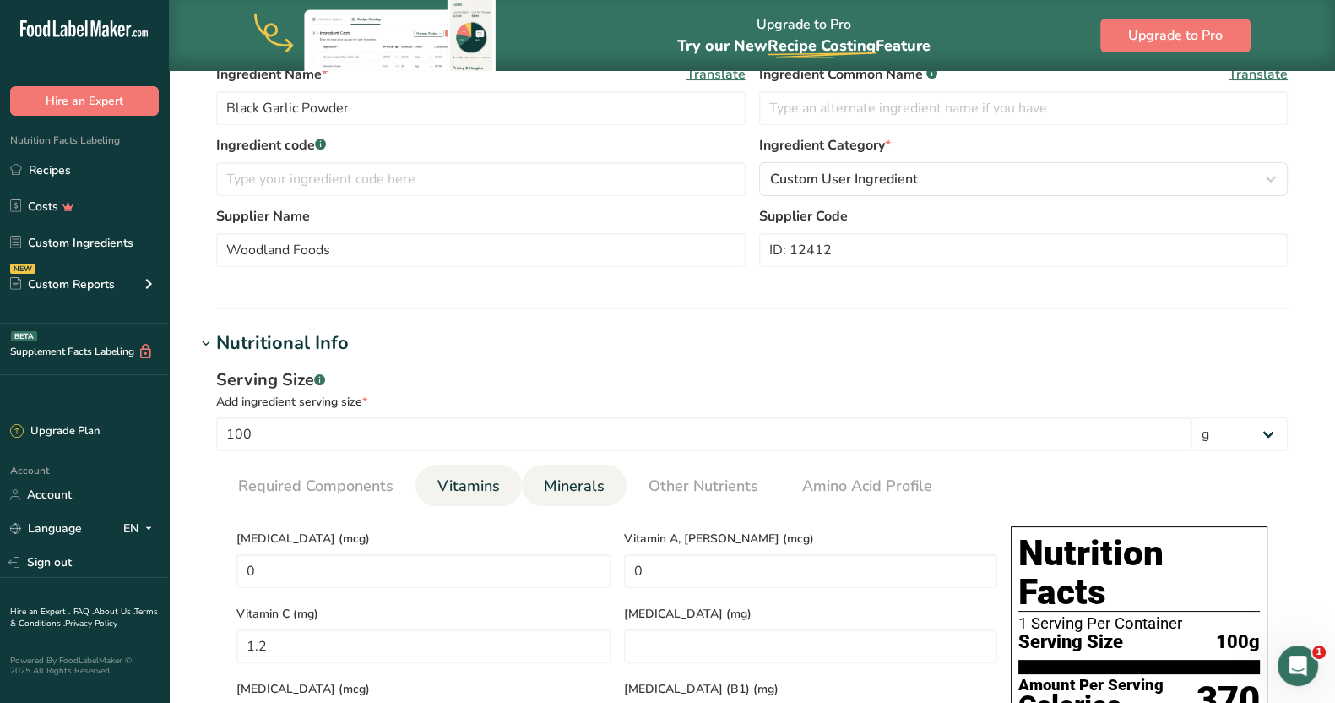
click at [568, 488] on span "Minerals" at bounding box center [574, 486] width 61 height 23
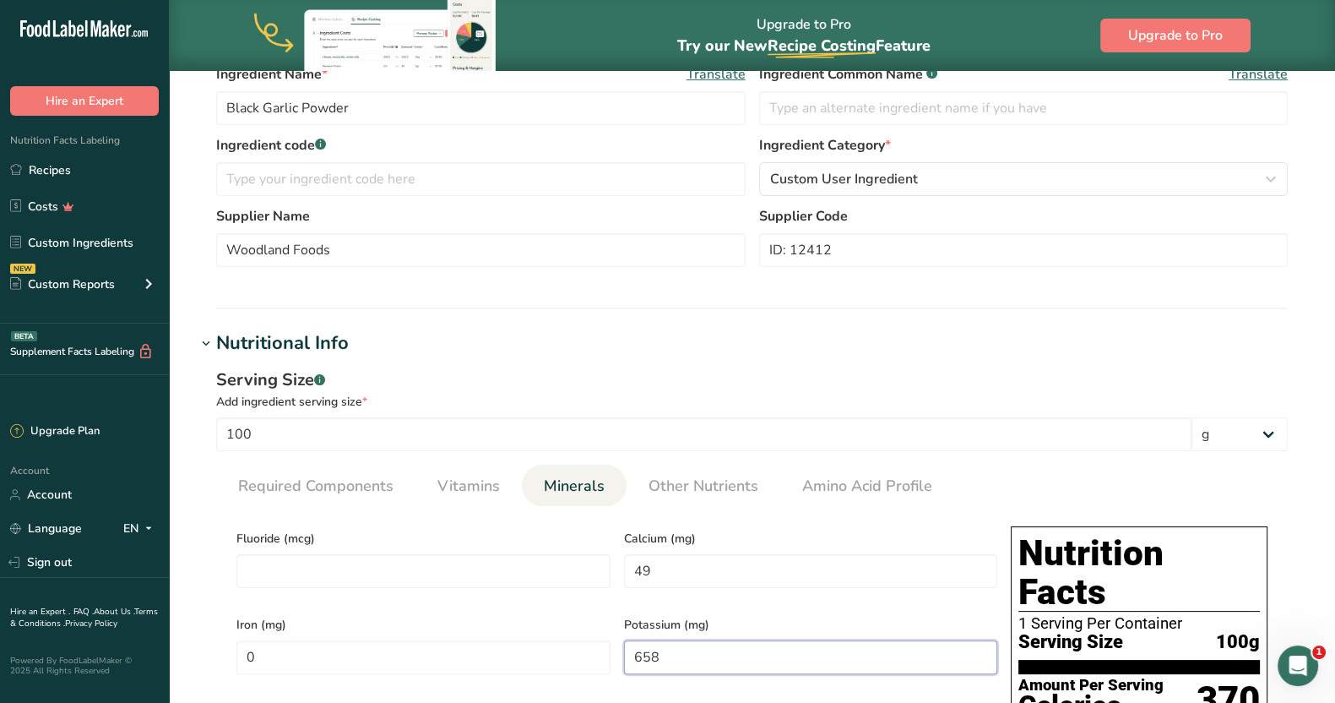
click at [697, 643] on input "658" at bounding box center [811, 657] width 374 height 34
type input "0"
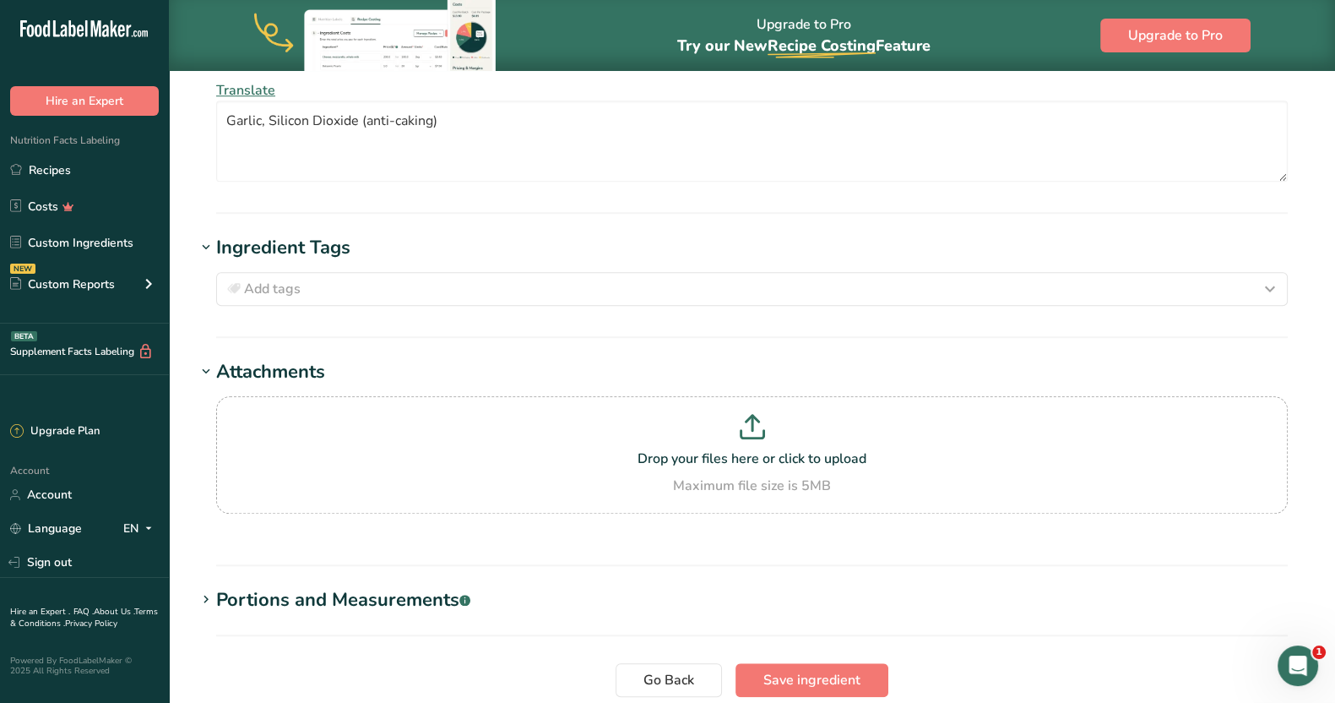
scroll to position [1751, 0]
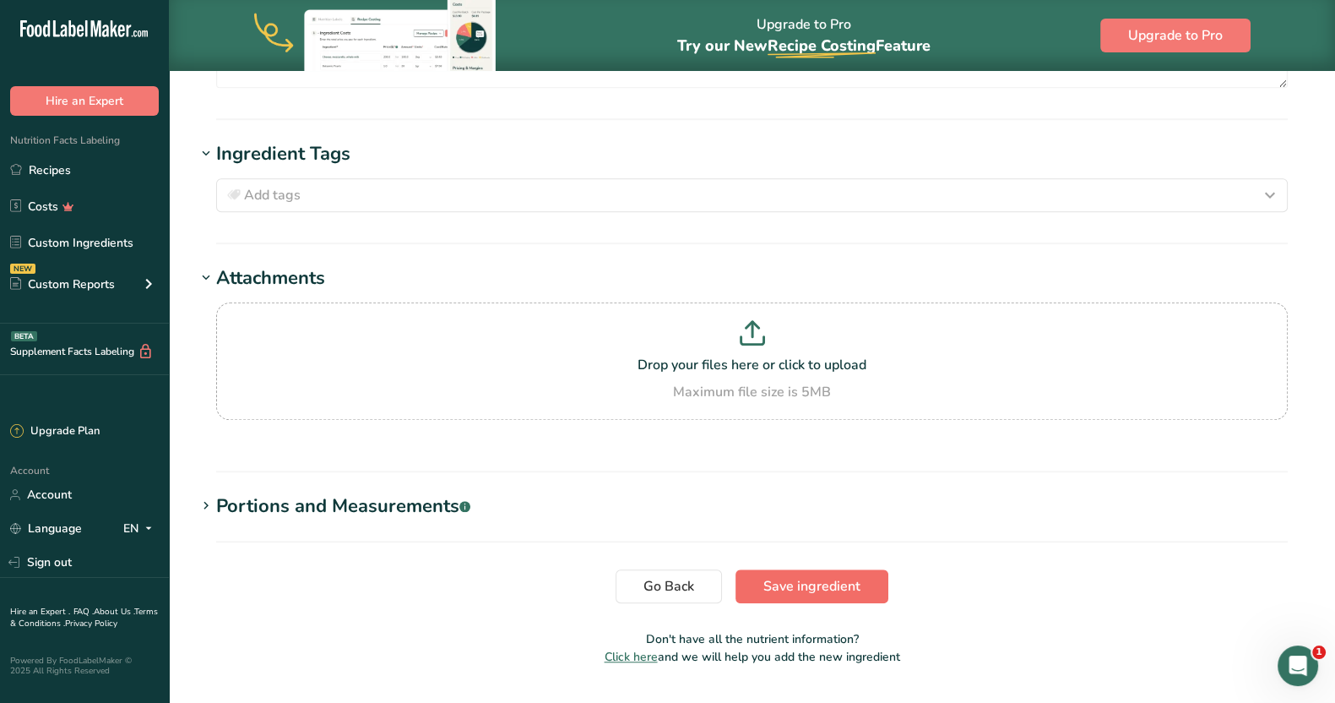
type input "1500"
click at [838, 576] on span "Save ingredient" at bounding box center [811, 586] width 97 height 20
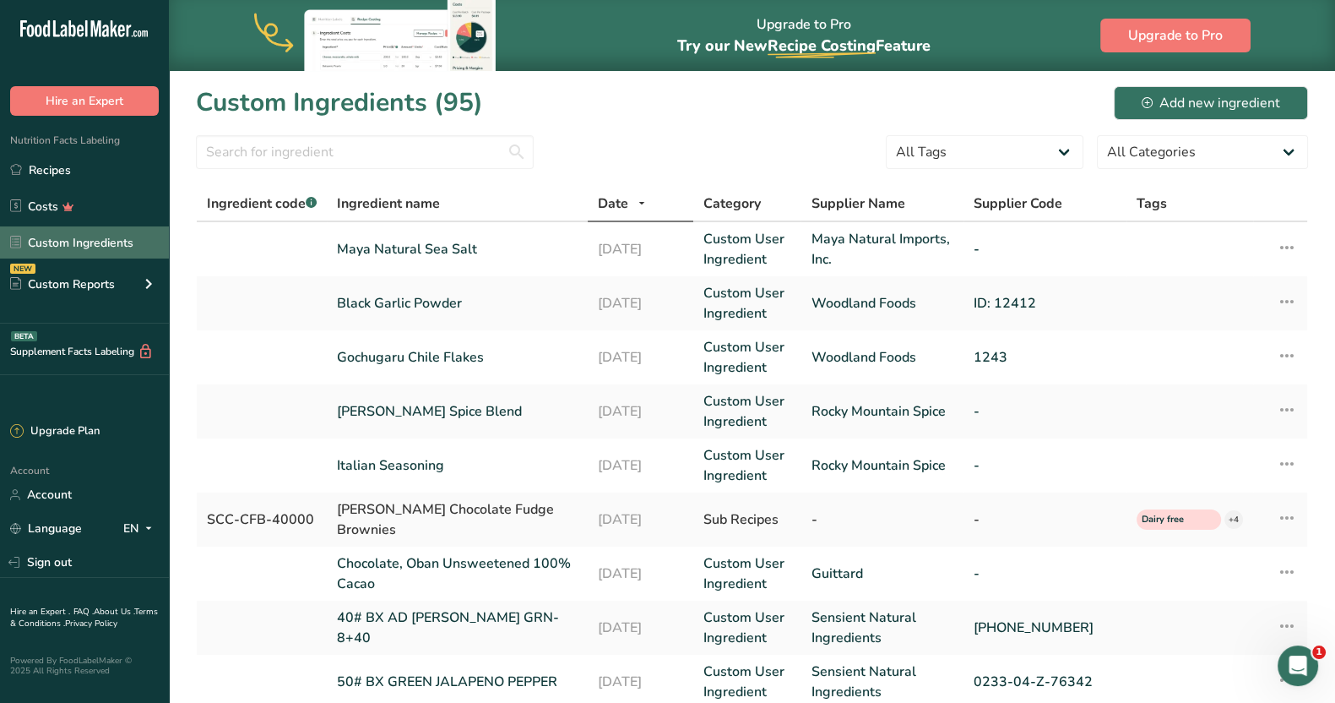
click at [59, 243] on link "Custom Ingredients" at bounding box center [84, 242] width 169 height 32
click at [389, 353] on link "Gochugaru Chile Flakes" at bounding box center [457, 357] width 241 height 20
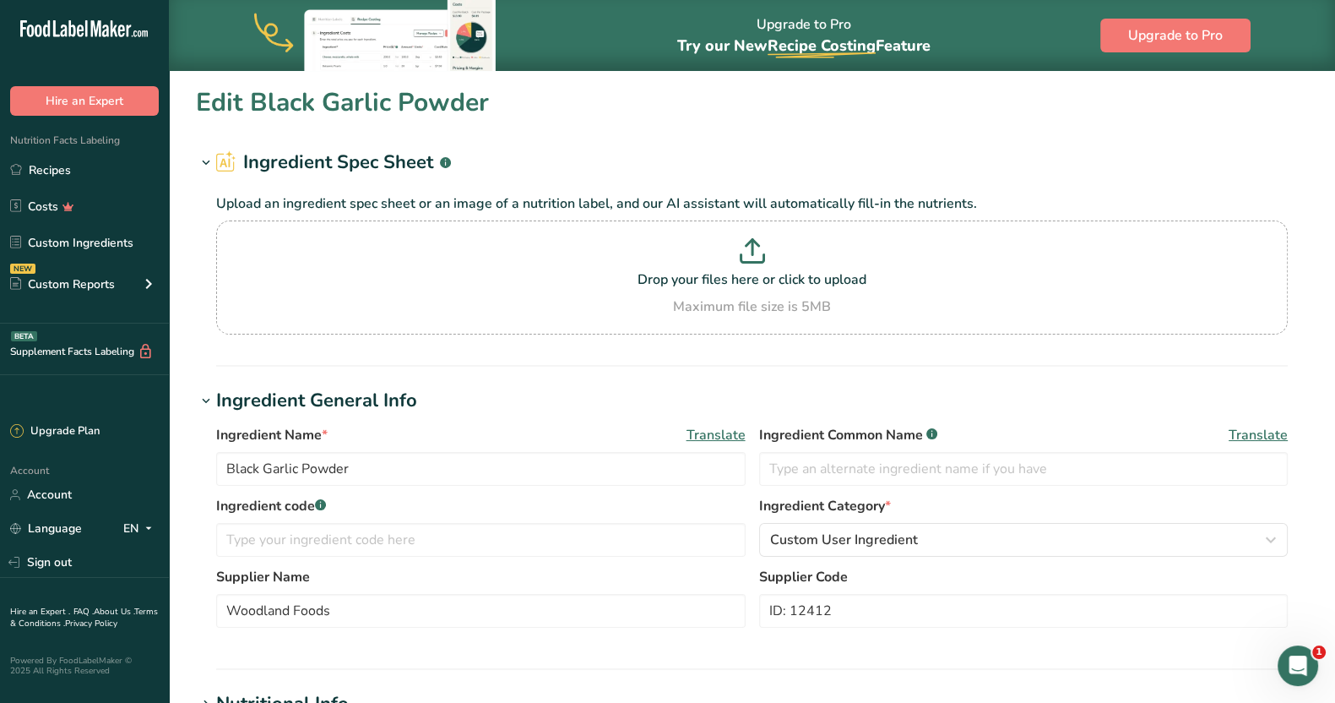
type input "Gochugaru Chile Flakes"
type input "1243"
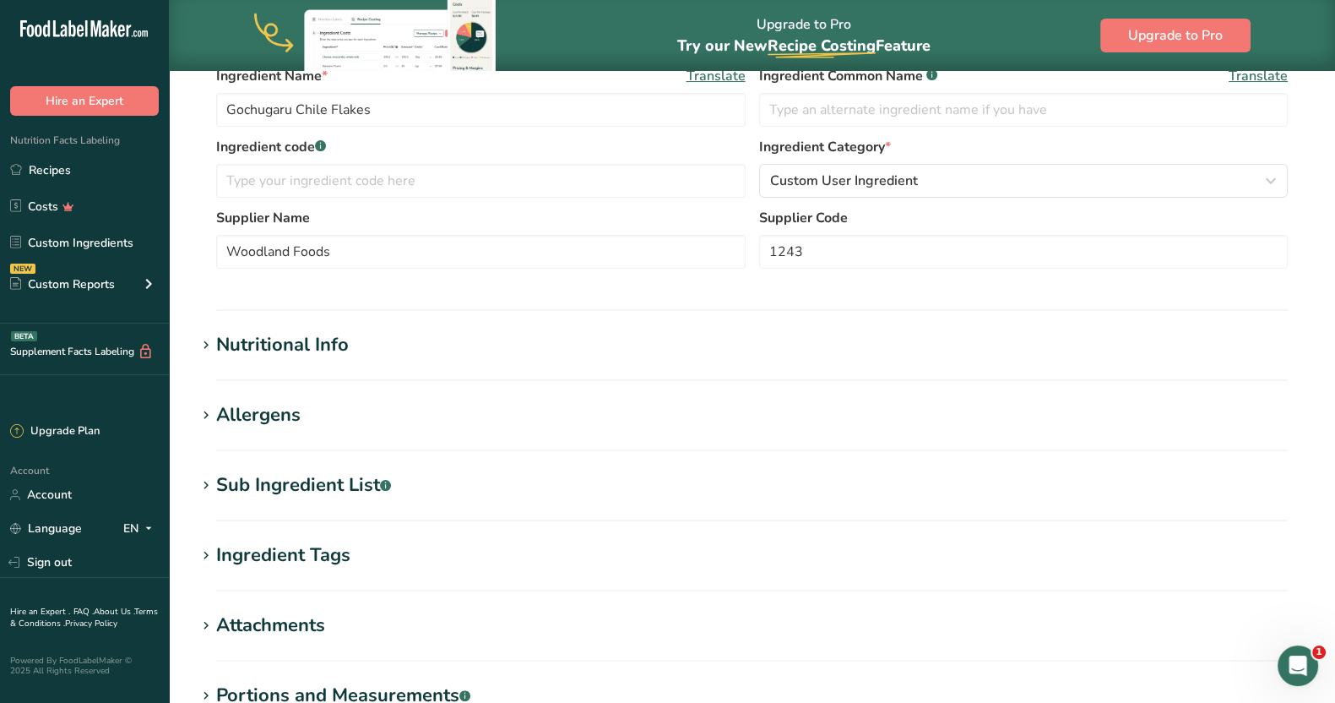
scroll to position [377, 0]
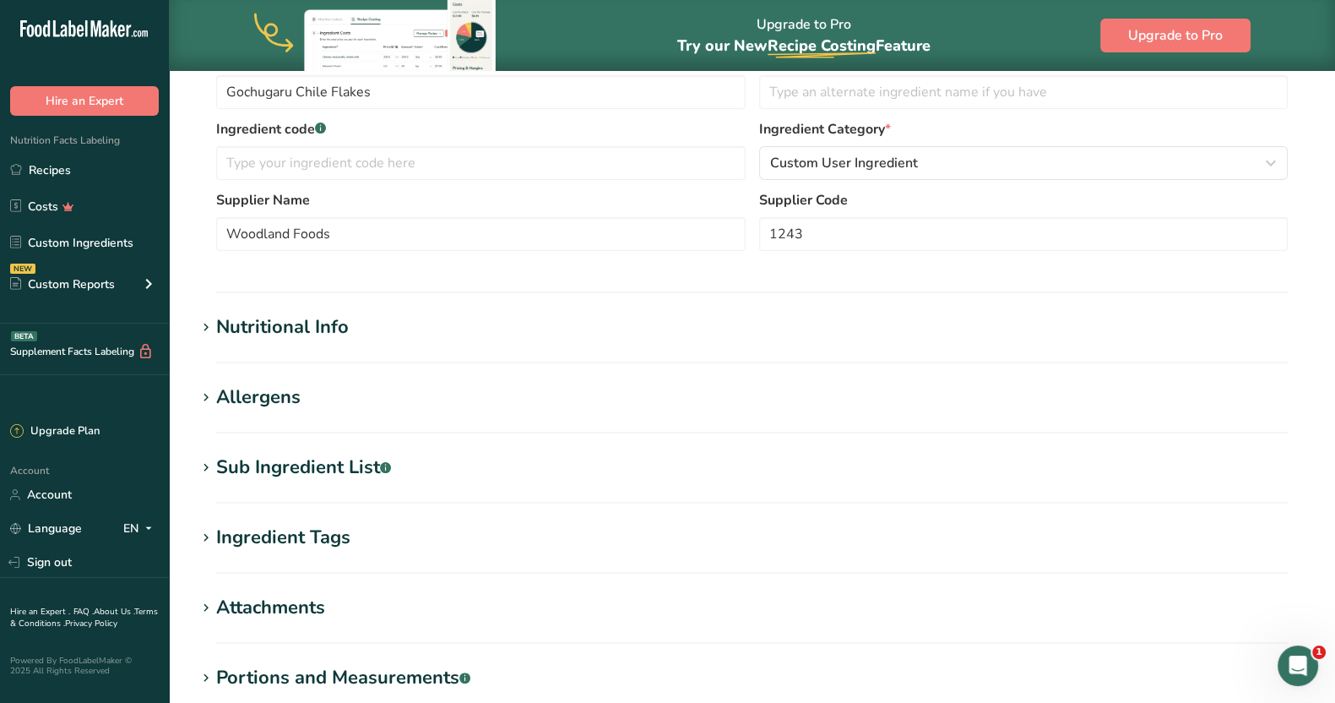
click at [346, 321] on div "Nutritional Info" at bounding box center [282, 327] width 133 height 28
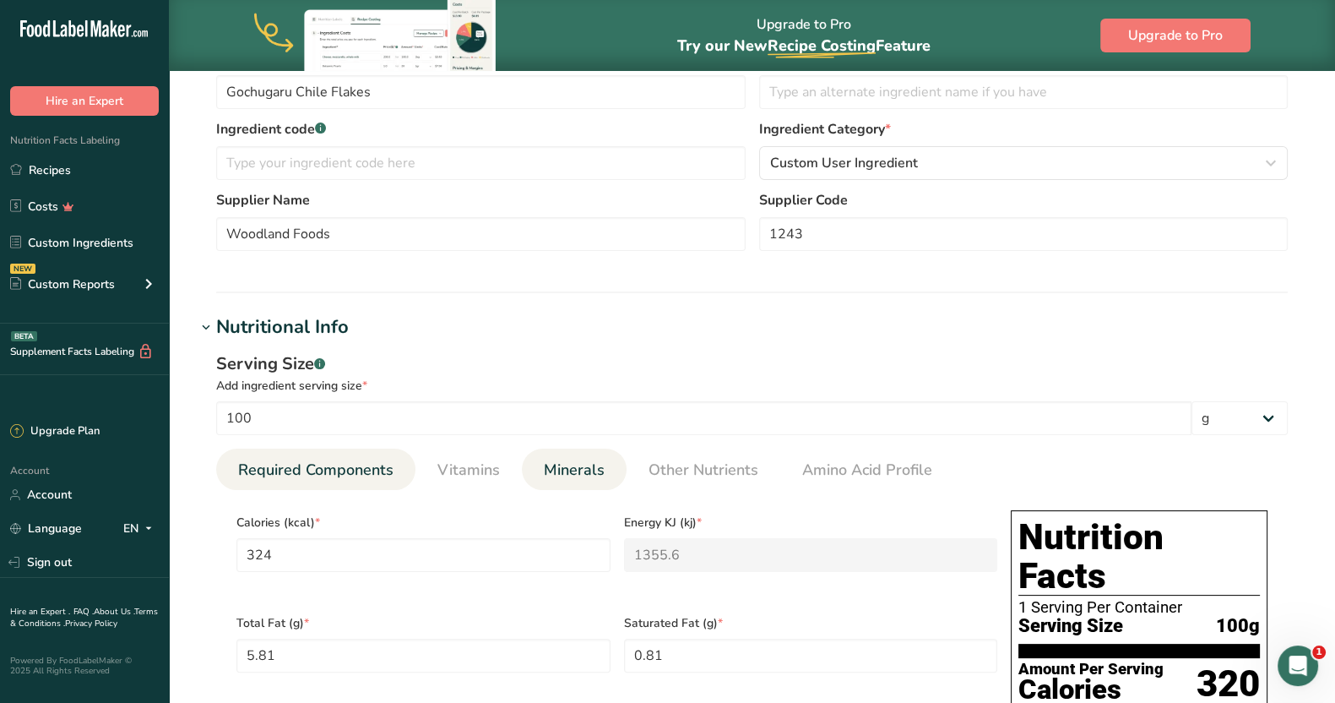
click at [553, 463] on span "Minerals" at bounding box center [574, 470] width 61 height 23
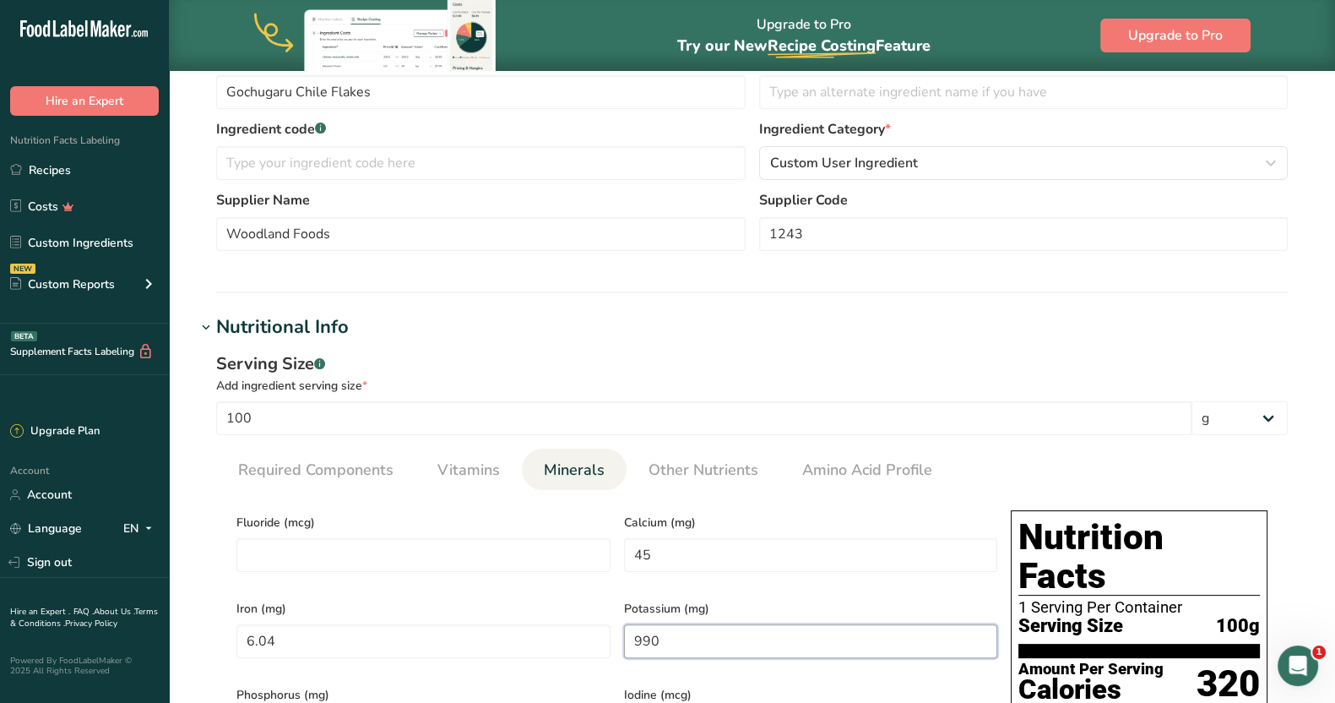
click at [676, 628] on input "990" at bounding box center [811, 641] width 374 height 34
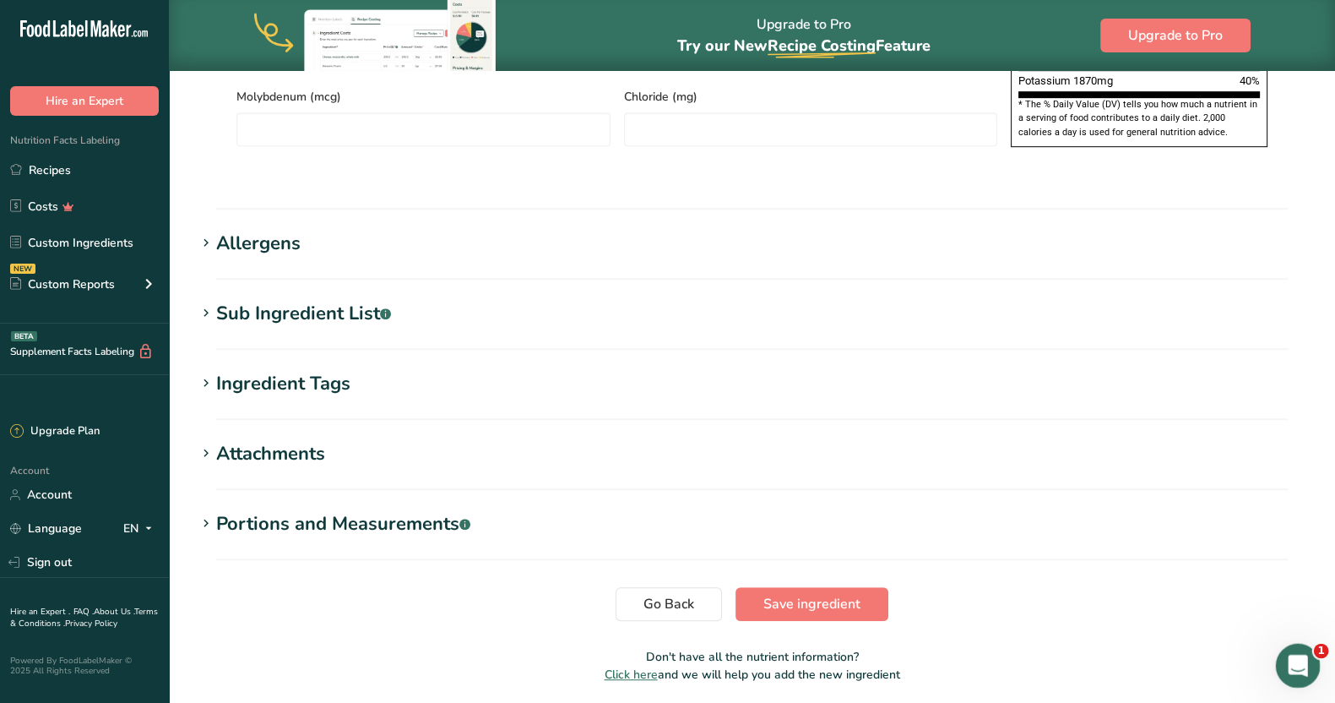
scroll to position [1334, 0]
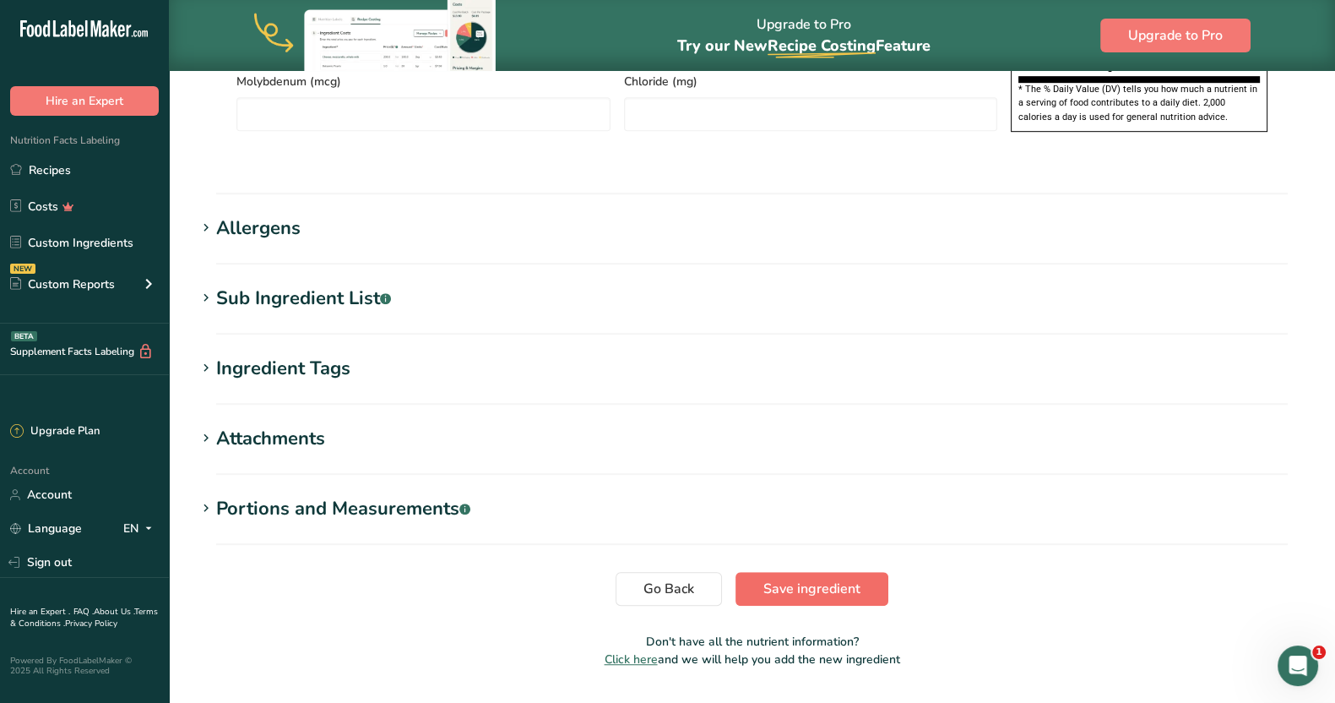
type input "1870"
click at [769, 579] on span "Save ingredient" at bounding box center [811, 589] width 97 height 20
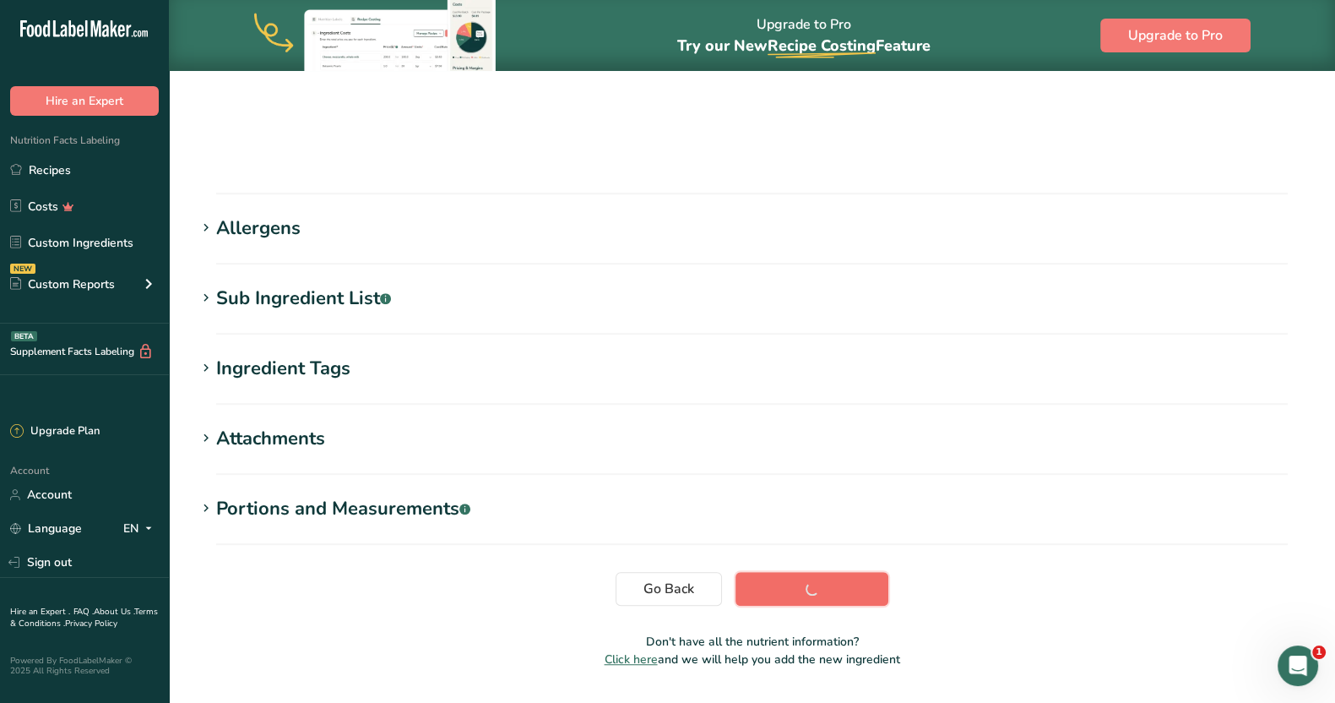
scroll to position [190, 0]
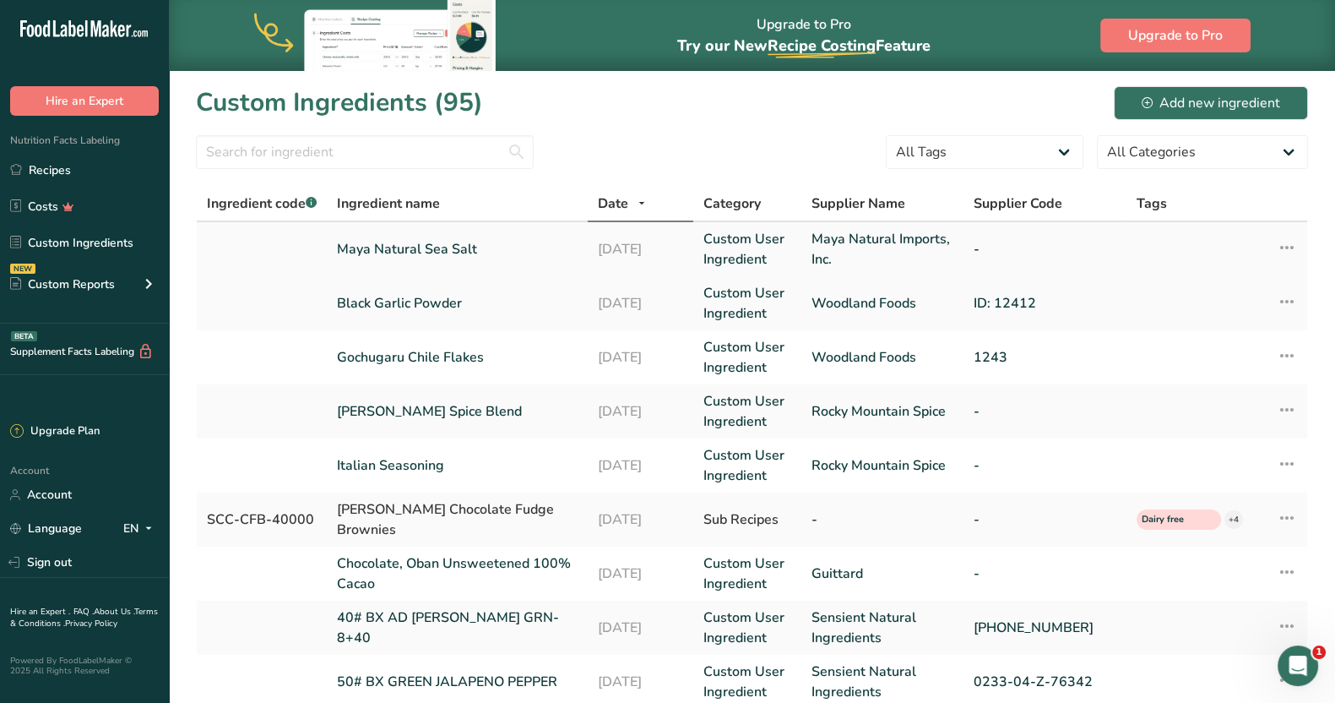
click at [402, 255] on link "Maya Natural Sea Salt" at bounding box center [457, 249] width 241 height 20
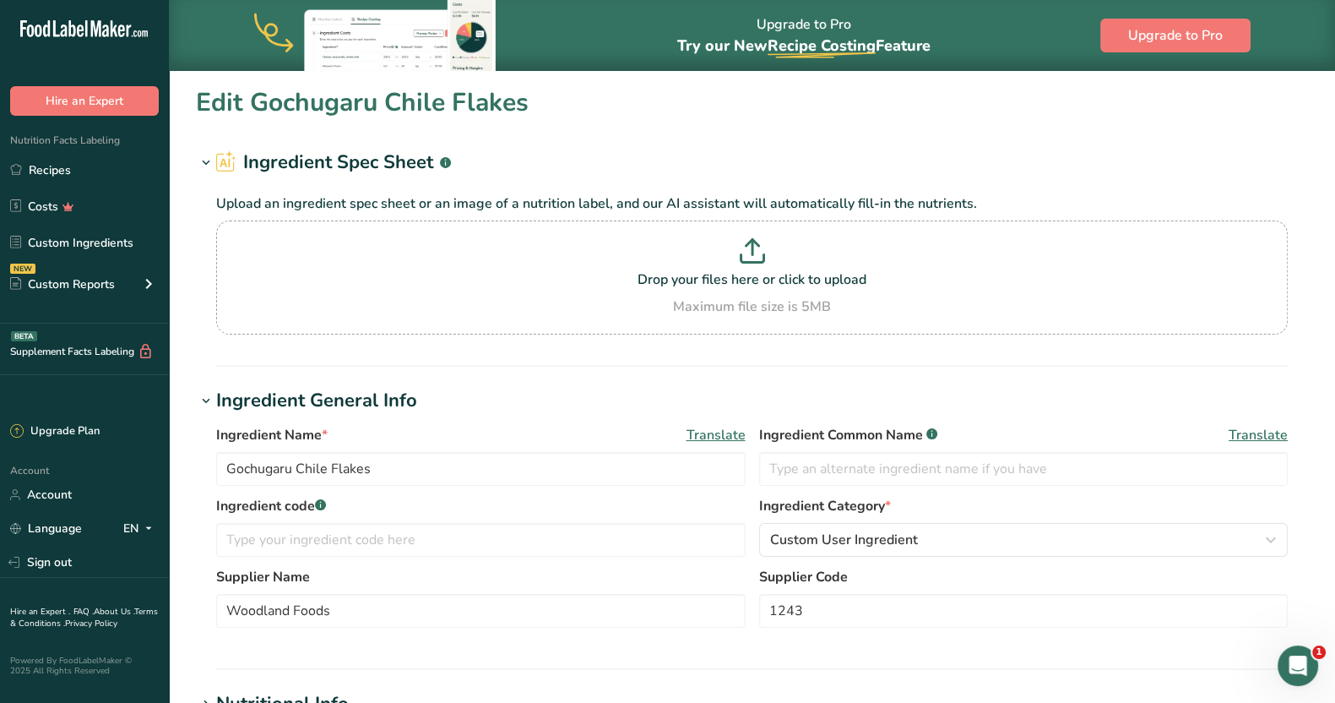
type input "Maya Natural Sea Salt"
type input "Maya Natural Imports, Inc."
type input "1"
type input "0"
type KJ "0"
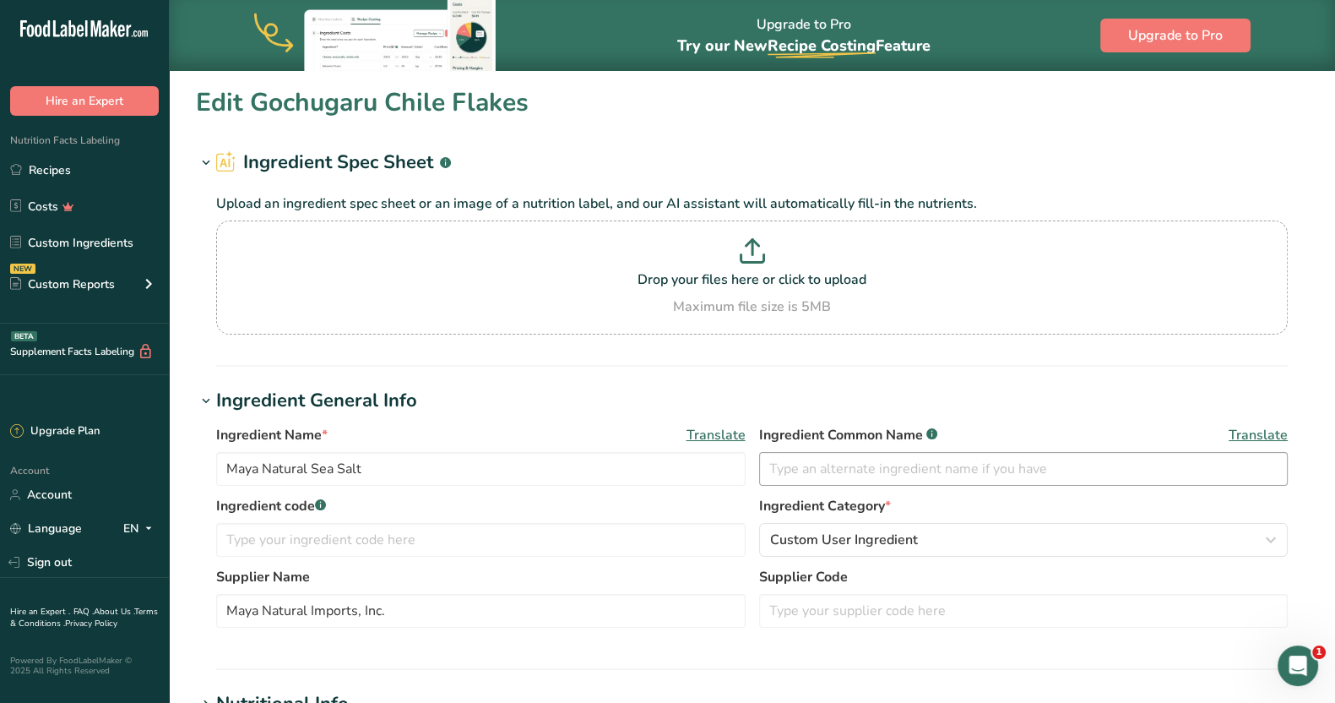
type Fat "0"
type input "0"
type input "581"
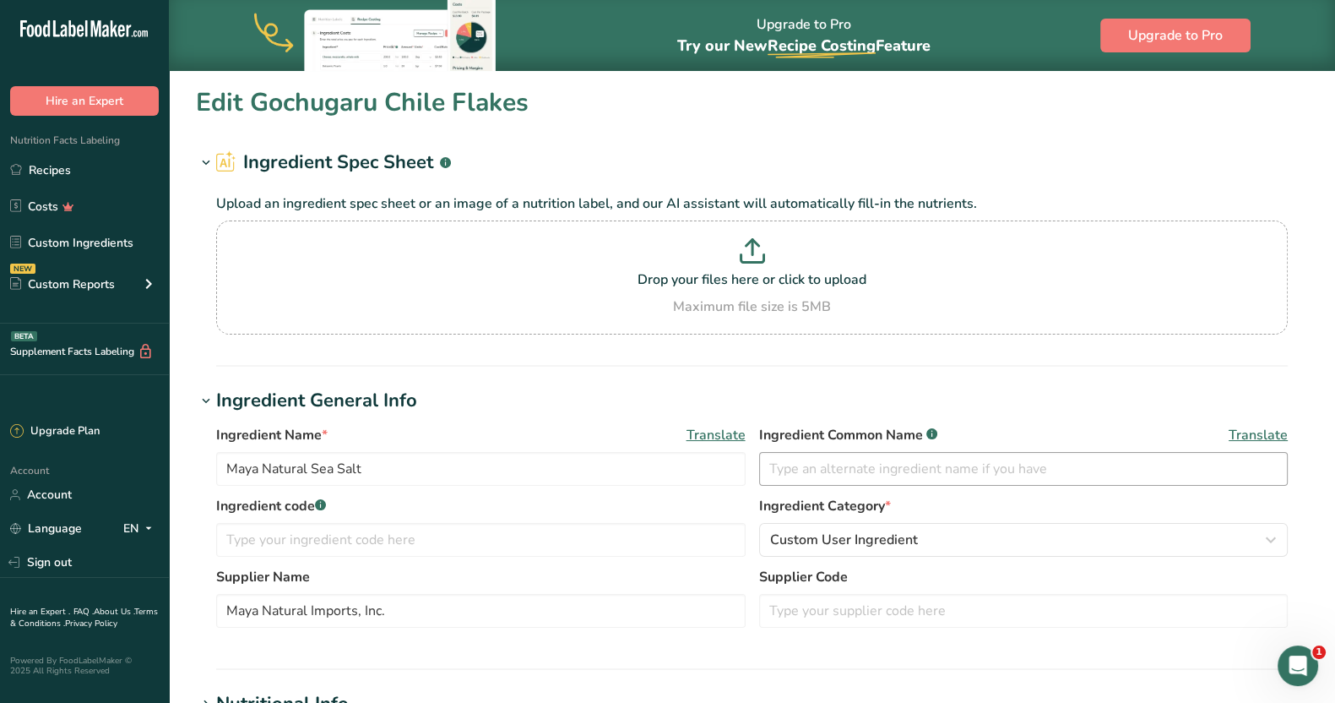
type Carbohydrates "0"
type Fiber "0"
type Sugars "0"
type input "0"
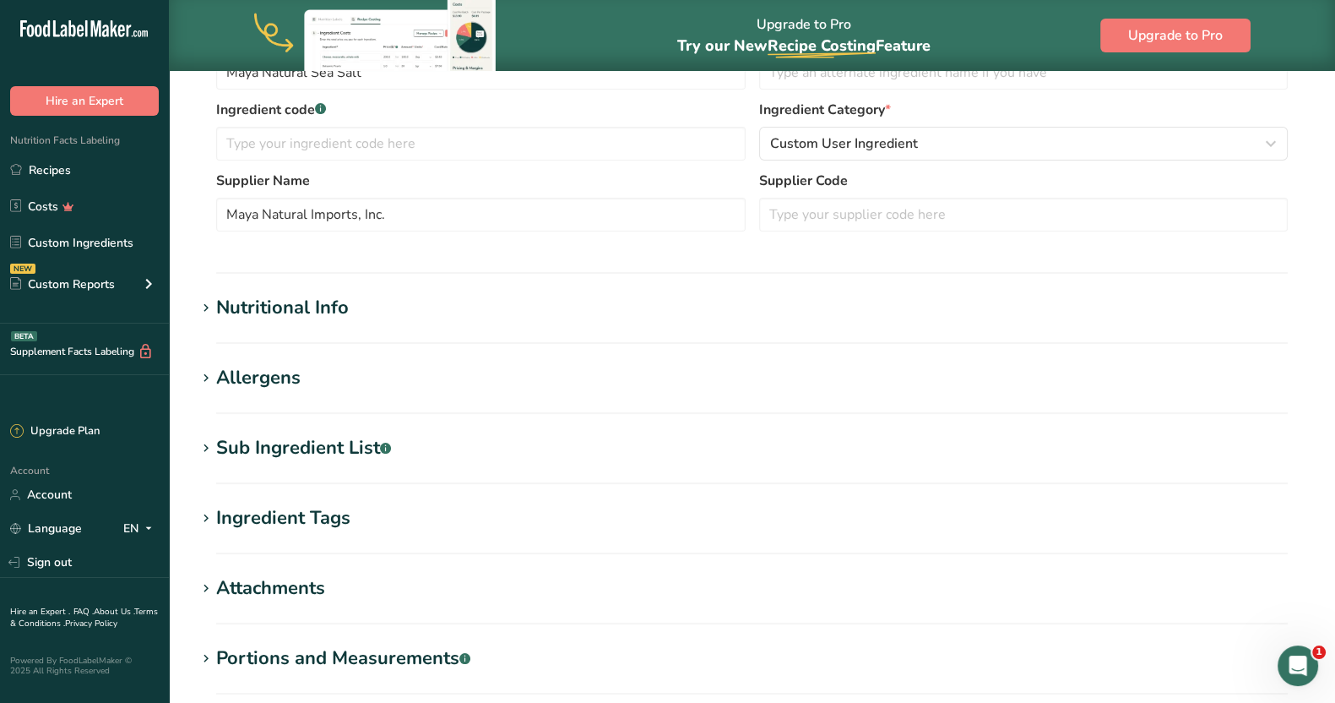
scroll to position [327, 0]
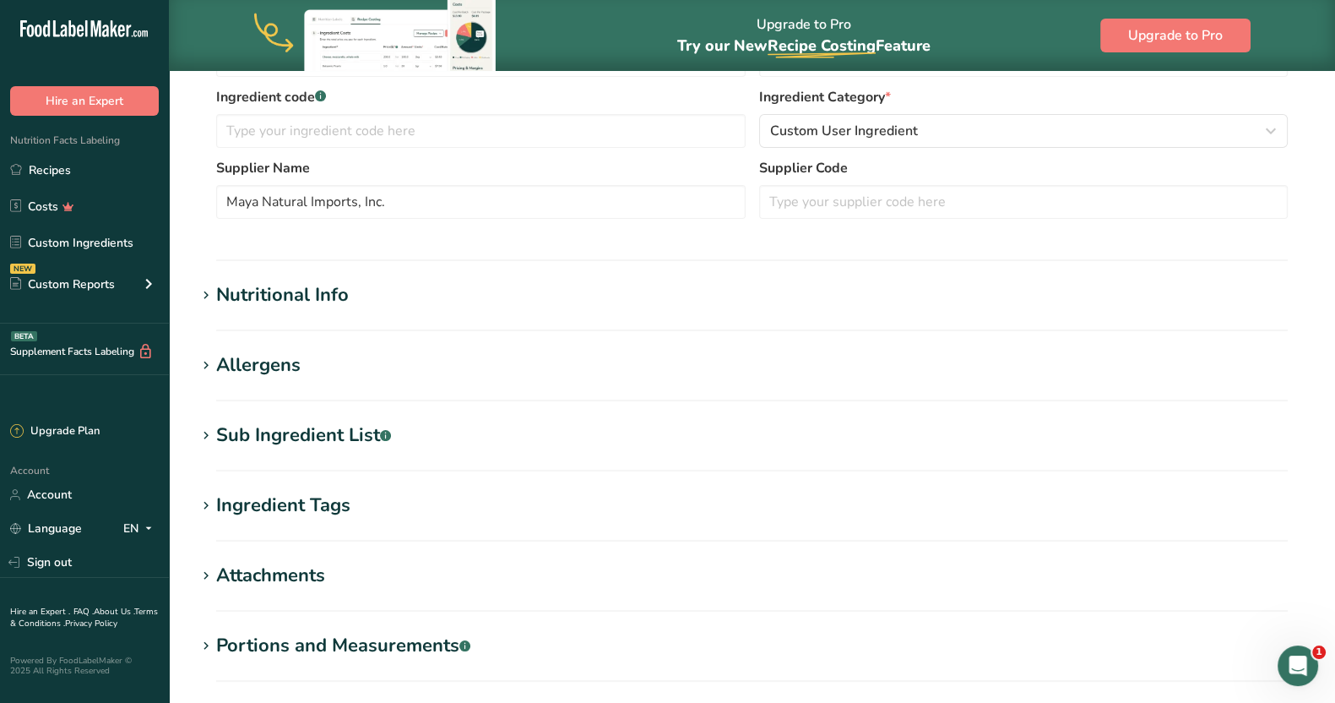
click at [304, 289] on div "Nutritional Info" at bounding box center [282, 295] width 133 height 28
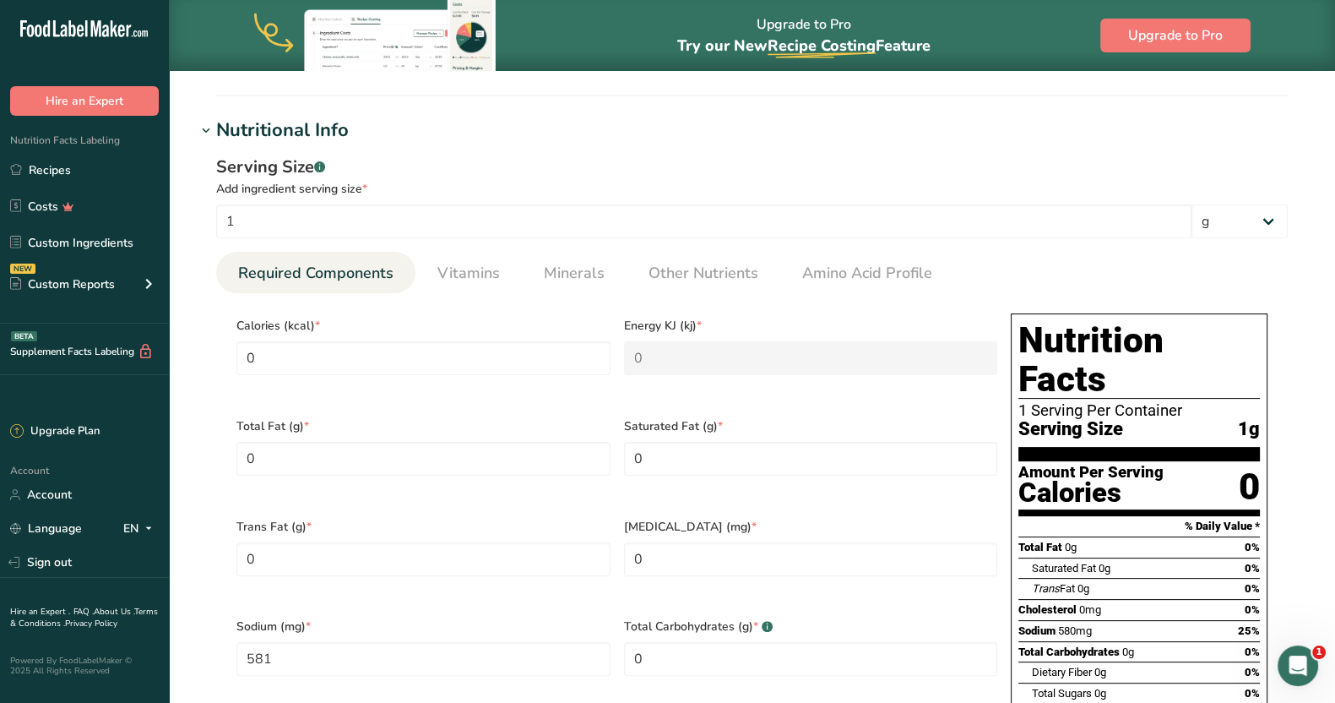
scroll to position [504, 0]
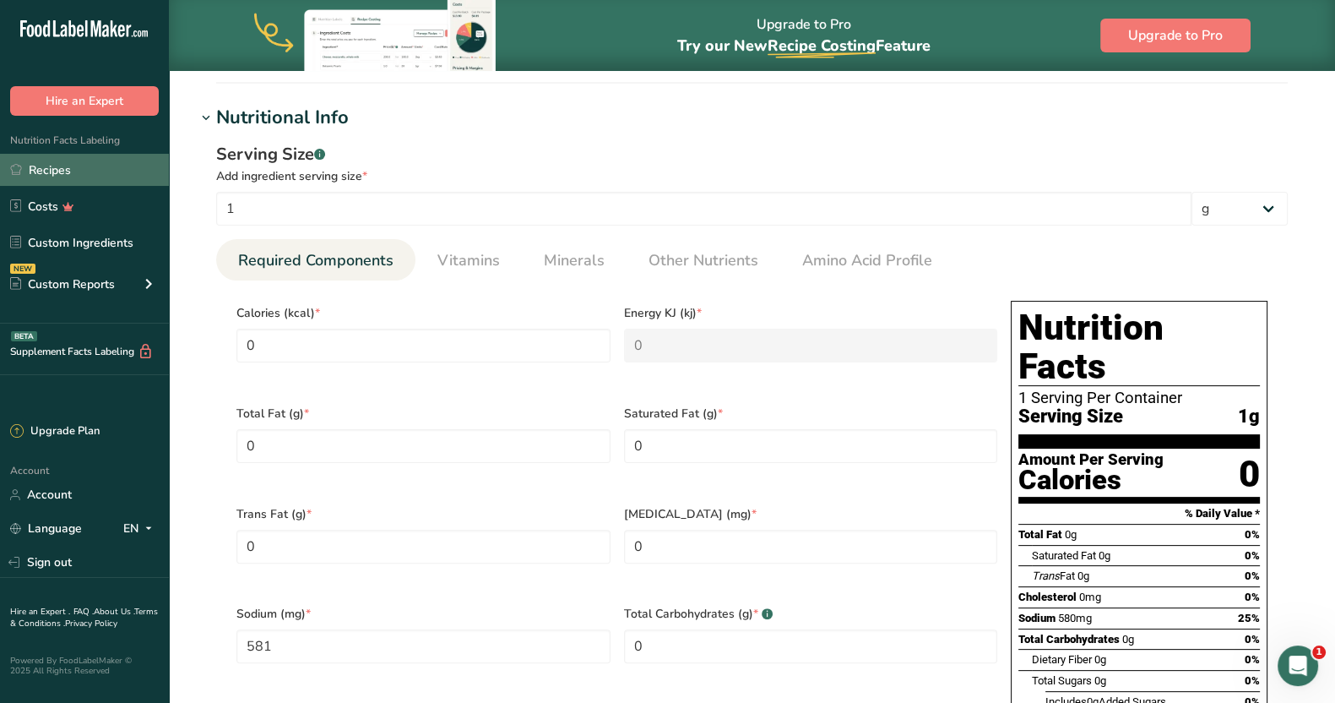
click at [63, 171] on link "Recipes" at bounding box center [84, 170] width 169 height 32
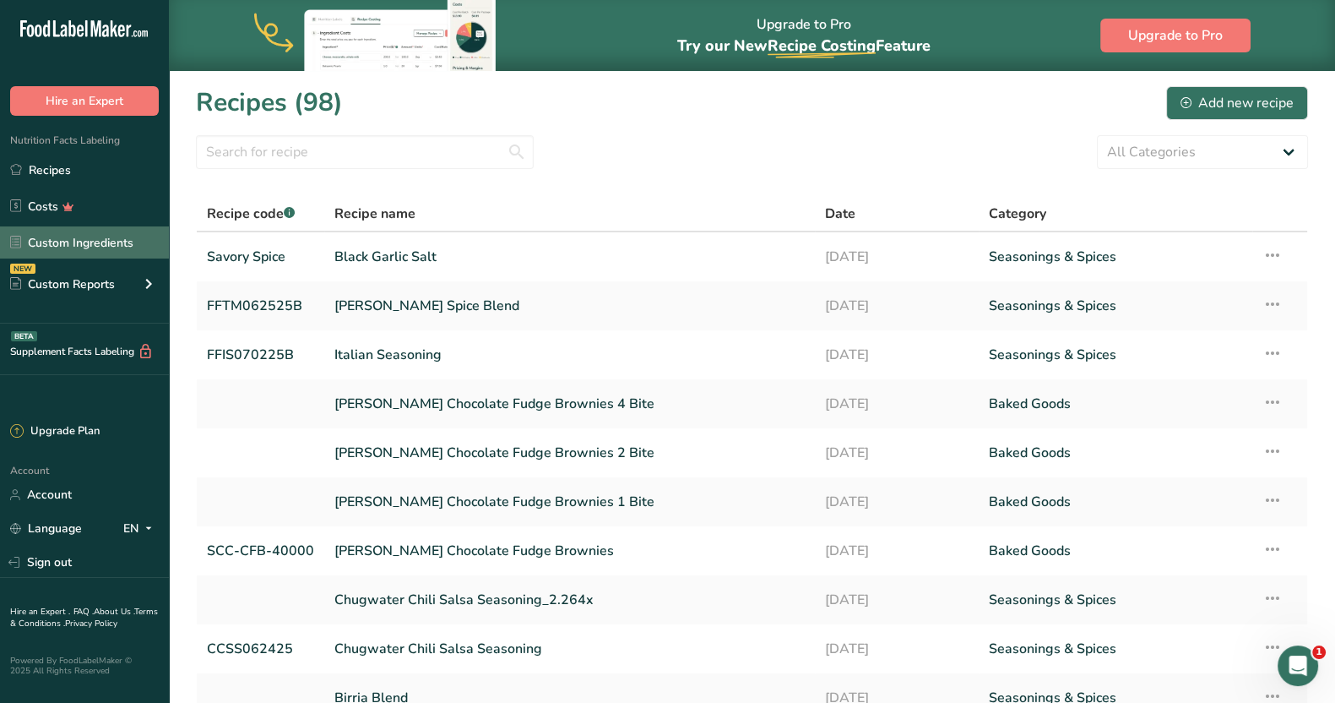
click at [93, 243] on link "Custom Ingredients" at bounding box center [84, 242] width 169 height 32
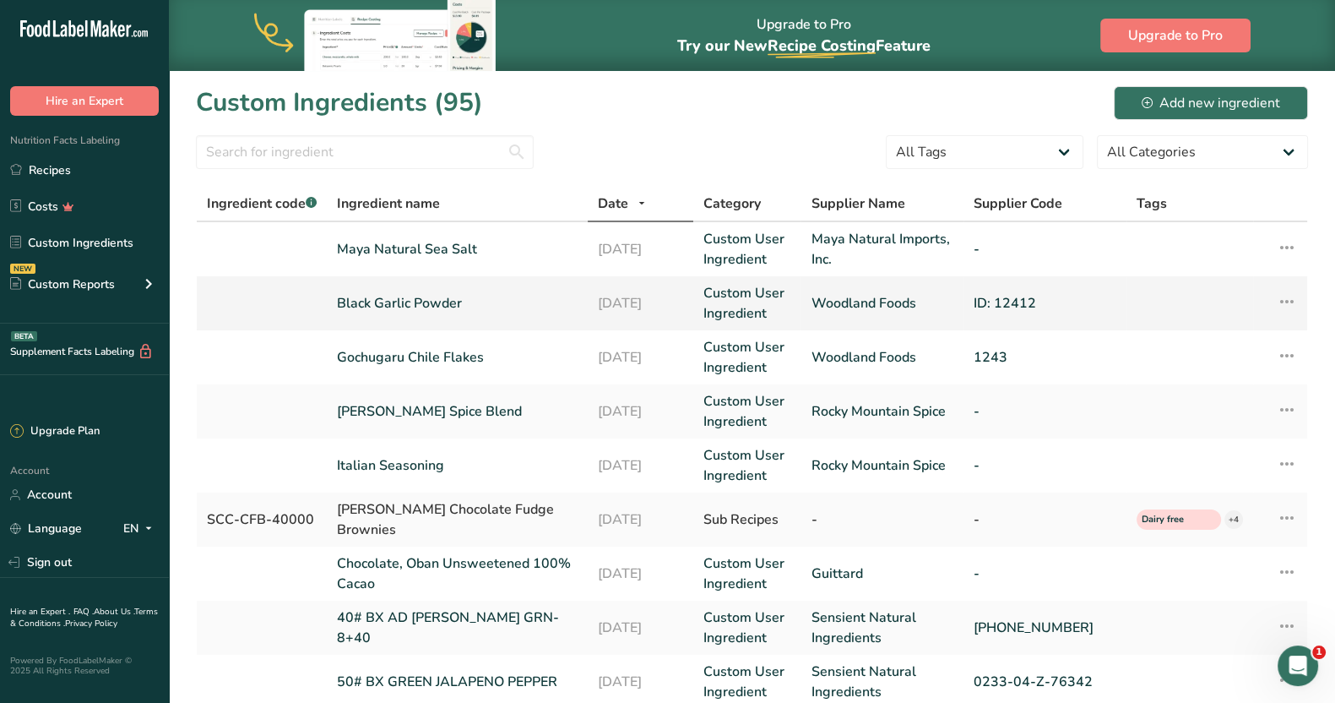
click at [407, 301] on link "Black Garlic Powder" at bounding box center [457, 303] width 241 height 20
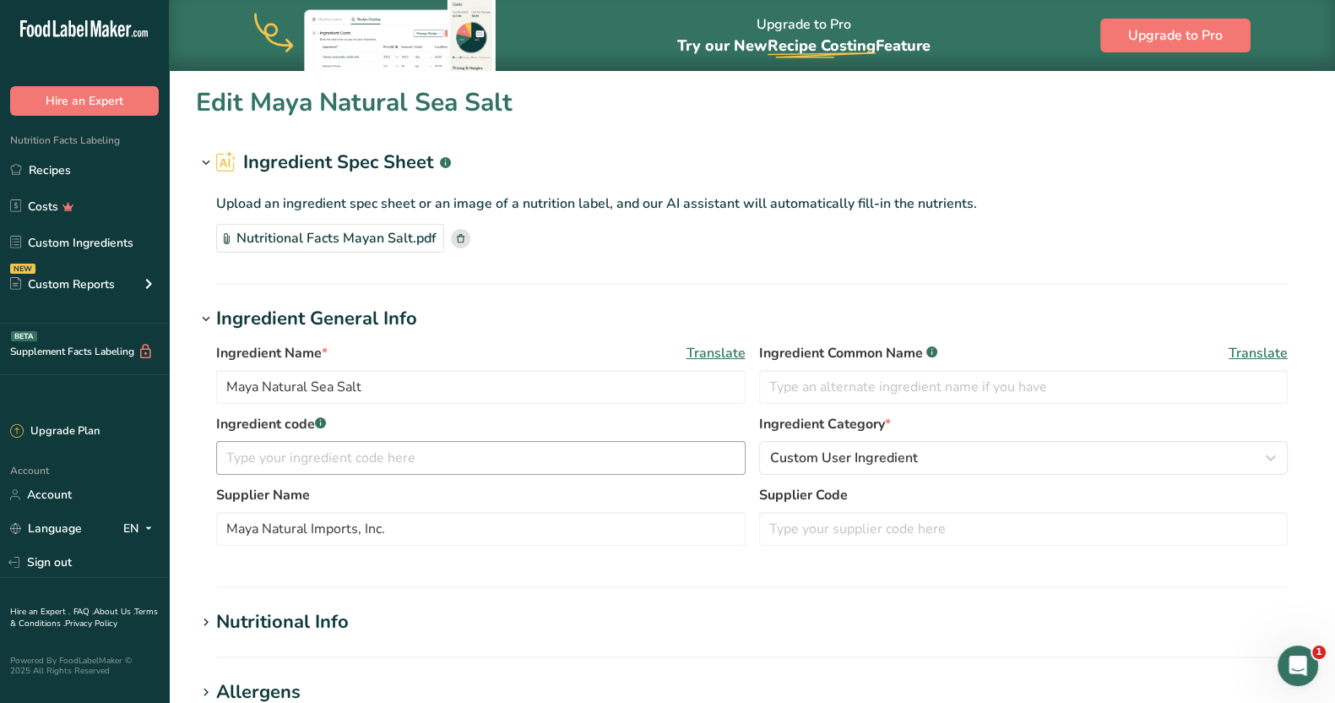
type input "Black Garlic Powder"
type input "Woodland Foods"
type input "ID: 12412"
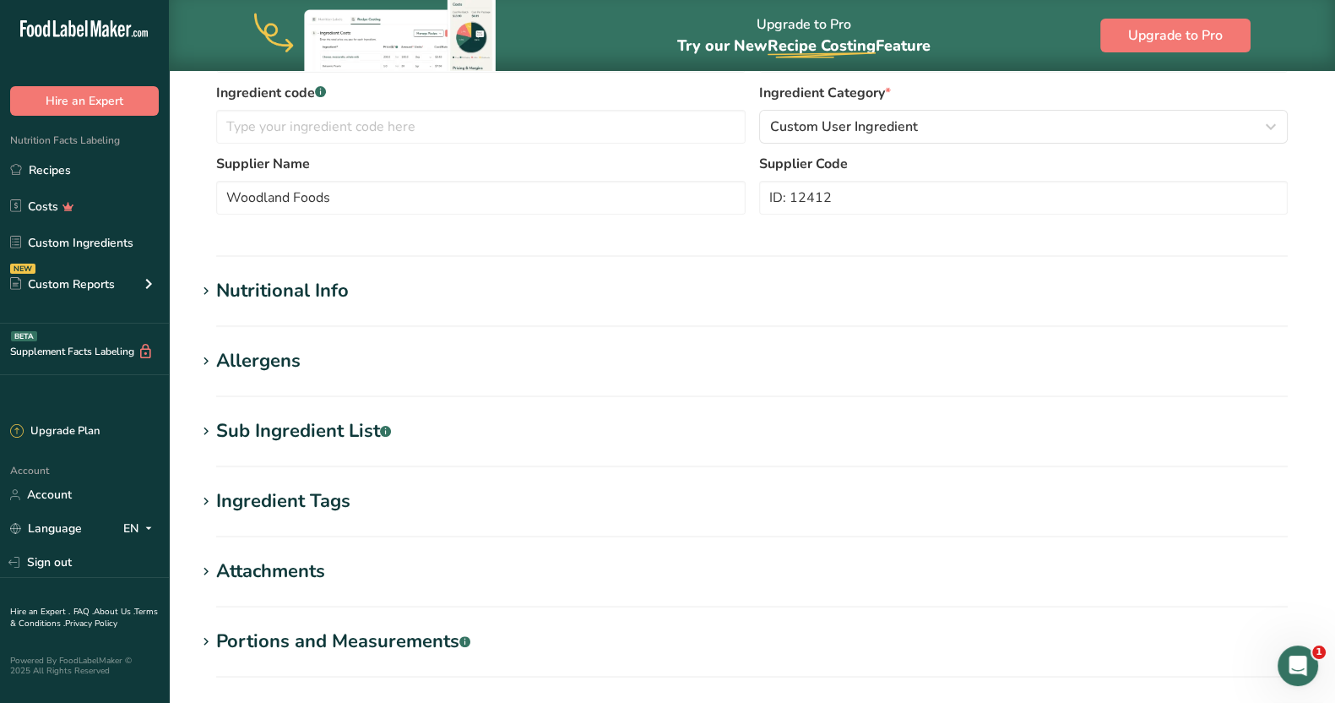
scroll to position [432, 0]
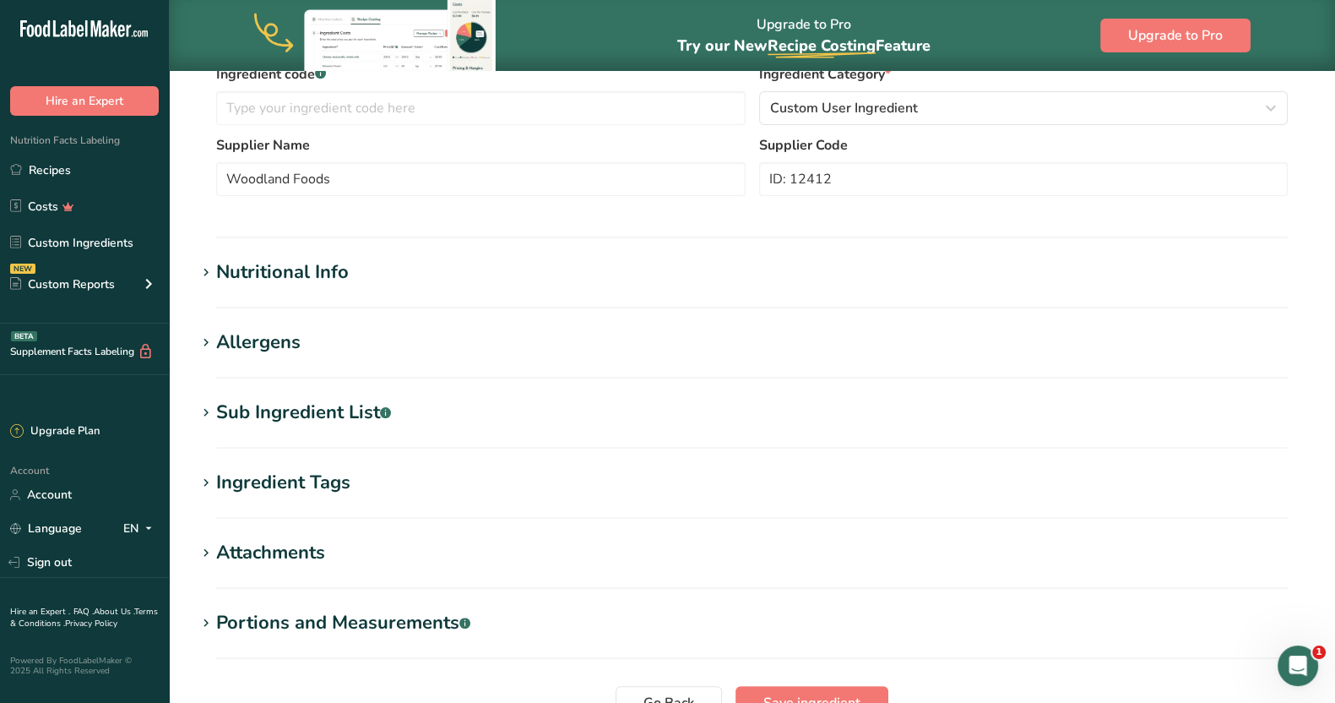
click at [322, 266] on div "Nutritional Info" at bounding box center [282, 272] width 133 height 28
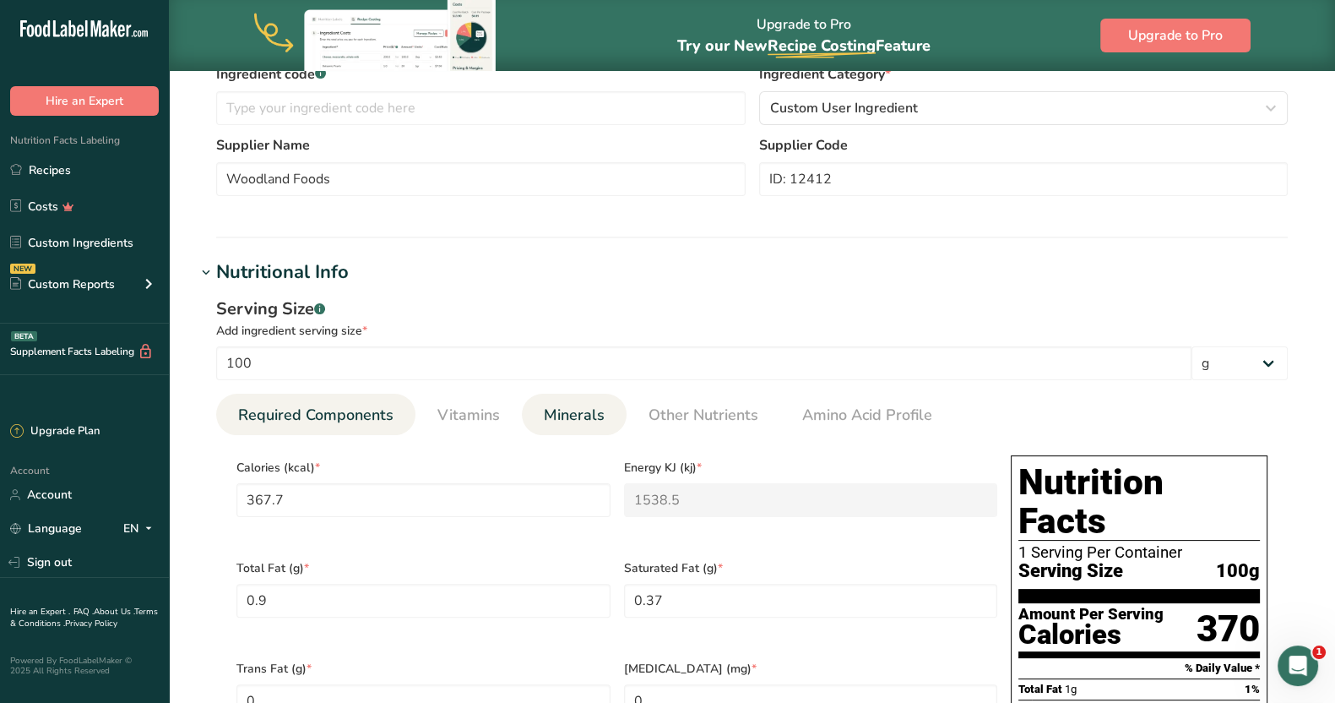
click at [584, 410] on span "Minerals" at bounding box center [574, 415] width 61 height 23
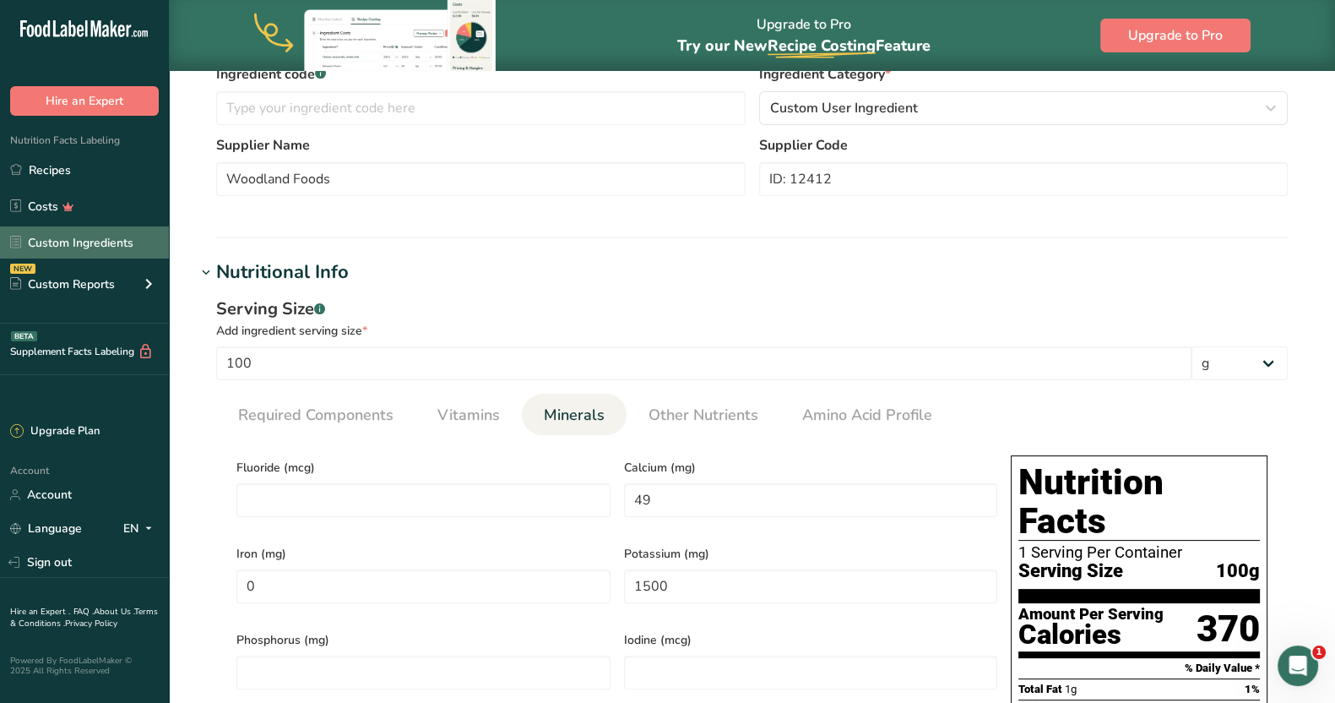
click at [123, 242] on link "Custom Ingredients" at bounding box center [84, 242] width 169 height 32
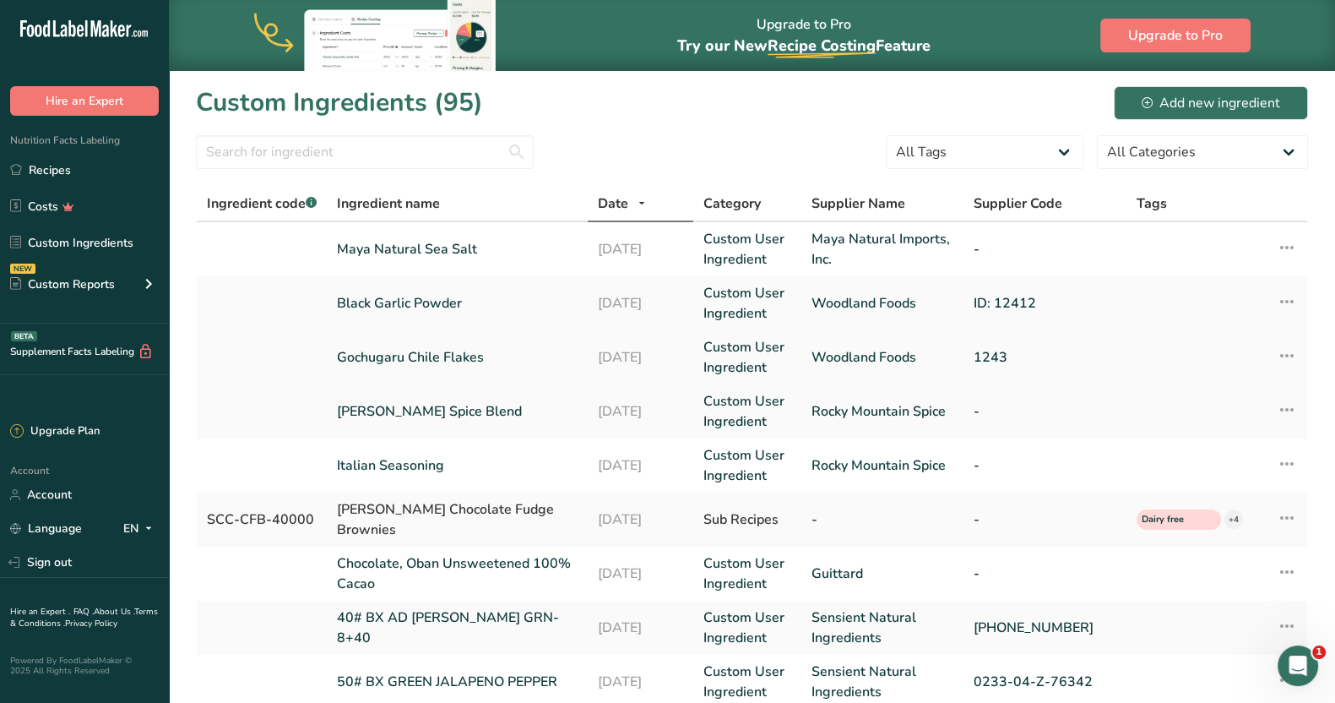
click at [432, 361] on link "Gochugaru Chile Flakes" at bounding box center [457, 357] width 241 height 20
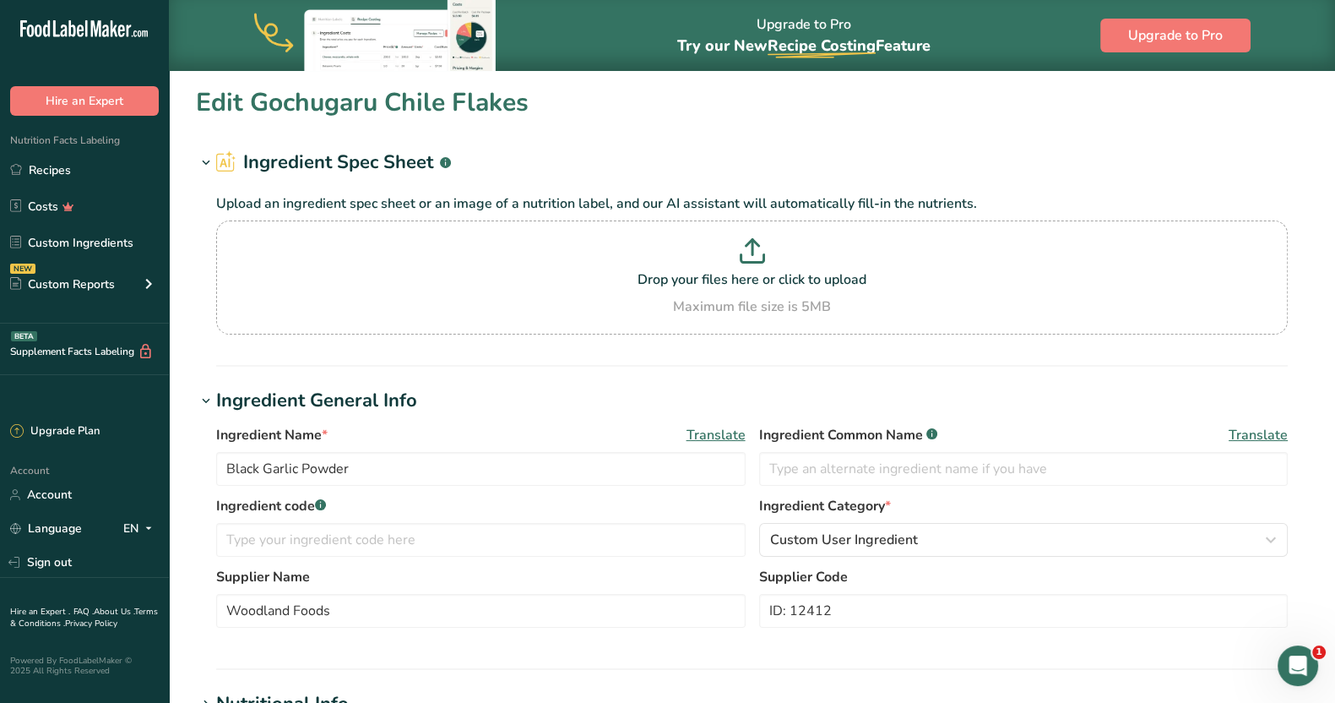
type input "Gochugaru Chile Flakes"
type input "1243"
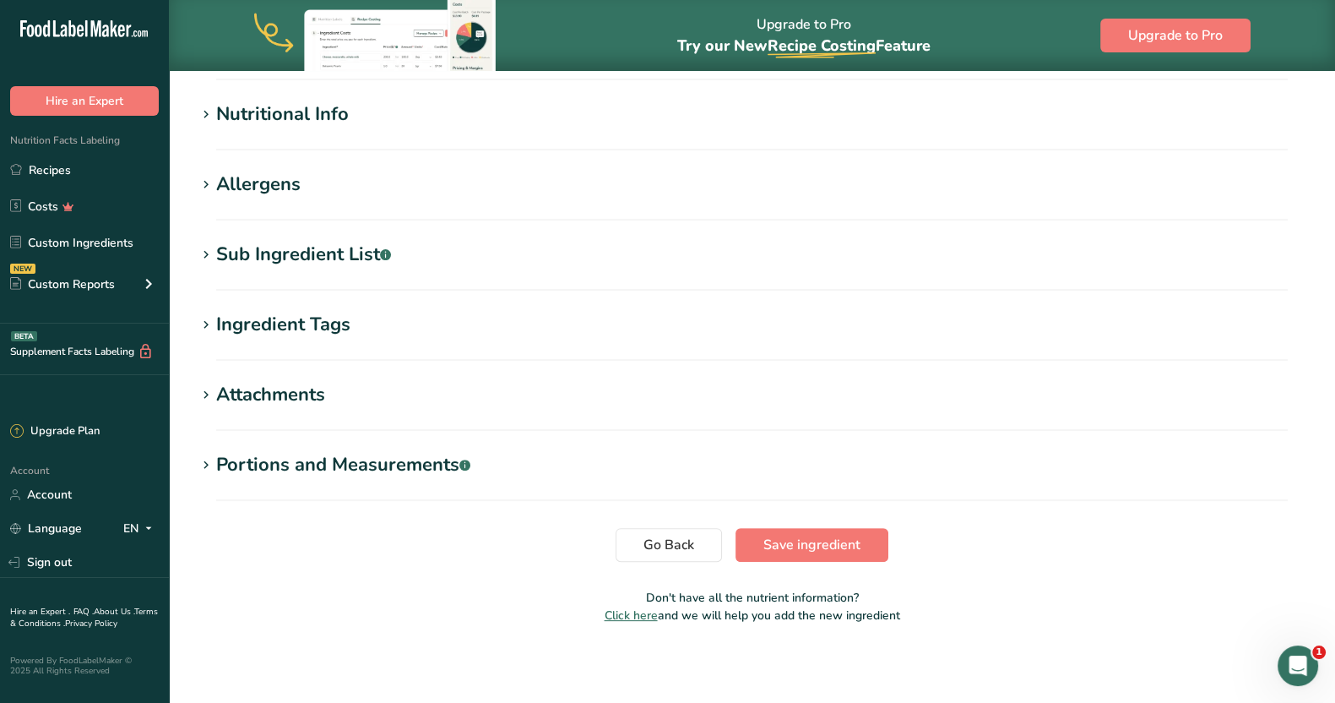
scroll to position [591, 0]
click at [283, 120] on div "Nutritional Info" at bounding box center [282, 113] width 133 height 28
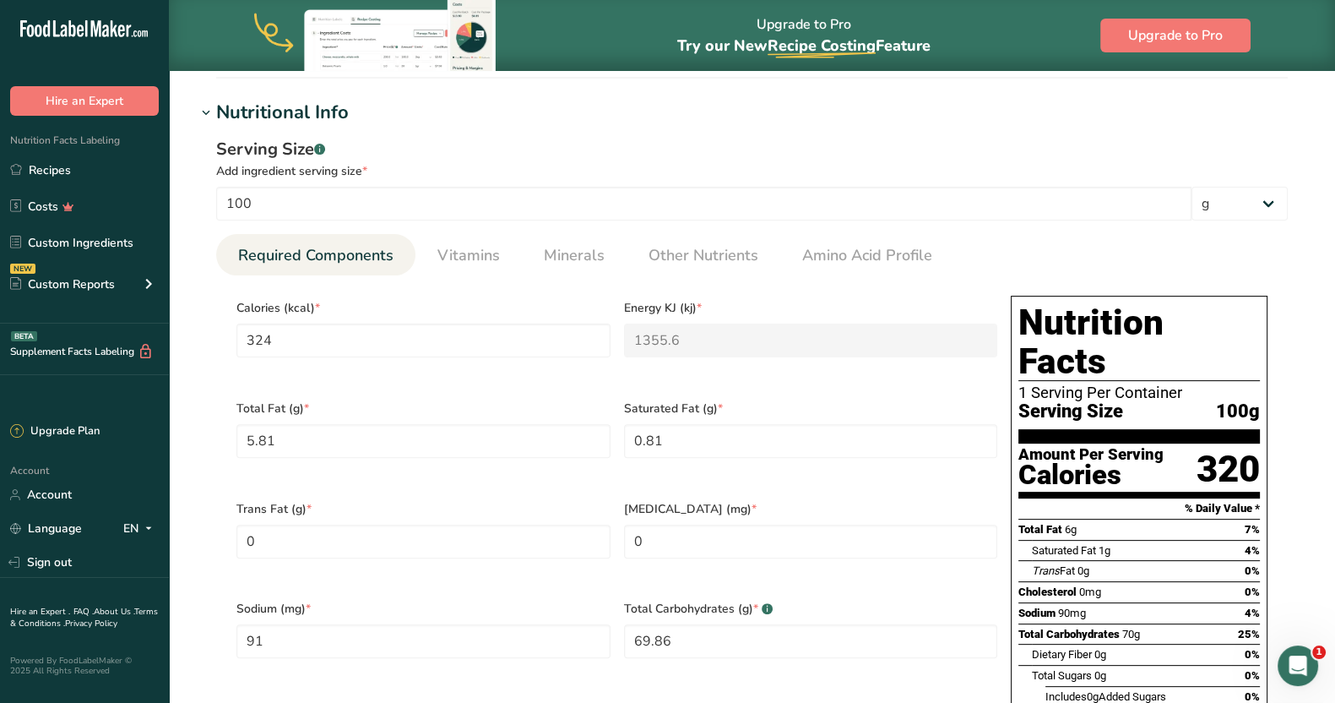
click at [562, 231] on div "Serving Size .a-a{fill:#347362;}.b-a{fill:#fff;} Add ingredient serving size * …" at bounding box center [752, 521] width 1112 height 788
click at [567, 261] on span "Minerals" at bounding box center [574, 255] width 61 height 23
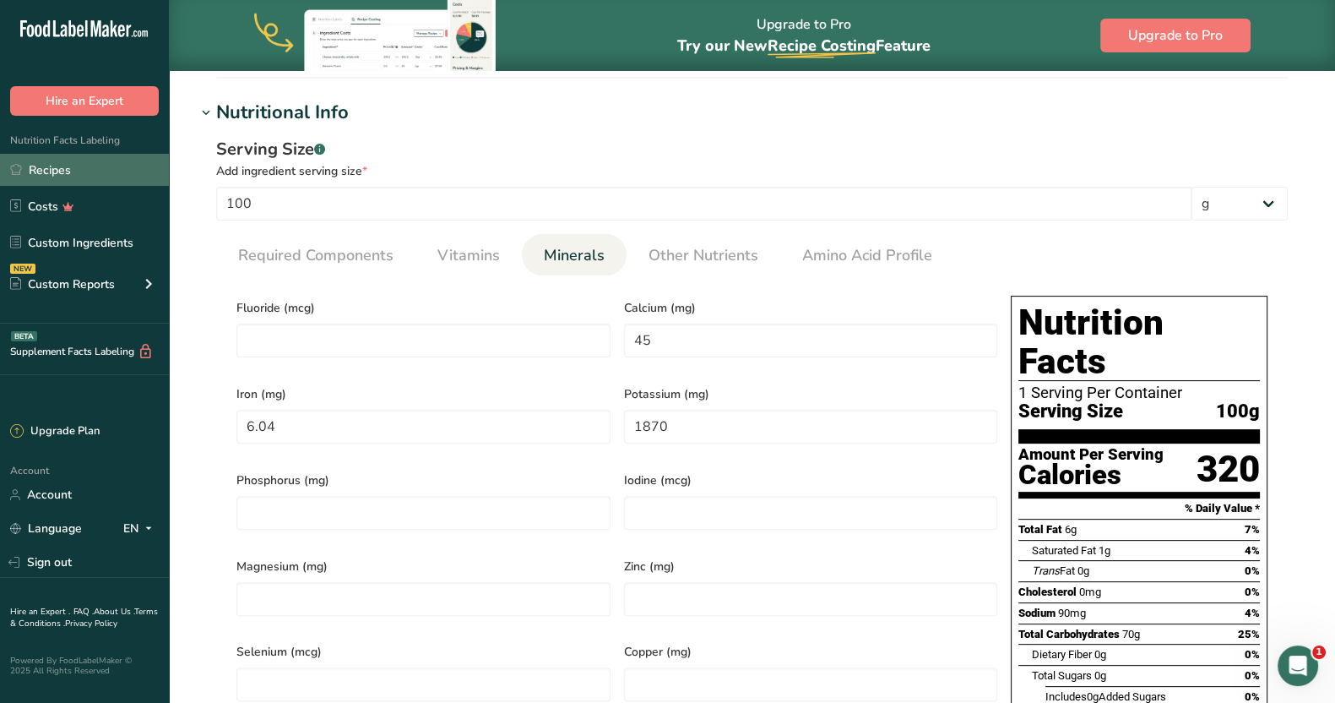
click at [72, 173] on link "Recipes" at bounding box center [84, 170] width 169 height 32
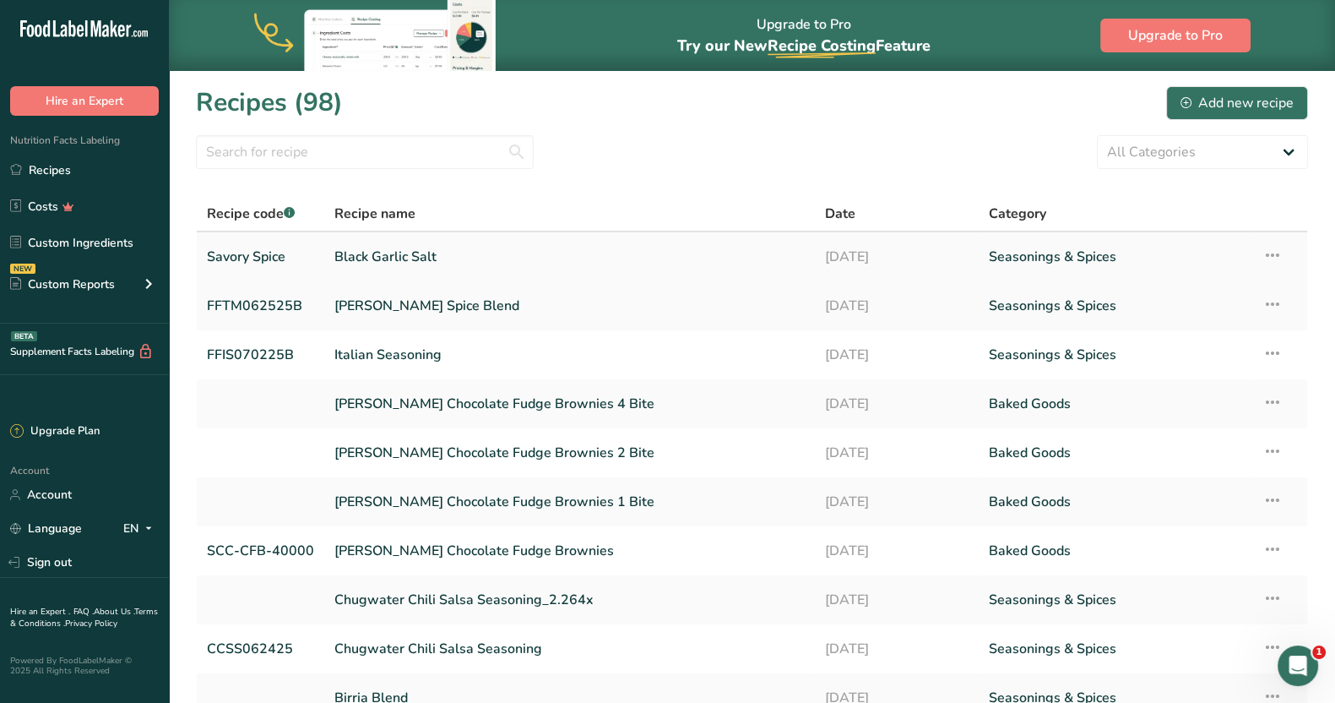
click at [406, 255] on link "Black Garlic Salt" at bounding box center [569, 256] width 470 height 35
